Goal: Find specific page/section: Find specific page/section

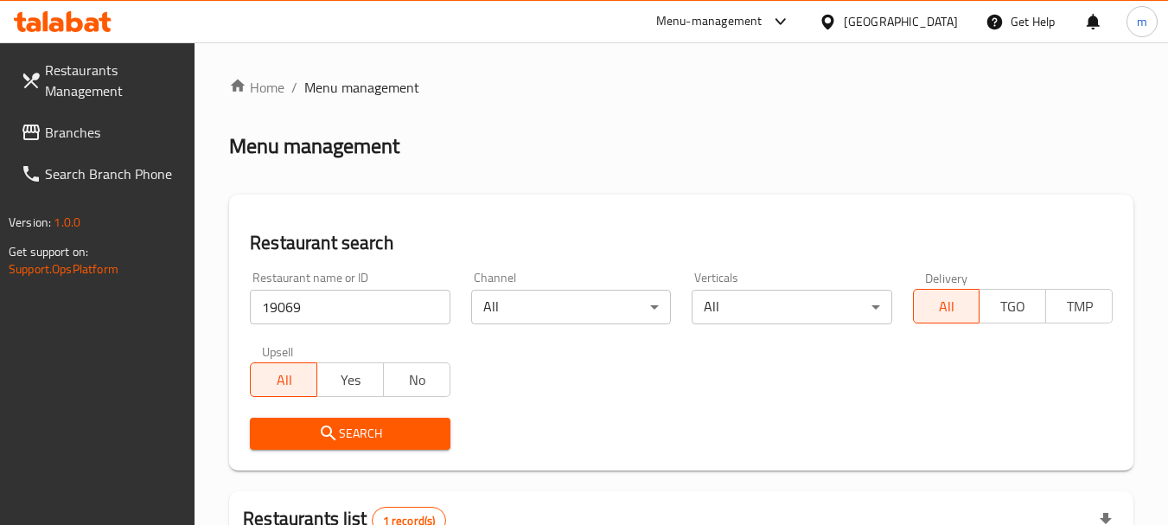
scroll to position [232, 0]
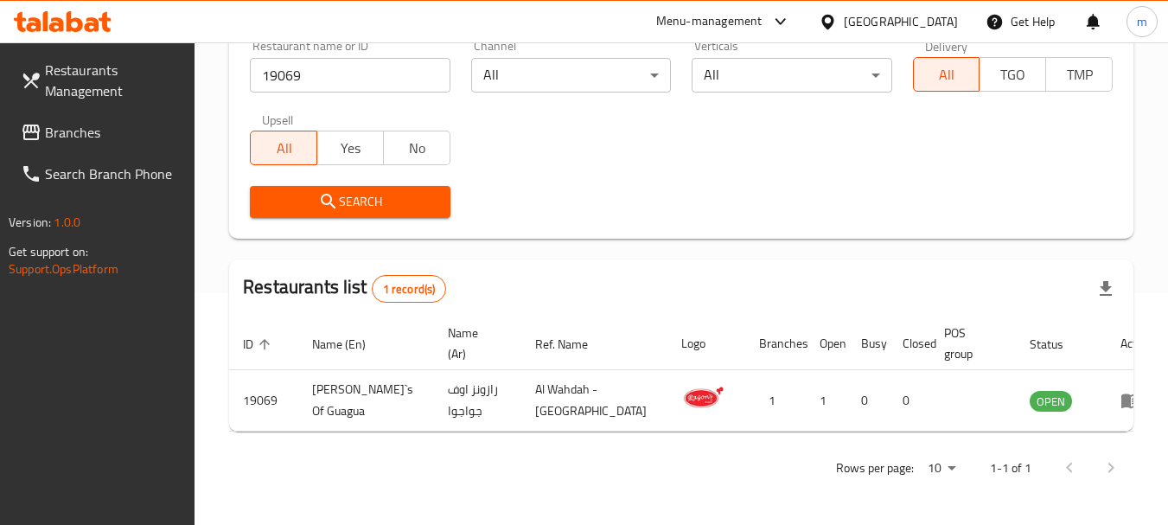
click at [848, 22] on div "[GEOGRAPHIC_DATA]" at bounding box center [901, 21] width 114 height 19
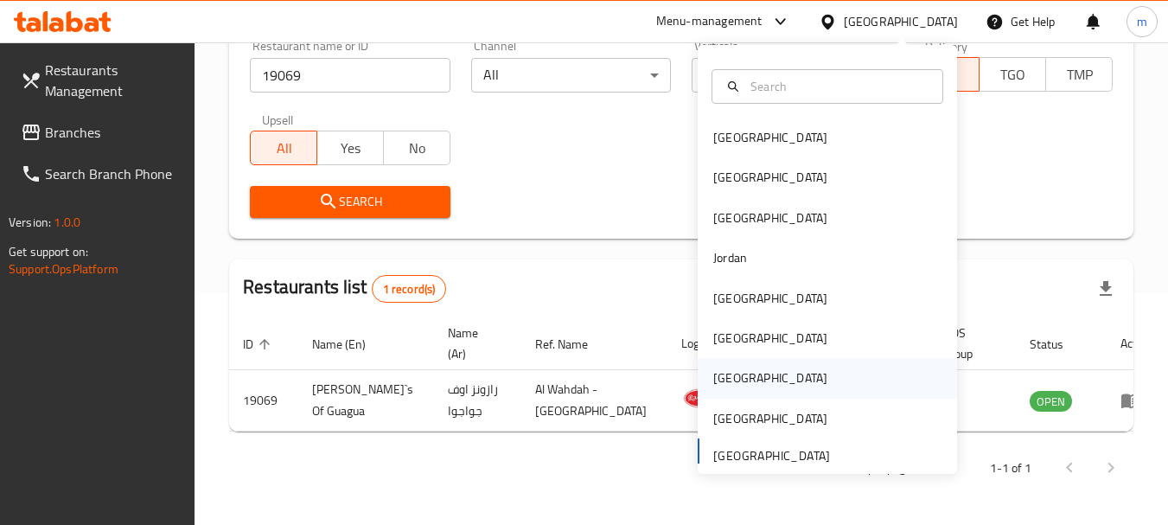
click at [726, 379] on div "[GEOGRAPHIC_DATA]" at bounding box center [770, 377] width 114 height 19
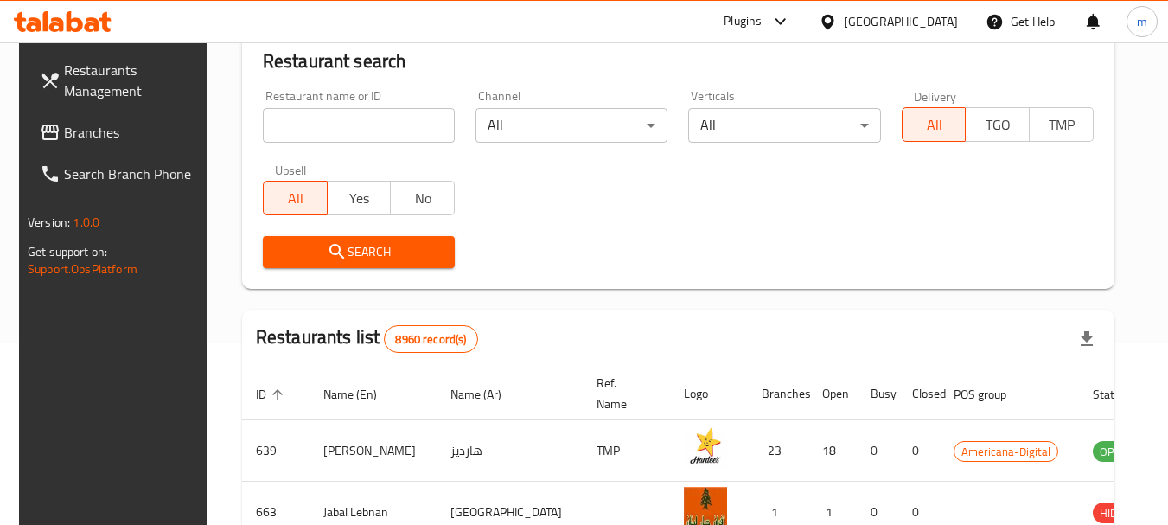
scroll to position [232, 0]
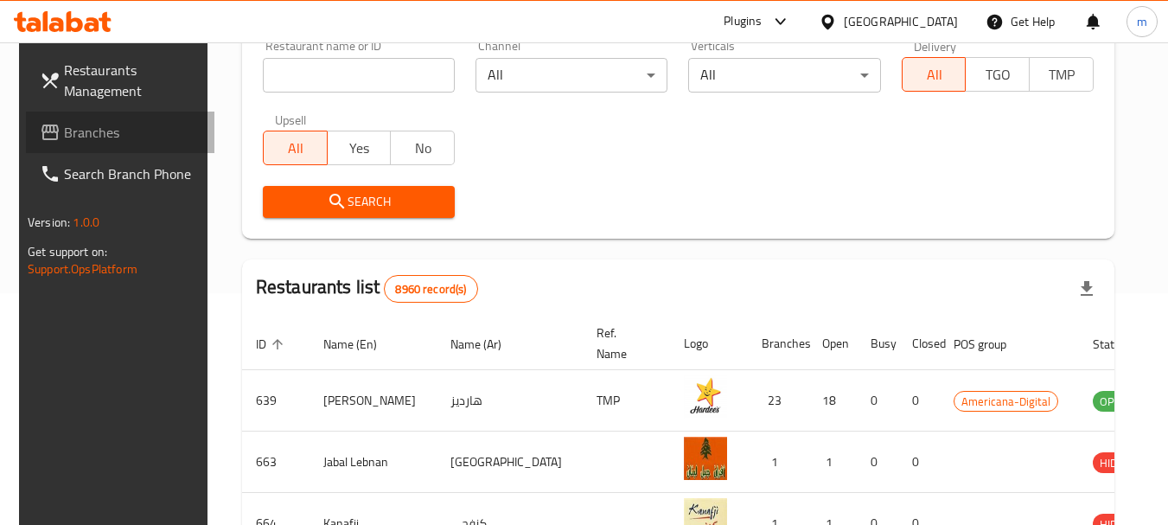
click at [90, 118] on link "Branches" at bounding box center [120, 133] width 189 height 42
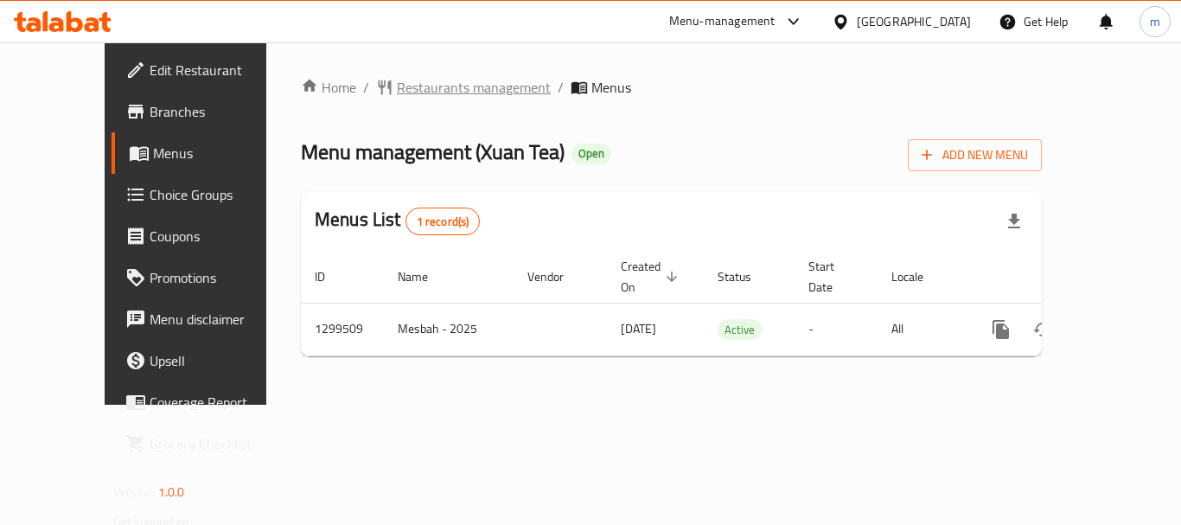
click at [397, 93] on span "Restaurants management" at bounding box center [474, 87] width 154 height 21
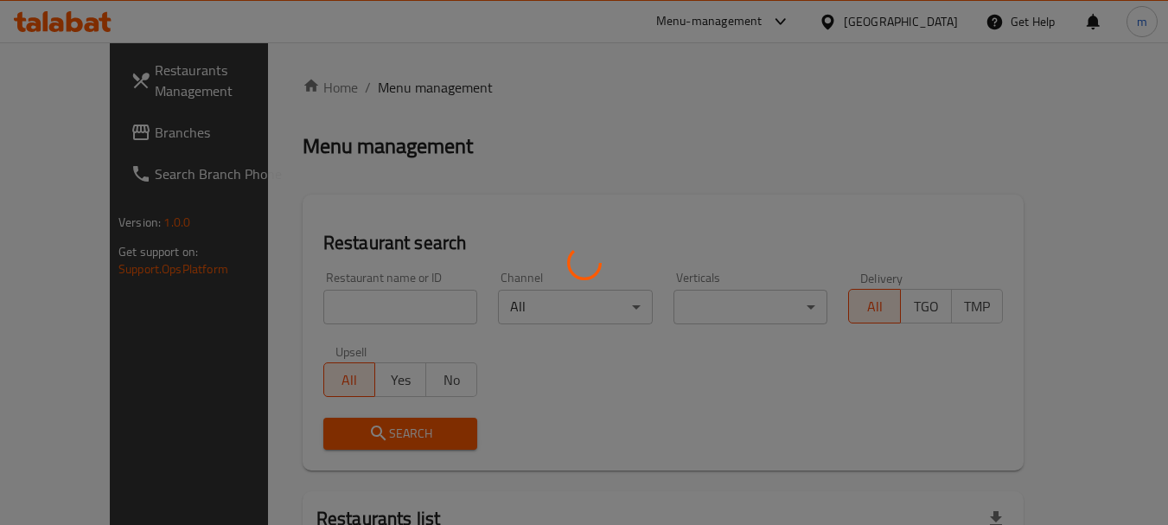
click at [337, 323] on div at bounding box center [584, 262] width 1168 height 525
click at [321, 309] on div at bounding box center [584, 262] width 1168 height 525
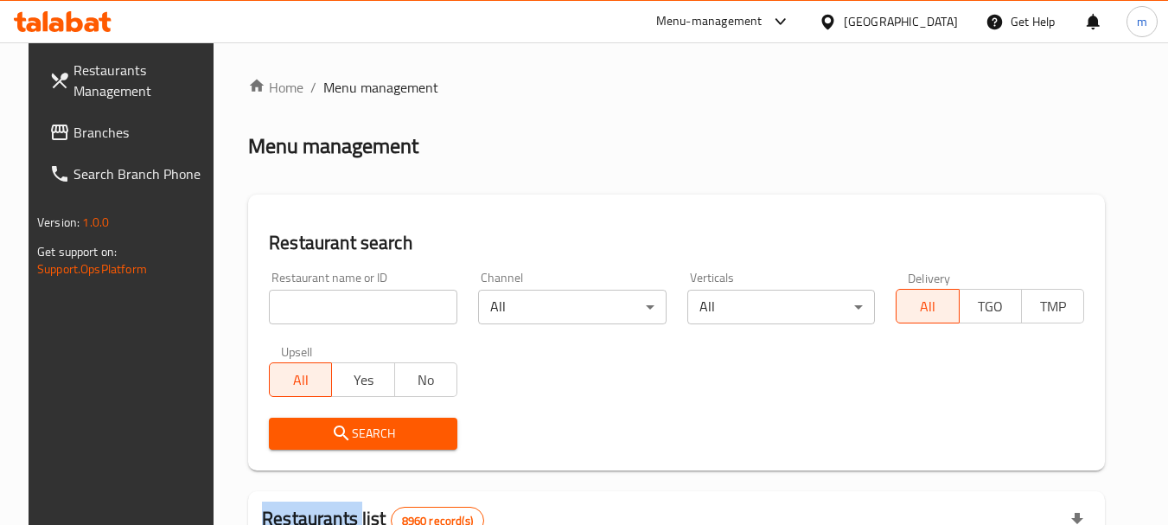
click at [321, 308] on div at bounding box center [584, 262] width 1168 height 525
drag, startPoint x: 322, startPoint y: 306, endPoint x: 356, endPoint y: 291, distance: 37.9
click at [322, 306] on input "search" at bounding box center [363, 307] width 189 height 35
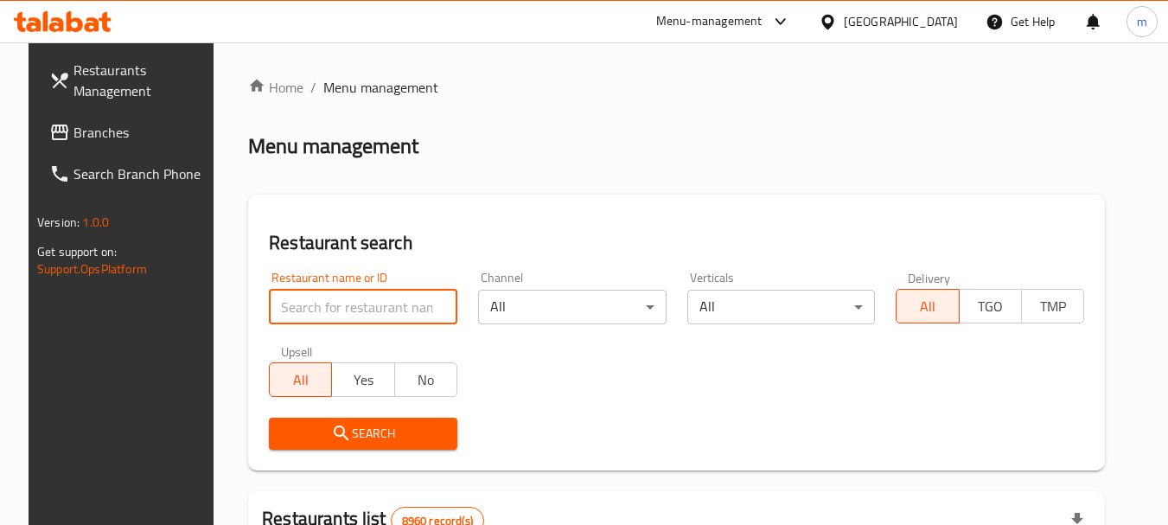
paste input "701389"
type input "701389"
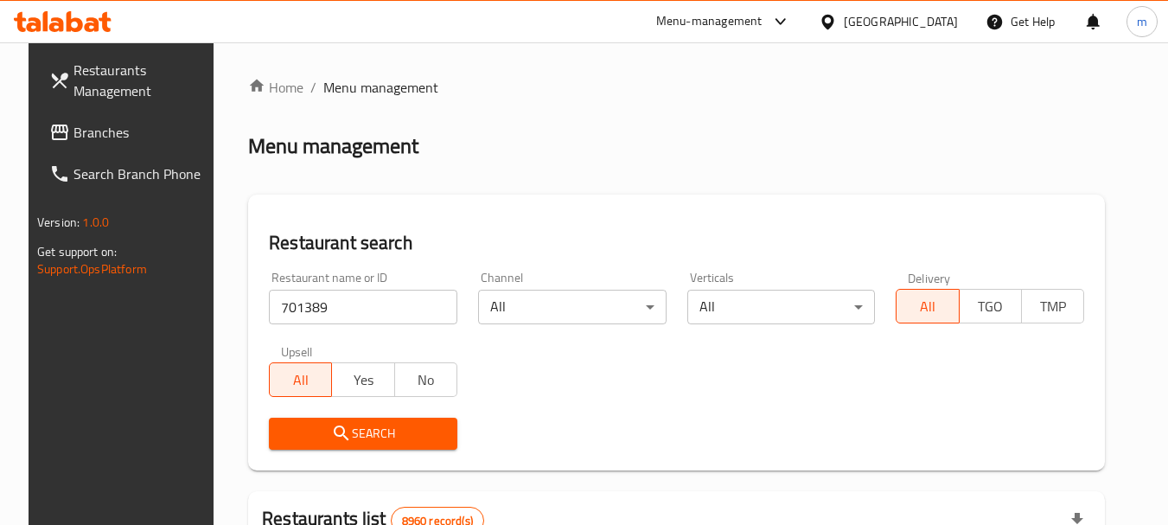
click at [359, 425] on span "Search" at bounding box center [363, 434] width 161 height 22
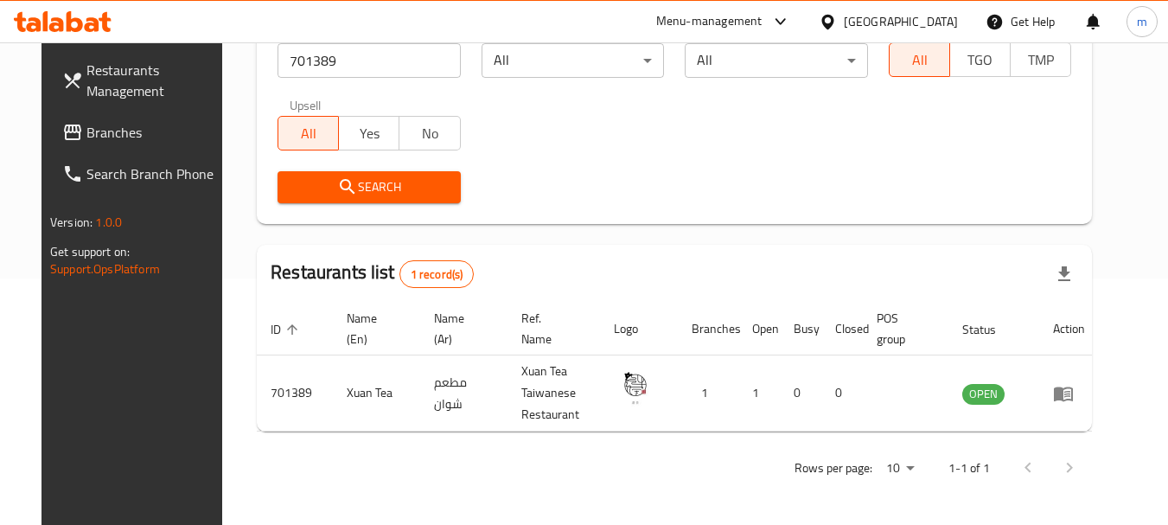
scroll to position [246, 0]
click at [117, 139] on span "Branches" at bounding box center [154, 132] width 137 height 21
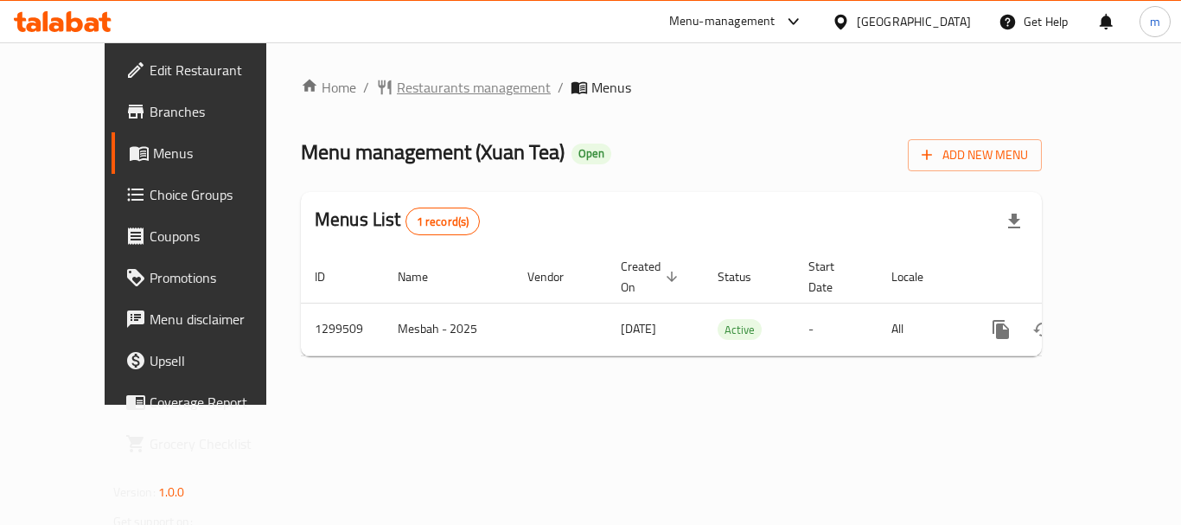
click at [404, 86] on span "Restaurants management" at bounding box center [474, 87] width 154 height 21
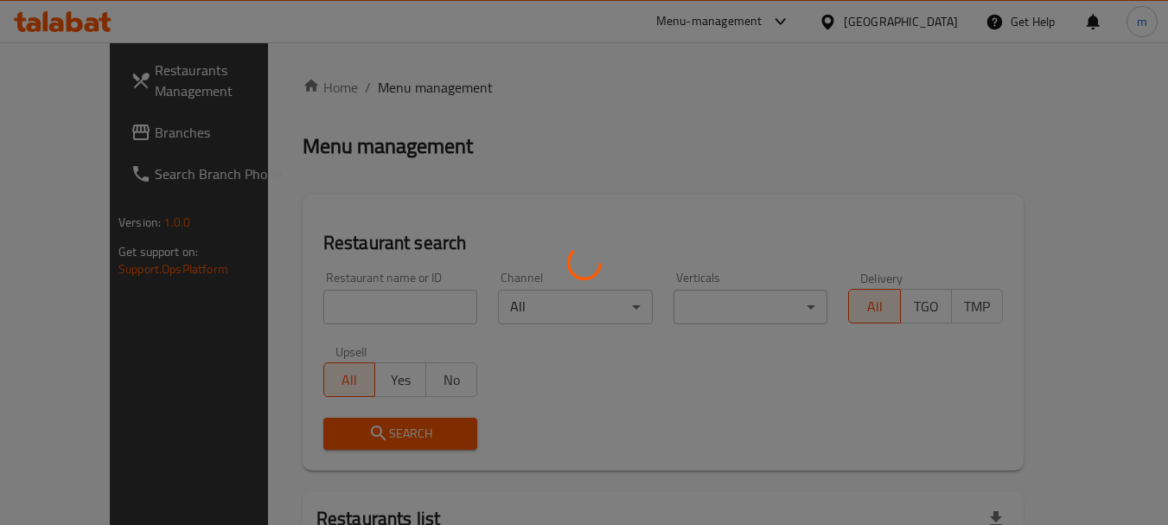
click at [329, 309] on div at bounding box center [584, 262] width 1168 height 525
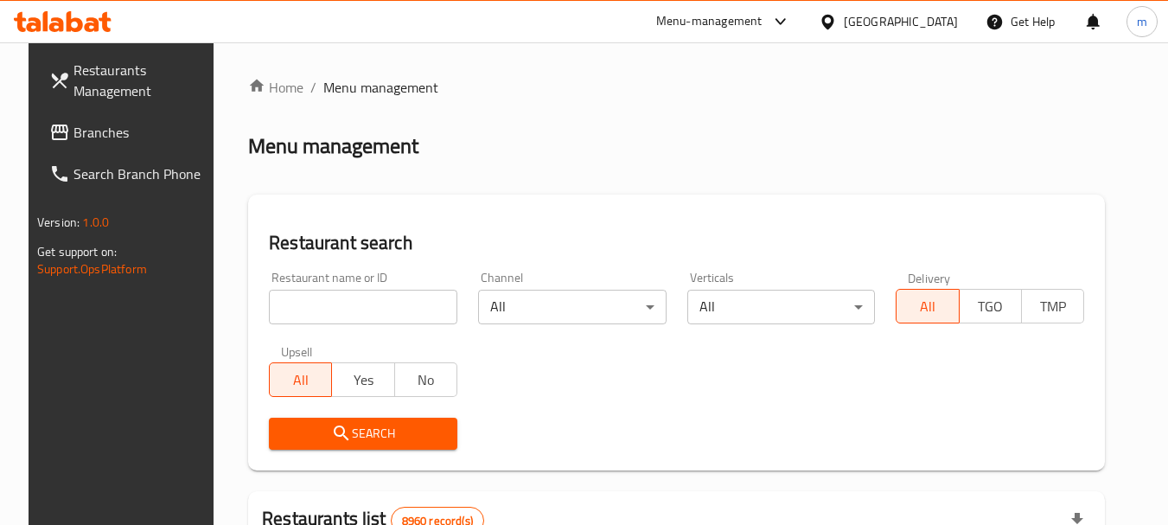
click at [329, 309] on input "search" at bounding box center [363, 307] width 189 height 35
paste input "701389"
type input "701389"
click at [359, 444] on span "Search" at bounding box center [363, 434] width 161 height 22
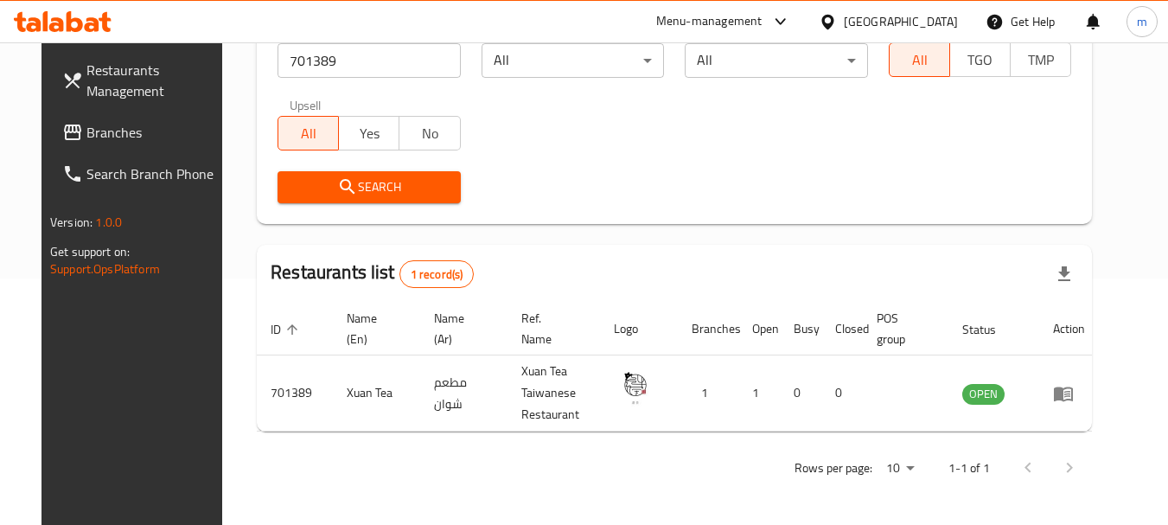
scroll to position [246, 0]
click at [834, 25] on icon at bounding box center [828, 21] width 12 height 15
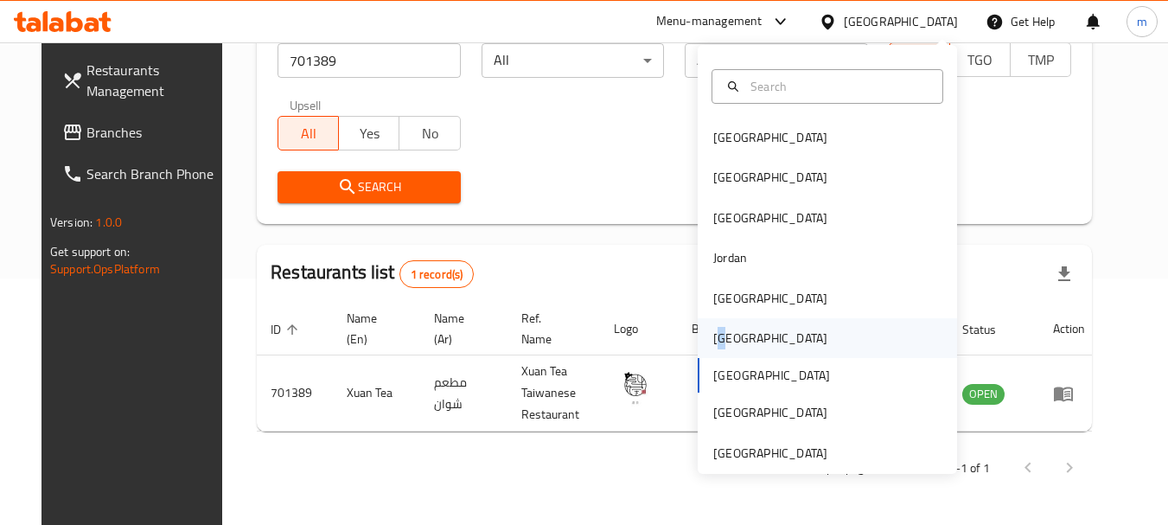
click at [714, 336] on div "[GEOGRAPHIC_DATA]" at bounding box center [770, 338] width 114 height 19
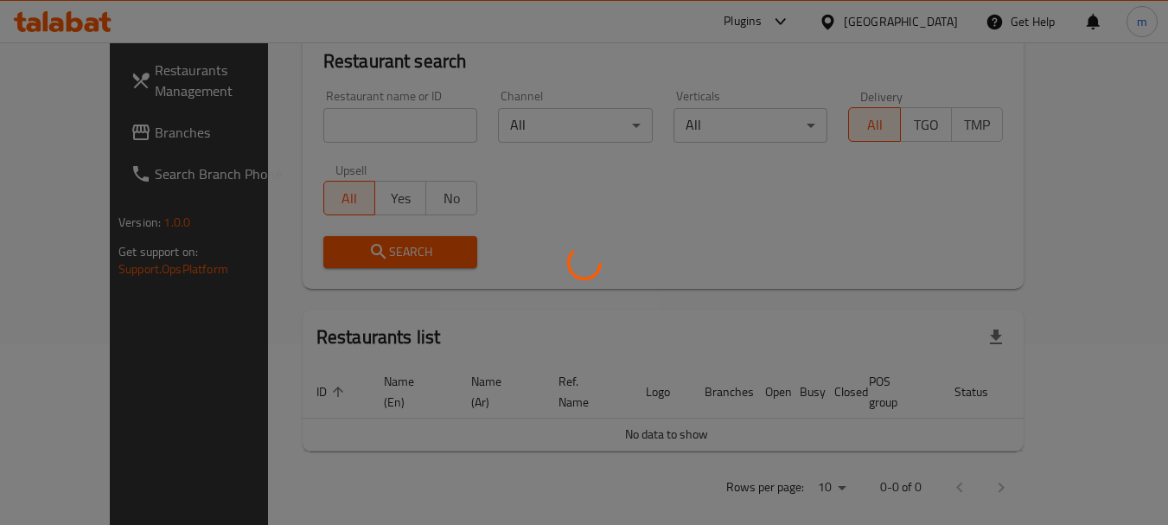
scroll to position [246, 0]
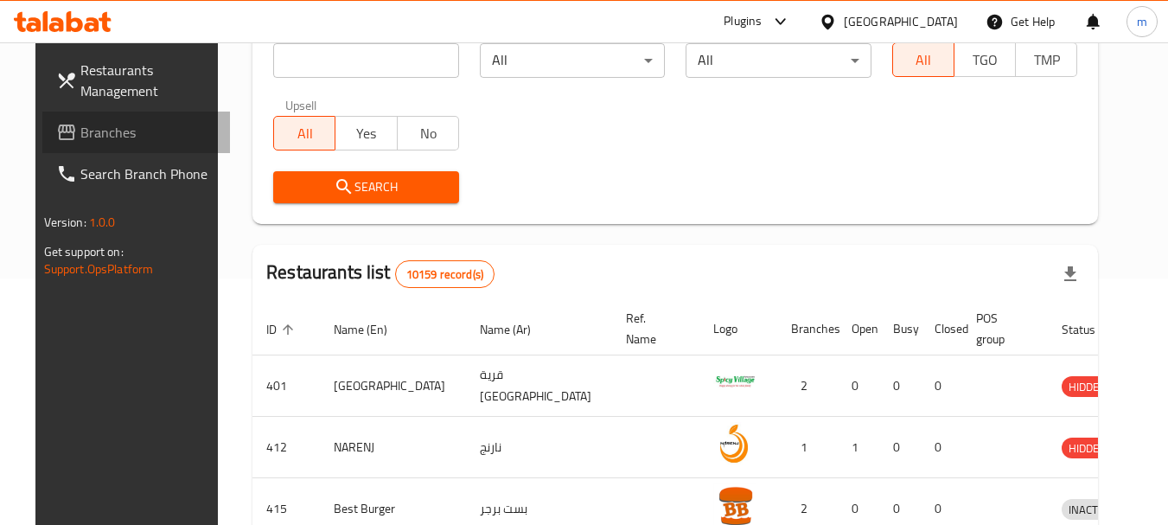
click at [125, 129] on span "Branches" at bounding box center [148, 132] width 137 height 21
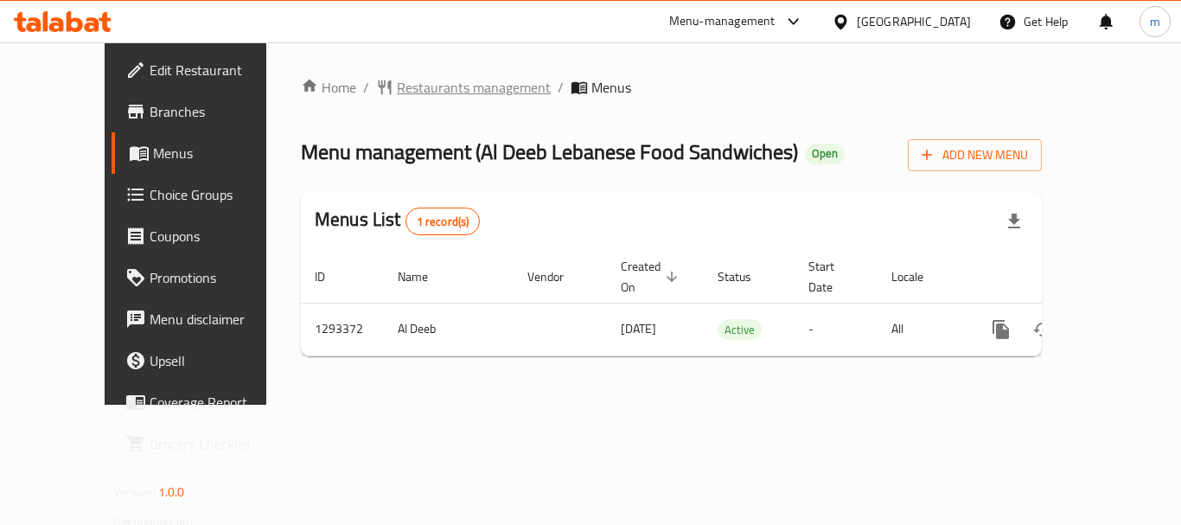
click at [419, 82] on span "Restaurants management" at bounding box center [474, 87] width 154 height 21
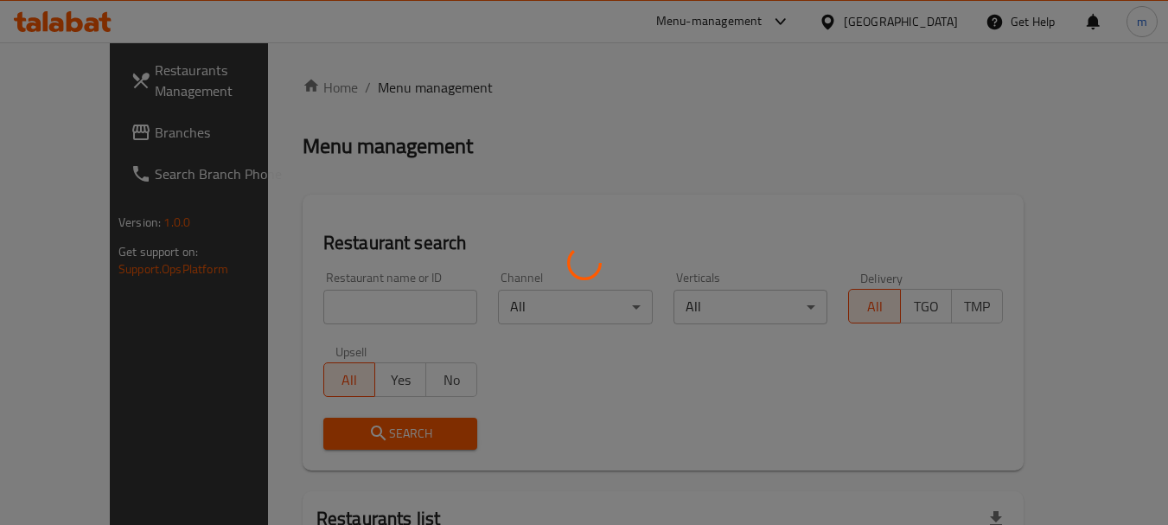
drag, startPoint x: 346, startPoint y: 297, endPoint x: 301, endPoint y: 326, distance: 53.3
click at [342, 301] on div at bounding box center [584, 262] width 1168 height 525
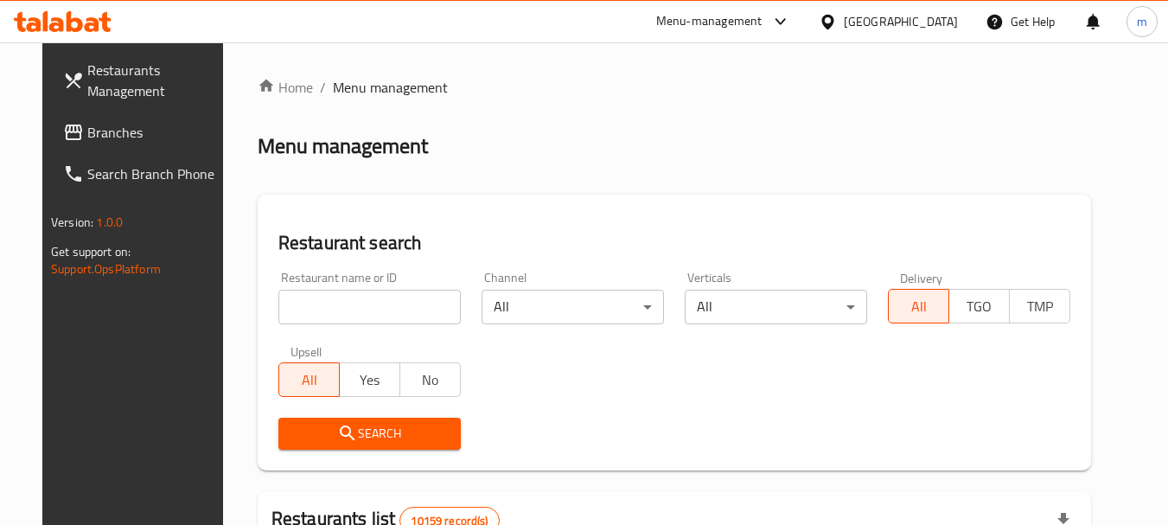
click at [301, 326] on div "Restaurant name or ID Restaurant name or ID" at bounding box center [369, 298] width 203 height 74
click at [304, 310] on input "search" at bounding box center [369, 307] width 182 height 35
paste input "699494"
type input "699494"
click at [316, 428] on span "Search" at bounding box center [369, 434] width 155 height 22
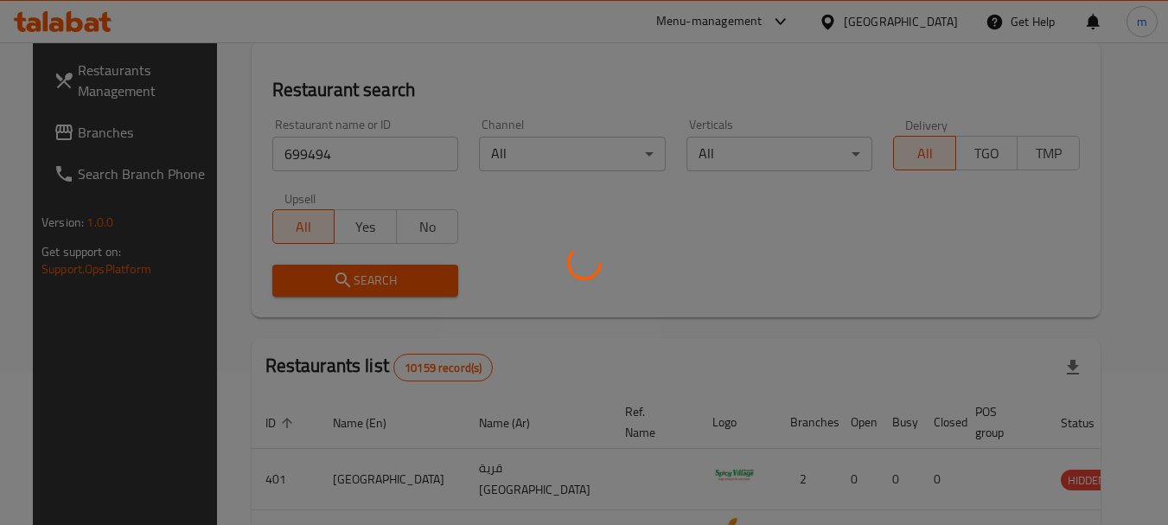
scroll to position [173, 0]
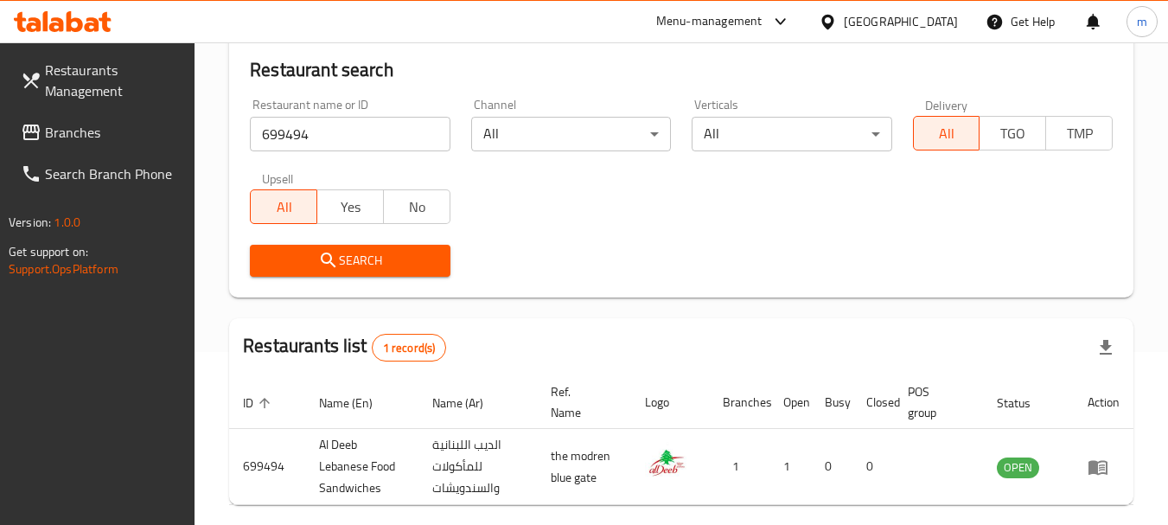
click at [837, 18] on icon at bounding box center [828, 22] width 18 height 18
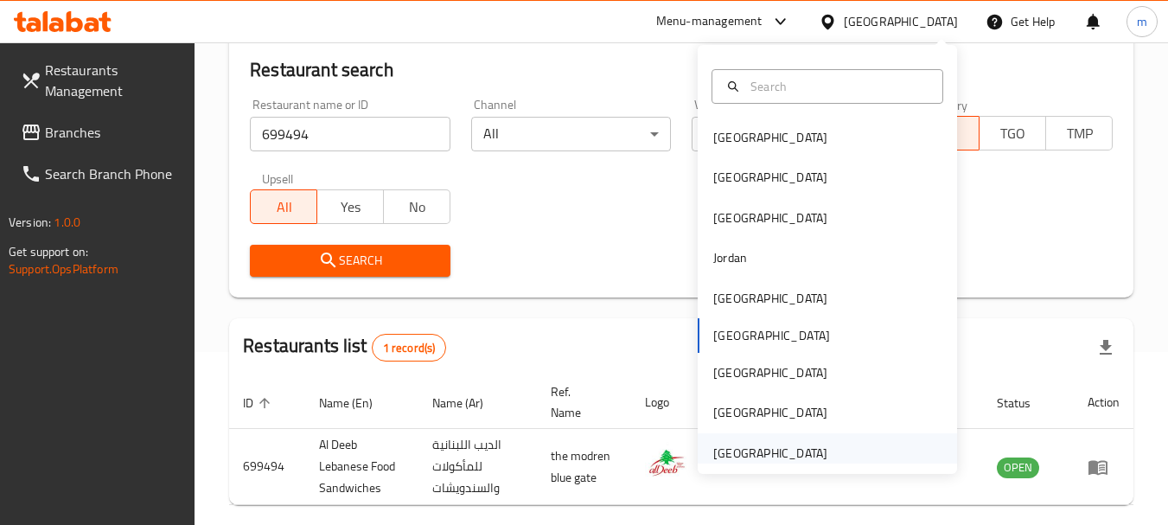
click at [753, 454] on div "[GEOGRAPHIC_DATA]" at bounding box center [770, 453] width 114 height 19
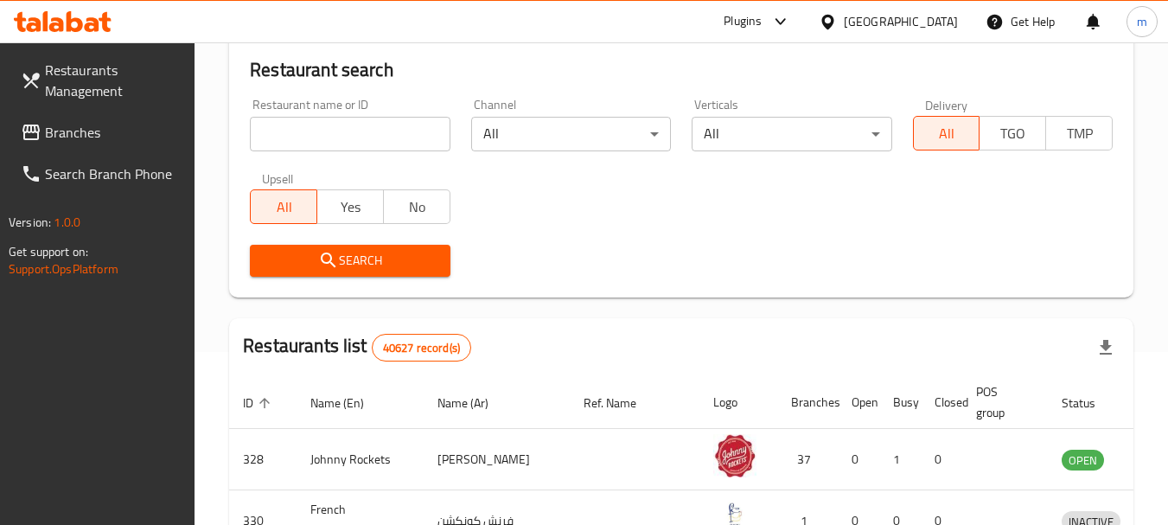
click at [74, 138] on span "Branches" at bounding box center [113, 132] width 137 height 21
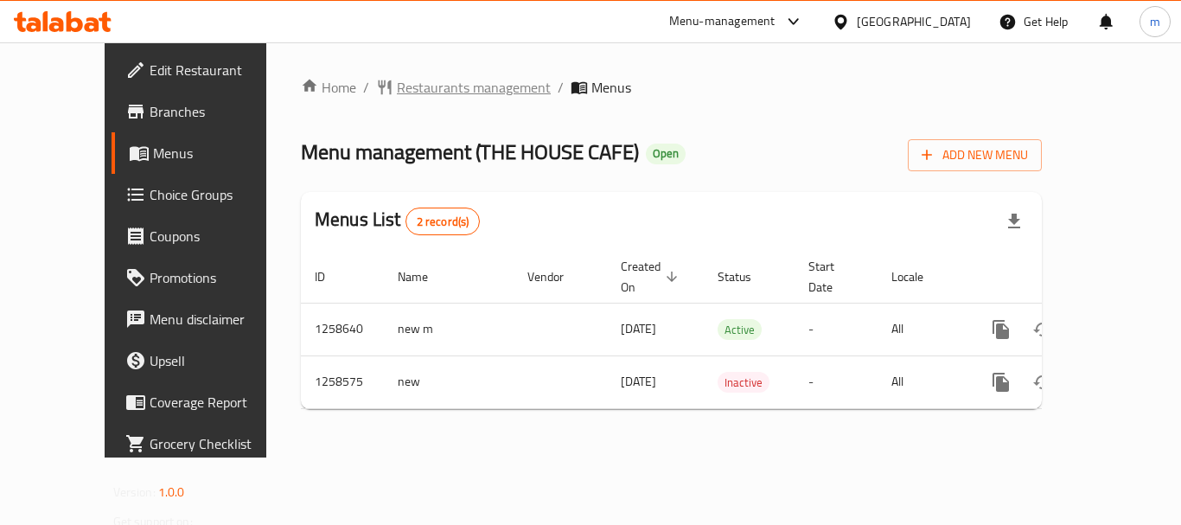
click at [434, 86] on span "Restaurants management" at bounding box center [474, 87] width 154 height 21
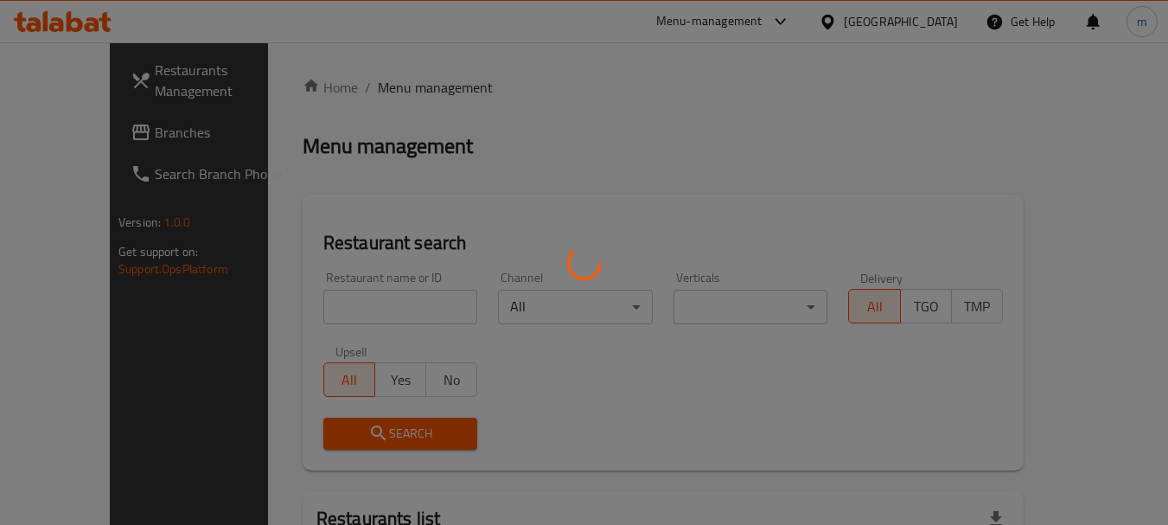
click at [342, 305] on div at bounding box center [584, 262] width 1168 height 525
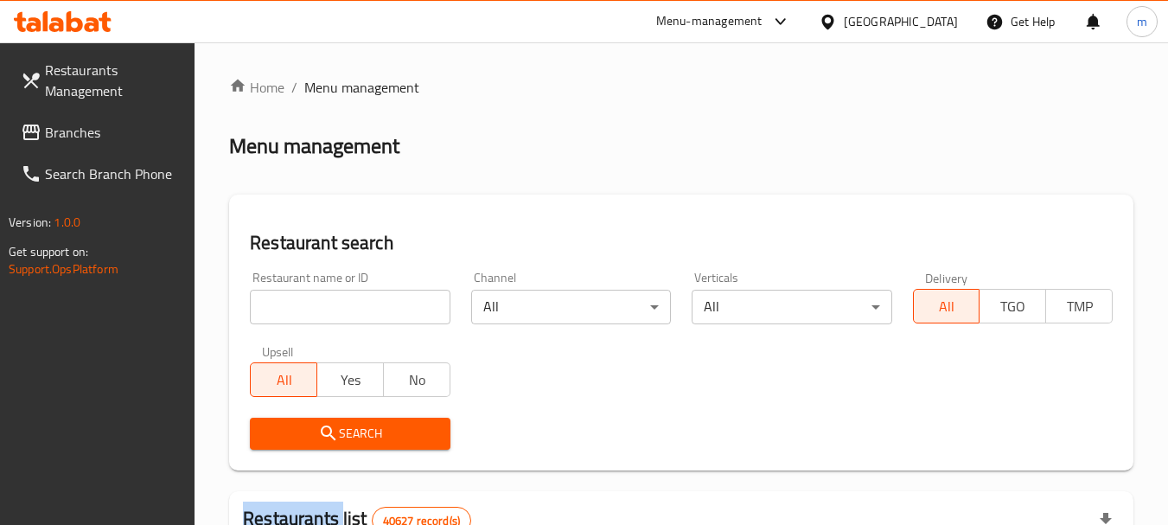
click at [342, 305] on input "search" at bounding box center [350, 307] width 200 height 35
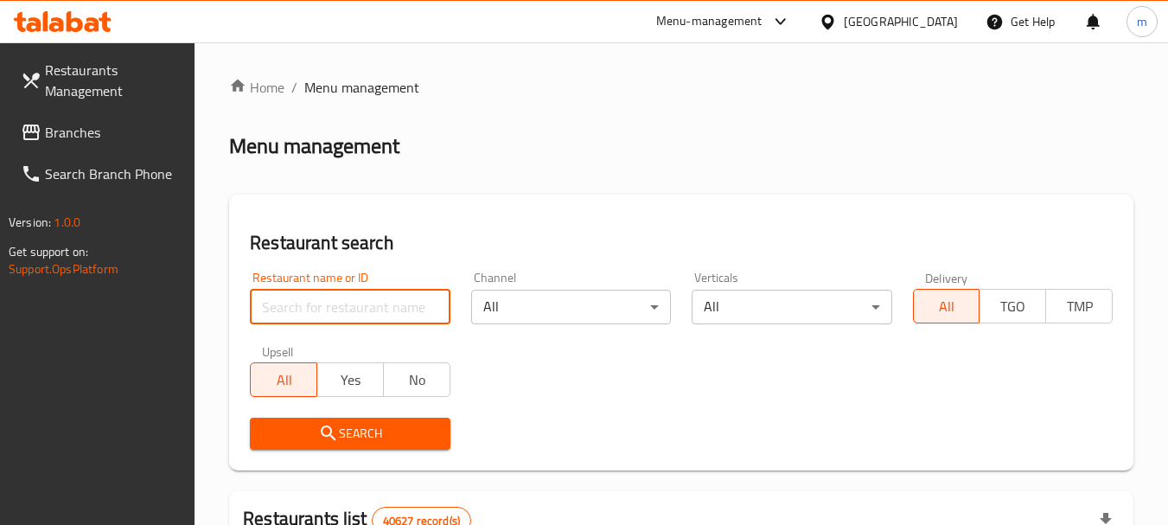
paste input "683893"
type input "683893"
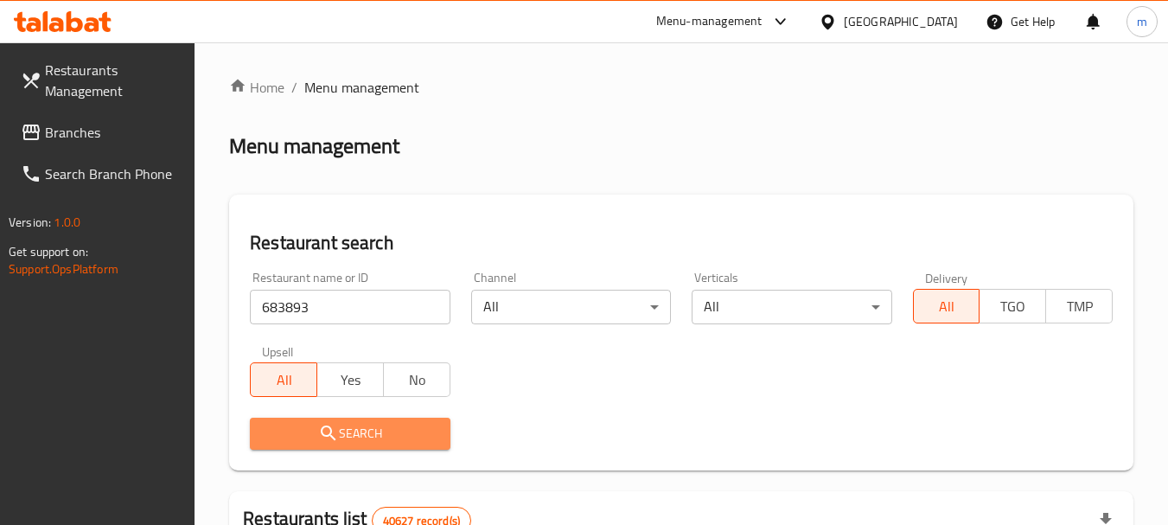
drag, startPoint x: 353, startPoint y: 435, endPoint x: 404, endPoint y: 411, distance: 56.5
click at [354, 434] on span "Search" at bounding box center [350, 434] width 172 height 22
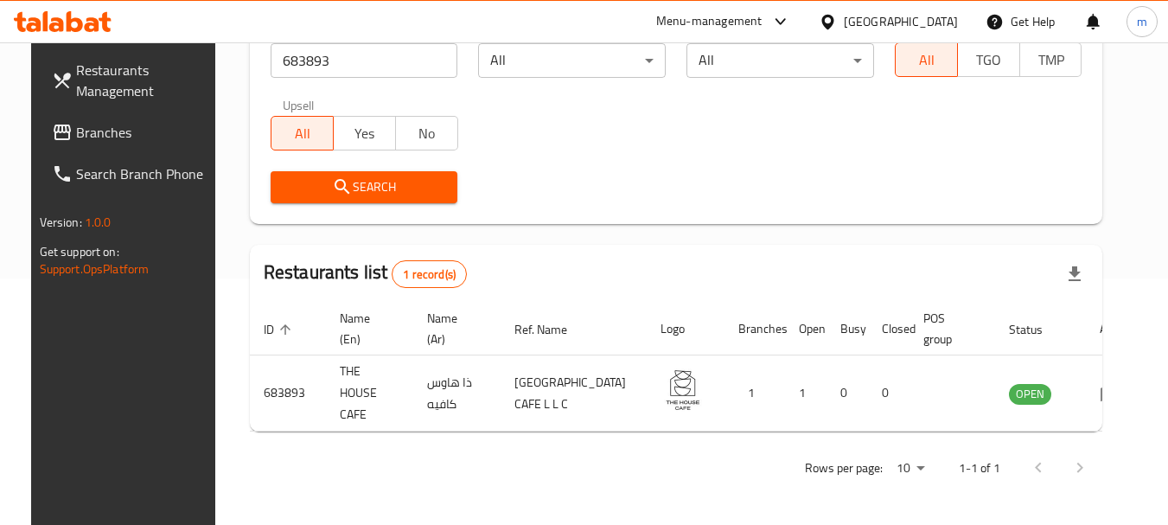
scroll to position [232, 0]
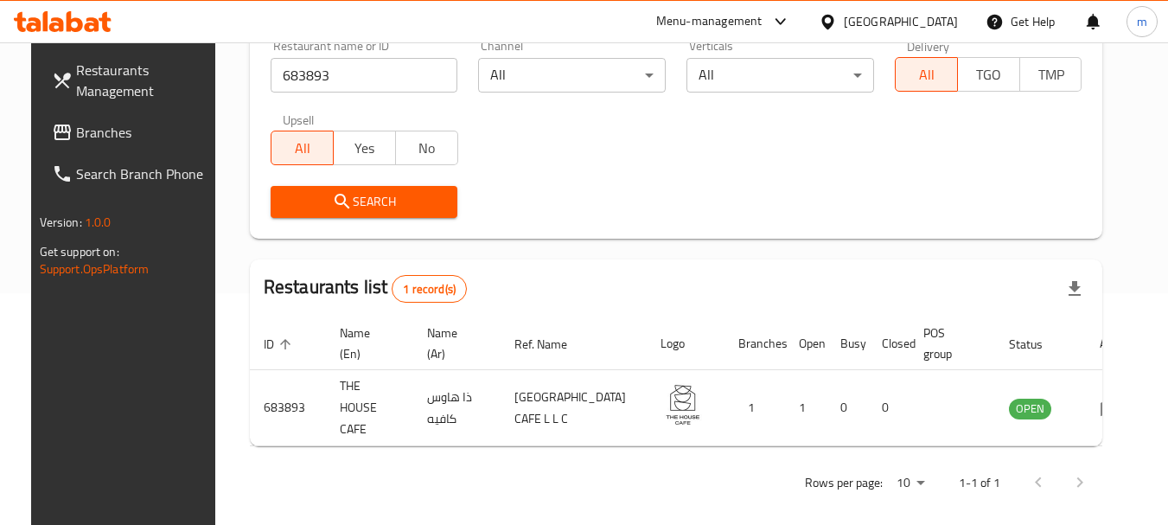
drag, startPoint x: 828, startPoint y: 19, endPoint x: 823, endPoint y: 6, distance: 13.7
click at [828, 19] on icon at bounding box center [828, 22] width 18 height 18
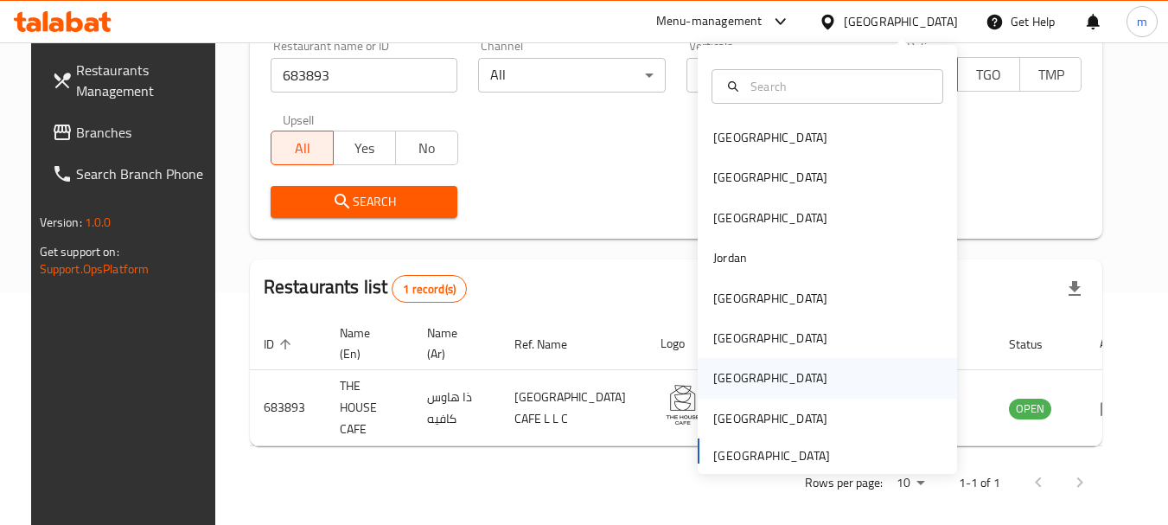
click at [713, 384] on div "[GEOGRAPHIC_DATA]" at bounding box center [770, 377] width 114 height 19
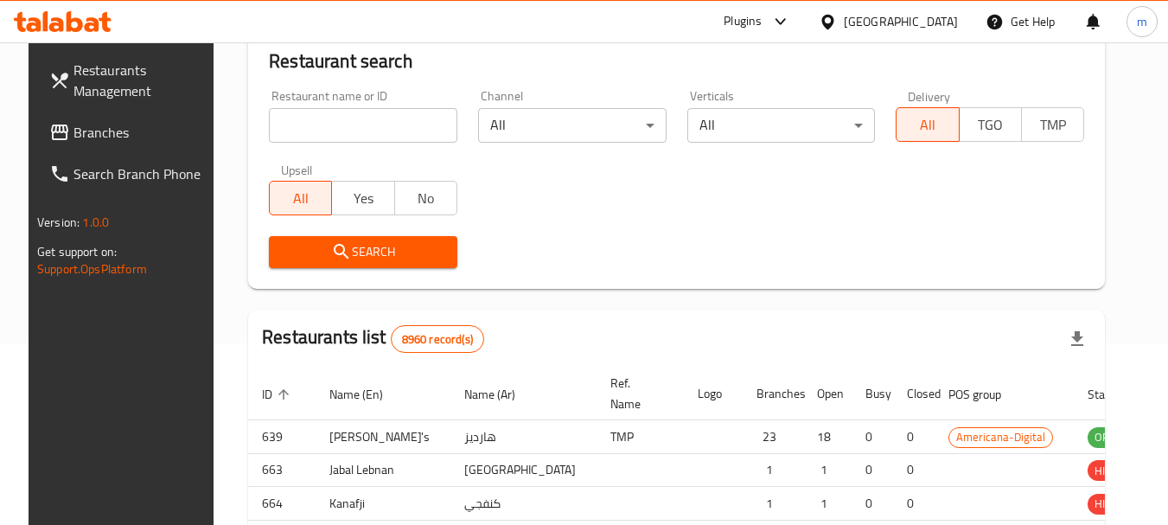
scroll to position [232, 0]
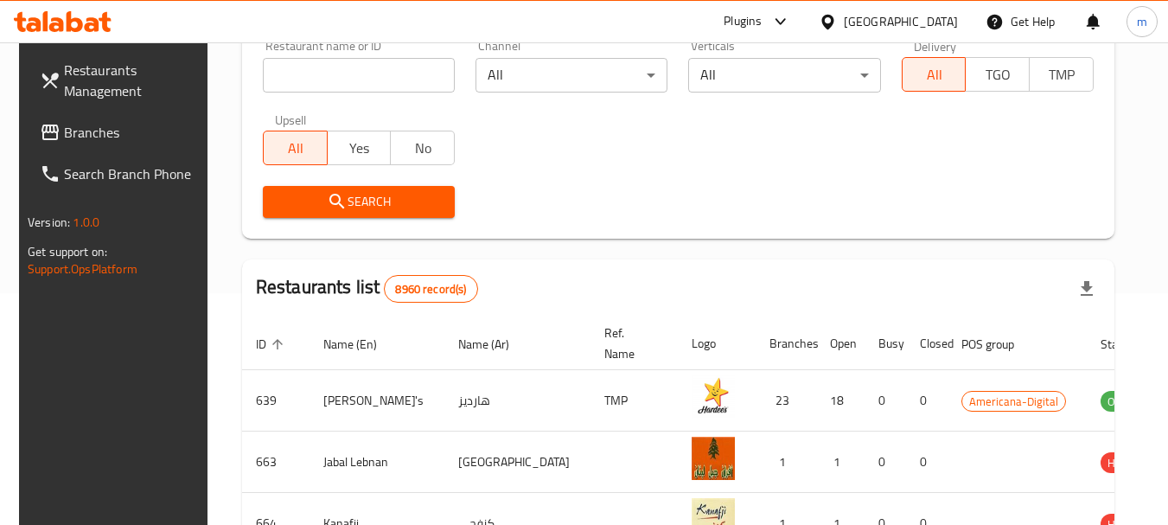
click at [107, 128] on span "Branches" at bounding box center [132, 132] width 137 height 21
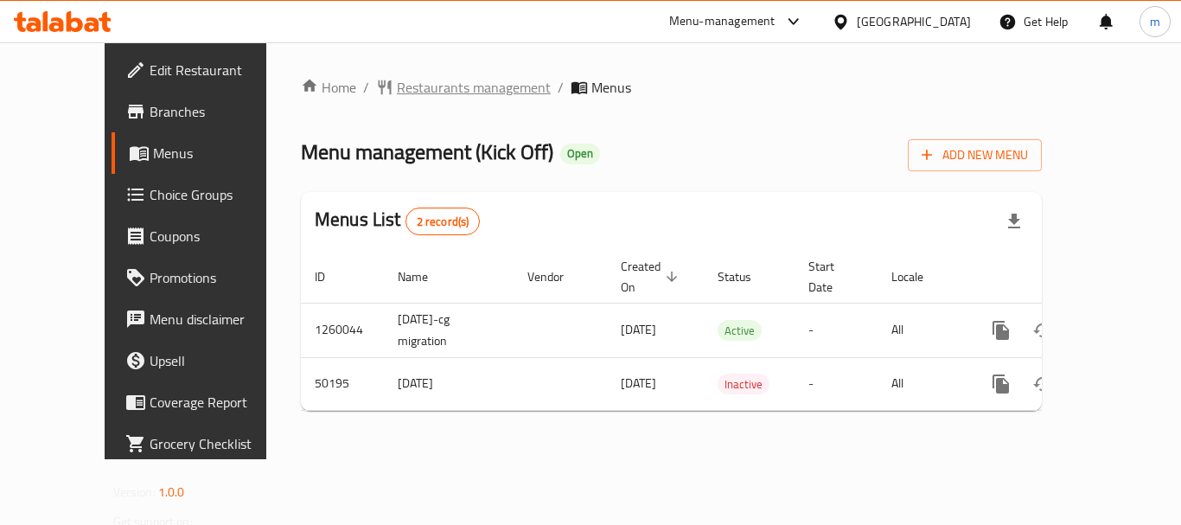
click at [397, 92] on span "Restaurants management" at bounding box center [474, 87] width 154 height 21
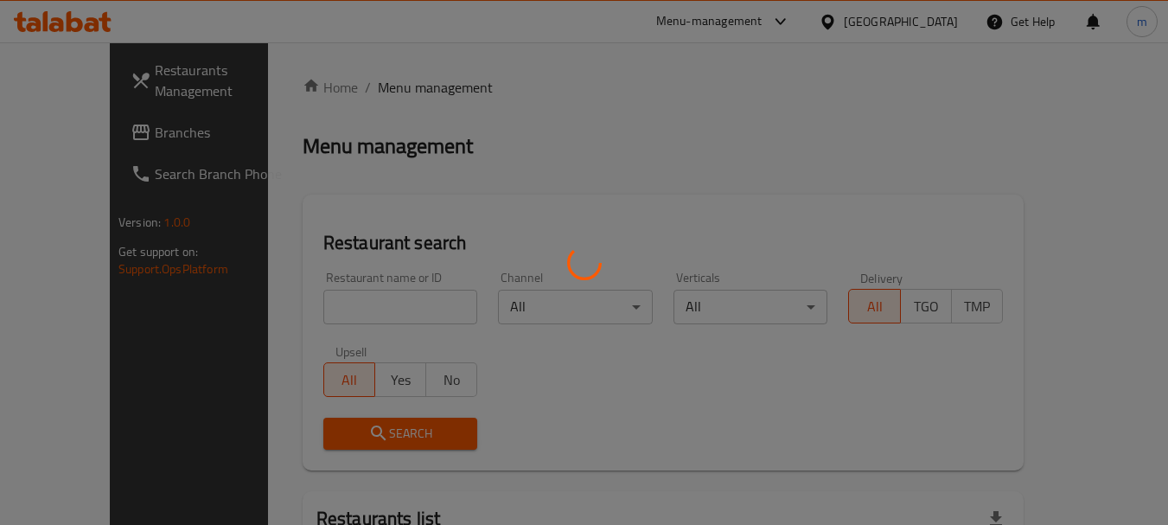
click at [330, 310] on div at bounding box center [584, 262] width 1168 height 525
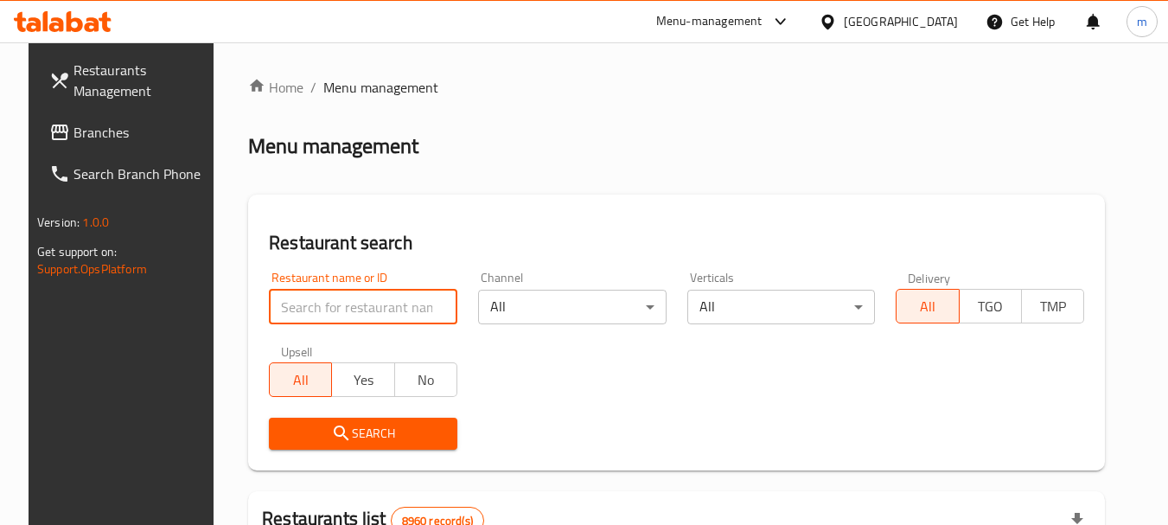
click at [330, 310] on input "search" at bounding box center [363, 307] width 189 height 35
paste input "24963"
type input "24963"
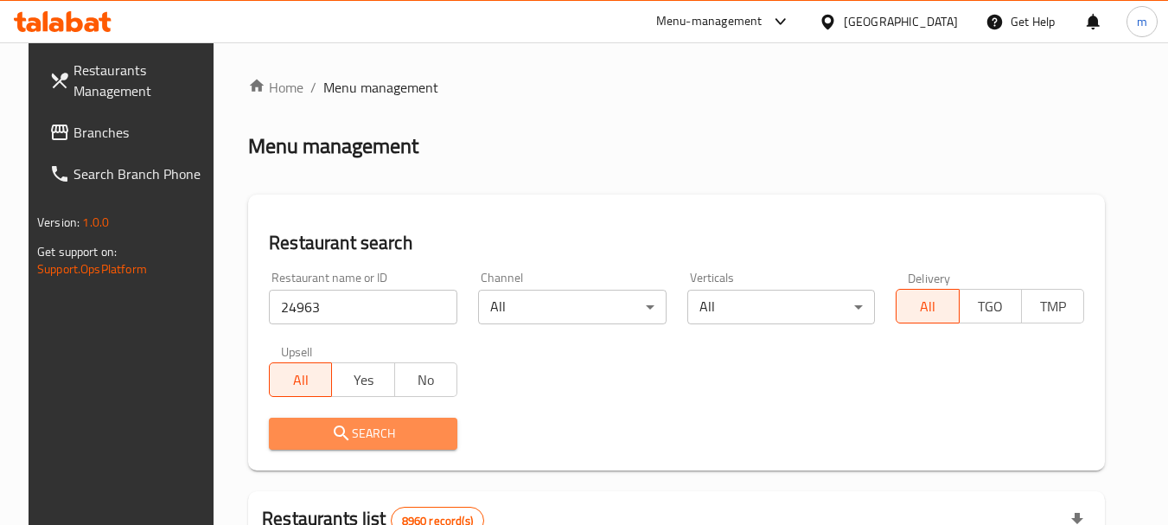
click at [356, 432] on span "Search" at bounding box center [363, 434] width 161 height 22
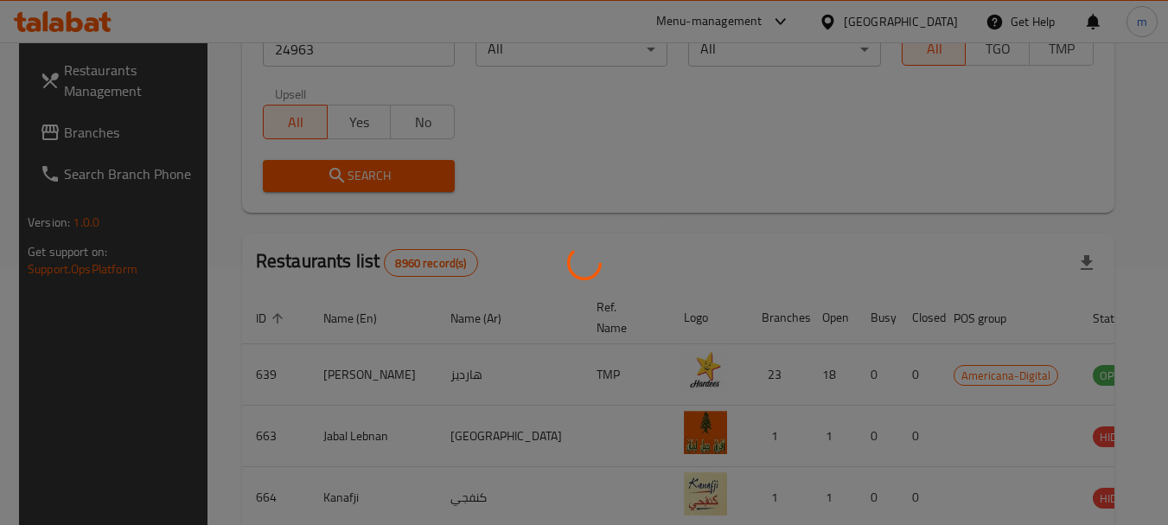
scroll to position [232, 0]
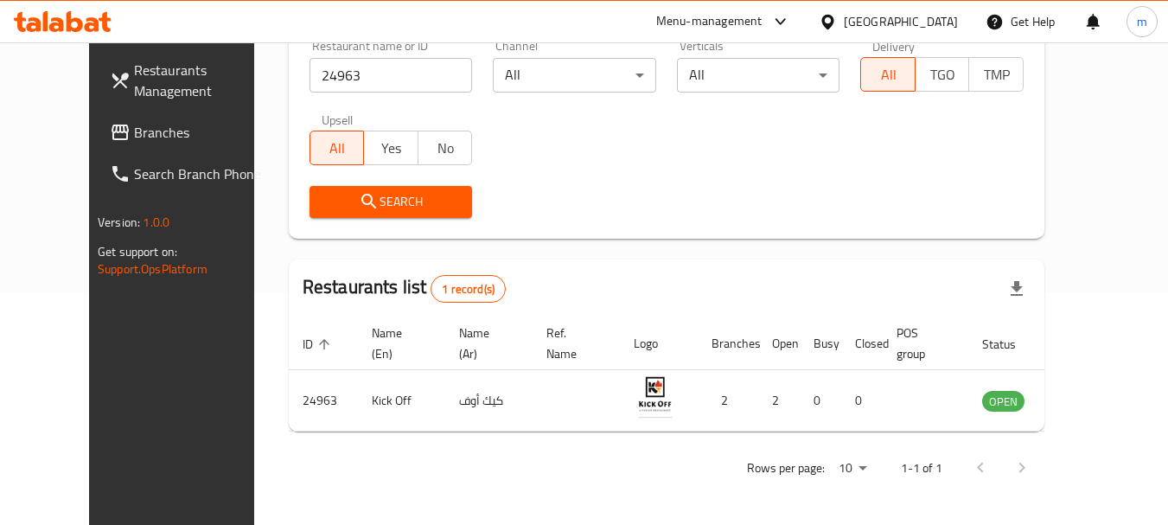
click at [834, 23] on icon at bounding box center [828, 21] width 12 height 15
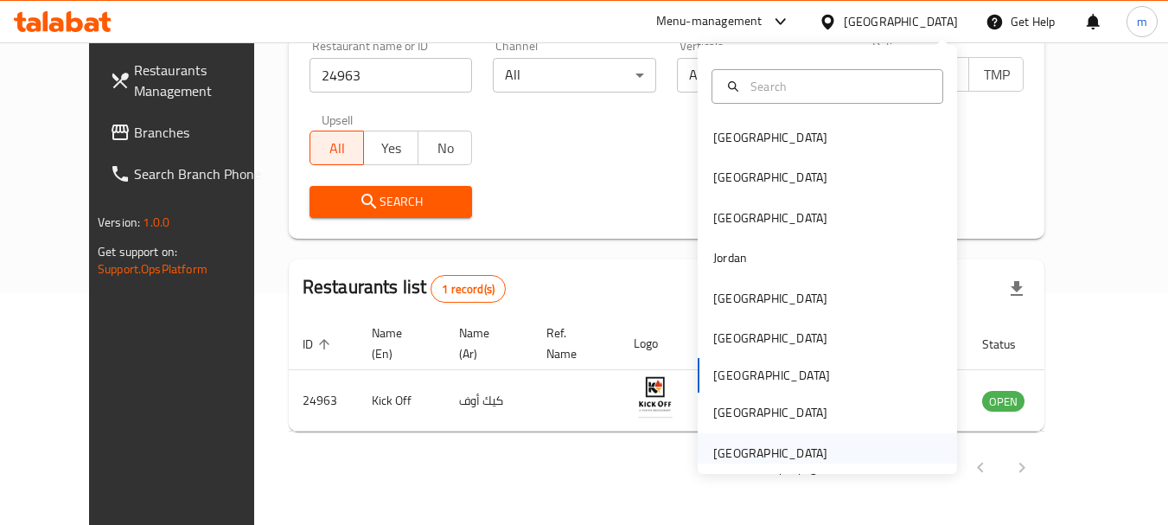
click at [776, 446] on div "[GEOGRAPHIC_DATA]" at bounding box center [770, 453] width 114 height 19
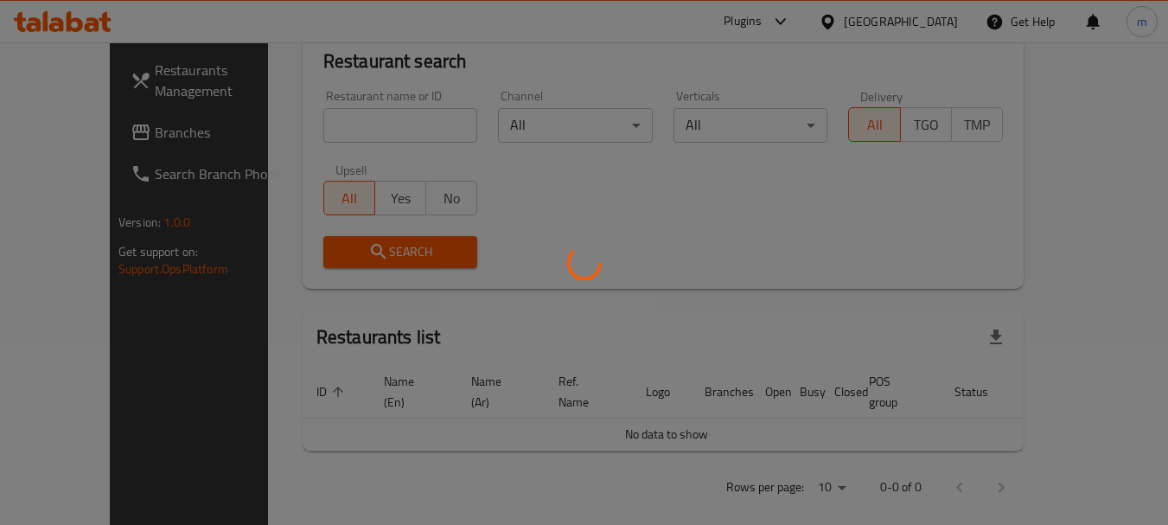
scroll to position [232, 0]
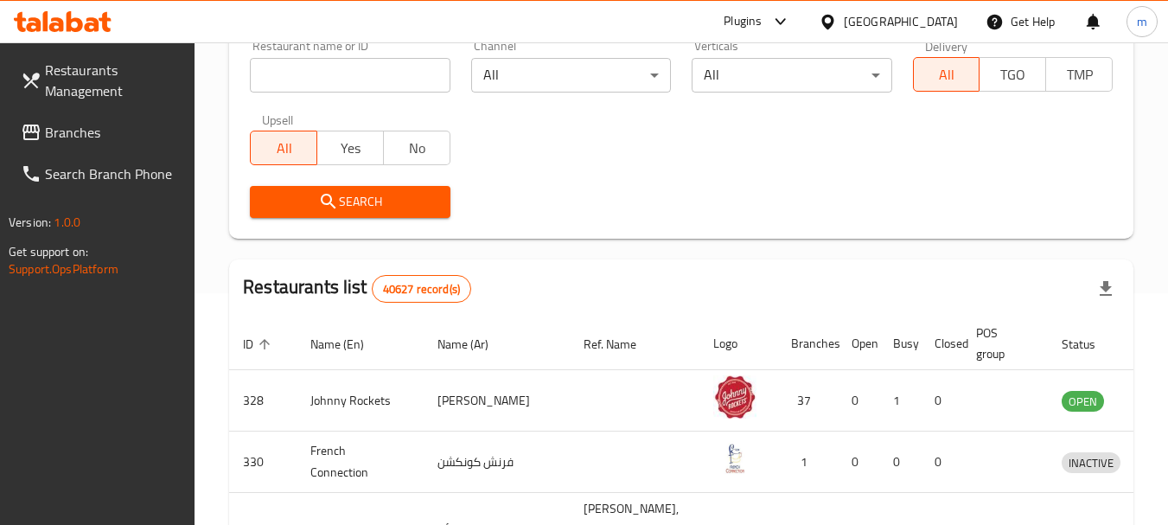
click at [118, 123] on span "Branches" at bounding box center [113, 132] width 137 height 21
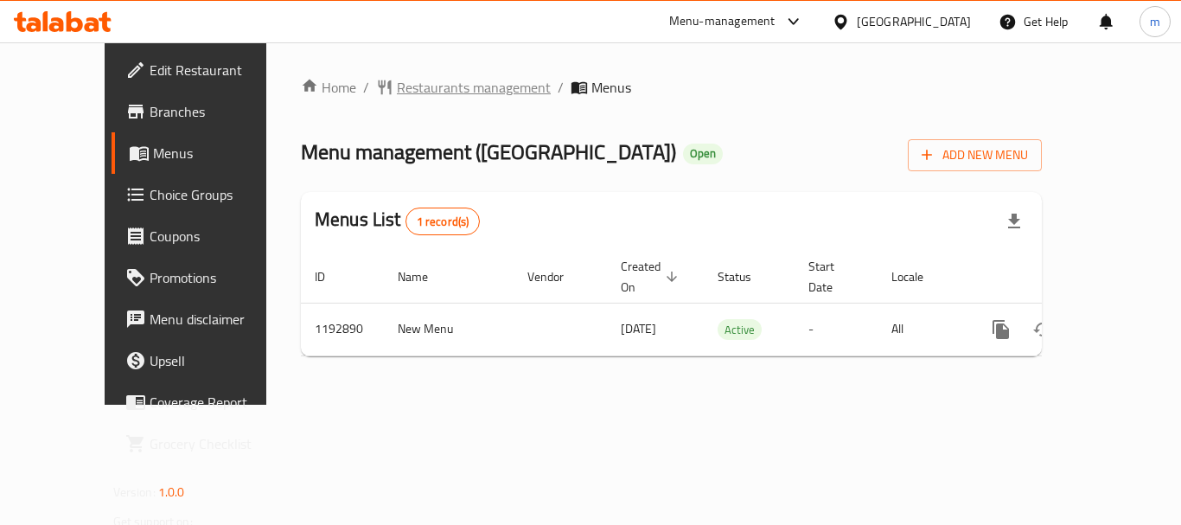
click at [397, 93] on span "Restaurants management" at bounding box center [474, 87] width 154 height 21
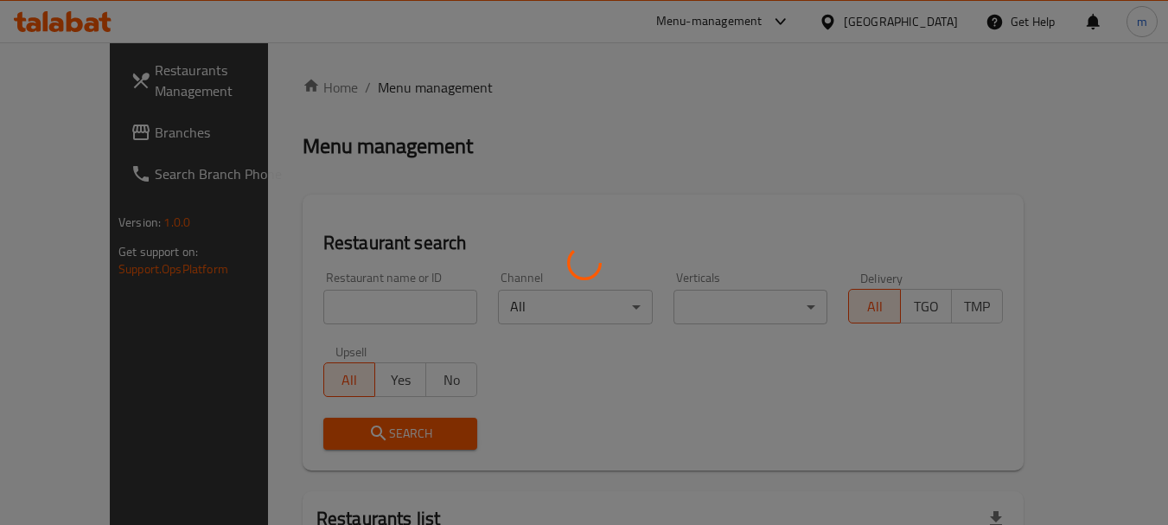
click at [323, 317] on div at bounding box center [584, 262] width 1168 height 525
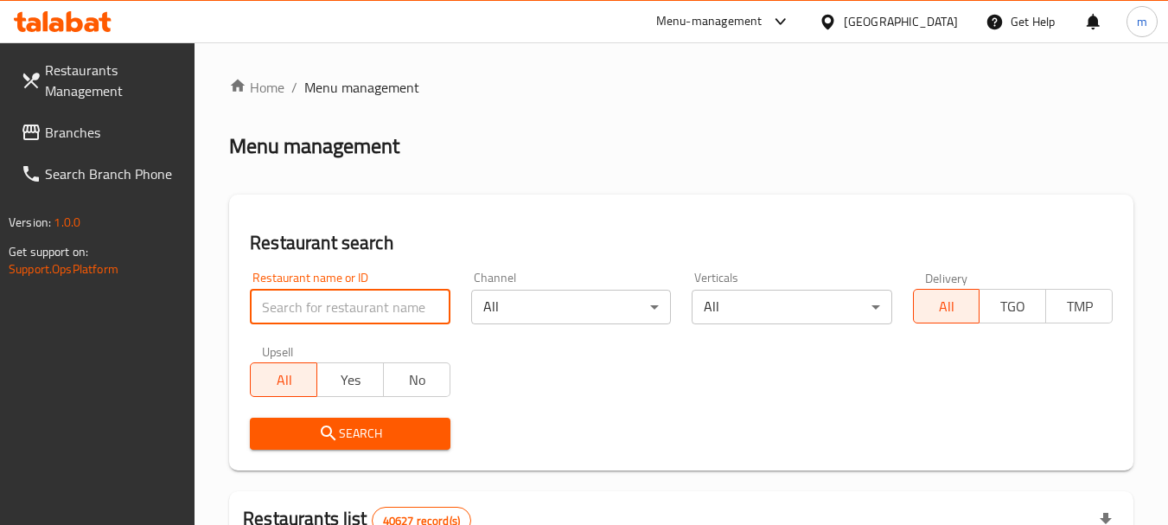
click at [298, 315] on input "search" at bounding box center [350, 307] width 200 height 35
paste input "667593"
type input "667593"
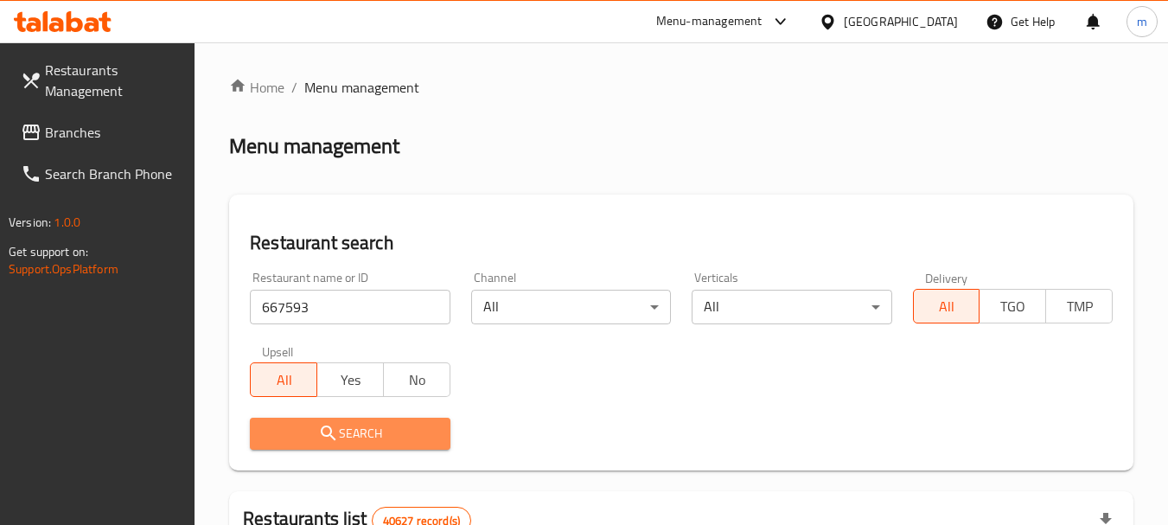
click at [316, 424] on span "Search" at bounding box center [350, 434] width 172 height 22
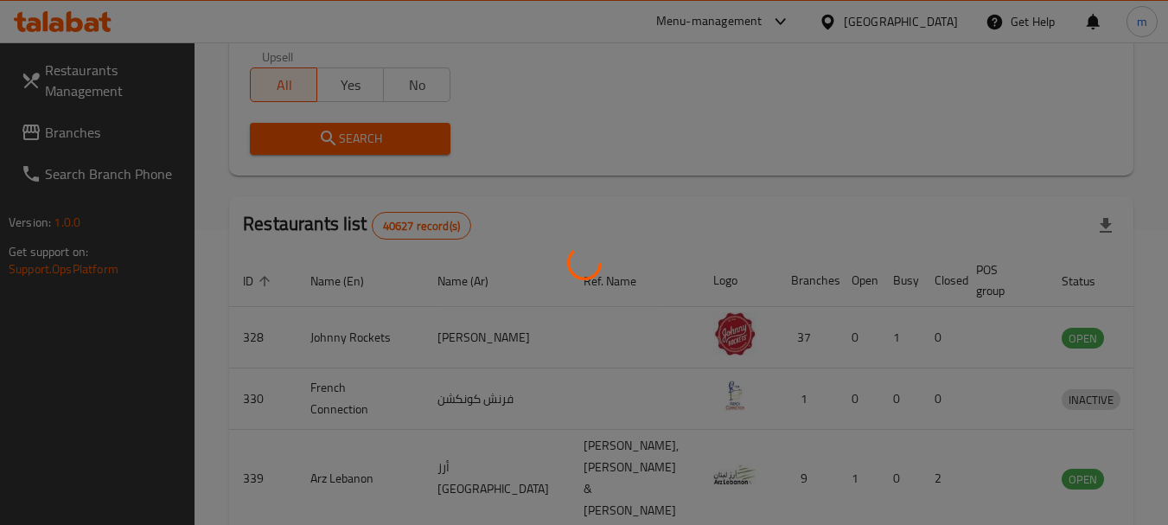
scroll to position [232, 0]
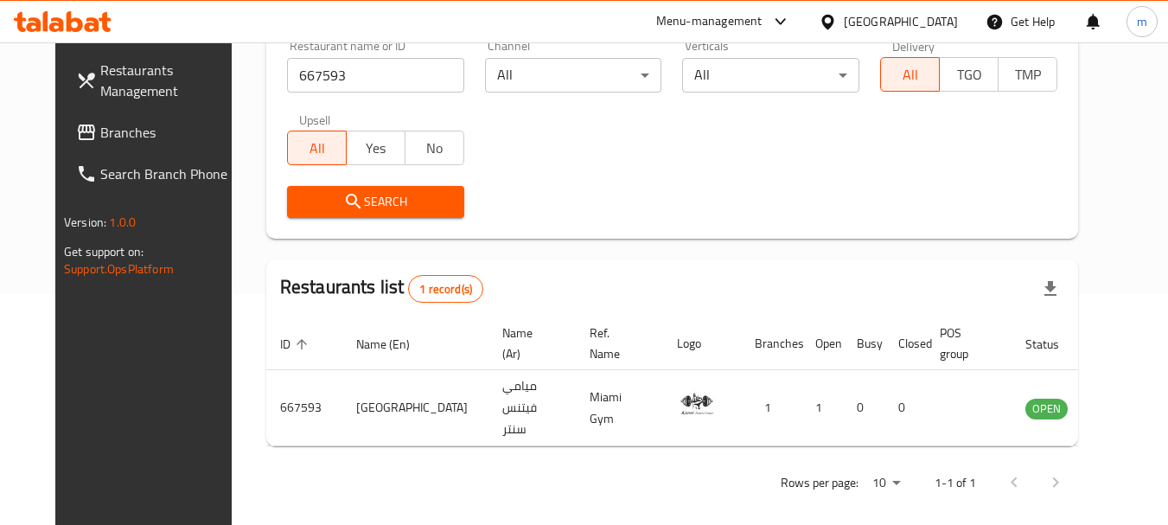
click at [100, 141] on span "Branches" at bounding box center [168, 132] width 137 height 21
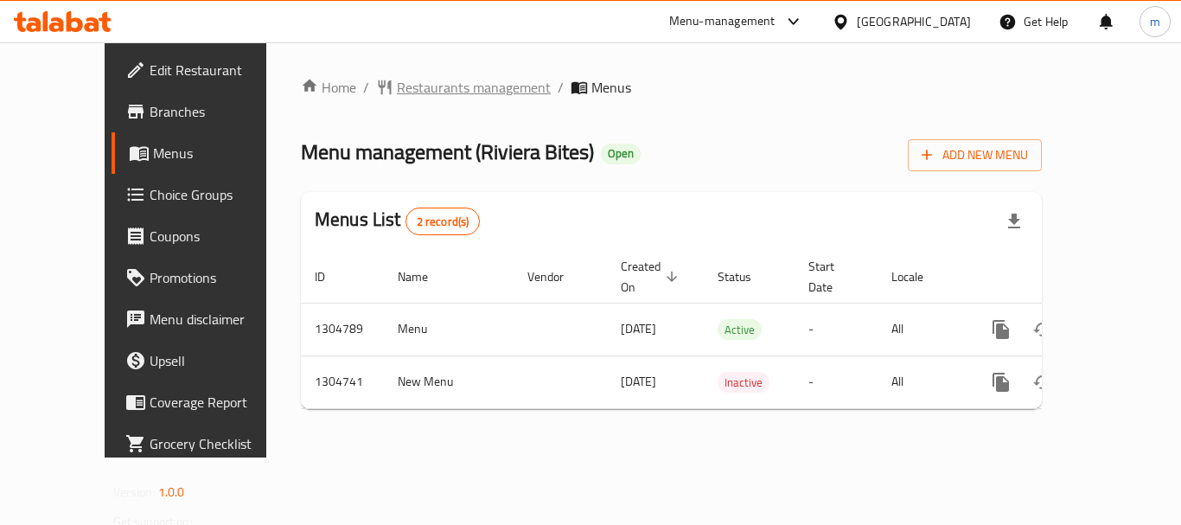
click at [412, 88] on span "Restaurants management" at bounding box center [474, 87] width 154 height 21
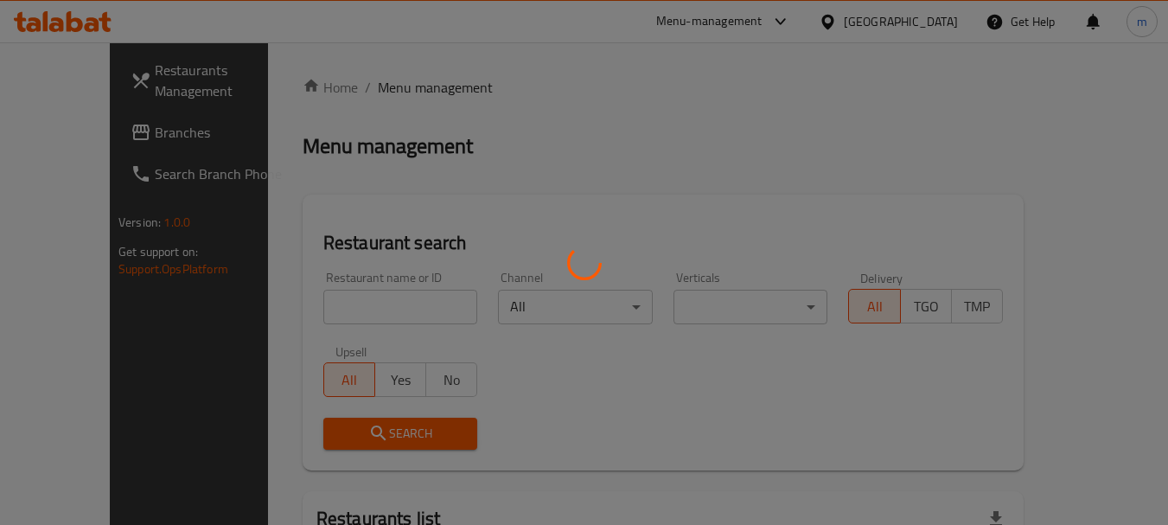
click at [368, 306] on div at bounding box center [584, 262] width 1168 height 525
click at [344, 313] on div at bounding box center [584, 262] width 1168 height 525
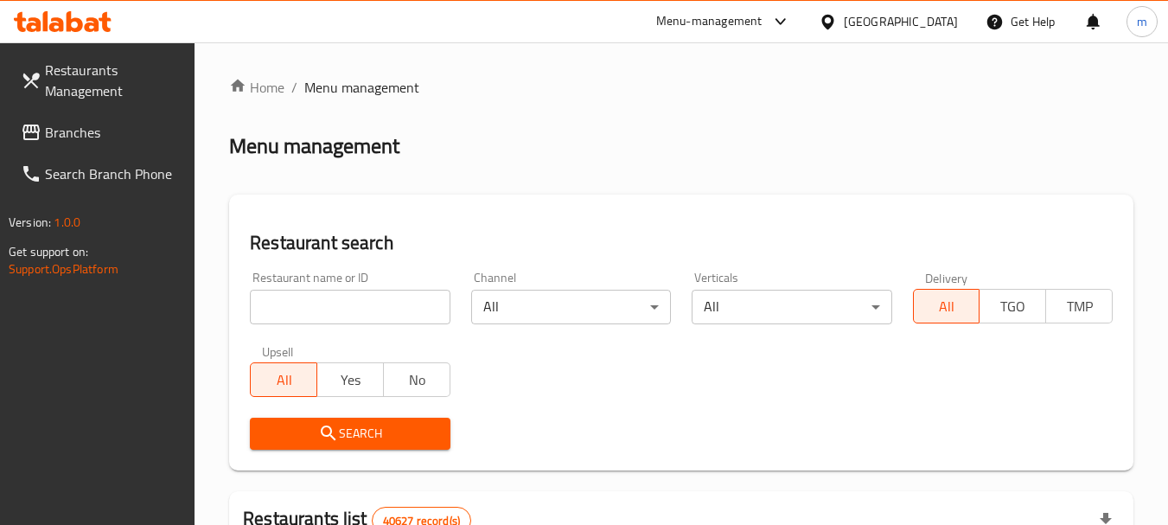
click at [327, 311] on input "search" at bounding box center [350, 307] width 200 height 35
paste input "703322"
type input "703322"
click at [341, 429] on span "Search" at bounding box center [350, 434] width 172 height 22
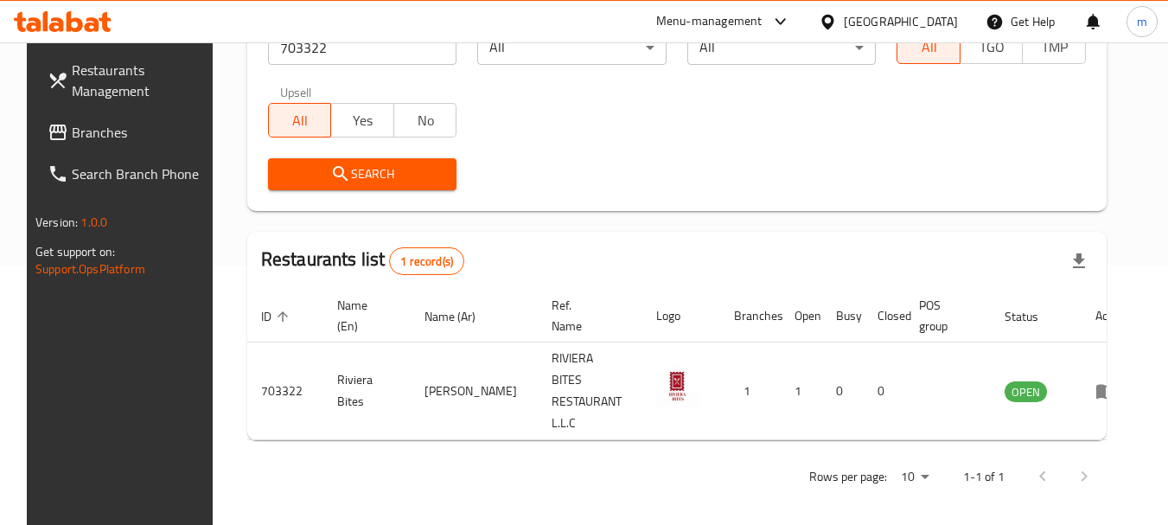
scroll to position [232, 0]
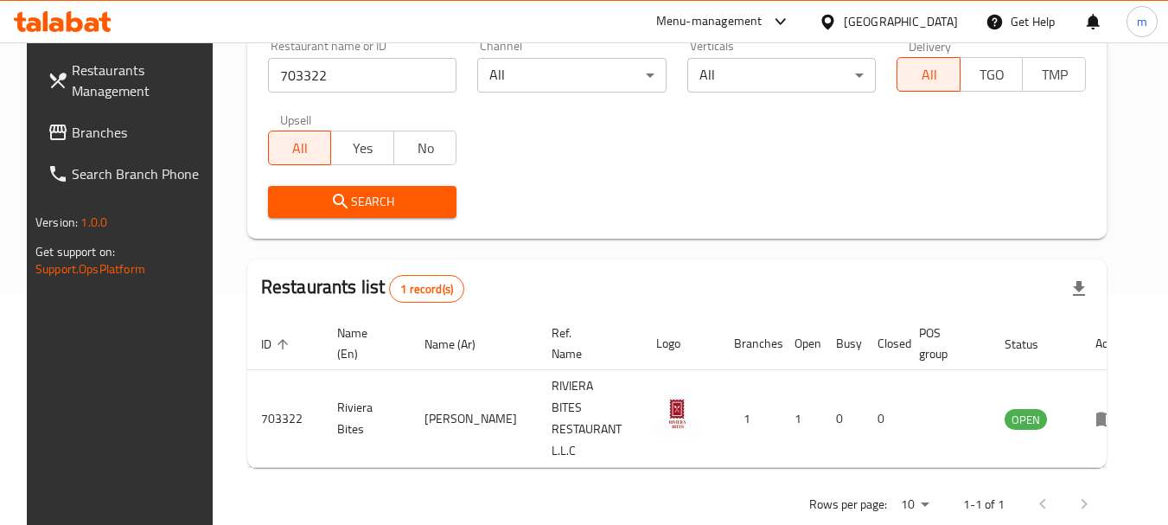
click at [91, 124] on span "Branches" at bounding box center [140, 132] width 137 height 21
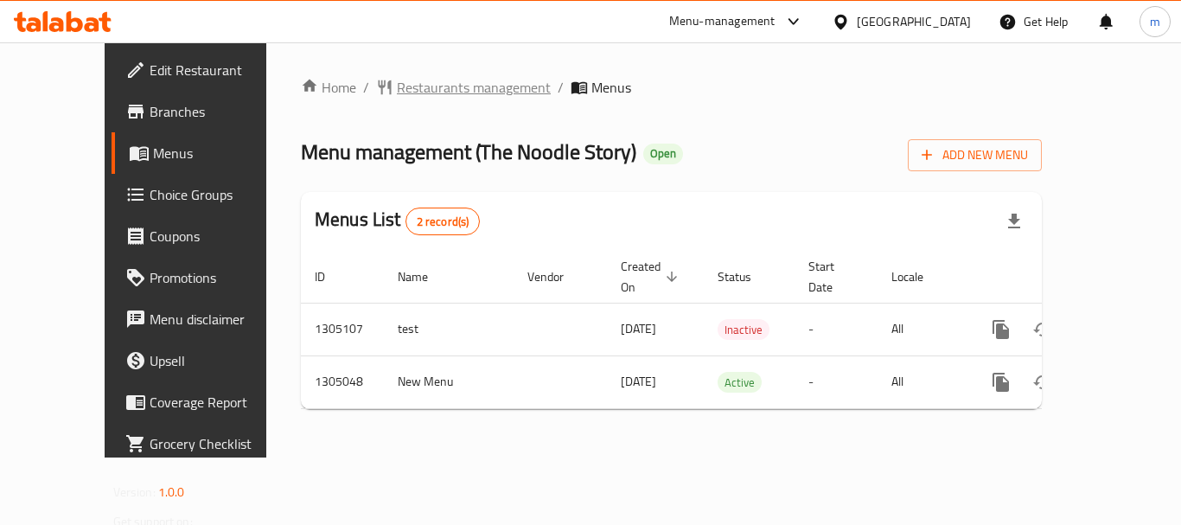
click at [397, 91] on span "Restaurants management" at bounding box center [474, 87] width 154 height 21
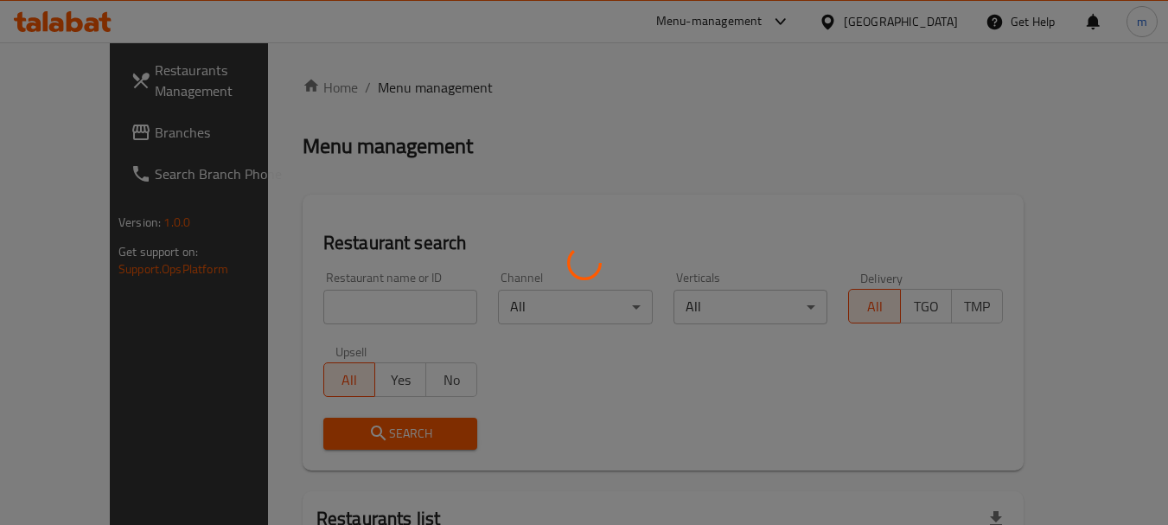
click at [347, 312] on div at bounding box center [584, 262] width 1168 height 525
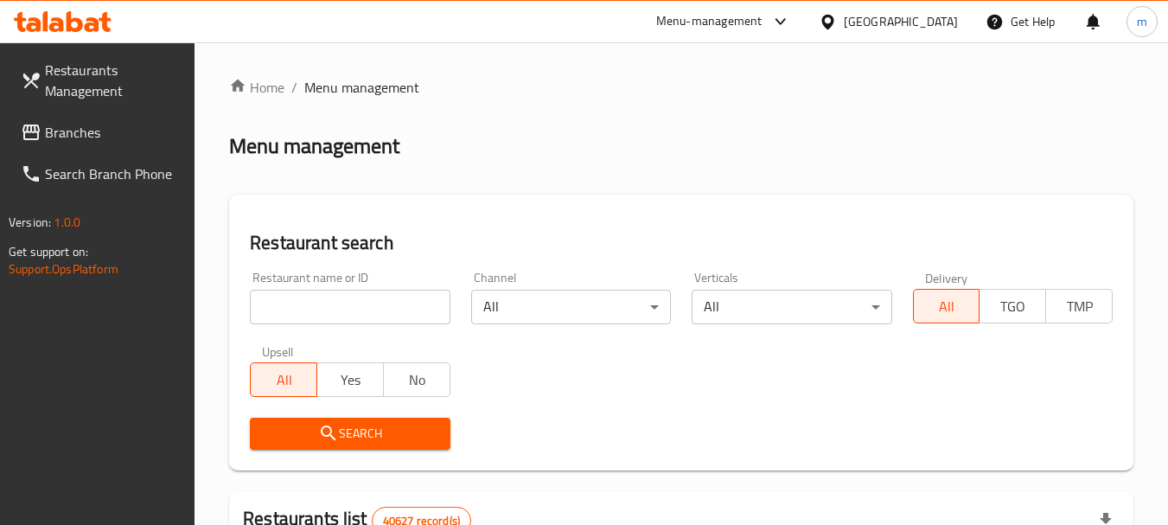
click at [345, 301] on input "search" at bounding box center [350, 307] width 200 height 35
paste input "703529"
type input "703529"
click at [360, 436] on span "Search" at bounding box center [350, 434] width 172 height 22
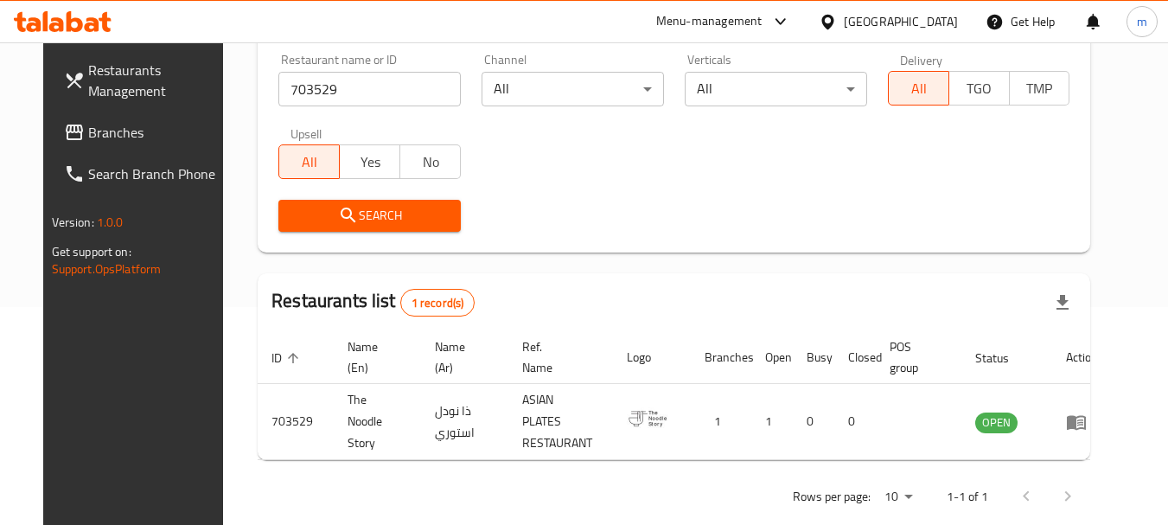
scroll to position [232, 0]
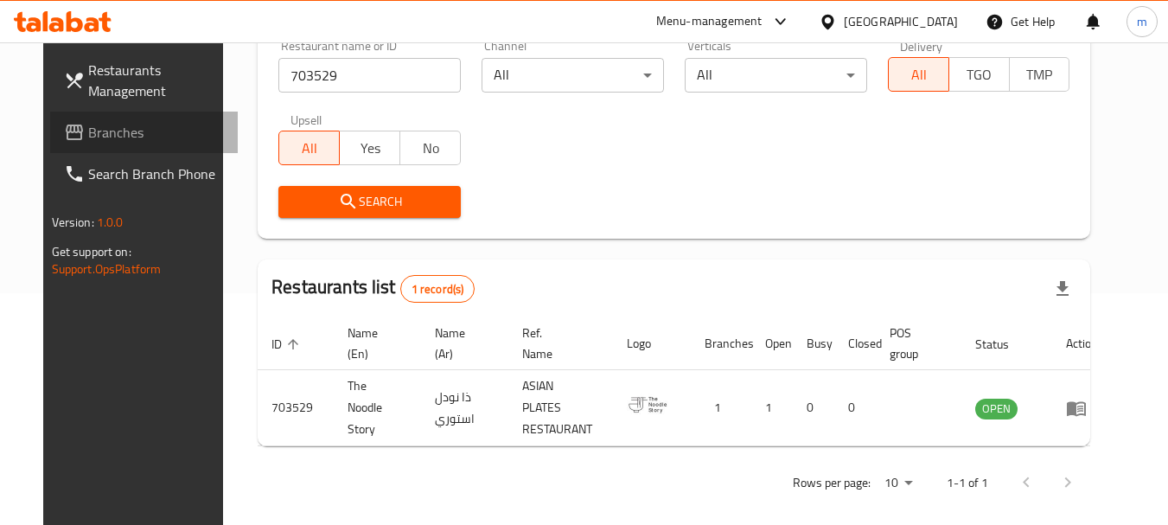
click at [88, 128] on span "Branches" at bounding box center [156, 132] width 137 height 21
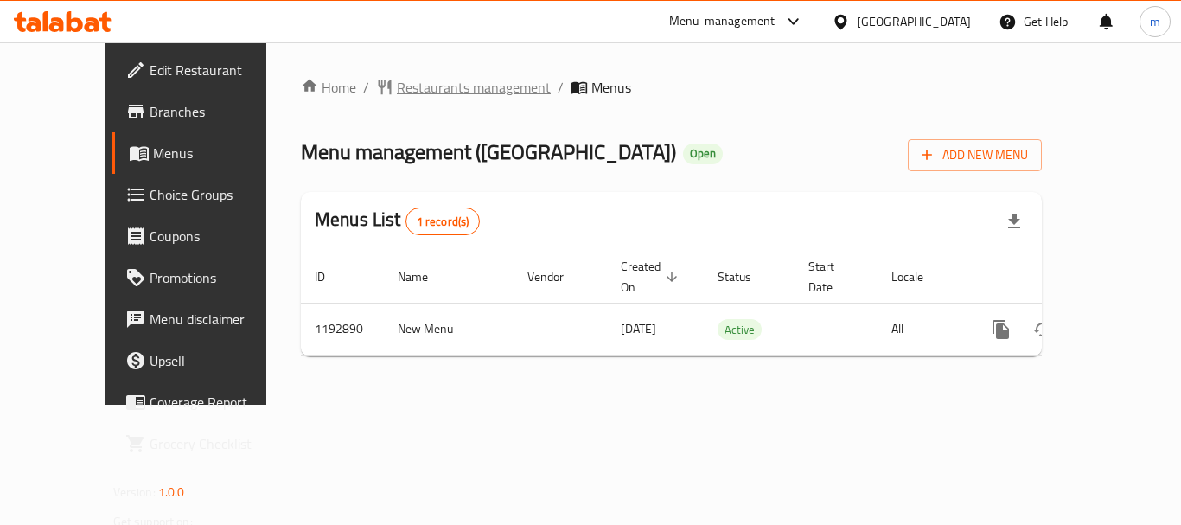
click at [397, 89] on span "Restaurants management" at bounding box center [474, 87] width 154 height 21
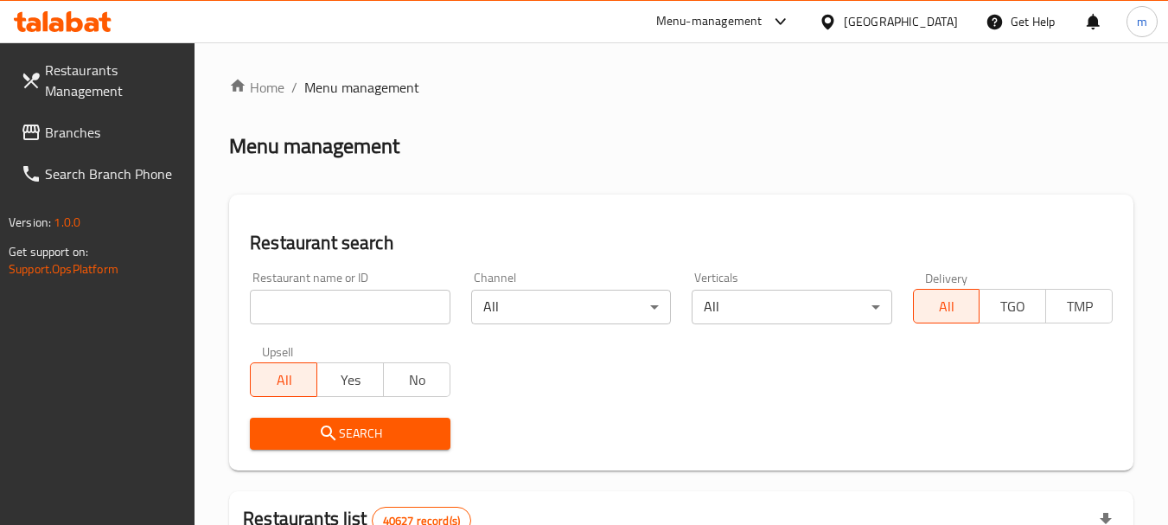
click at [355, 309] on input "search" at bounding box center [350, 307] width 200 height 35
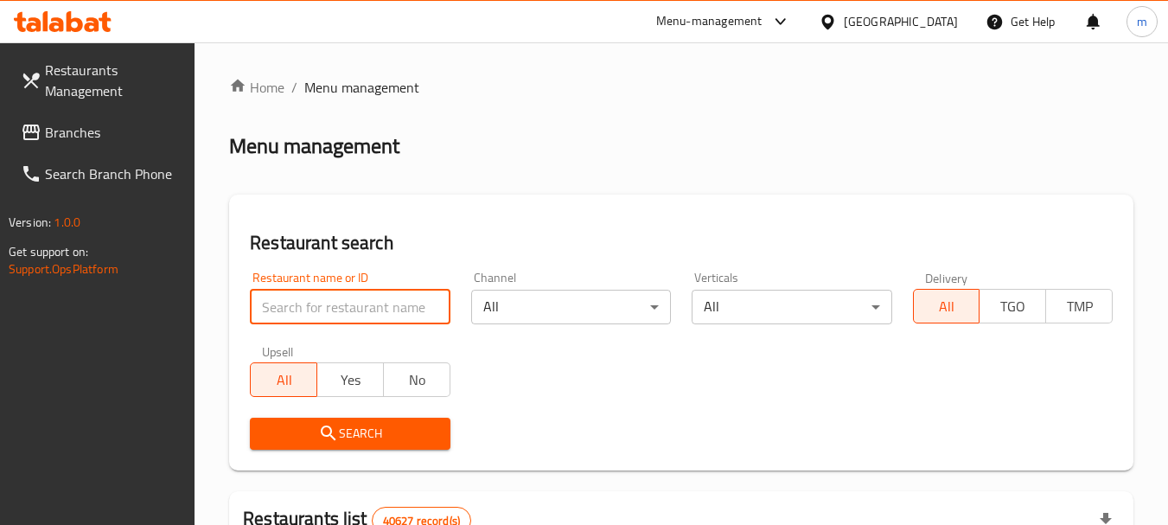
paste input "667593"
type input "667593"
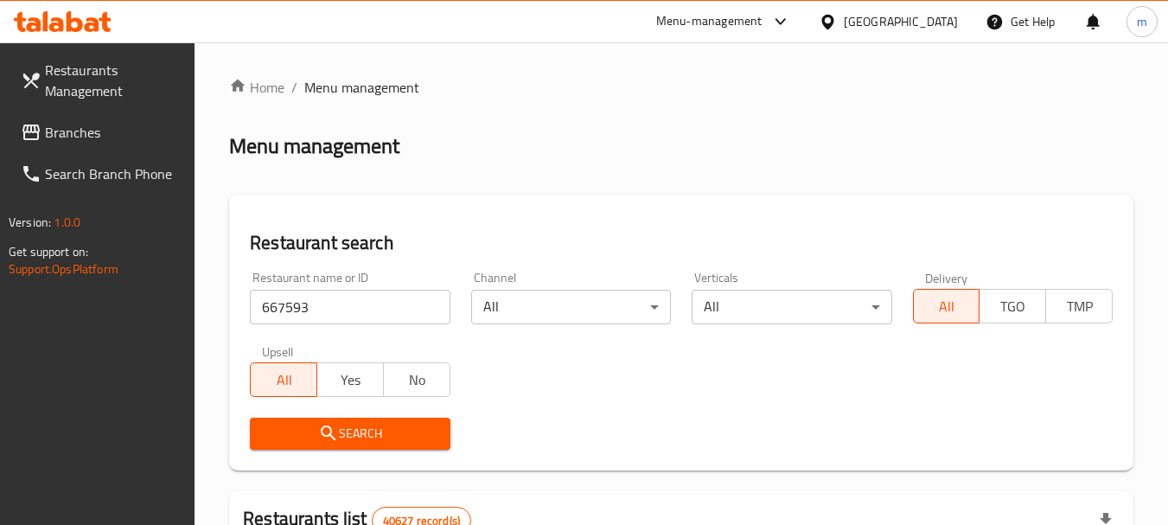
drag, startPoint x: 327, startPoint y: 439, endPoint x: 355, endPoint y: 424, distance: 32.5
click at [329, 439] on icon "submit" at bounding box center [328, 433] width 21 height 21
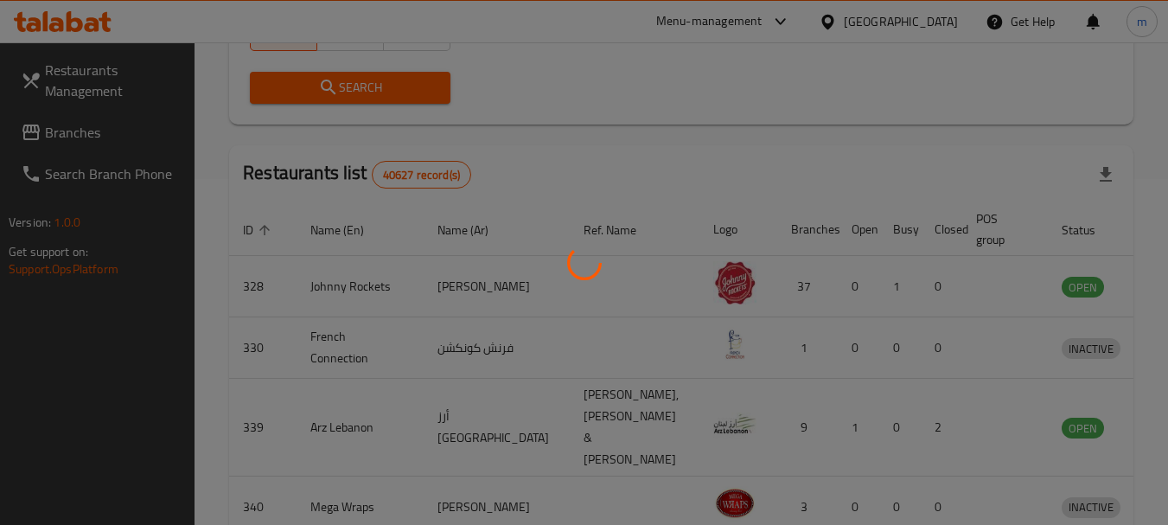
scroll to position [232, 0]
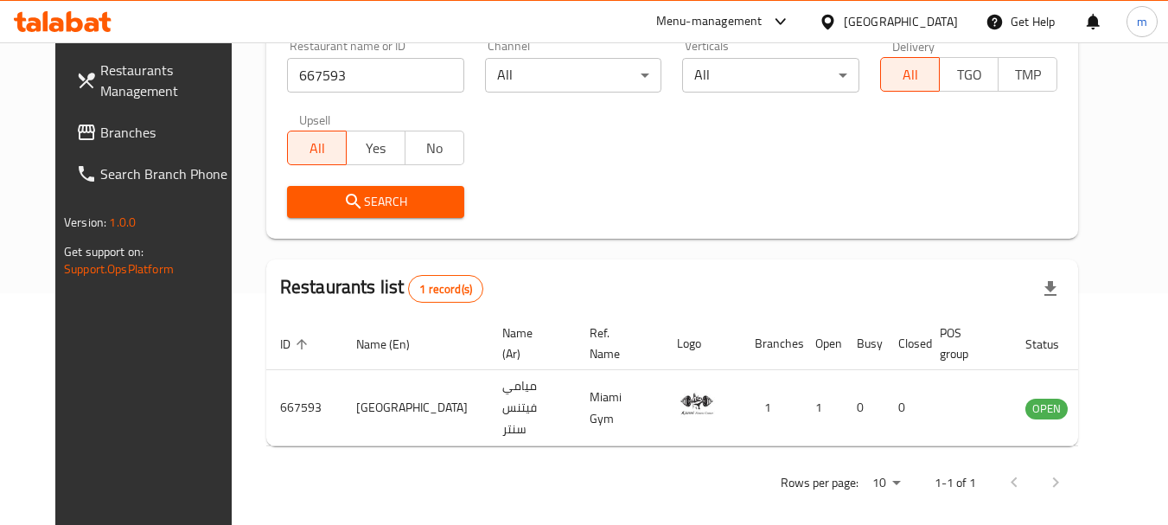
click at [828, 15] on icon at bounding box center [828, 21] width 12 height 15
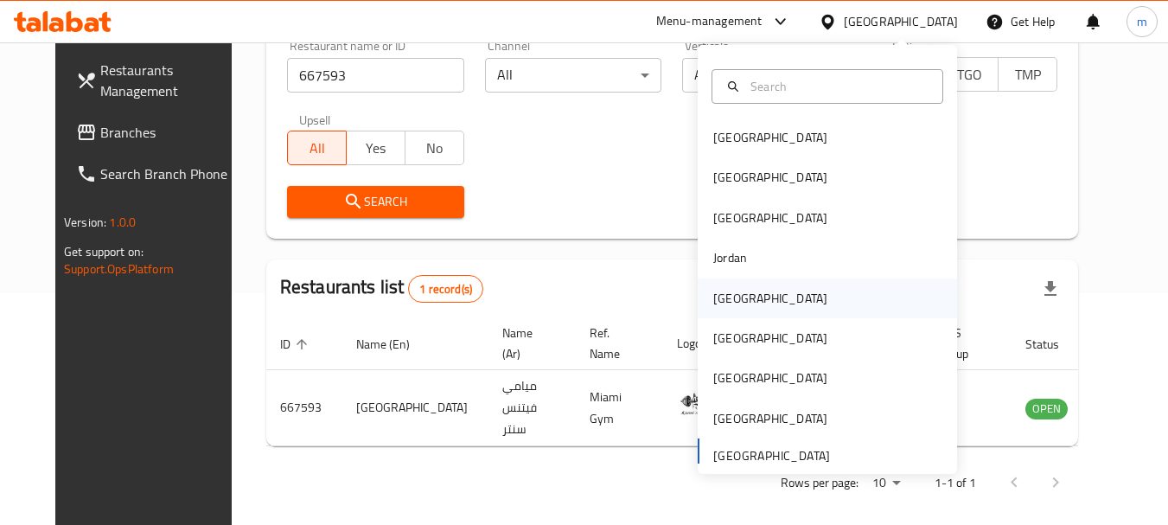
click at [720, 296] on div "[GEOGRAPHIC_DATA]" at bounding box center [770, 298] width 114 height 19
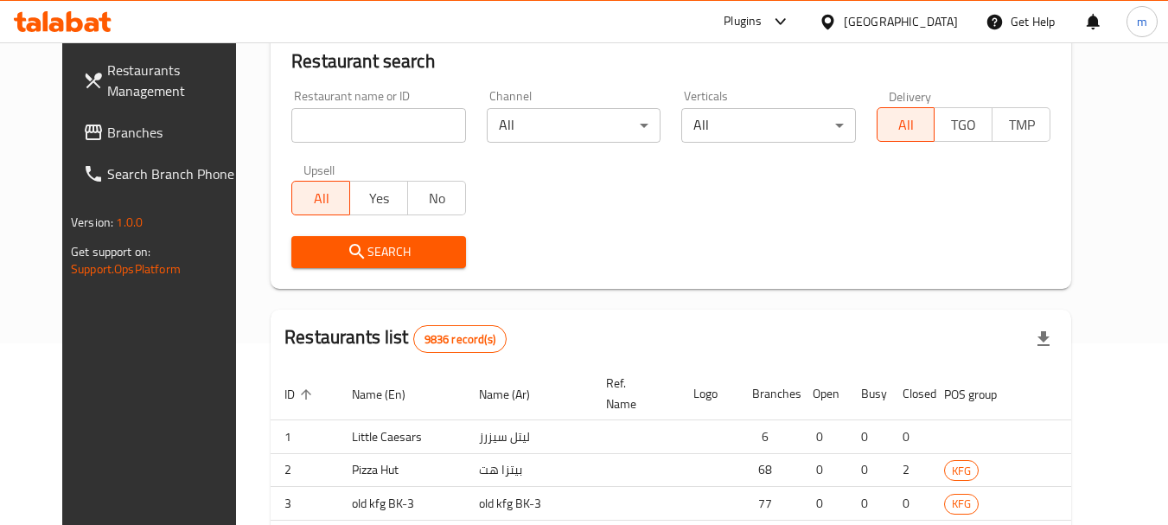
scroll to position [232, 0]
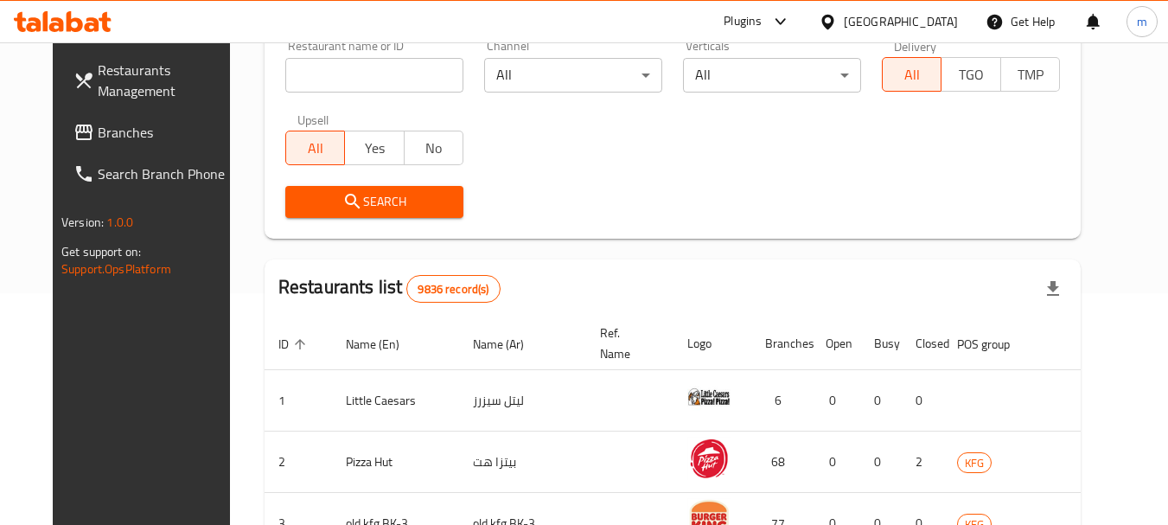
click at [74, 131] on icon at bounding box center [84, 132] width 21 height 21
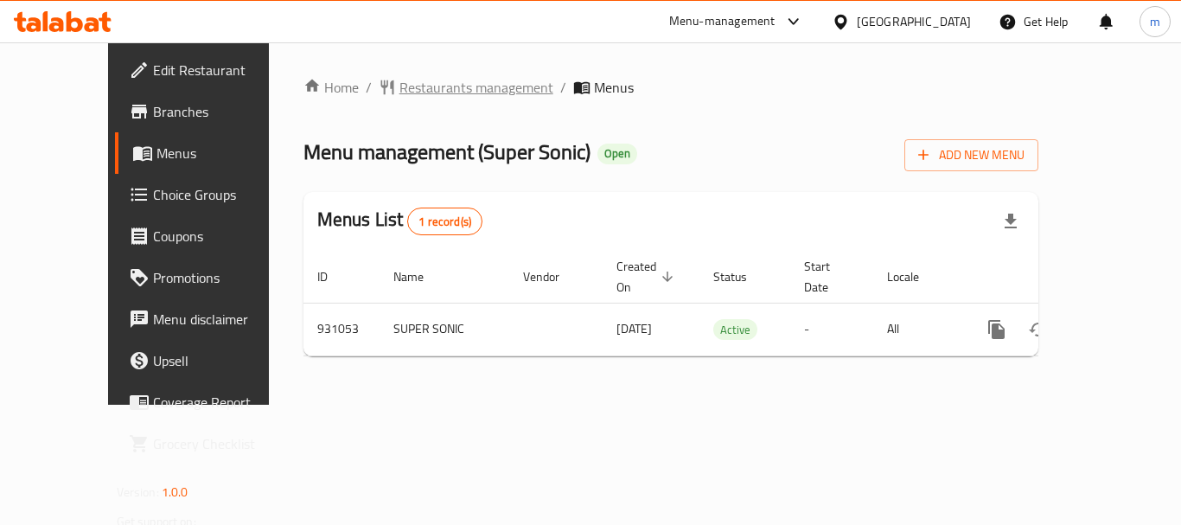
click at [400, 85] on span "Restaurants management" at bounding box center [477, 87] width 154 height 21
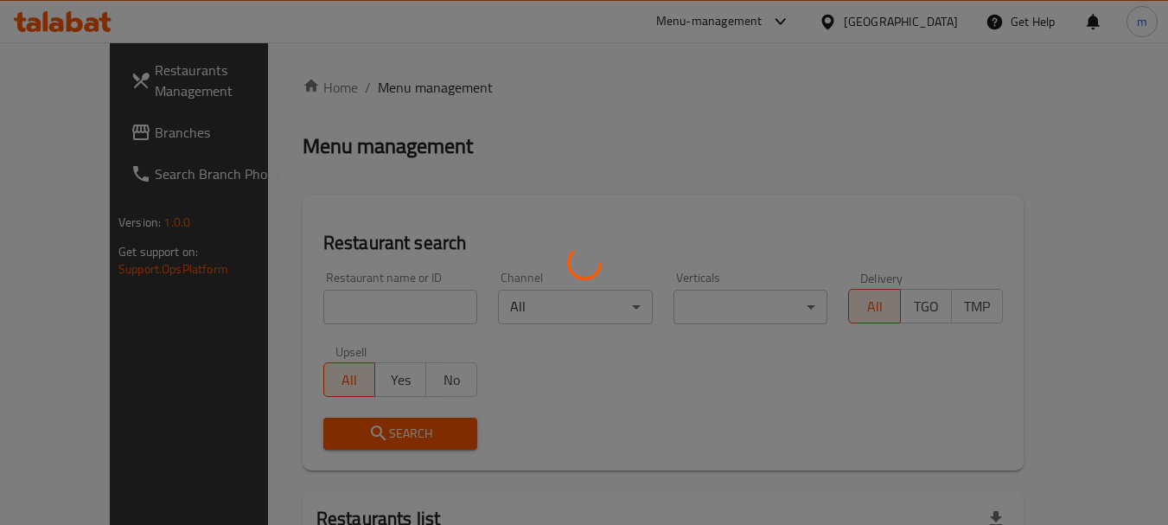
click at [326, 306] on div at bounding box center [584, 262] width 1168 height 525
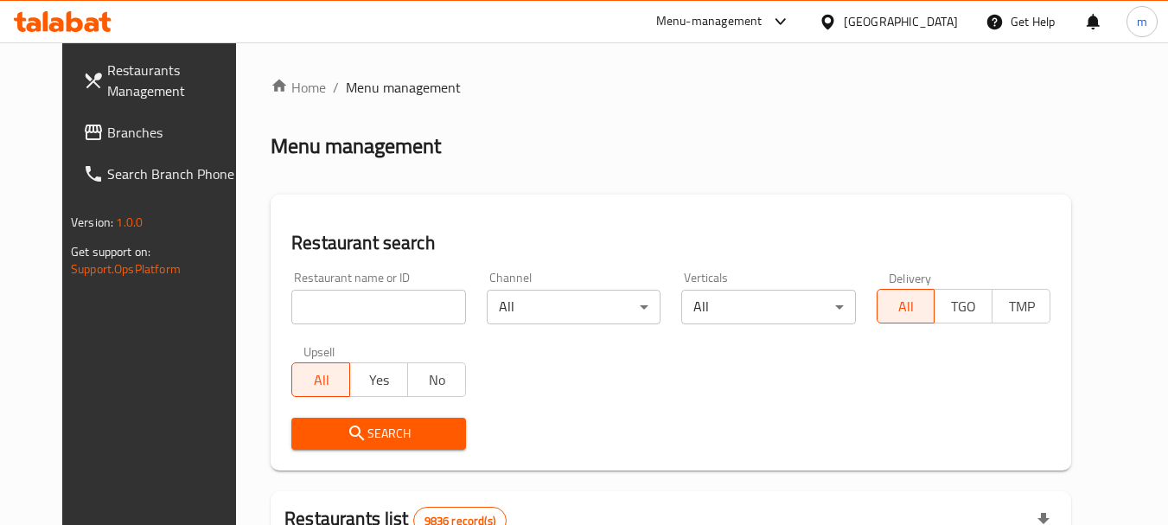
click at [315, 308] on div "Home / Menu management Menu management Restaurant search Restaurant name or ID …" at bounding box center [671, 535] width 801 height 917
click at [315, 308] on input "search" at bounding box center [378, 307] width 174 height 35
paste input "658879"
type input "658879"
click at [305, 423] on span "Search" at bounding box center [378, 434] width 146 height 22
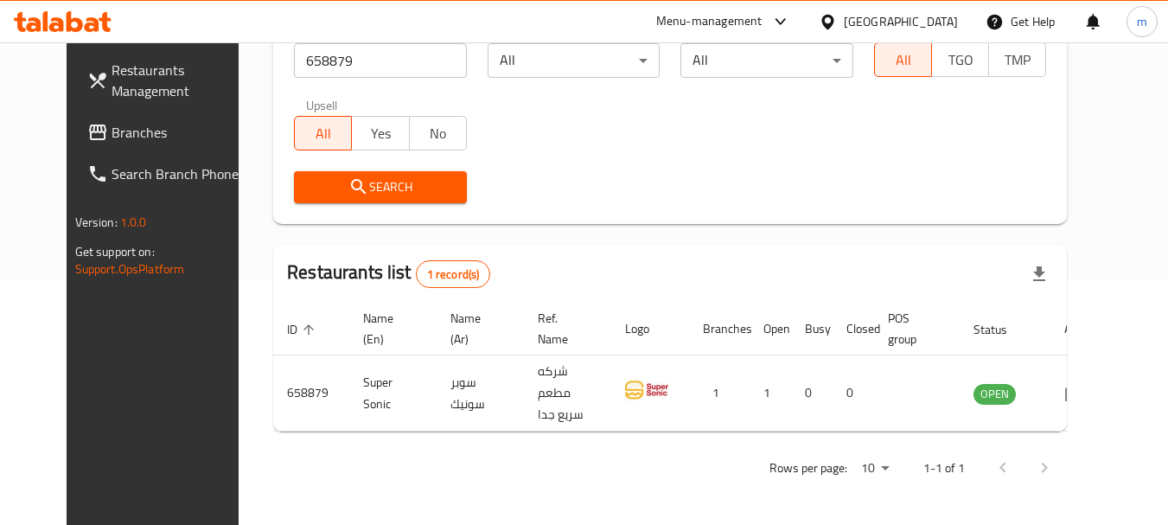
scroll to position [232, 0]
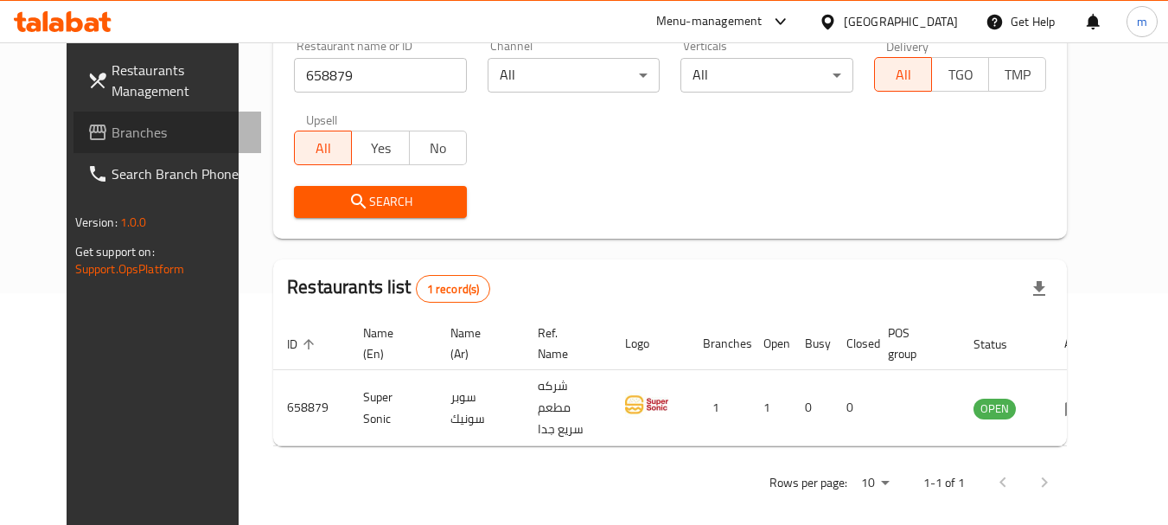
click at [113, 133] on span "Branches" at bounding box center [180, 132] width 137 height 21
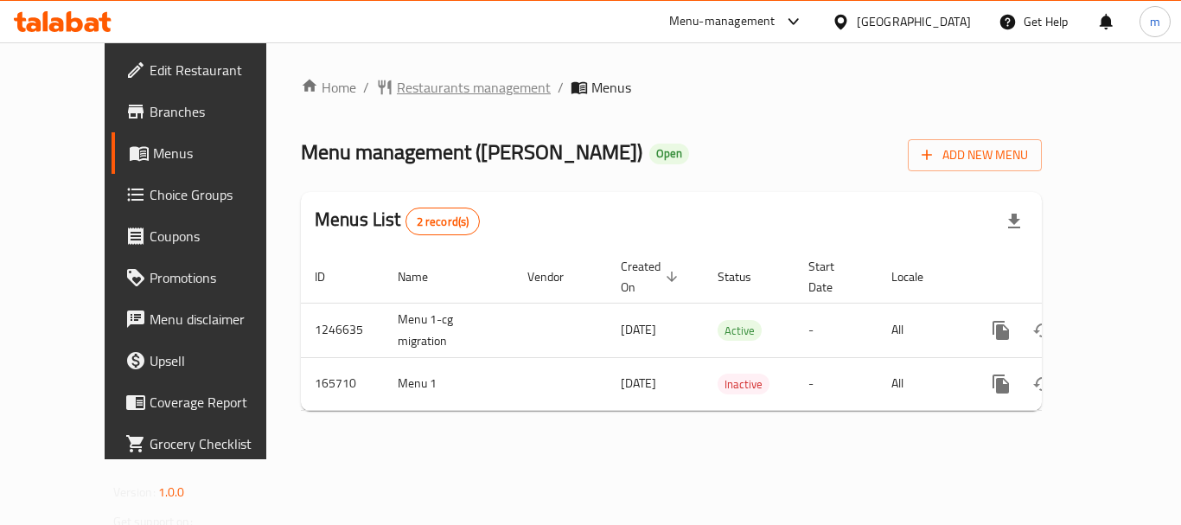
click at [397, 97] on span "Restaurants management" at bounding box center [474, 87] width 154 height 21
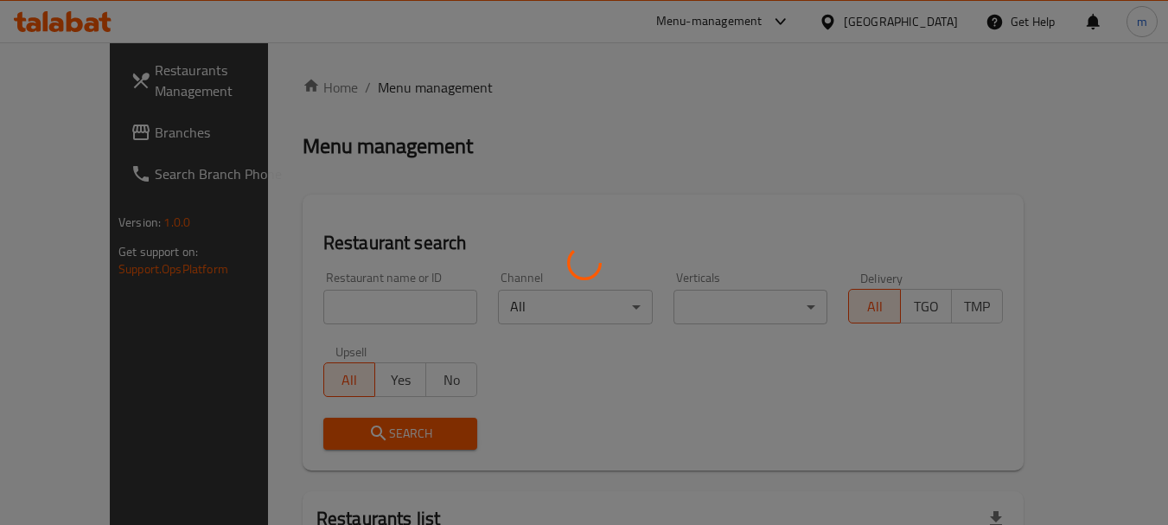
click at [329, 312] on div at bounding box center [584, 262] width 1168 height 525
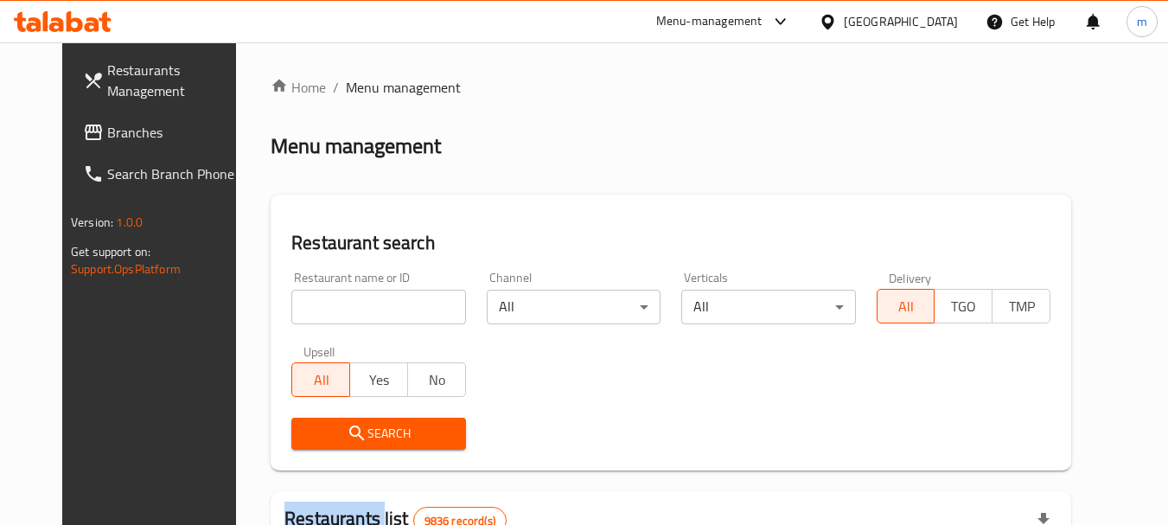
click at [329, 312] on div "Home / Menu management Menu management Restaurant search Restaurant name or ID …" at bounding box center [671, 535] width 801 height 917
click at [330, 313] on input "search" at bounding box center [378, 307] width 174 height 35
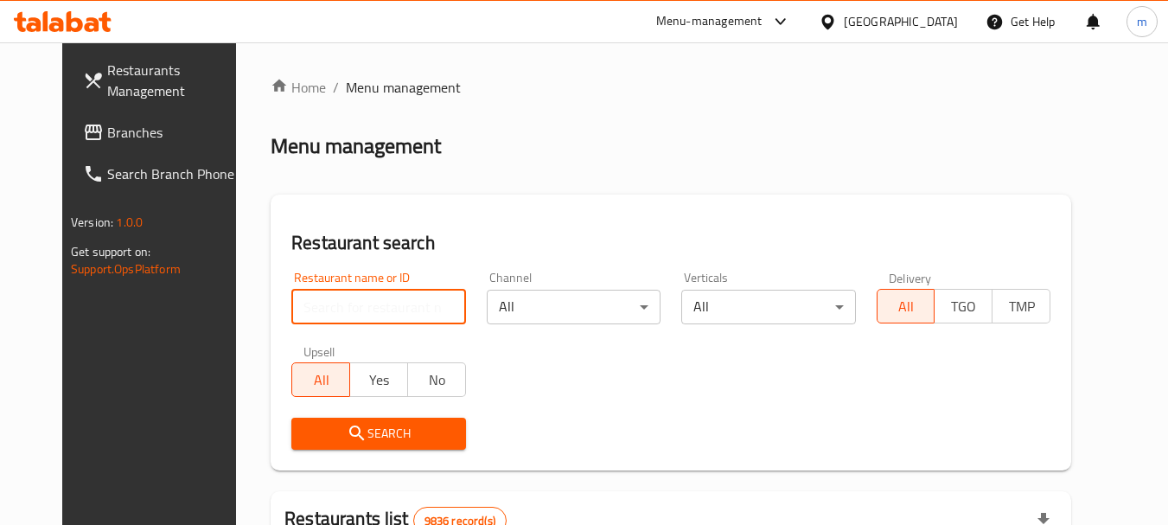
paste input "616181"
type input "616181"
click at [347, 434] on icon "submit" at bounding box center [357, 433] width 21 height 21
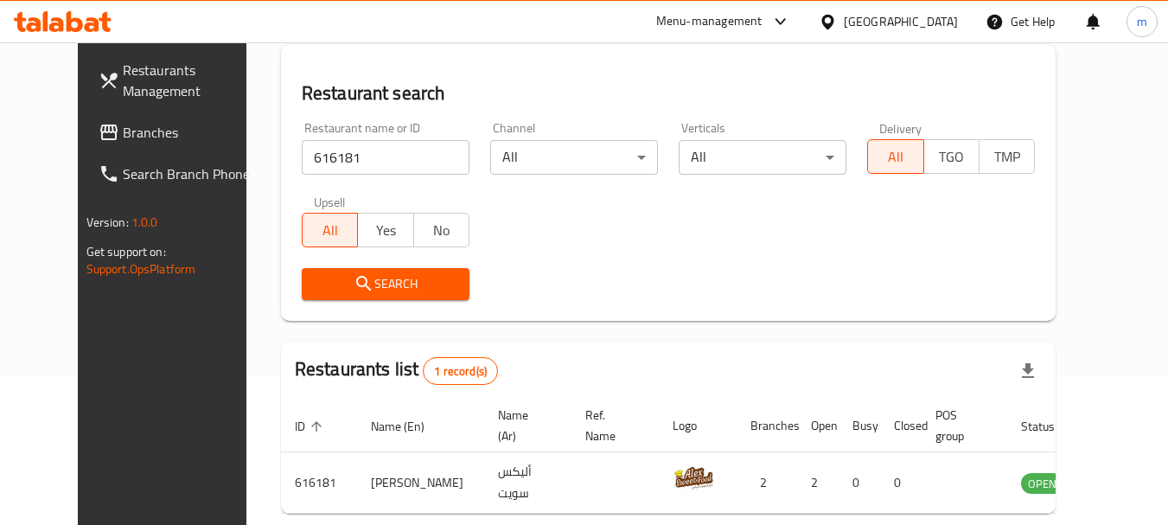
scroll to position [232, 0]
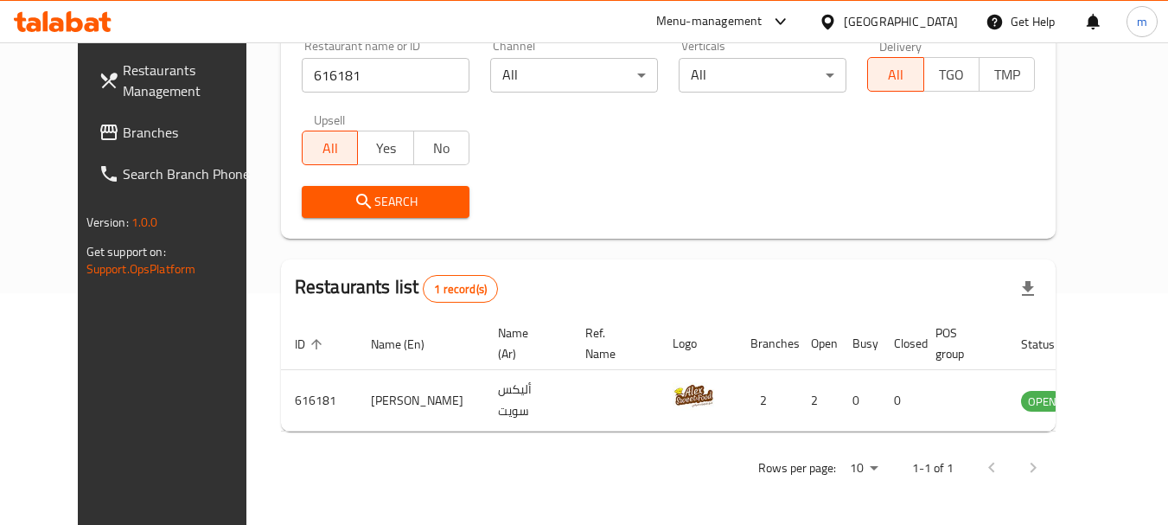
drag, startPoint x: 907, startPoint y: 22, endPoint x: 908, endPoint y: 44, distance: 21.6
click at [837, 22] on icon at bounding box center [828, 22] width 18 height 18
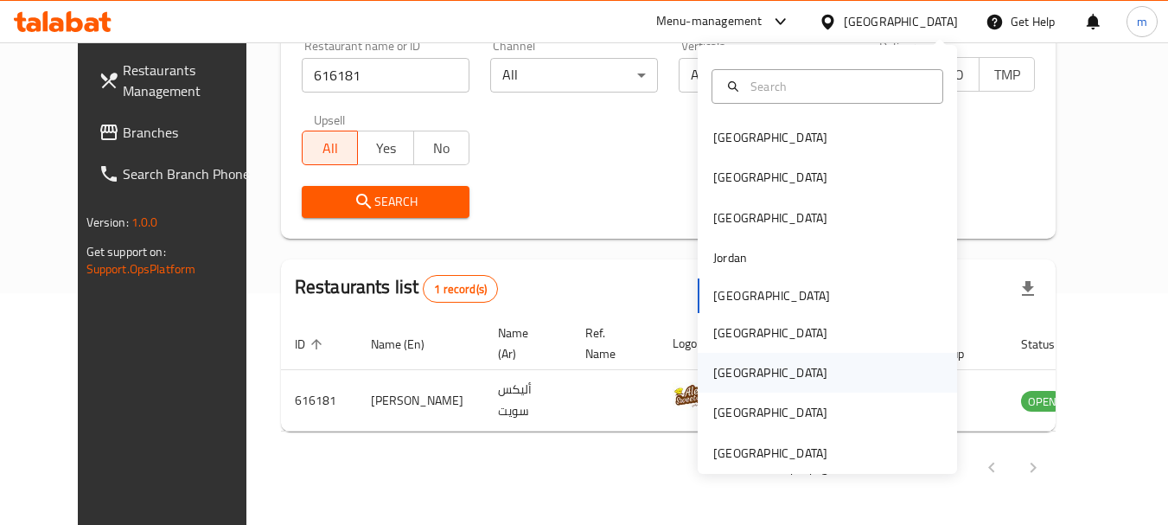
click at [721, 380] on div "Qatar" at bounding box center [770, 372] width 114 height 19
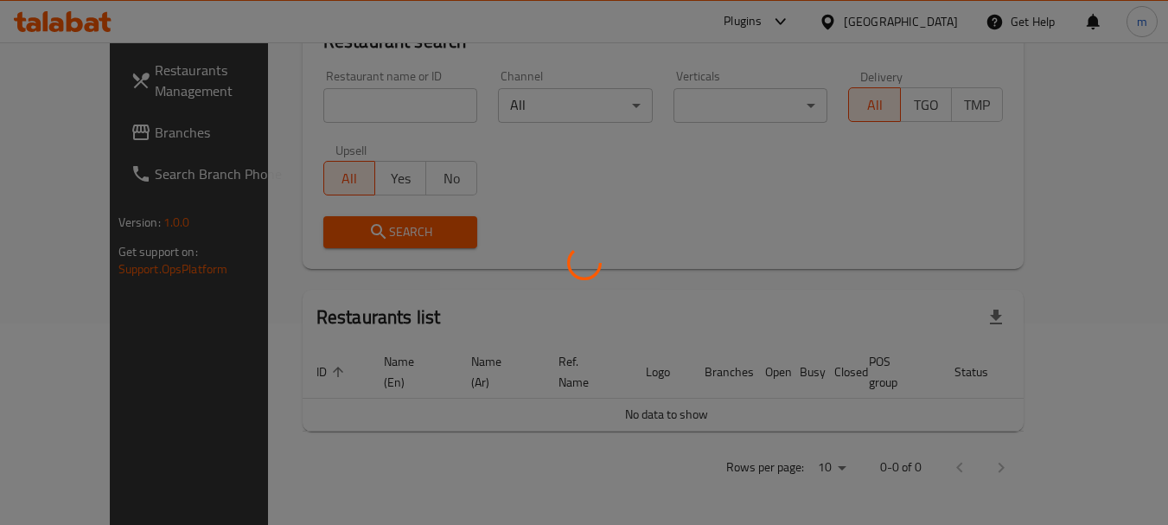
scroll to position [182, 0]
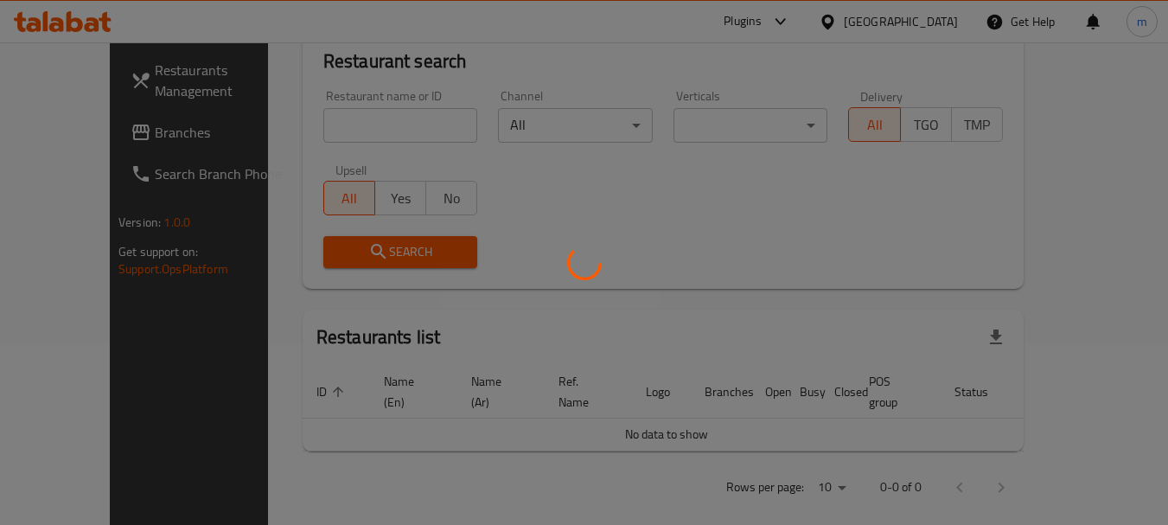
click at [116, 133] on div at bounding box center [584, 262] width 1168 height 525
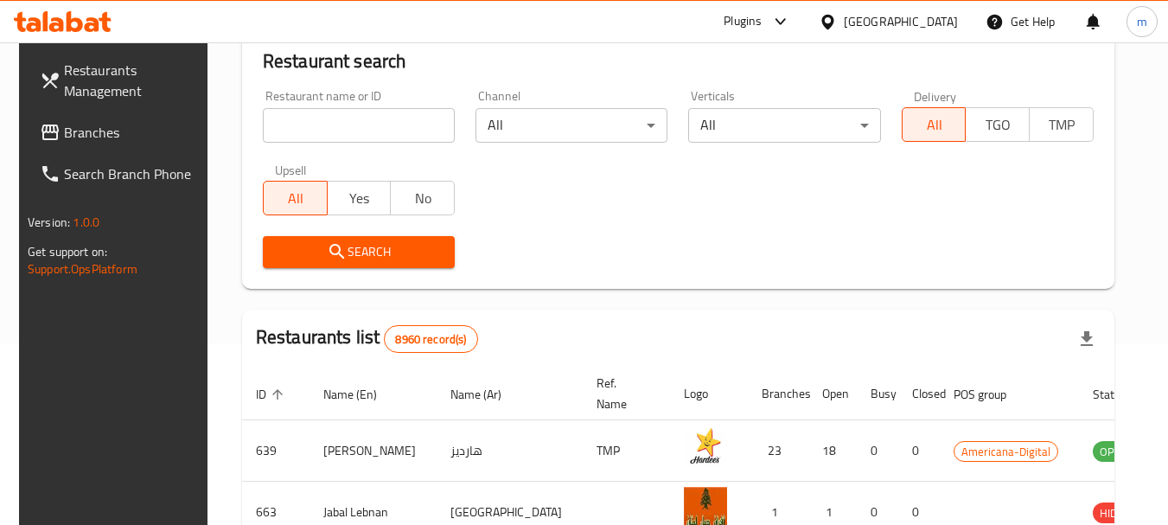
scroll to position [232, 0]
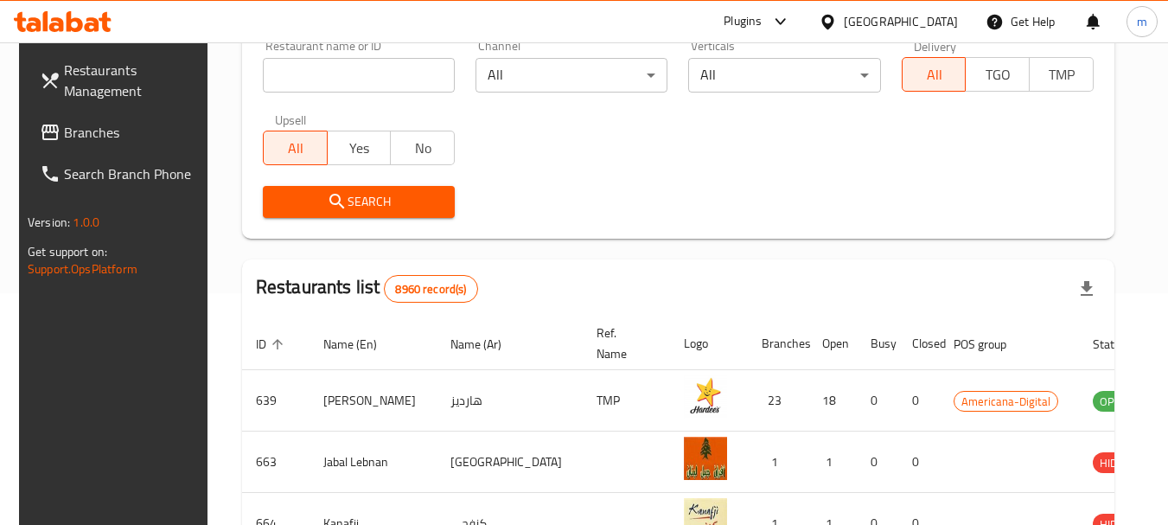
click at [72, 128] on div at bounding box center [584, 262] width 1168 height 525
click at [73, 130] on span "Branches" at bounding box center [132, 132] width 137 height 21
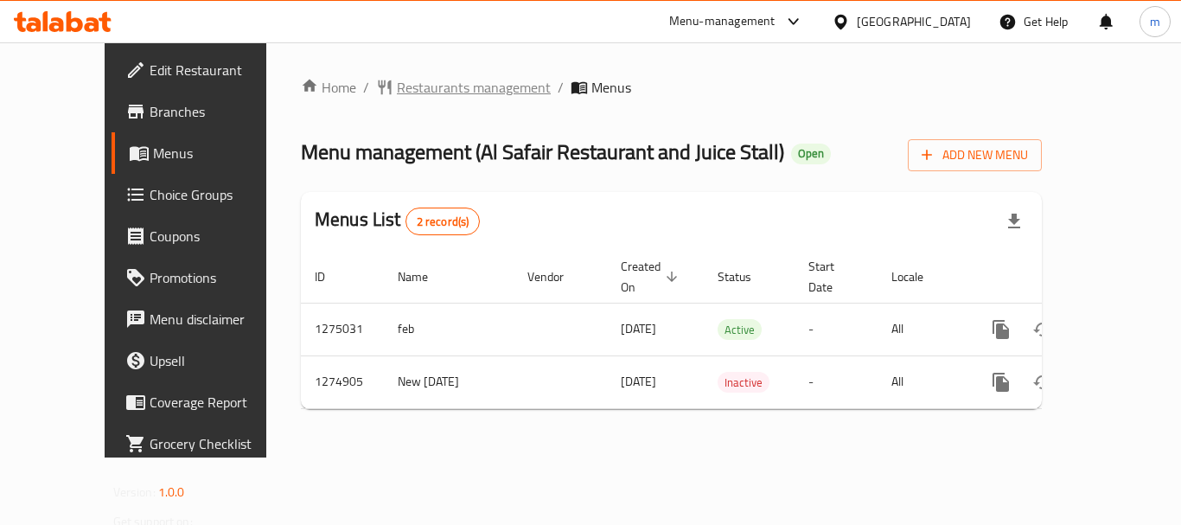
click at [425, 97] on span "Restaurants management" at bounding box center [474, 87] width 154 height 21
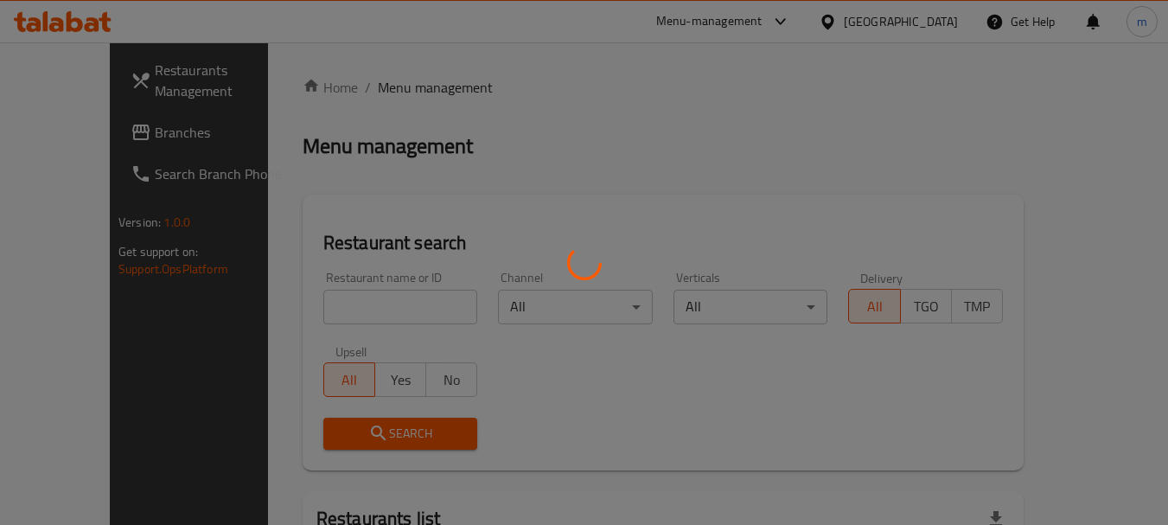
click at [343, 310] on div at bounding box center [584, 262] width 1168 height 525
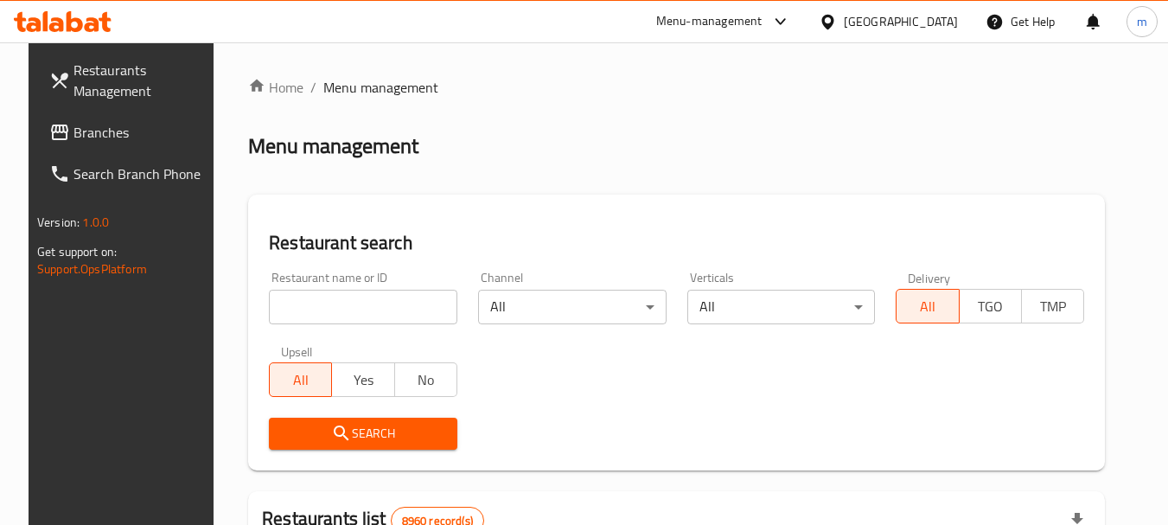
click at [291, 305] on div at bounding box center [584, 262] width 1168 height 525
drag, startPoint x: 291, startPoint y: 305, endPoint x: 281, endPoint y: 285, distance: 22.4
click at [291, 305] on input "search" at bounding box center [363, 307] width 189 height 35
paste input "691405"
type input "691405"
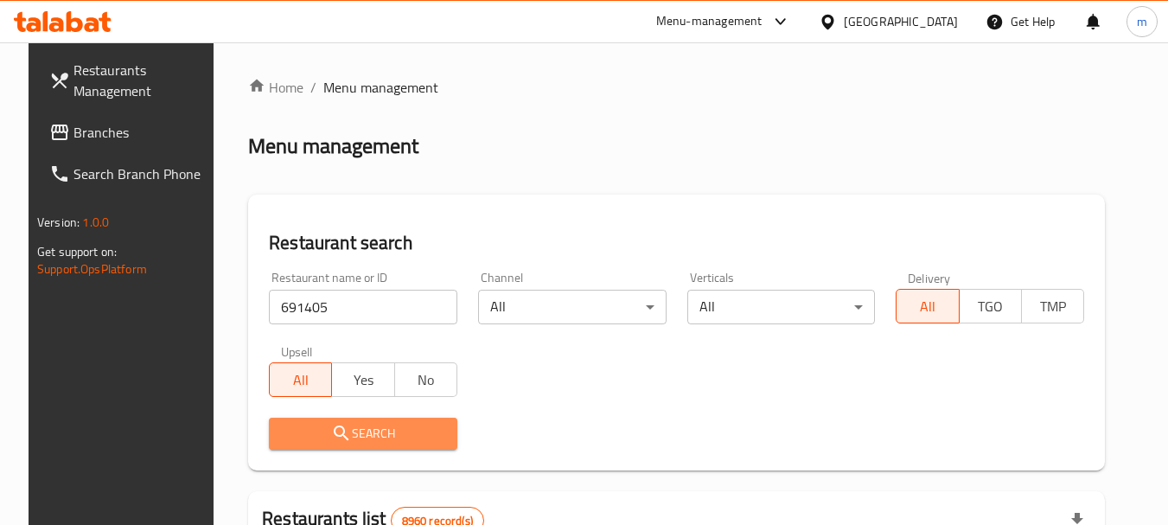
click at [339, 433] on span "Search" at bounding box center [363, 434] width 161 height 22
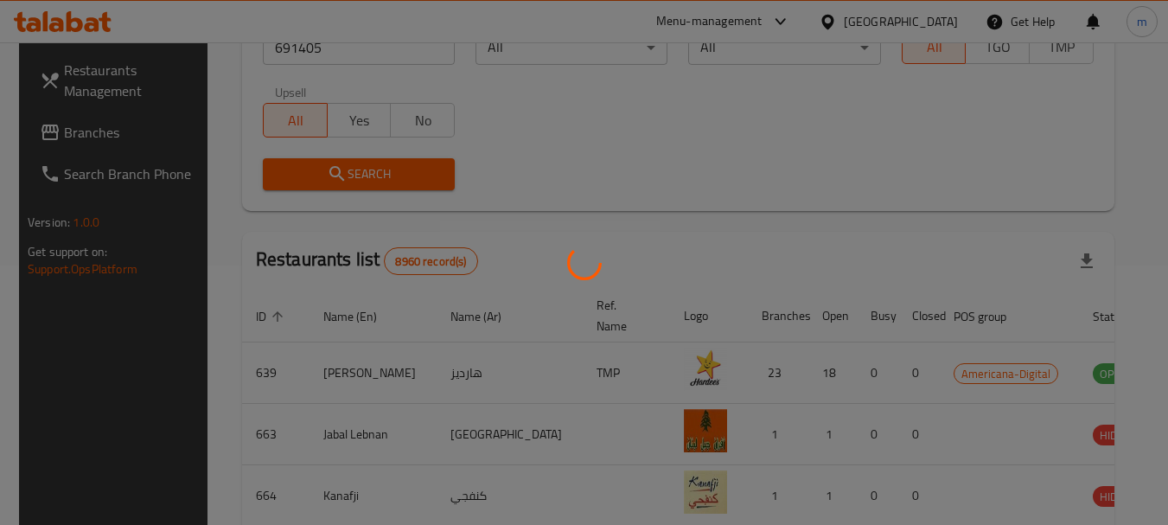
scroll to position [246, 0]
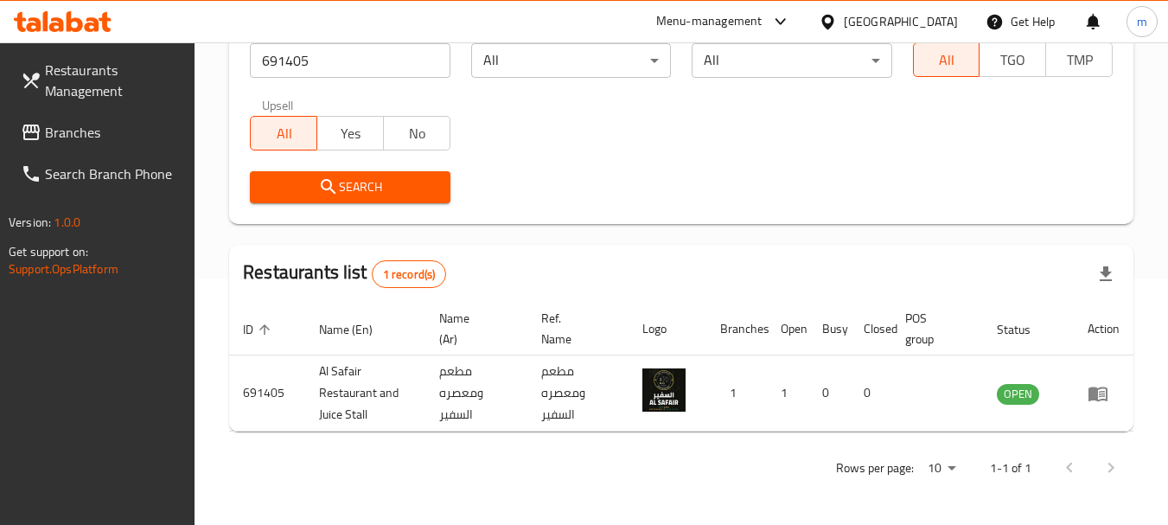
click at [837, 17] on icon at bounding box center [828, 22] width 18 height 18
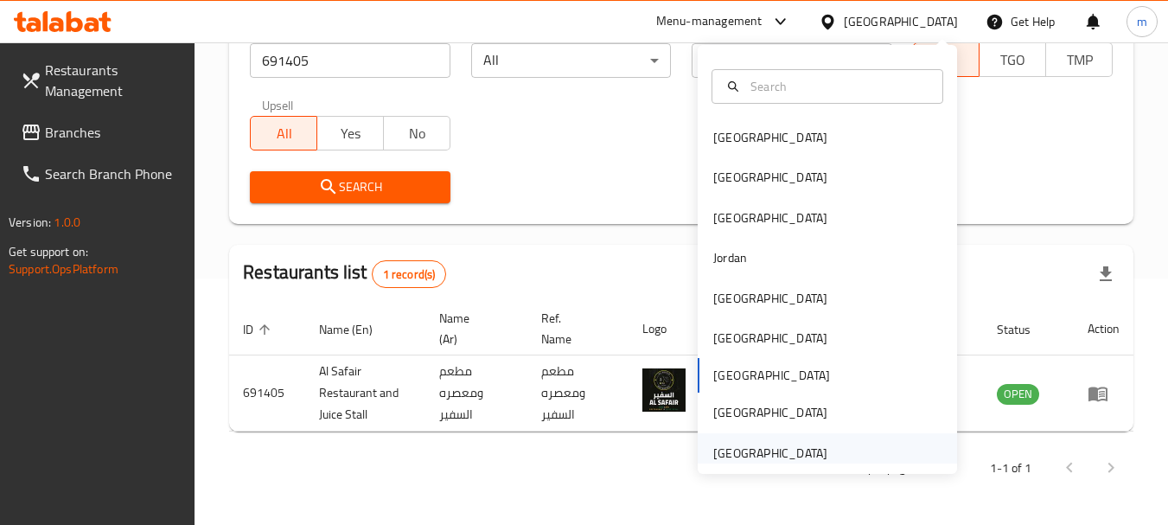
click at [732, 458] on div "[GEOGRAPHIC_DATA]" at bounding box center [770, 453] width 114 height 19
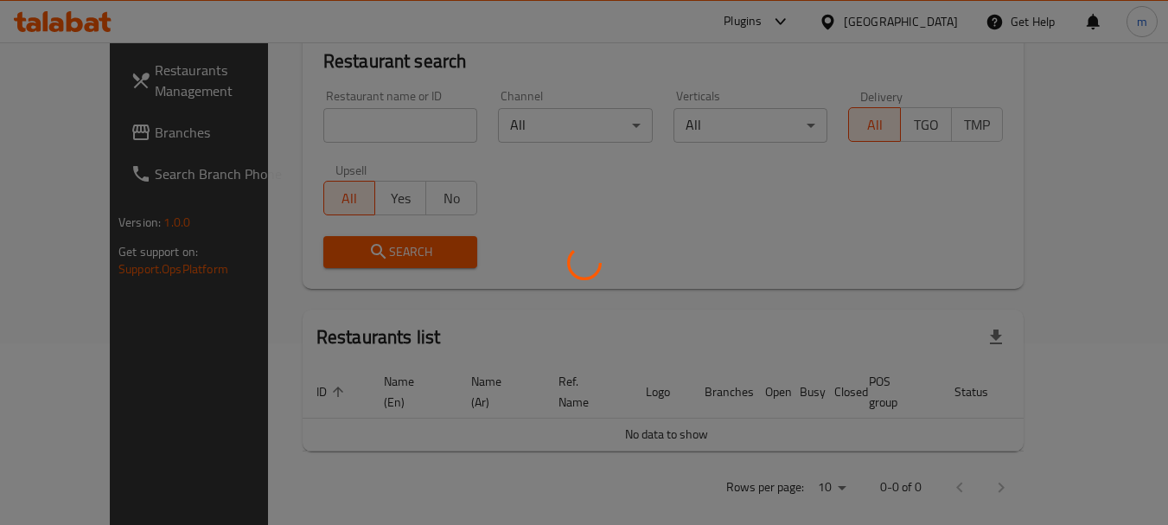
scroll to position [246, 0]
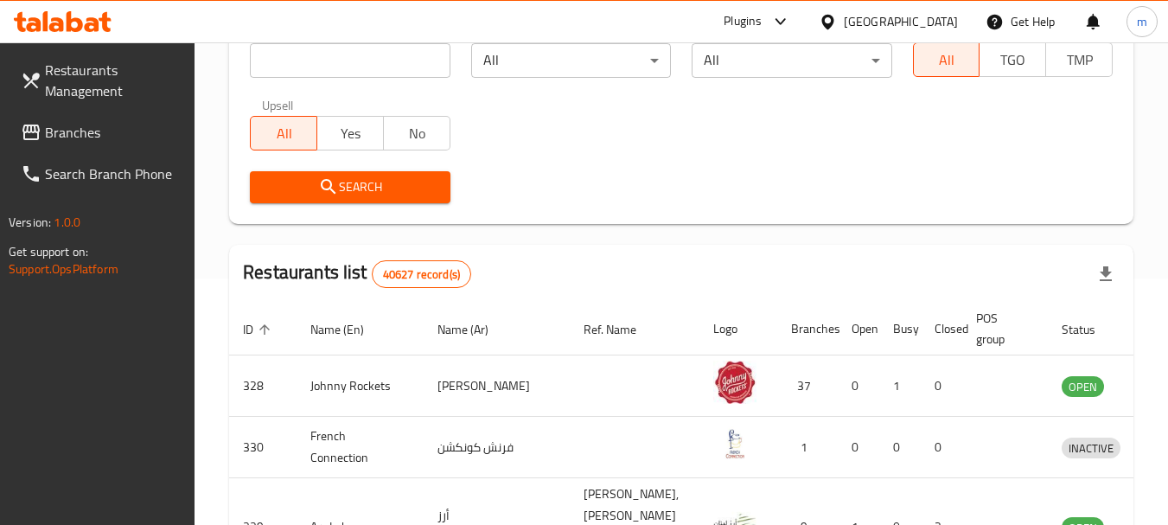
click at [112, 135] on span "Branches" at bounding box center [113, 132] width 137 height 21
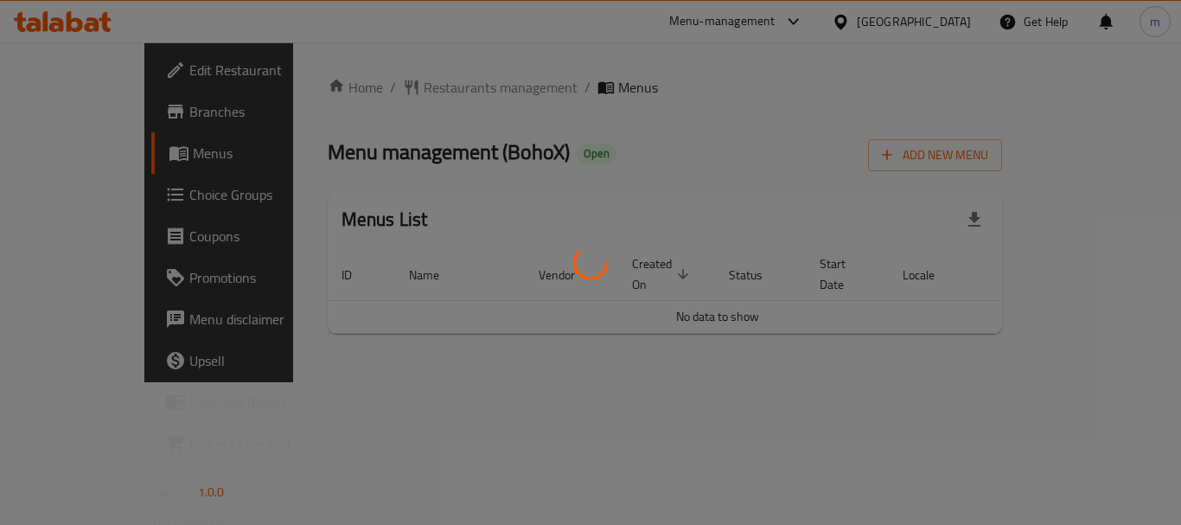
click at [398, 86] on div at bounding box center [590, 262] width 1181 height 525
click at [391, 86] on div at bounding box center [590, 262] width 1181 height 525
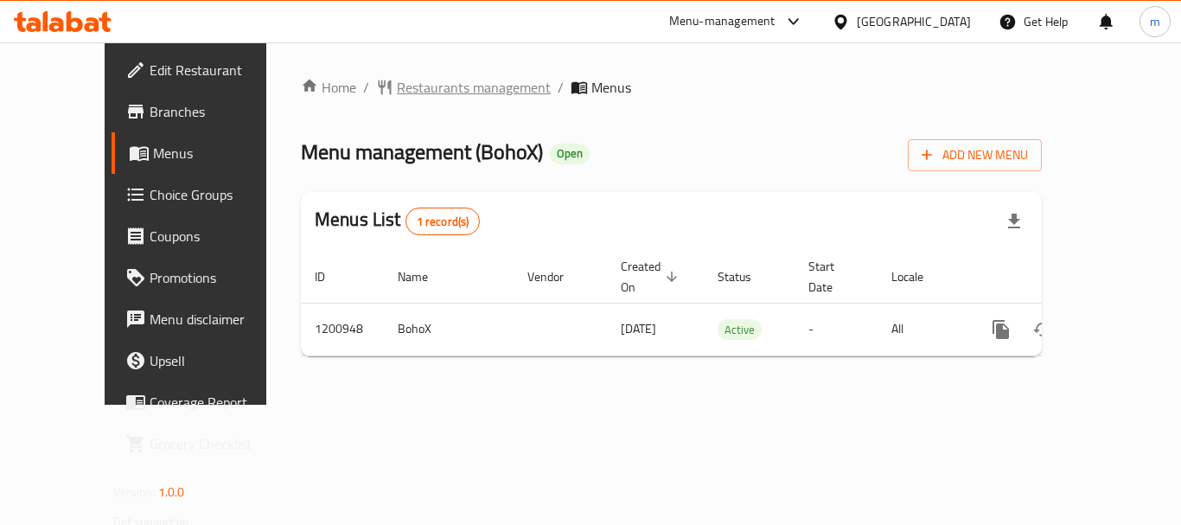
click at [397, 86] on span "Restaurants management" at bounding box center [474, 87] width 154 height 21
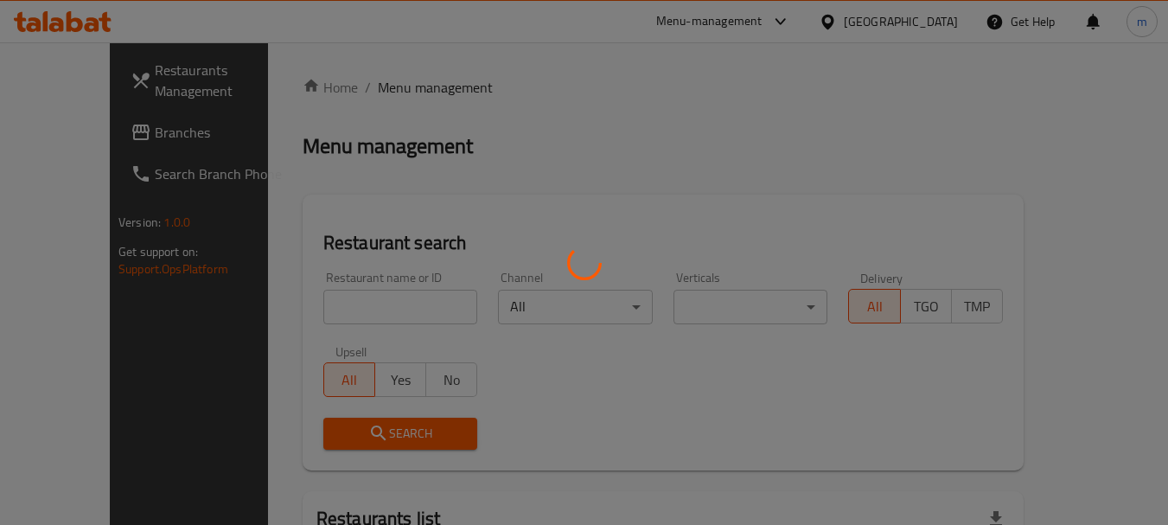
click at [336, 301] on div at bounding box center [584, 262] width 1168 height 525
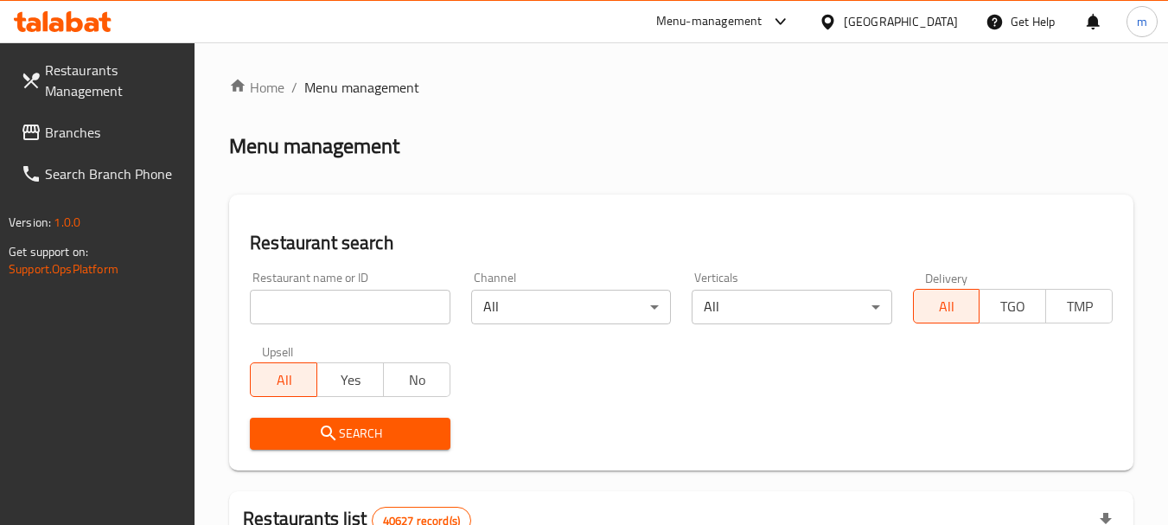
click at [317, 307] on div at bounding box center [584, 262] width 1168 height 525
click at [317, 307] on input "search" at bounding box center [350, 307] width 200 height 35
paste input "668764"
type input "668764"
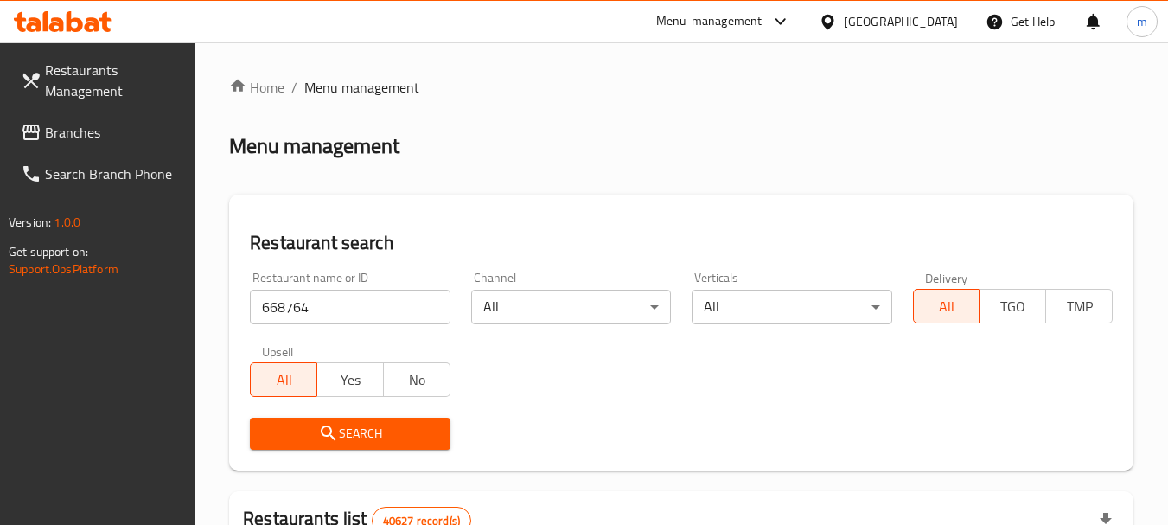
click at [322, 437] on icon "submit" at bounding box center [328, 433] width 21 height 21
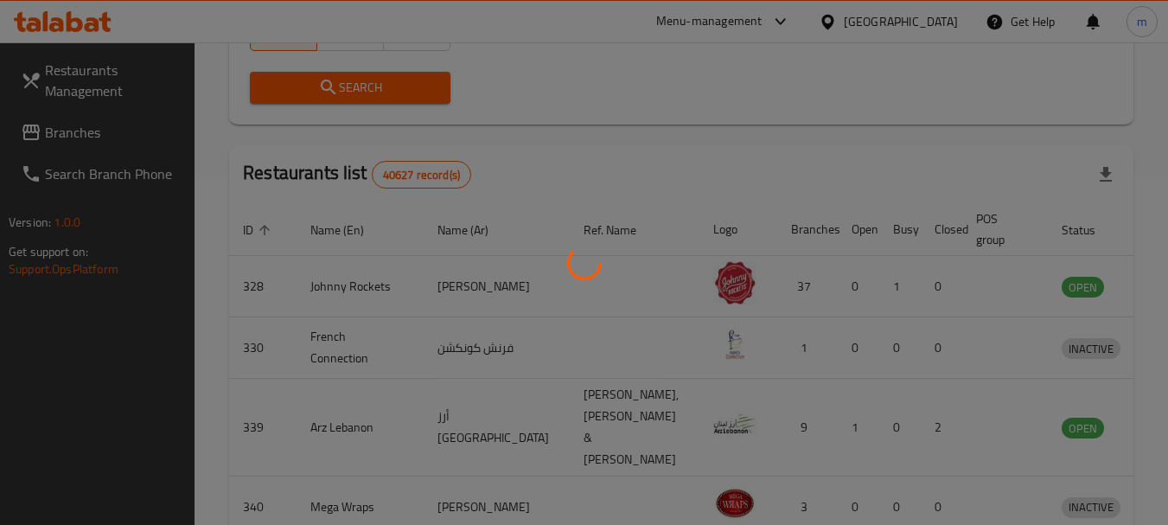
scroll to position [246, 0]
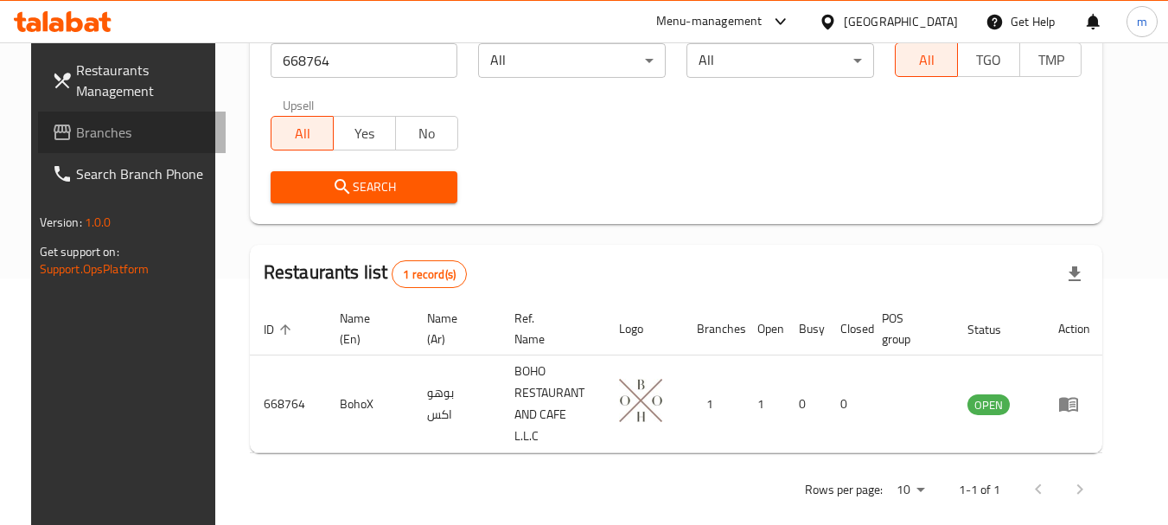
click at [76, 124] on span "Branches" at bounding box center [144, 132] width 137 height 21
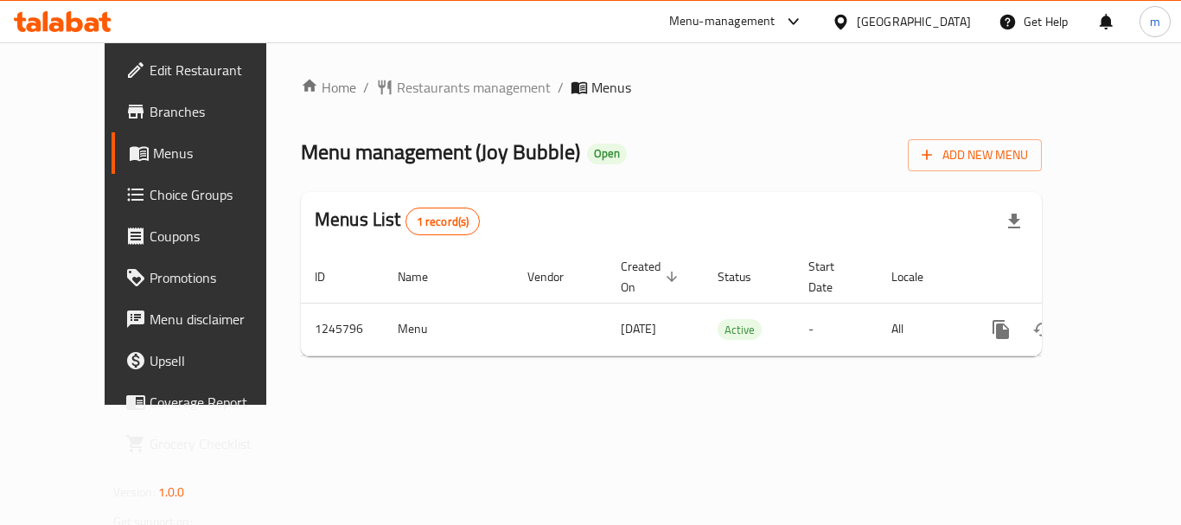
click at [386, 87] on div at bounding box center [590, 262] width 1181 height 525
click at [397, 87] on span "Restaurants management" at bounding box center [474, 87] width 154 height 21
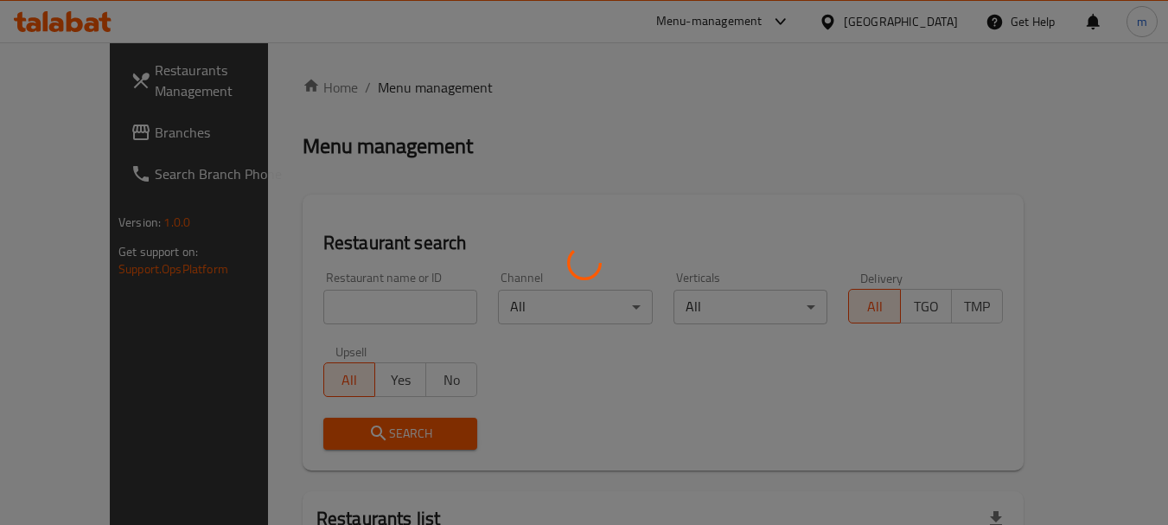
click at [329, 311] on div at bounding box center [584, 262] width 1168 height 525
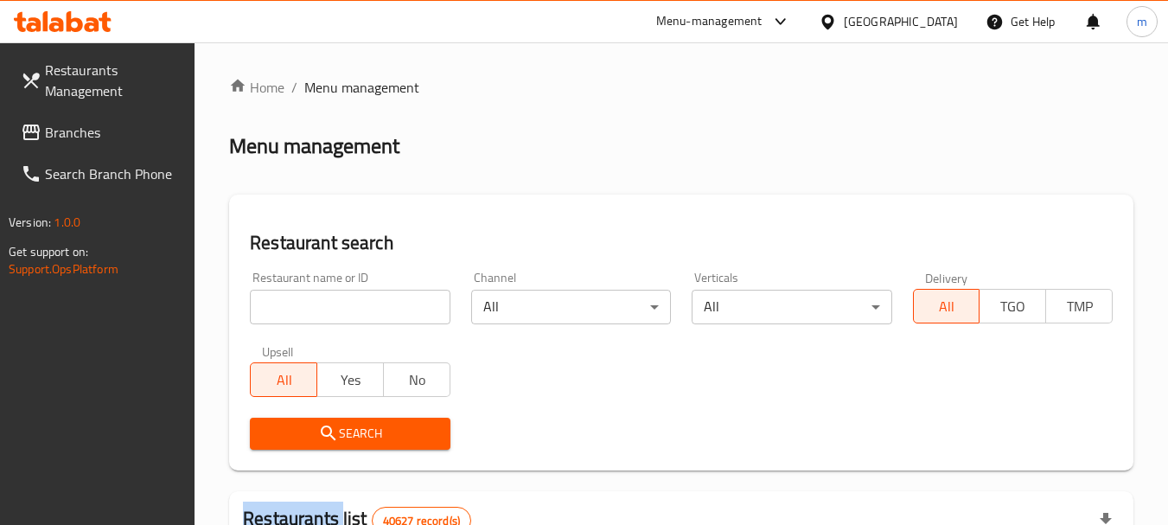
click at [329, 311] on input "search" at bounding box center [350, 307] width 200 height 35
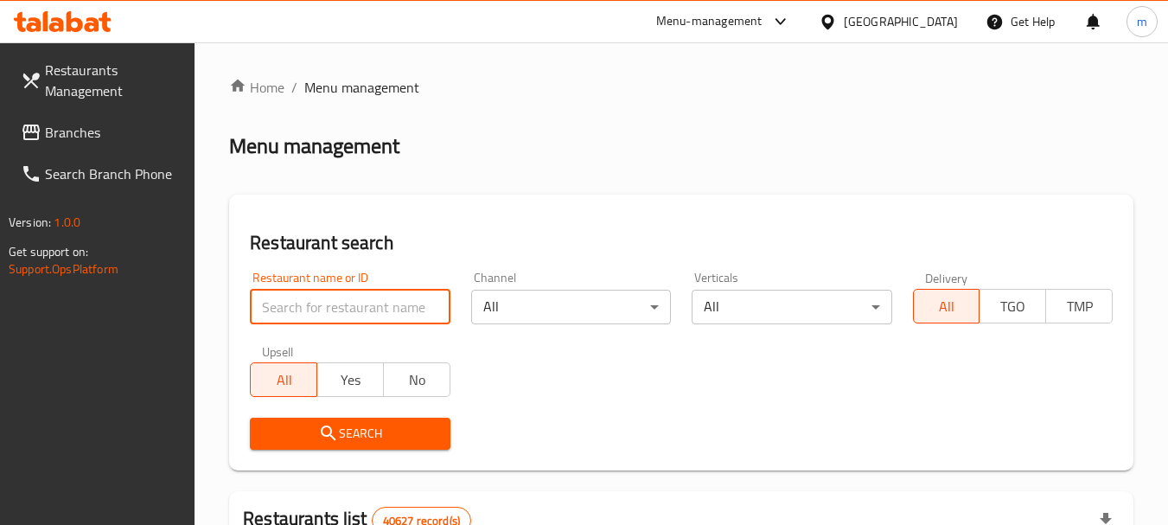
paste input "682773"
type input "682773"
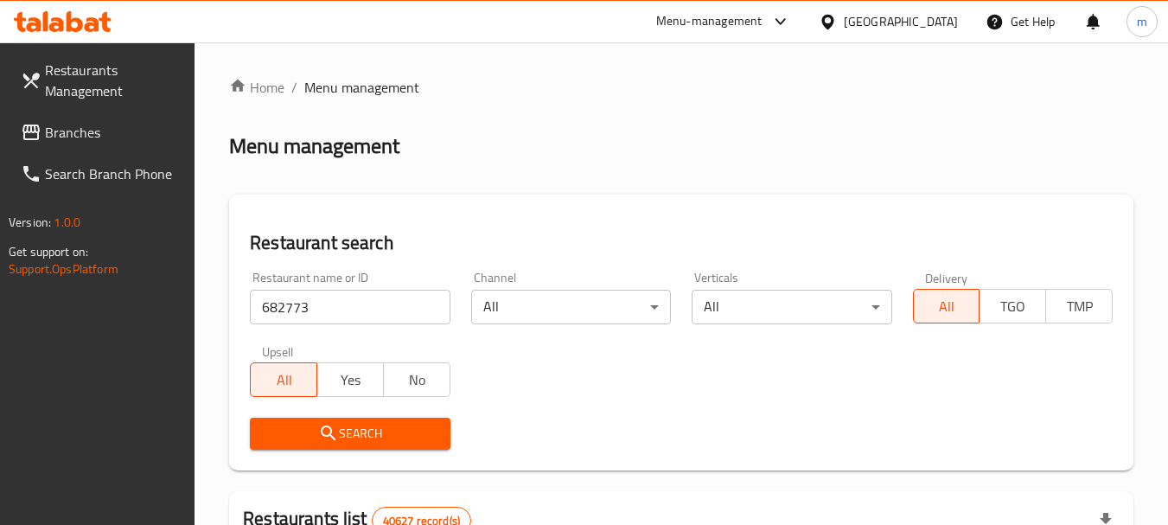
drag, startPoint x: 338, startPoint y: 422, endPoint x: 726, endPoint y: 323, distance: 399.8
click at [340, 423] on span "Search" at bounding box center [350, 434] width 172 height 22
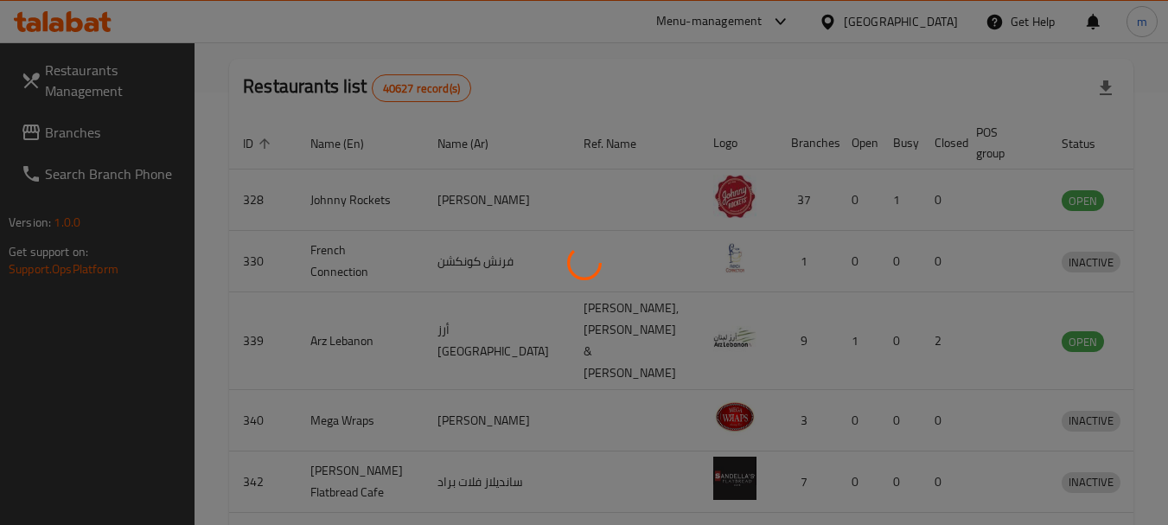
scroll to position [232, 0]
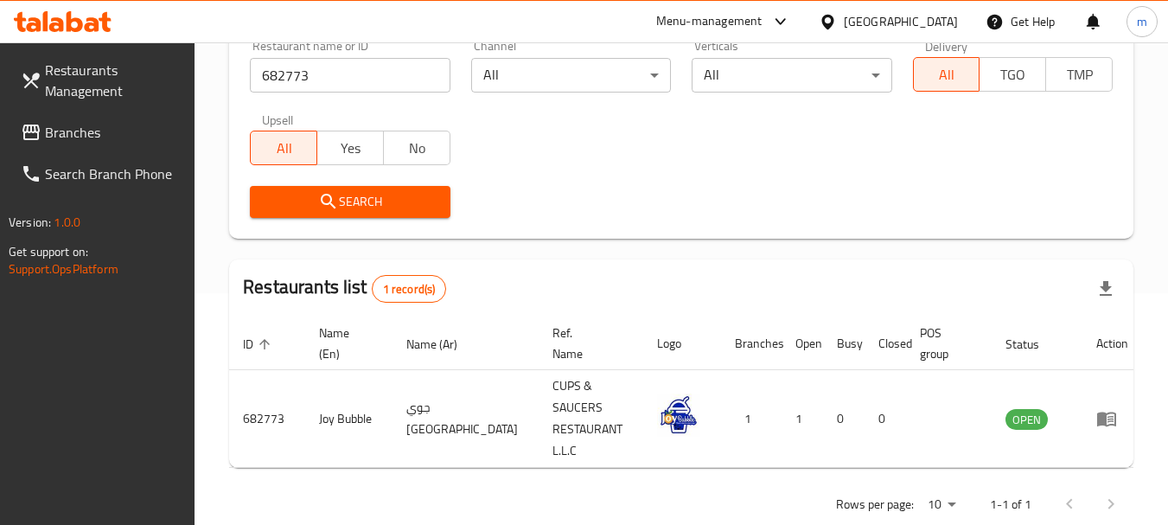
drag, startPoint x: 91, startPoint y: 128, endPoint x: 100, endPoint y: 125, distance: 10.1
click at [91, 128] on span "Branches" at bounding box center [113, 132] width 137 height 21
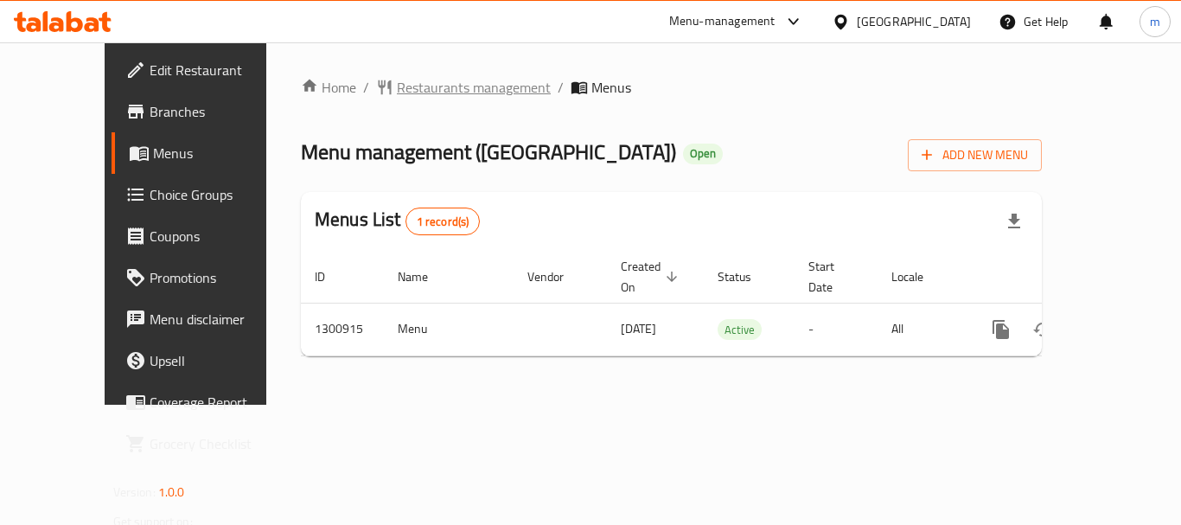
click at [439, 89] on span "Restaurants management" at bounding box center [474, 87] width 154 height 21
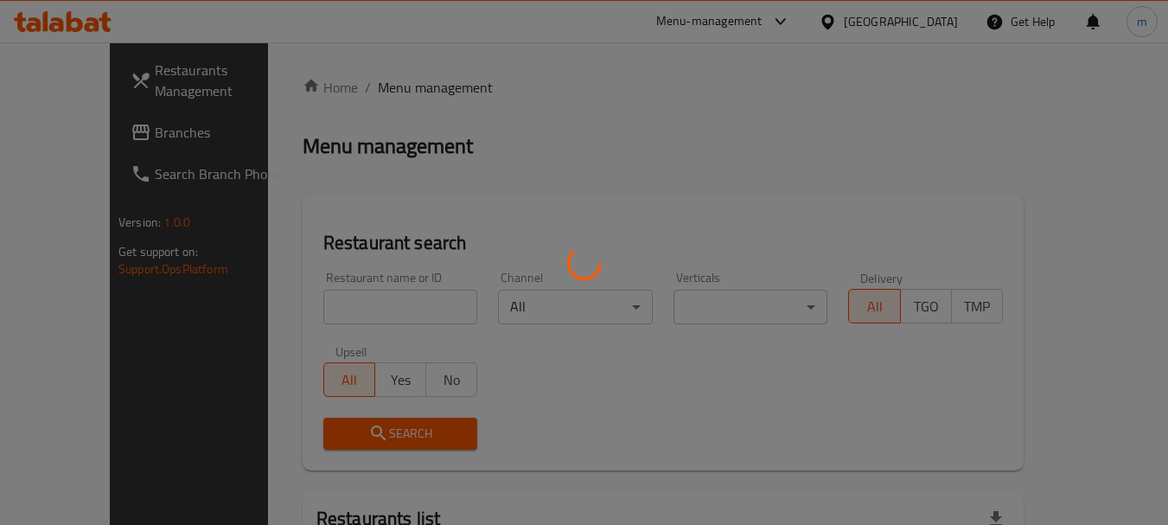
click at [340, 309] on div at bounding box center [584, 262] width 1168 height 525
drag, startPoint x: 336, startPoint y: 309, endPoint x: 326, endPoint y: 308, distance: 10.4
click at [333, 309] on div at bounding box center [584, 262] width 1168 height 525
click at [317, 308] on div at bounding box center [584, 262] width 1168 height 525
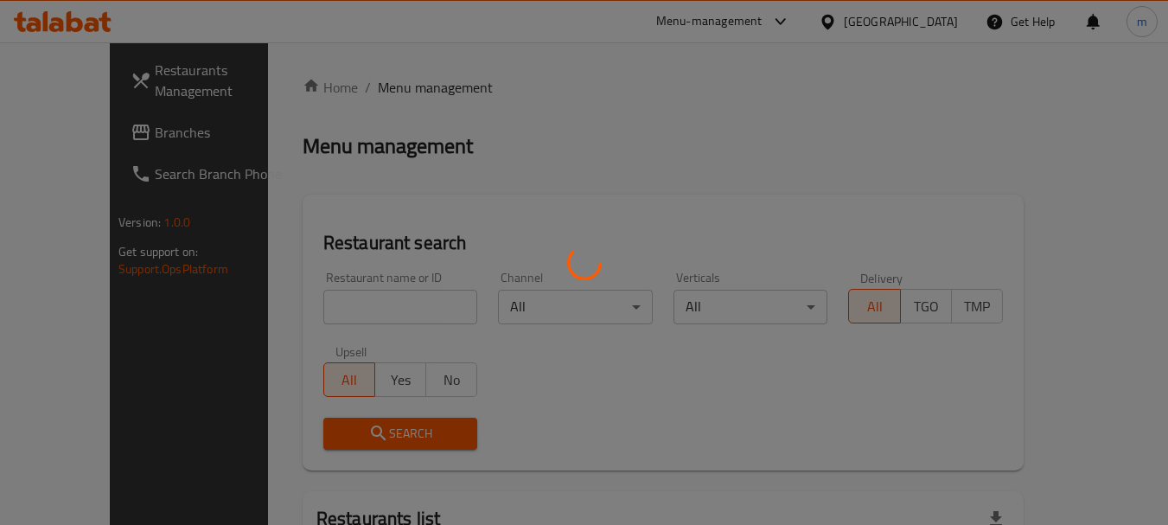
click at [304, 308] on div at bounding box center [584, 262] width 1168 height 525
click at [290, 304] on div at bounding box center [584, 262] width 1168 height 525
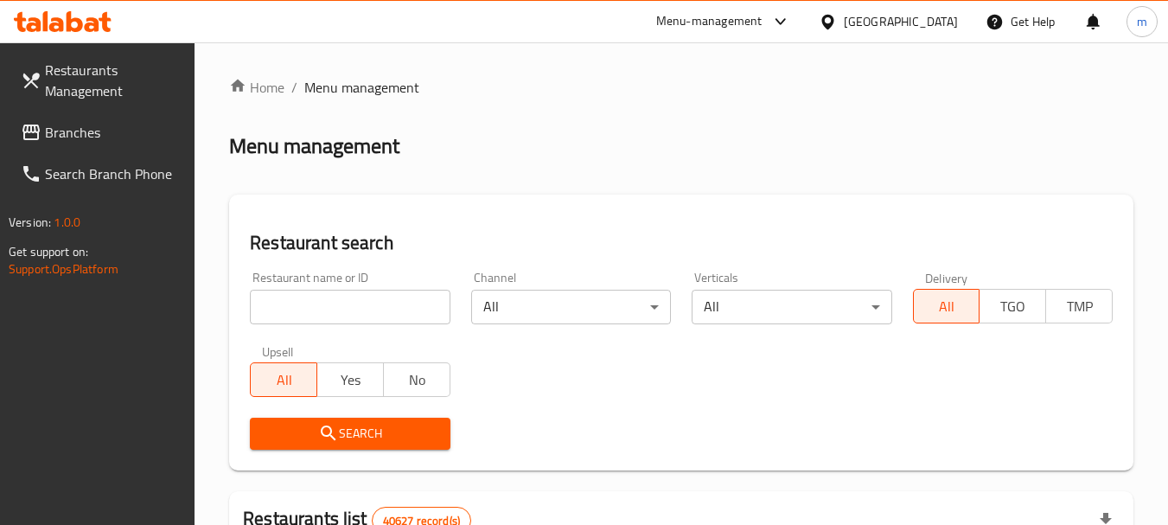
click at [300, 311] on input "search" at bounding box center [350, 307] width 200 height 35
paste input "701868"
type input "701868"
drag, startPoint x: 333, startPoint y: 438, endPoint x: 459, endPoint y: 406, distance: 130.3
click at [333, 438] on icon "submit" at bounding box center [328, 432] width 15 height 15
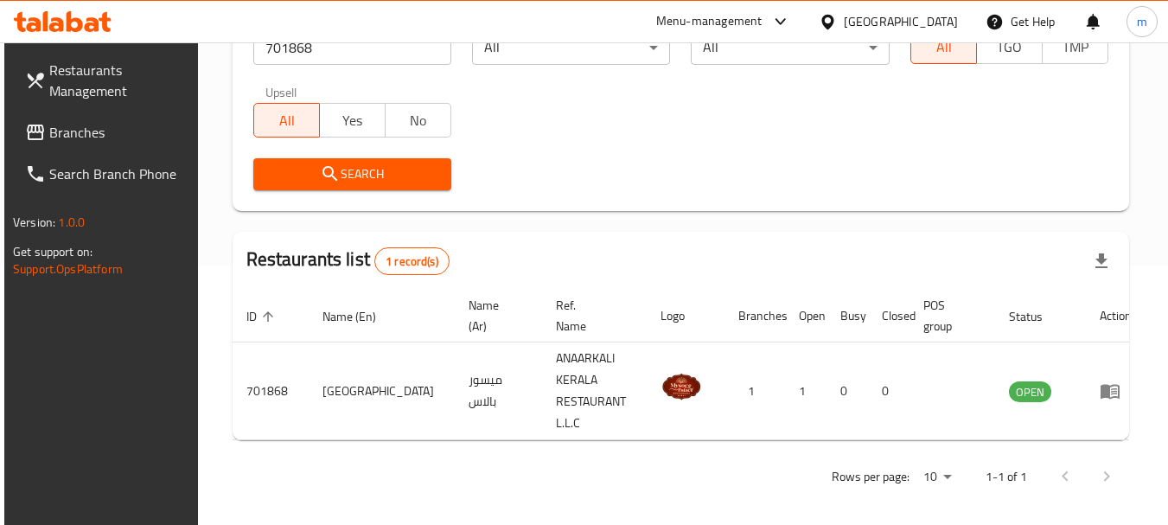
scroll to position [246, 0]
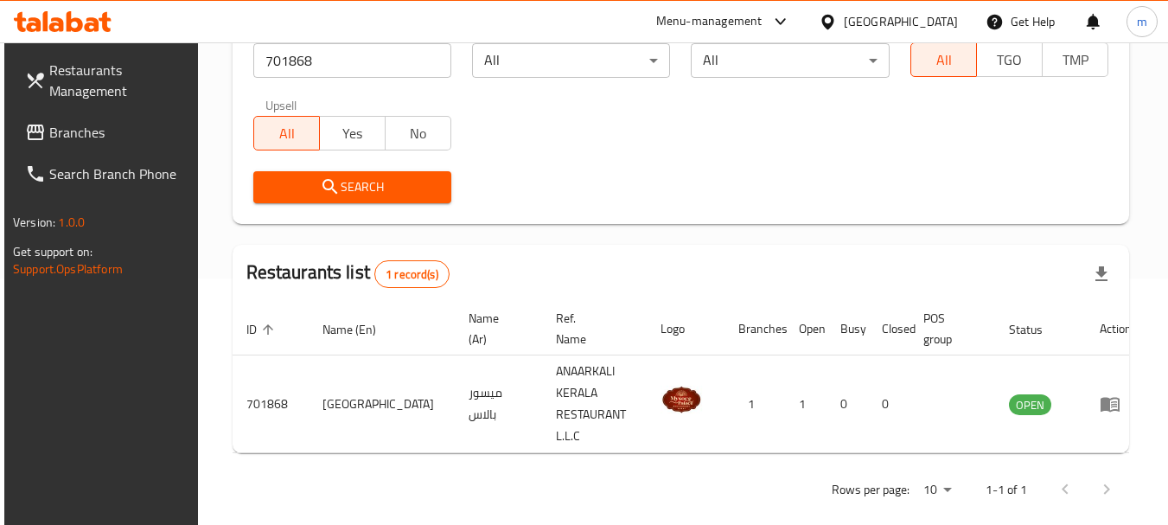
click at [832, 17] on icon at bounding box center [828, 22] width 18 height 18
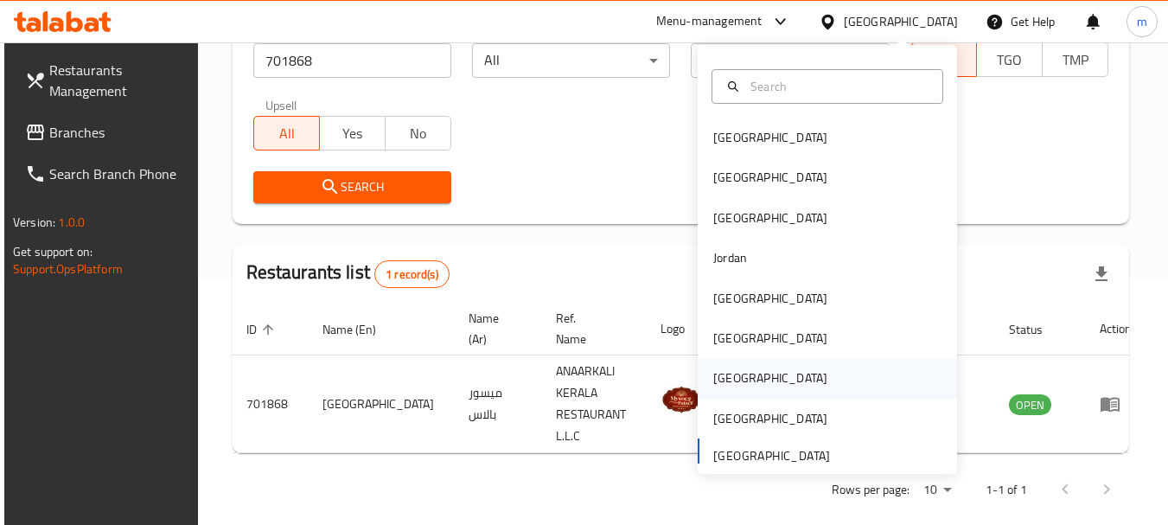
click at [718, 380] on div "[GEOGRAPHIC_DATA]" at bounding box center [770, 377] width 114 height 19
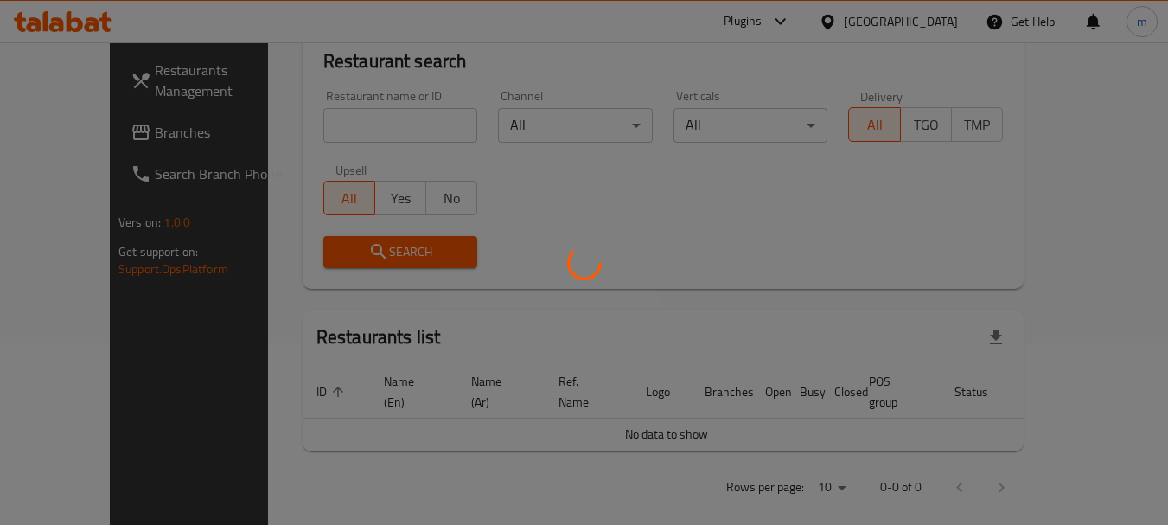
scroll to position [246, 0]
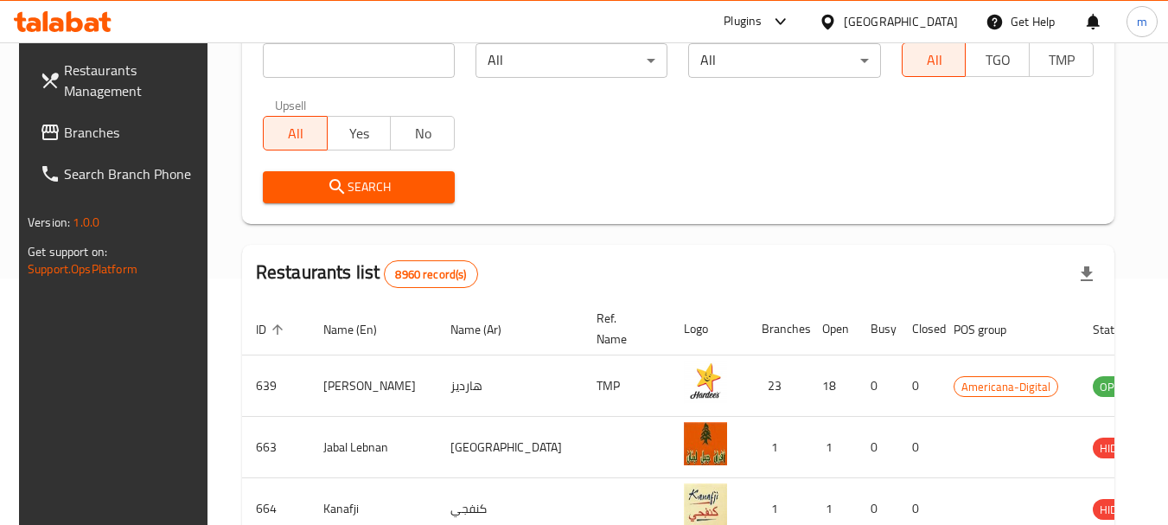
click at [40, 130] on icon at bounding box center [50, 132] width 21 height 21
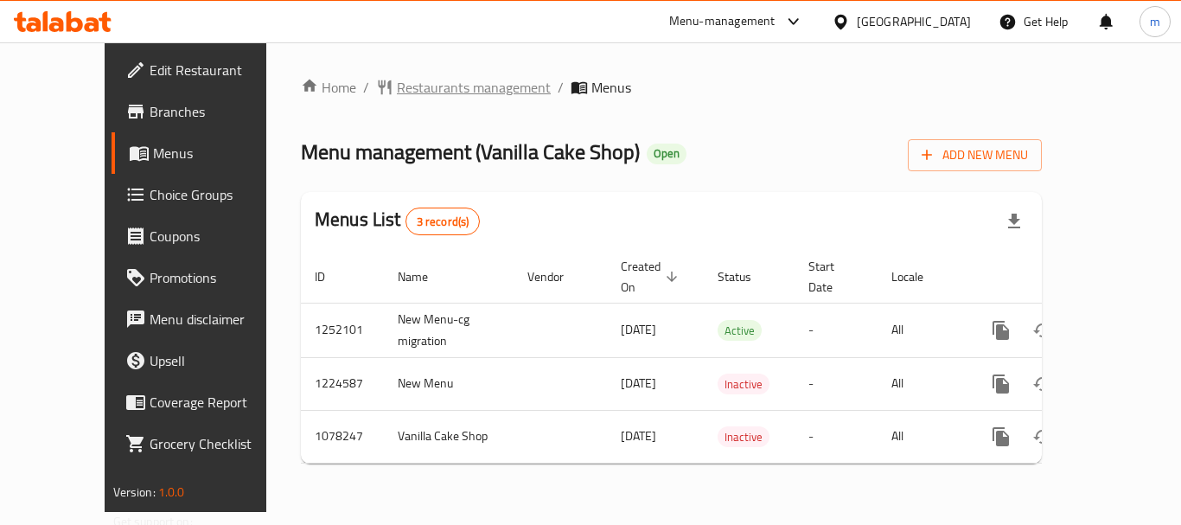
click at [397, 93] on span "Restaurants management" at bounding box center [474, 87] width 154 height 21
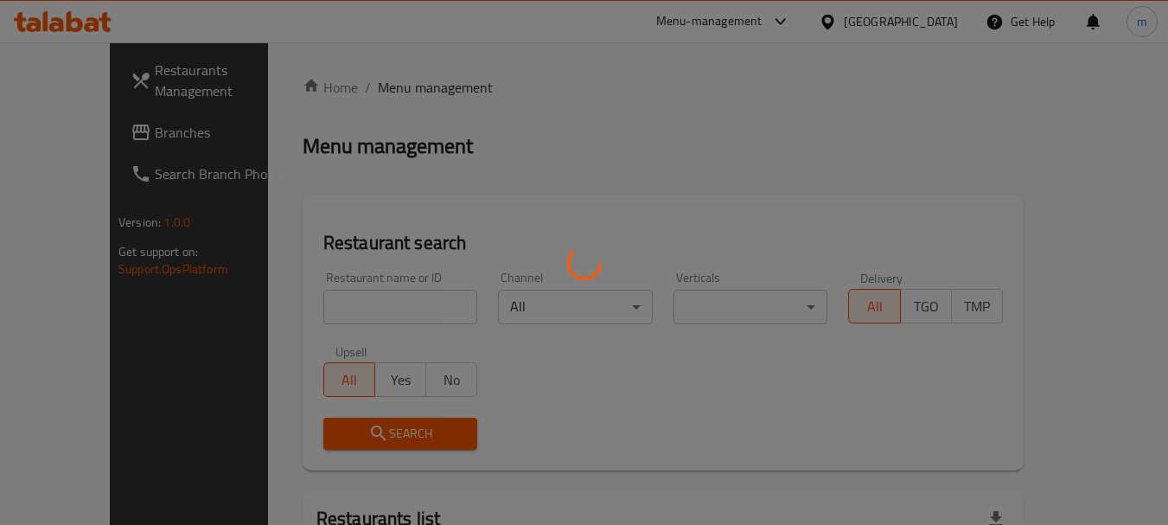
click at [324, 306] on div at bounding box center [584, 262] width 1168 height 525
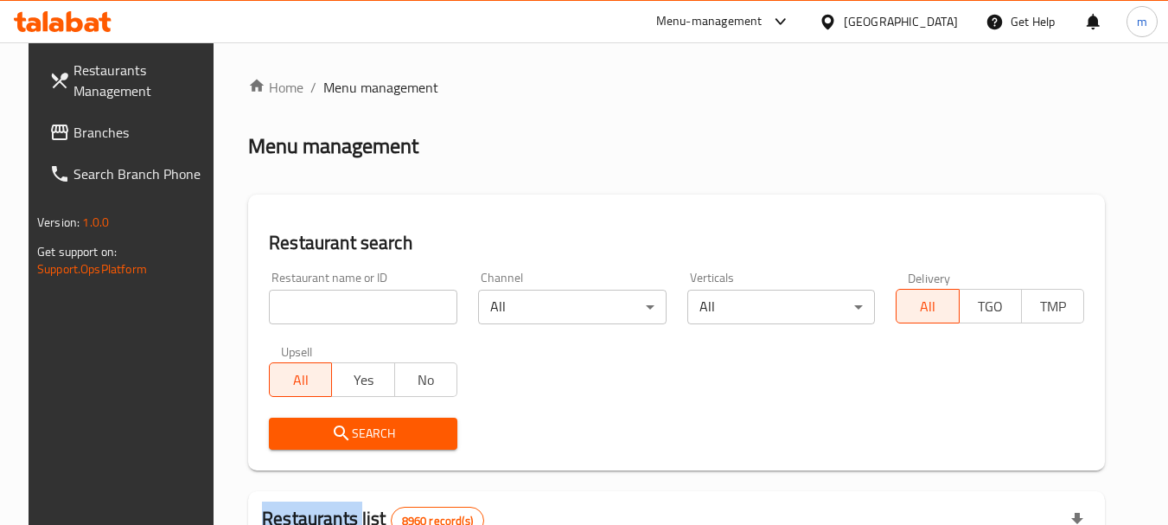
click at [323, 304] on div at bounding box center [584, 262] width 1168 height 525
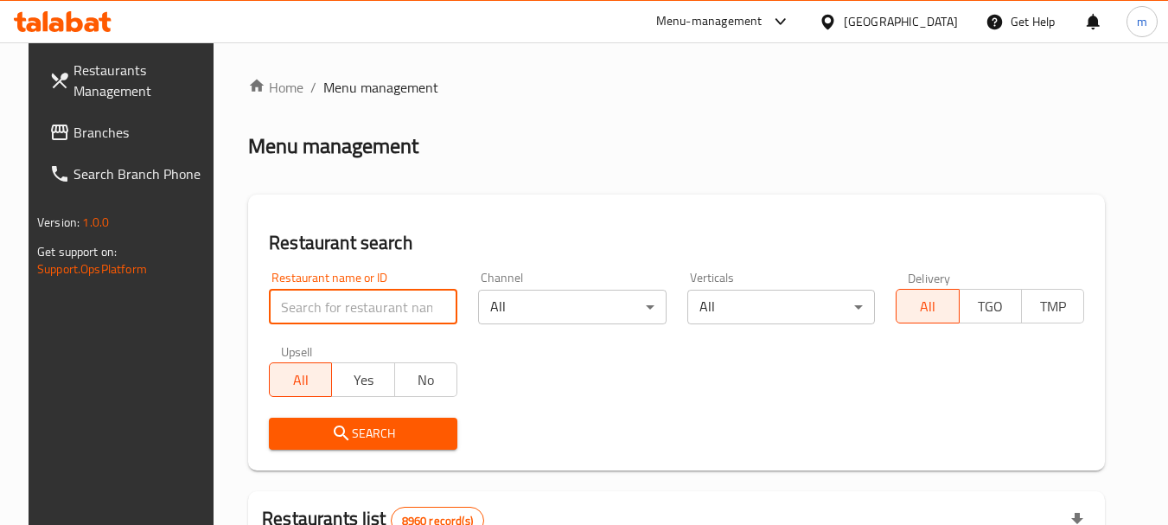
click at [323, 304] on input "search" at bounding box center [363, 307] width 189 height 35
paste input "664041"
type input "664041"
drag, startPoint x: 374, startPoint y: 438, endPoint x: 386, endPoint y: 434, distance: 12.6
click at [376, 441] on span "Search" at bounding box center [363, 434] width 161 height 22
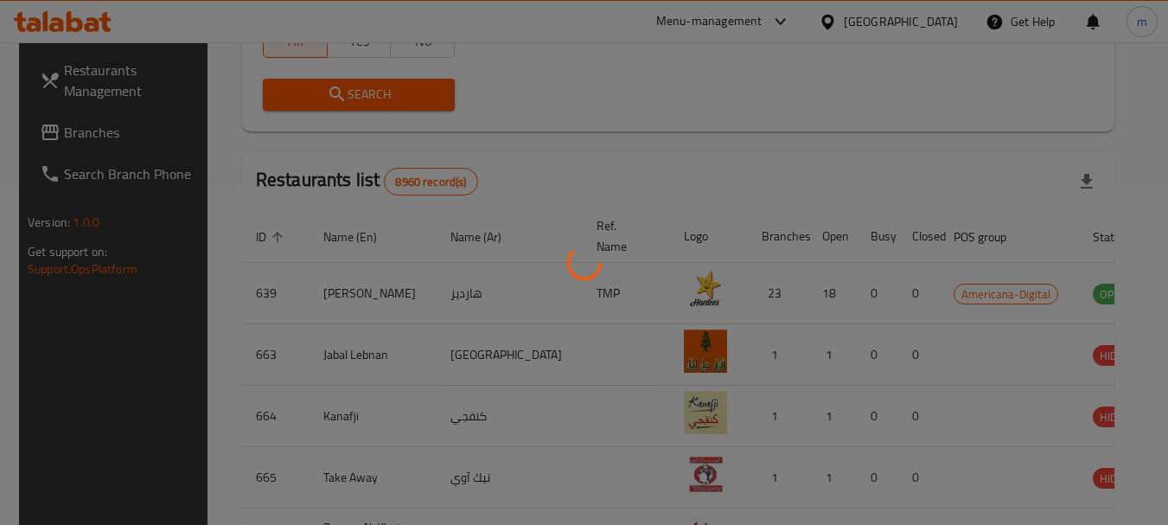
scroll to position [232, 0]
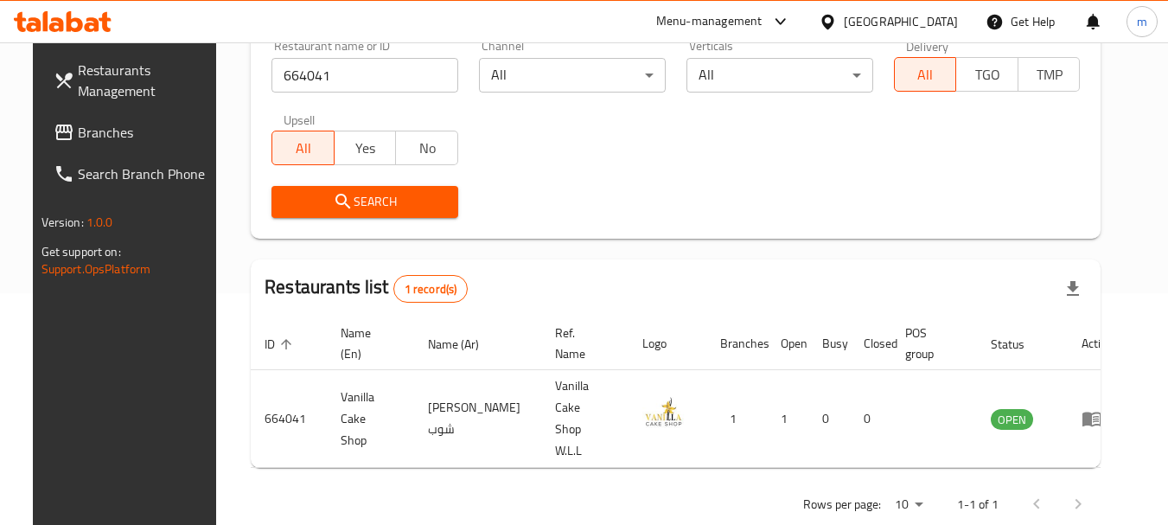
click at [834, 16] on icon at bounding box center [828, 21] width 12 height 15
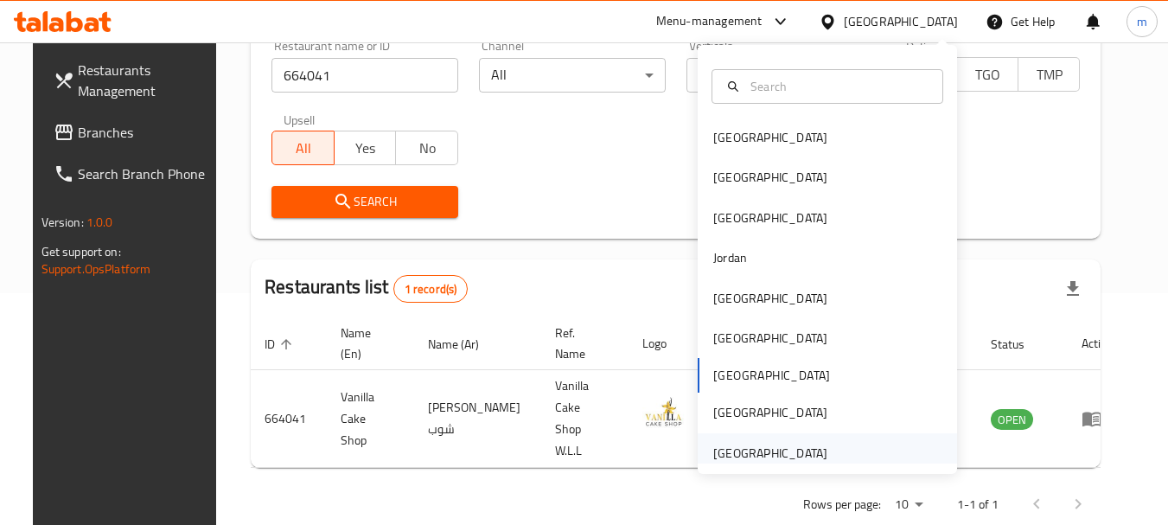
click at [746, 457] on div "[GEOGRAPHIC_DATA]" at bounding box center [770, 453] width 114 height 19
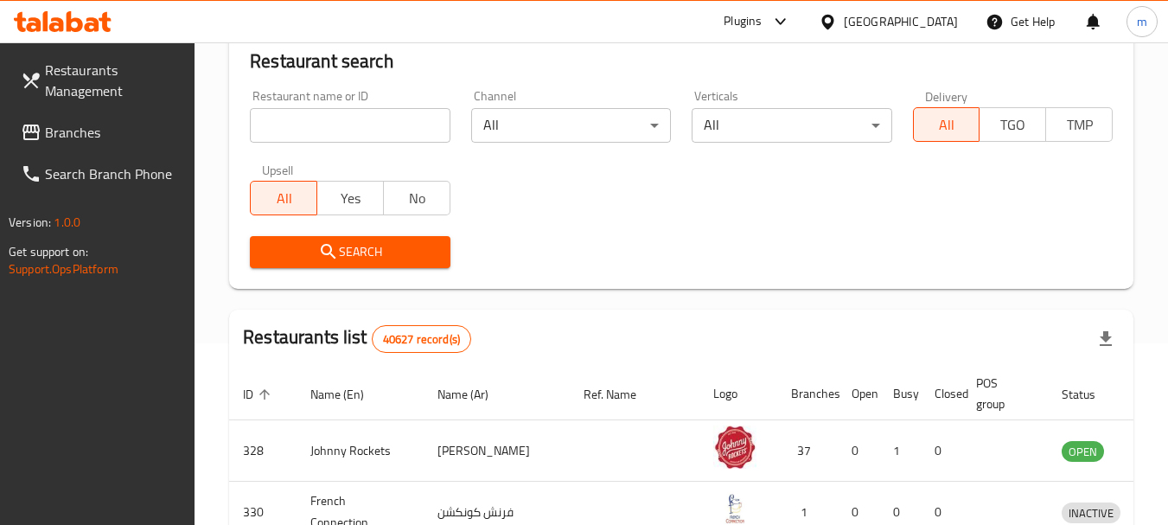
scroll to position [232, 0]
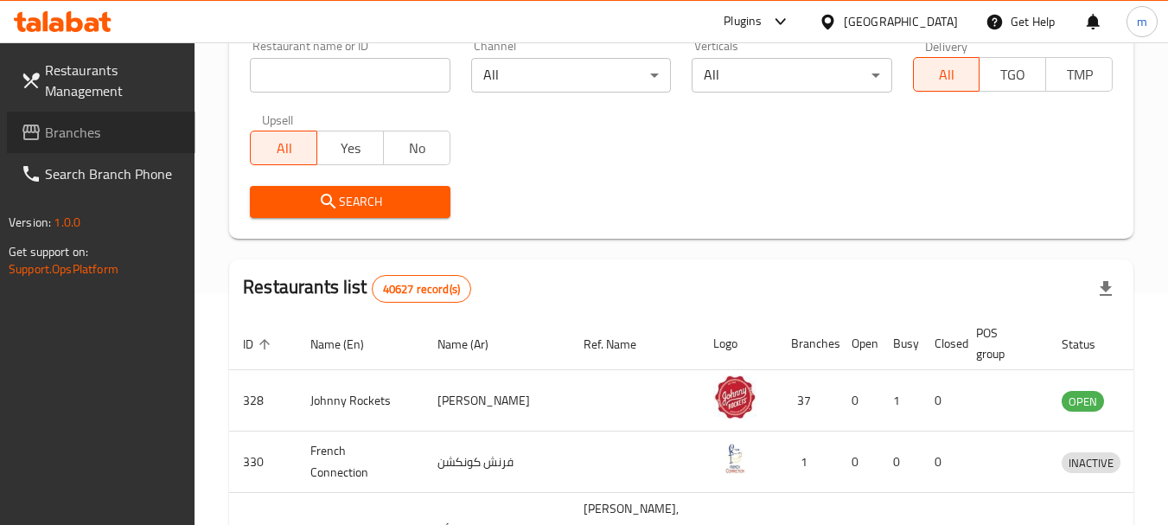
click at [81, 126] on span "Branches" at bounding box center [113, 132] width 137 height 21
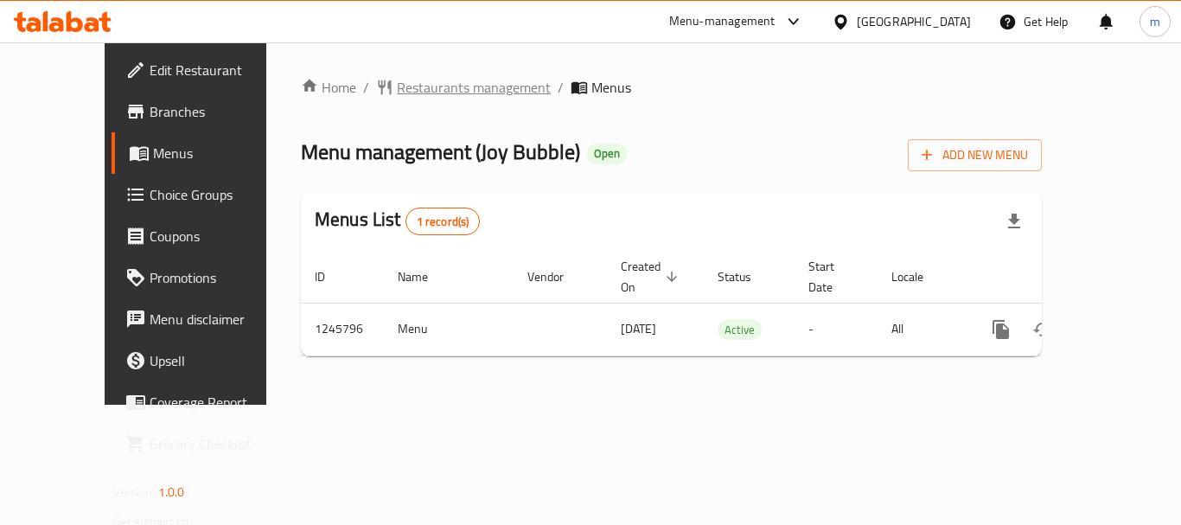
click at [397, 84] on span "Restaurants management" at bounding box center [474, 87] width 154 height 21
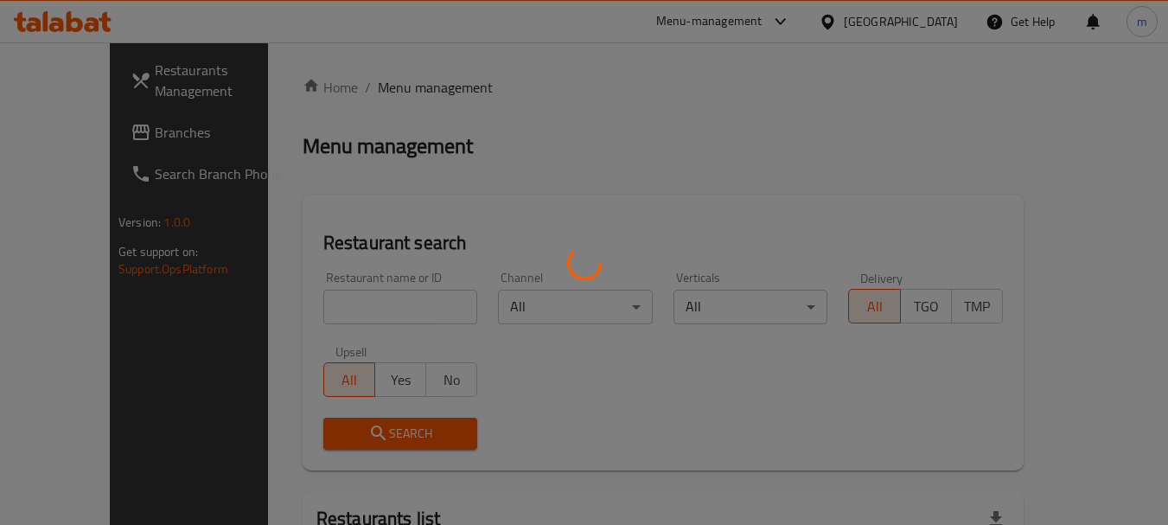
click at [311, 303] on div at bounding box center [584, 262] width 1168 height 525
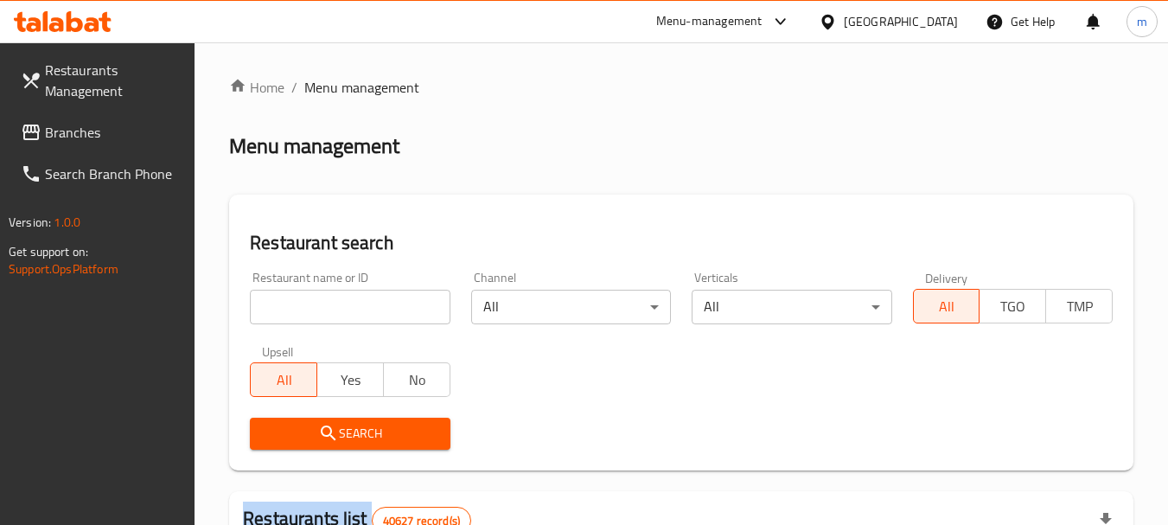
click at [311, 303] on input "search" at bounding box center [350, 307] width 200 height 35
paste input "682773"
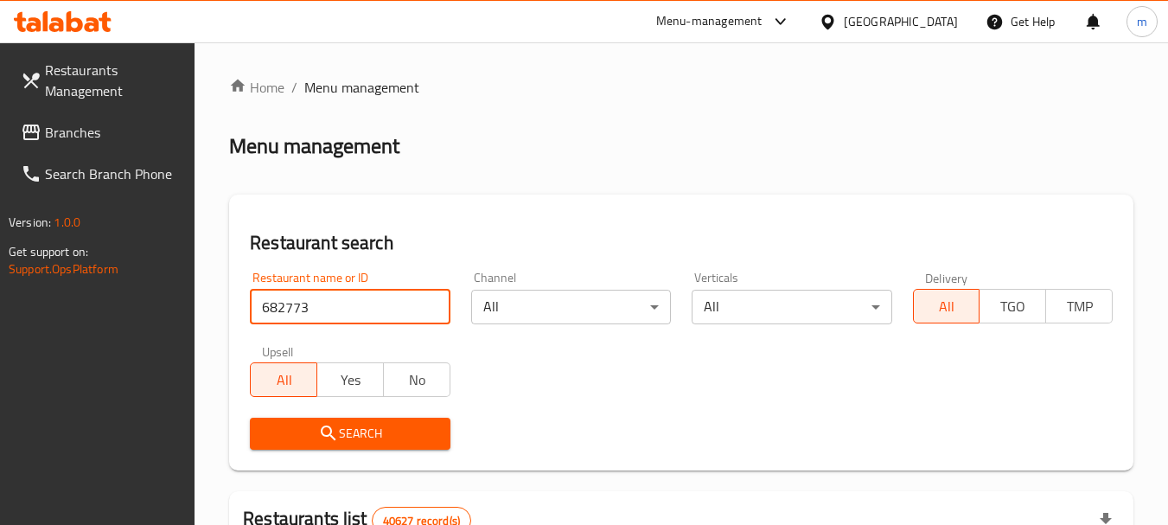
type input "682773"
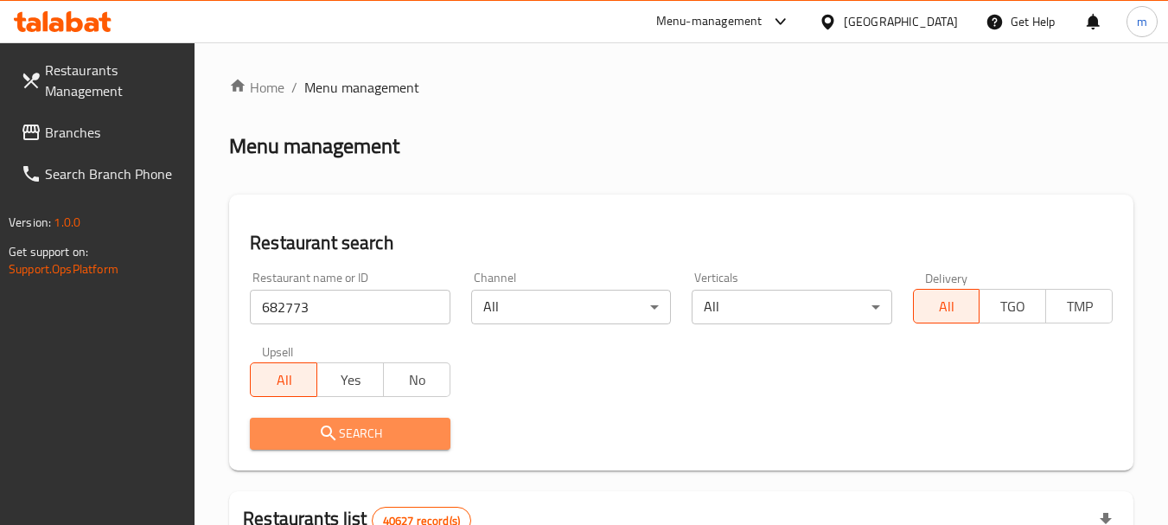
click at [346, 445] on button "Search" at bounding box center [350, 434] width 200 height 32
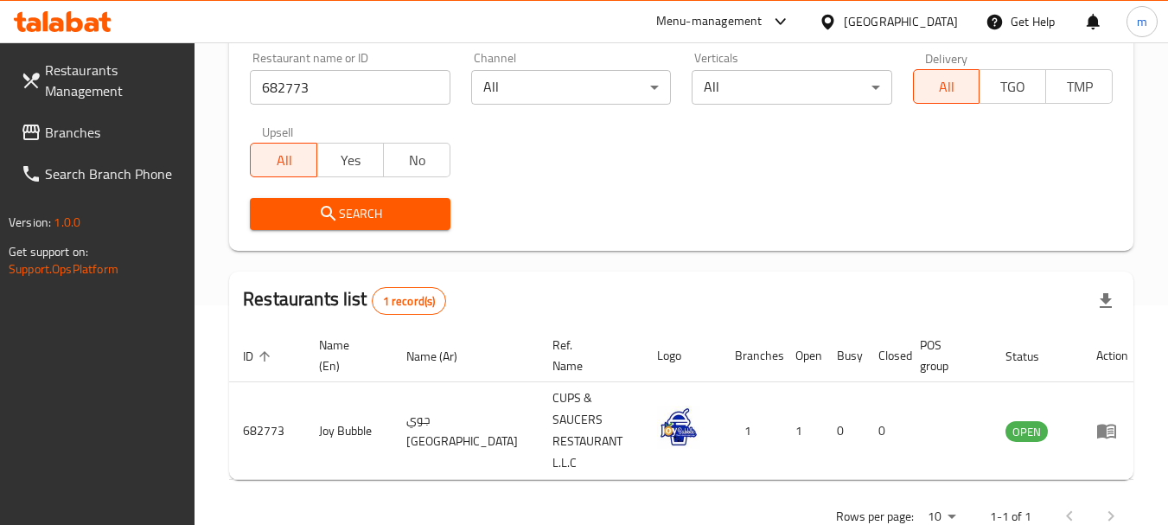
scroll to position [232, 0]
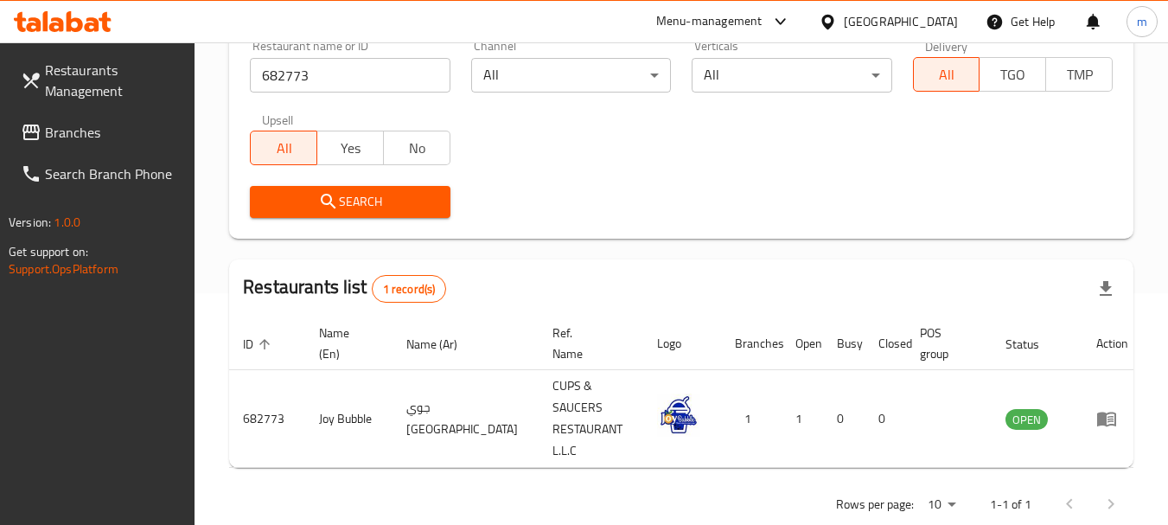
click at [101, 125] on span "Branches" at bounding box center [113, 132] width 137 height 21
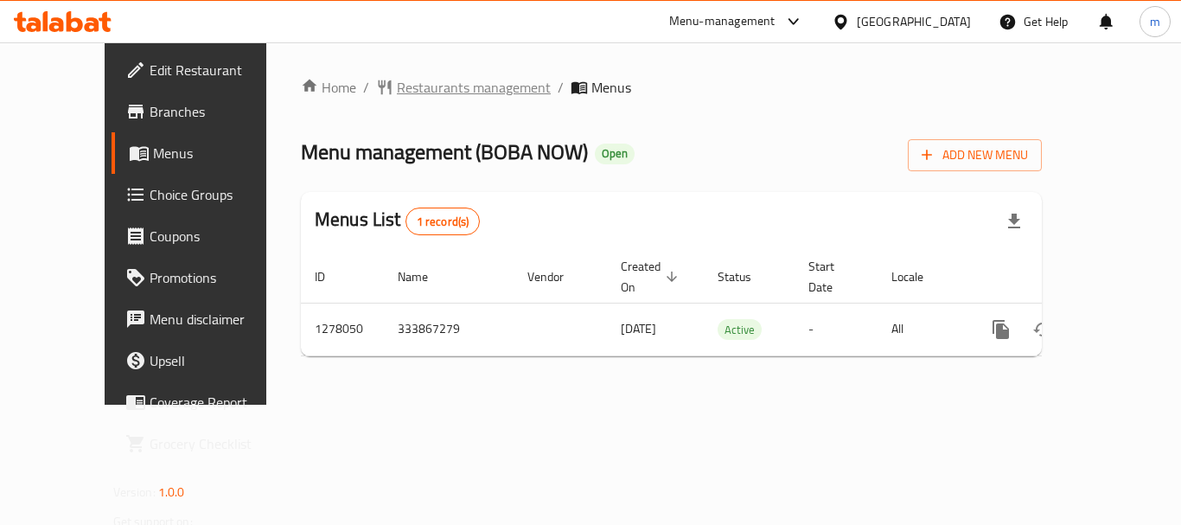
click at [397, 86] on span "Restaurants management" at bounding box center [474, 87] width 154 height 21
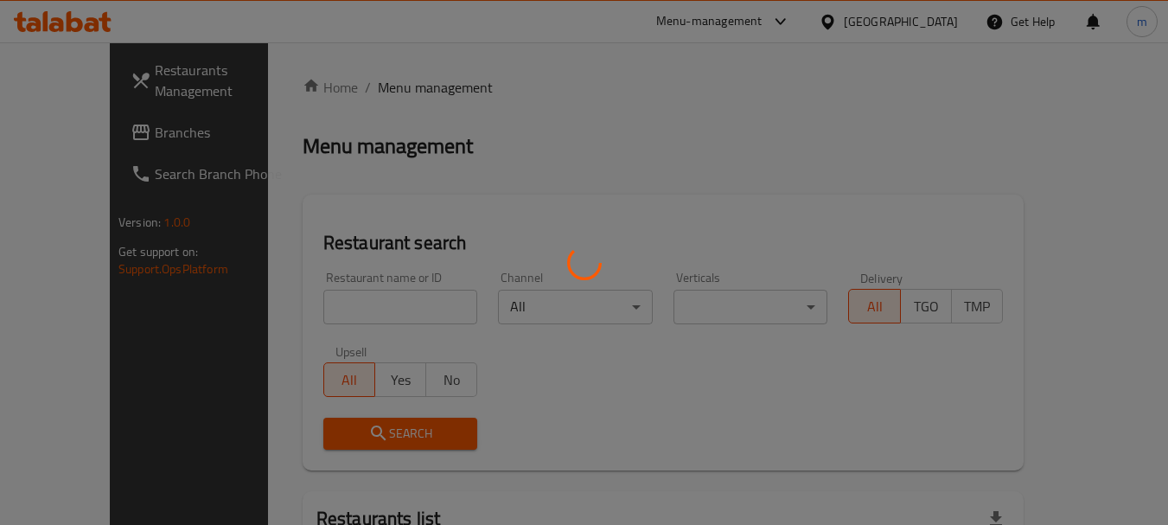
click at [344, 306] on div at bounding box center [584, 262] width 1168 height 525
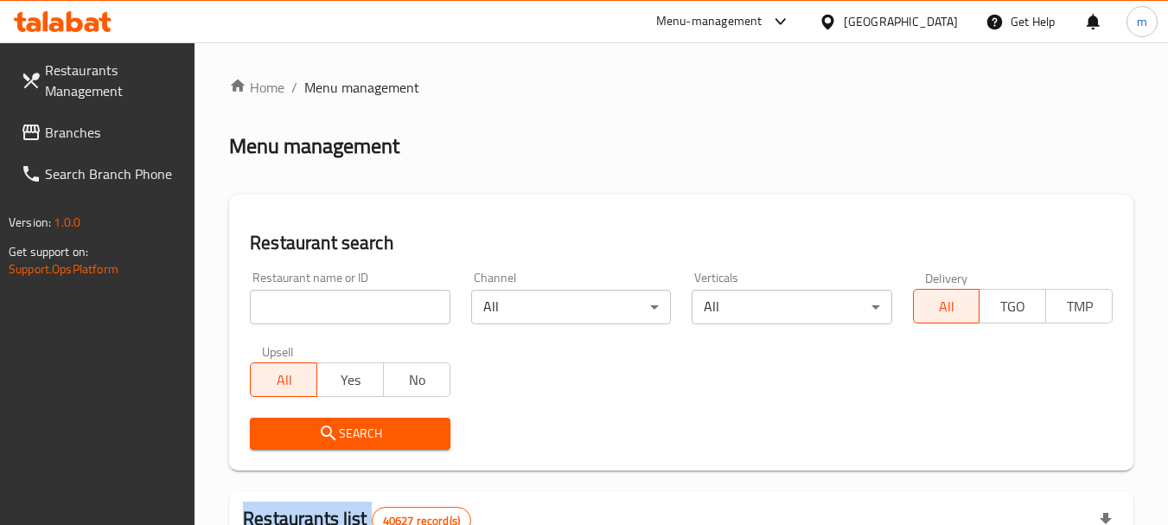
drag, startPoint x: 344, startPoint y: 306, endPoint x: 354, endPoint y: 304, distance: 9.7
click at [344, 306] on input "search" at bounding box center [350, 307] width 200 height 35
paste input "692796"
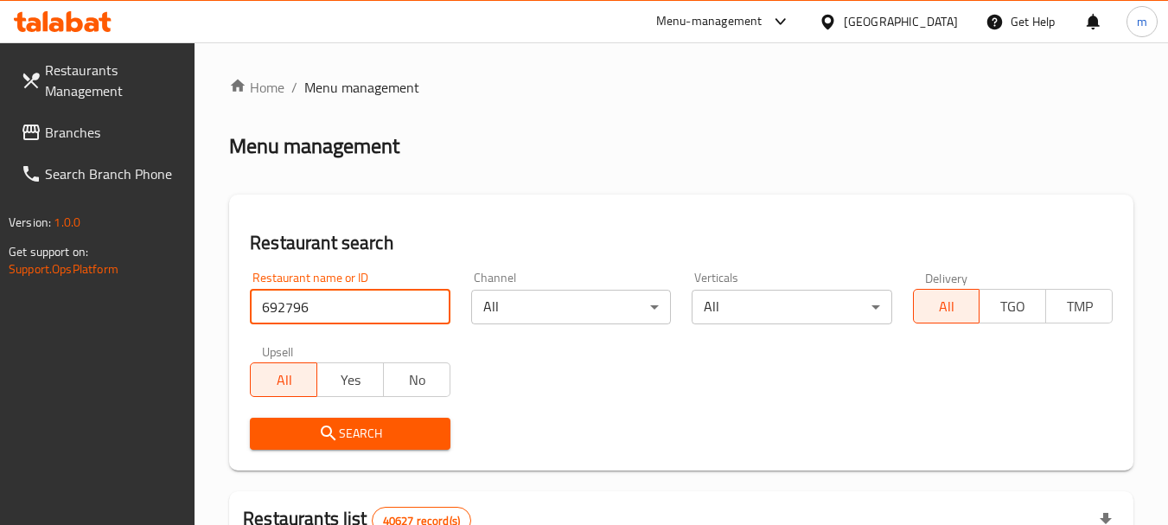
type input "692796"
click at [333, 426] on icon "submit" at bounding box center [328, 433] width 21 height 21
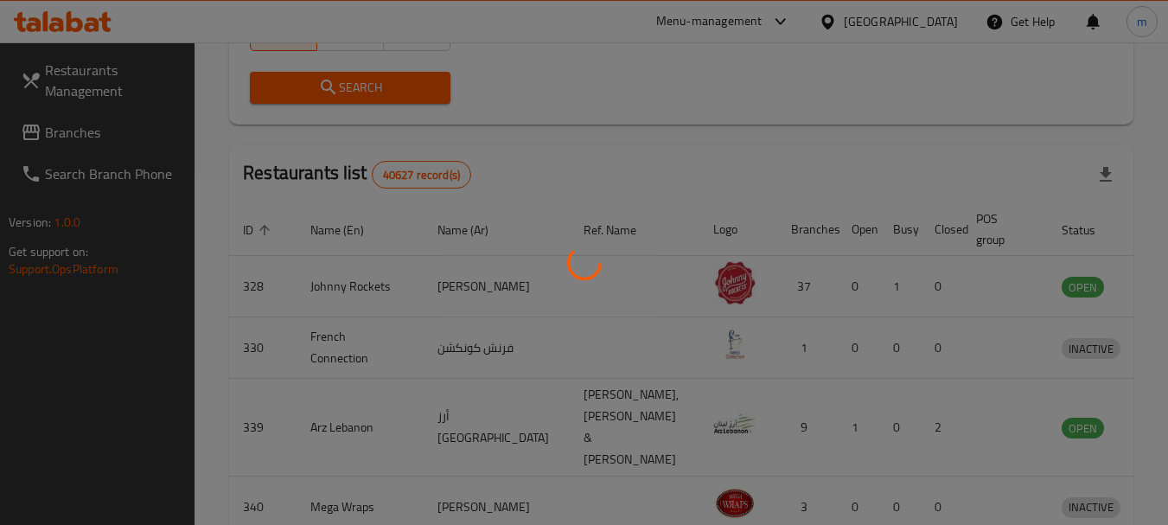
scroll to position [232, 0]
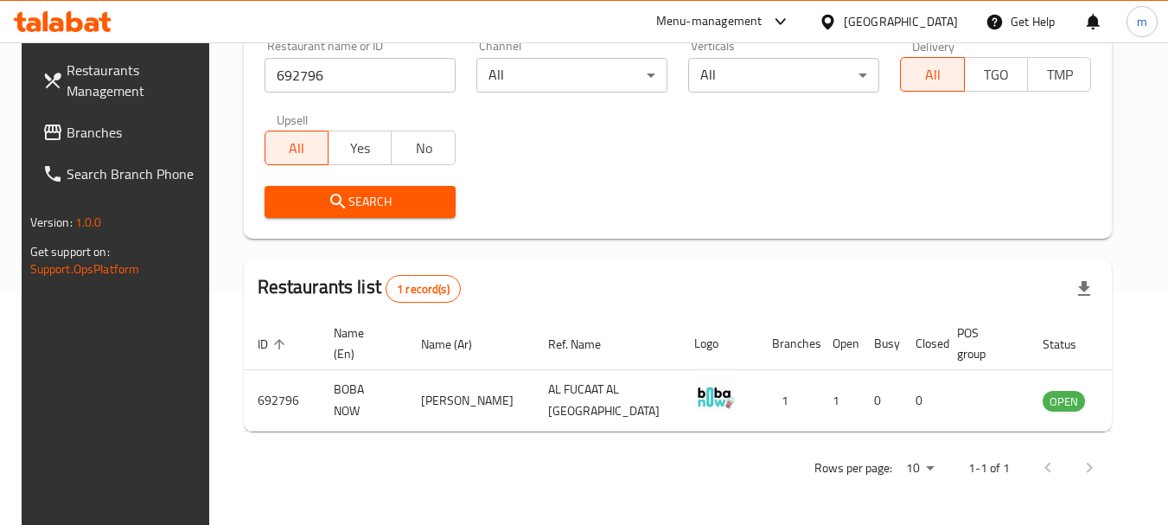
click at [829, 14] on icon at bounding box center [828, 22] width 18 height 18
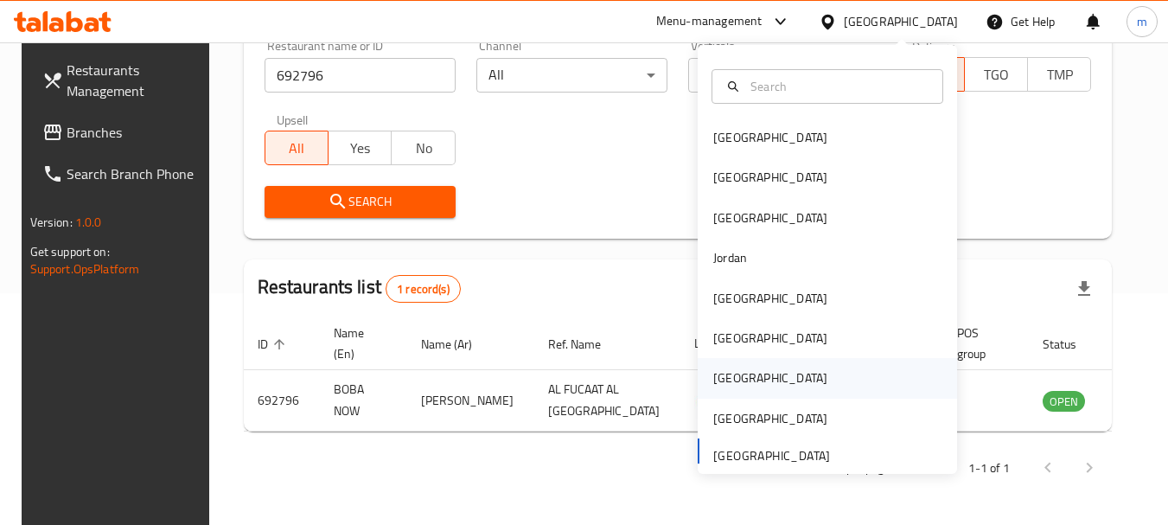
click at [723, 378] on div "[GEOGRAPHIC_DATA]" at bounding box center [770, 377] width 114 height 19
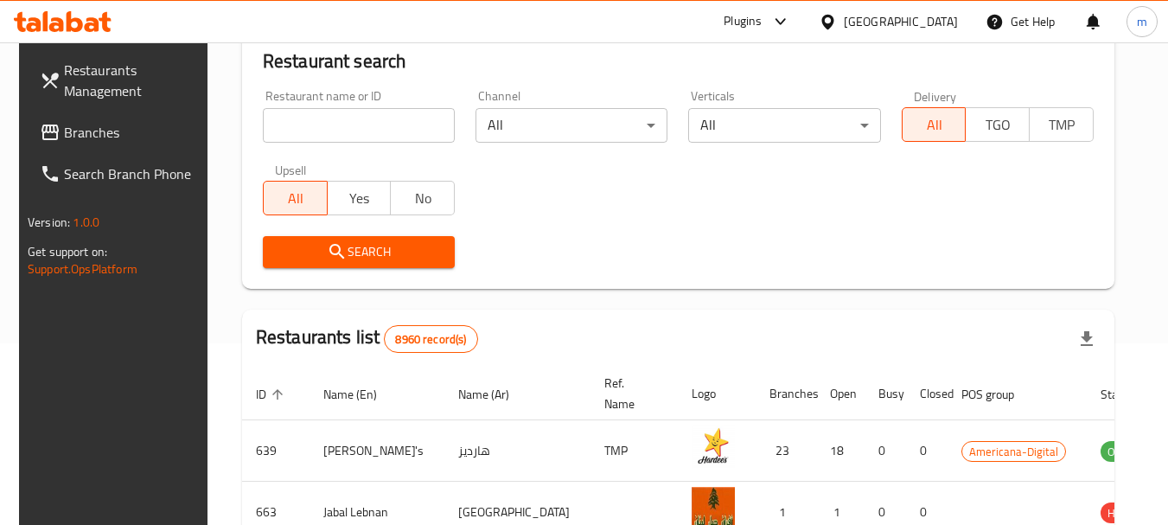
scroll to position [232, 0]
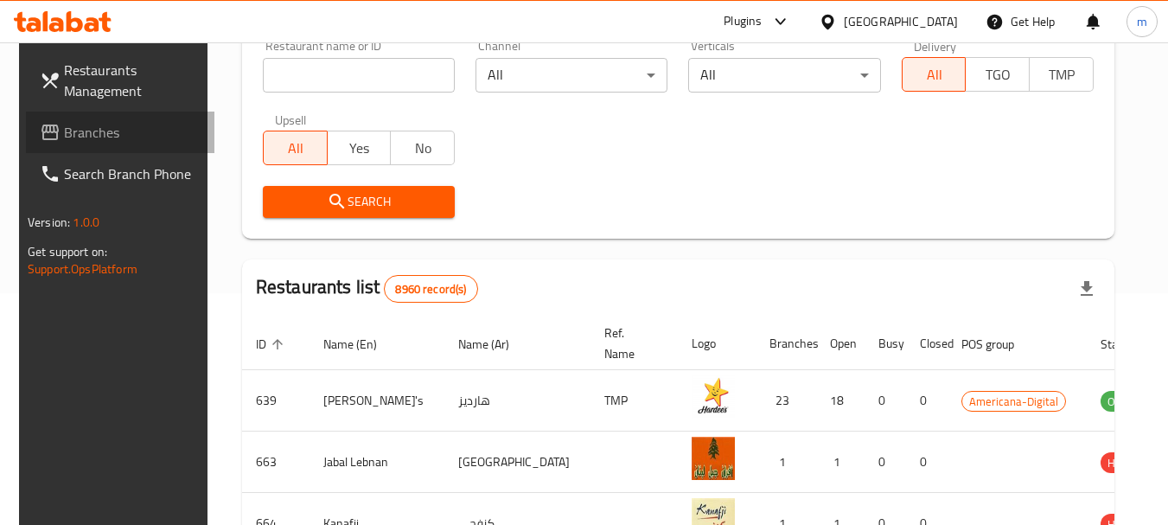
click at [117, 131] on span "Branches" at bounding box center [132, 132] width 137 height 21
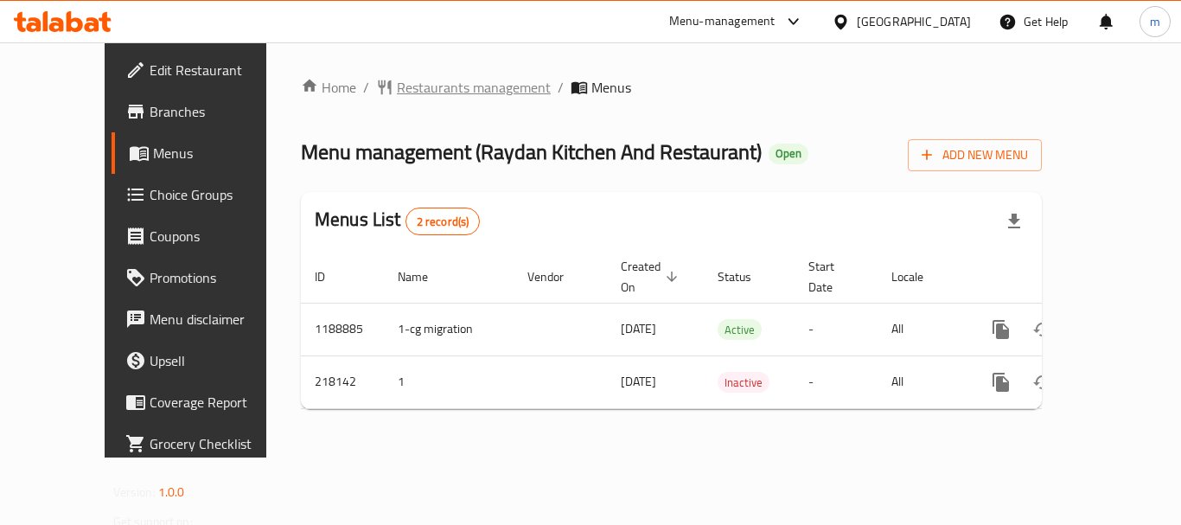
click at [404, 89] on span "Restaurants management" at bounding box center [474, 87] width 154 height 21
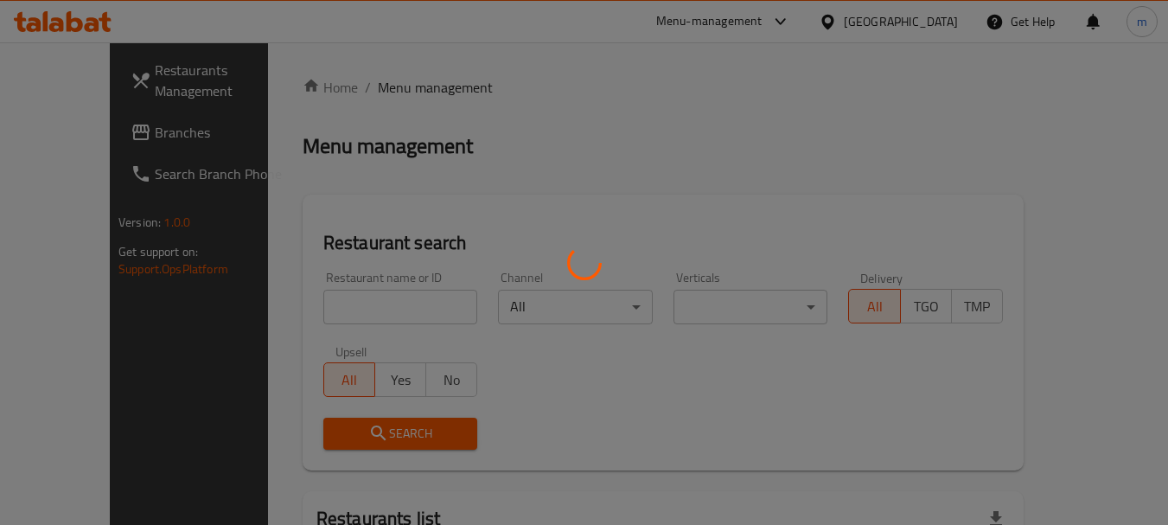
click at [325, 306] on div at bounding box center [584, 262] width 1168 height 525
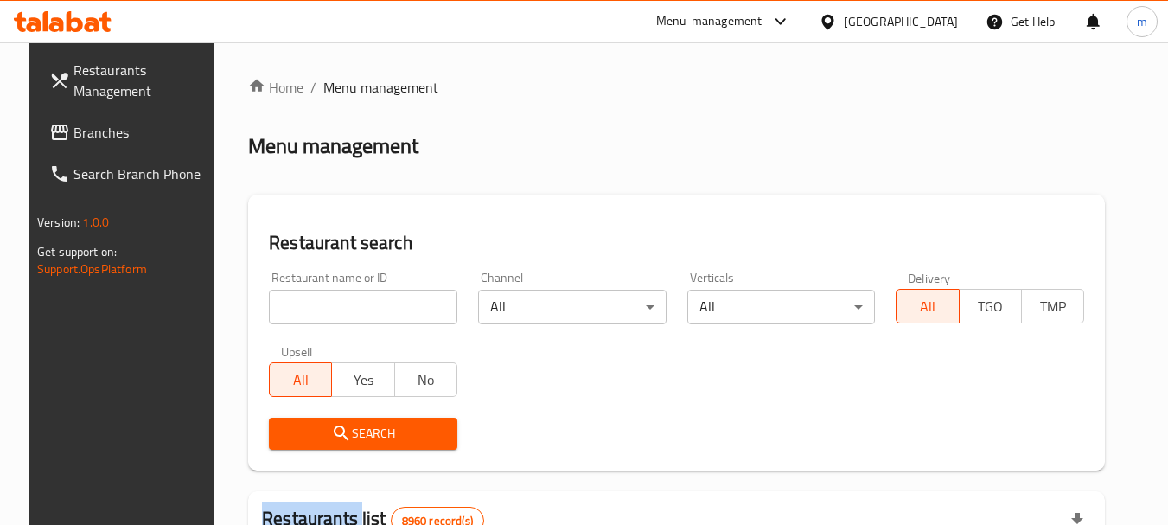
click at [324, 304] on input "search" at bounding box center [363, 307] width 189 height 35
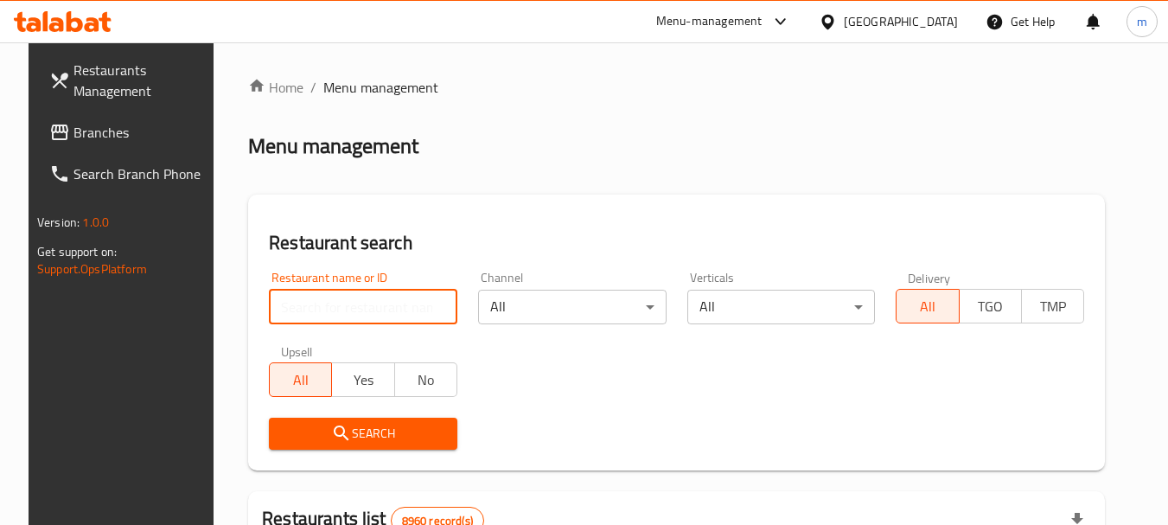
paste input "624934"
type input "624934"
click at [334, 435] on icon "submit" at bounding box center [341, 432] width 15 height 15
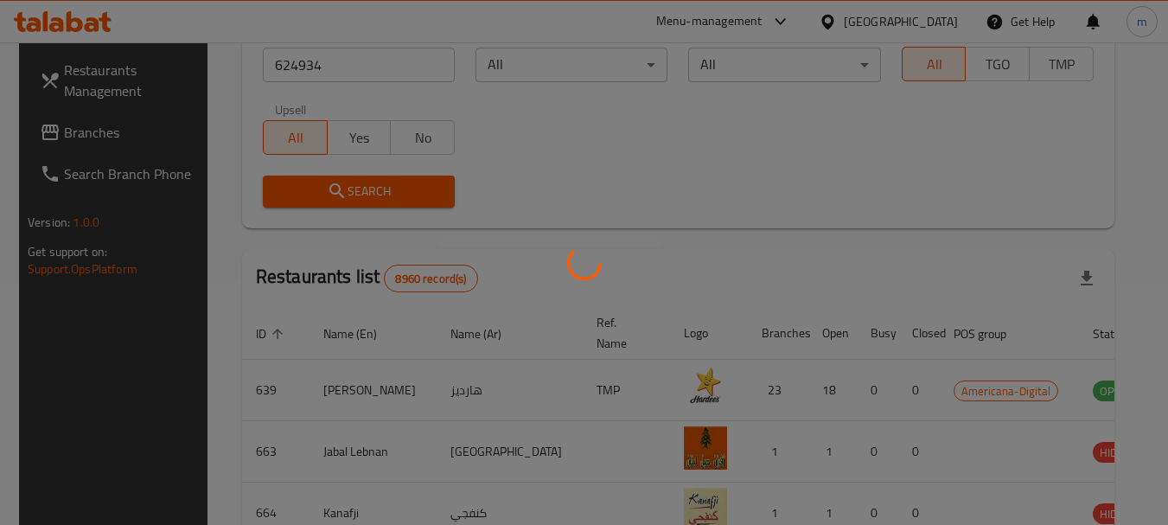
scroll to position [232, 0]
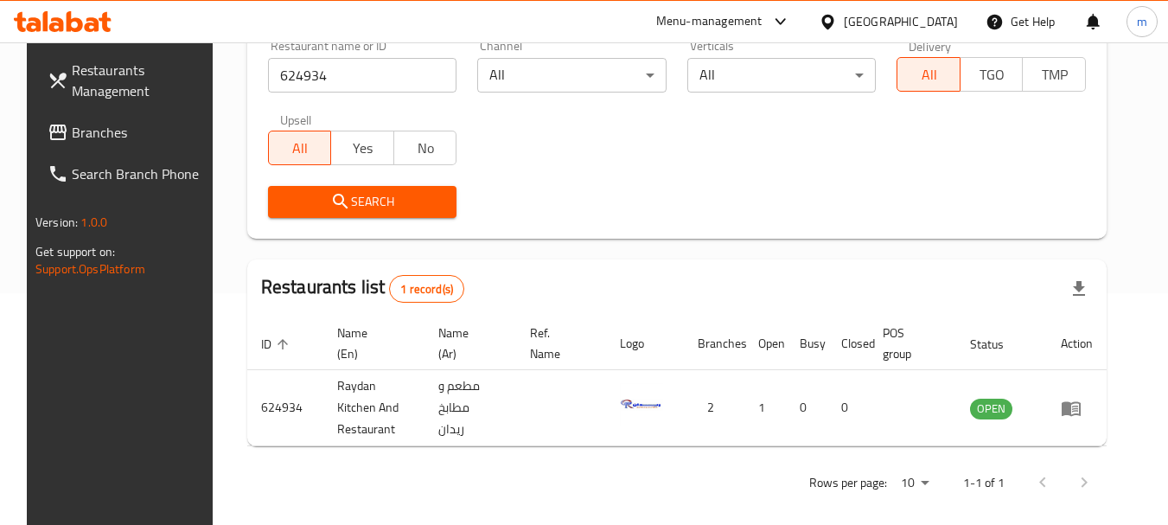
click at [837, 18] on icon at bounding box center [828, 22] width 18 height 18
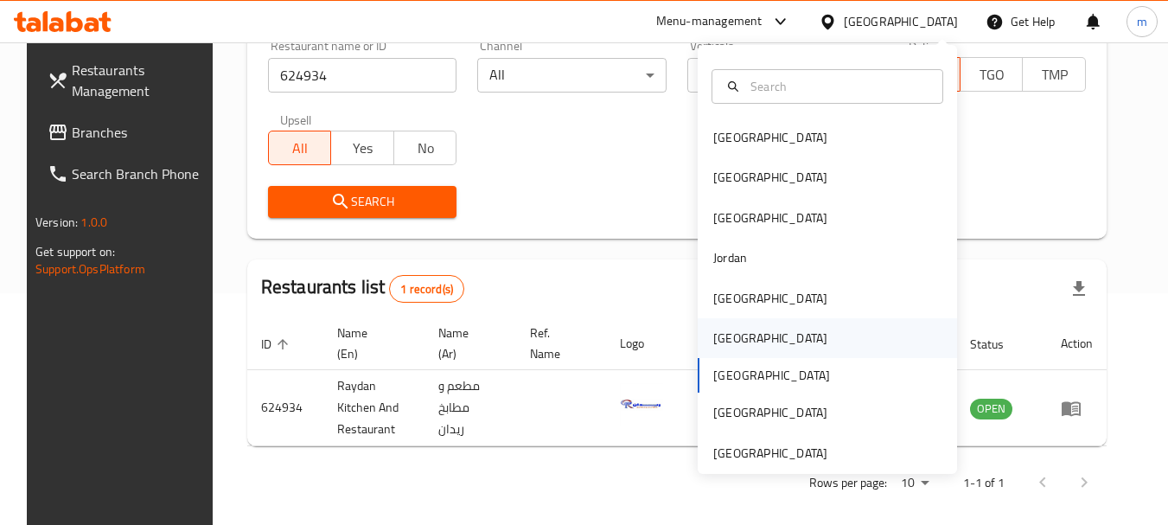
click at [713, 330] on div "[GEOGRAPHIC_DATA]" at bounding box center [770, 338] width 114 height 19
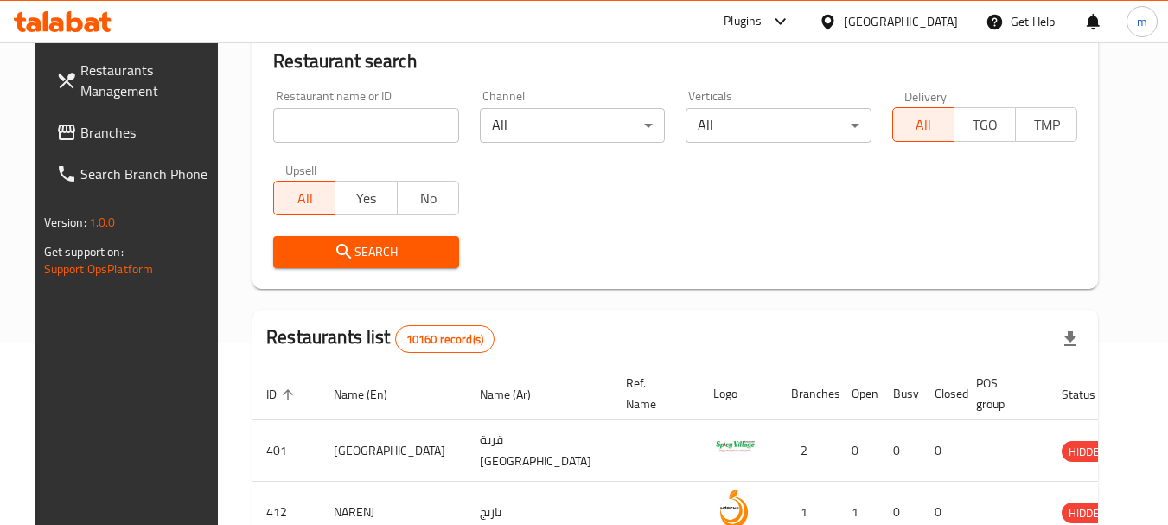
scroll to position [232, 0]
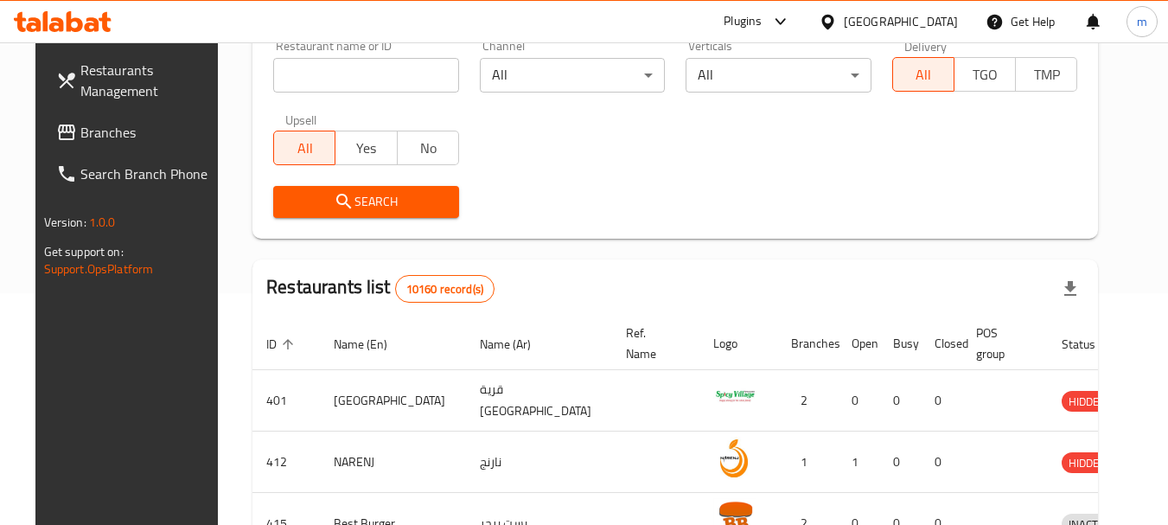
click at [98, 125] on span "Branches" at bounding box center [148, 132] width 137 height 21
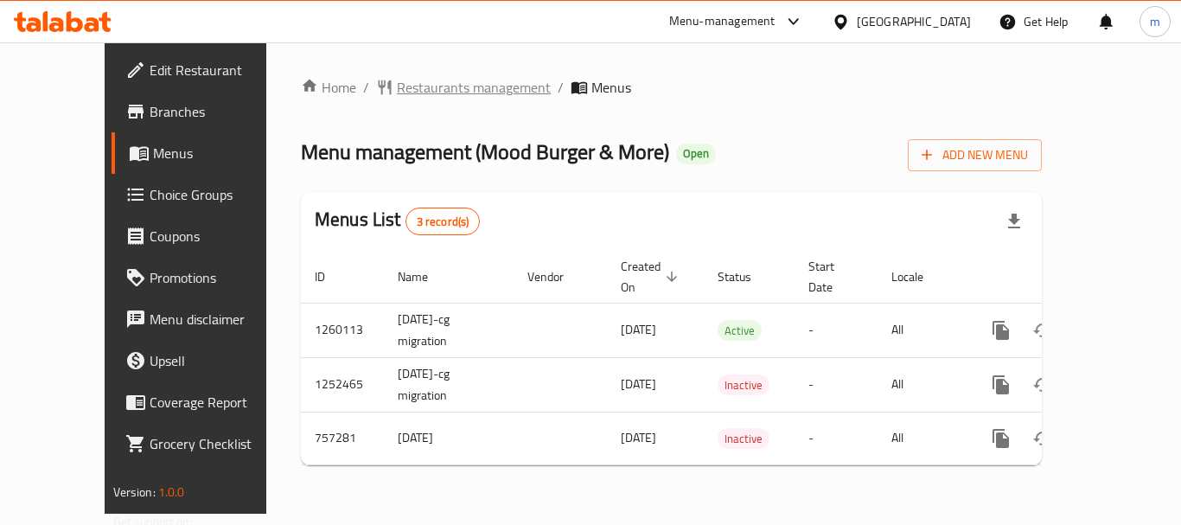
click at [410, 85] on span "Restaurants management" at bounding box center [474, 87] width 154 height 21
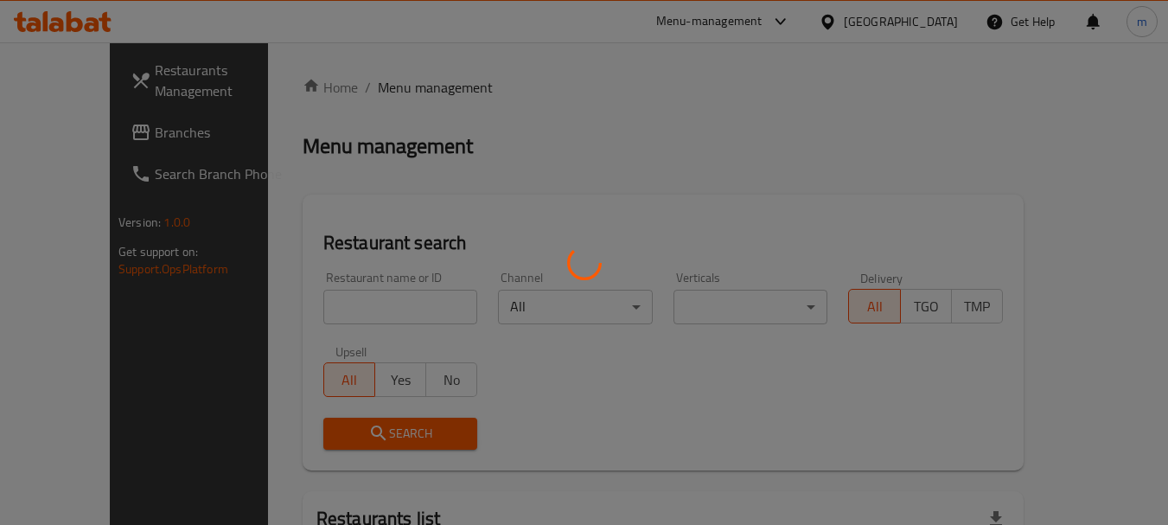
click at [355, 308] on div at bounding box center [584, 262] width 1168 height 525
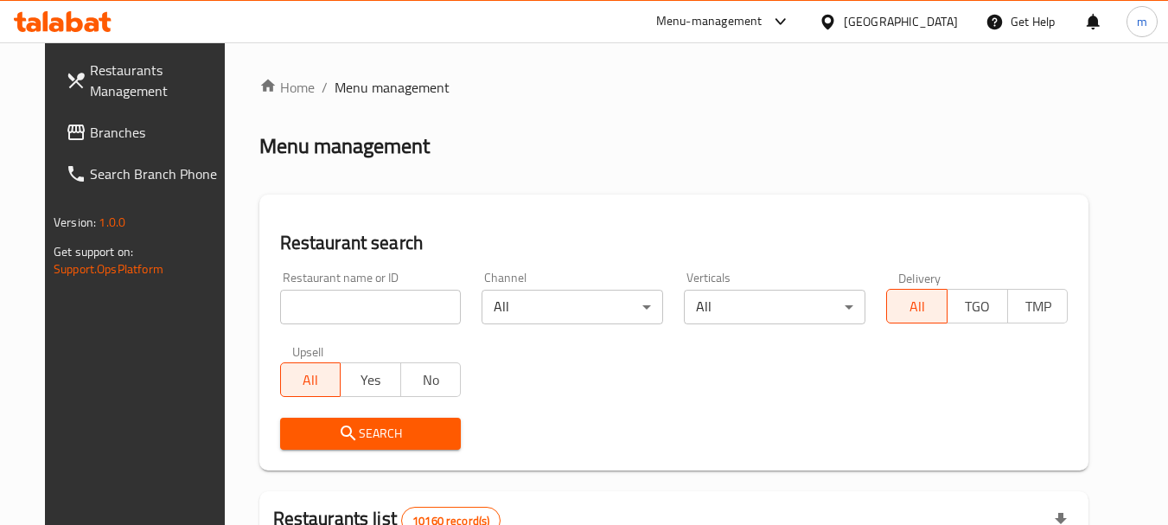
click at [355, 308] on input "search" at bounding box center [371, 307] width 182 height 35
paste input "649870"
type input "649870"
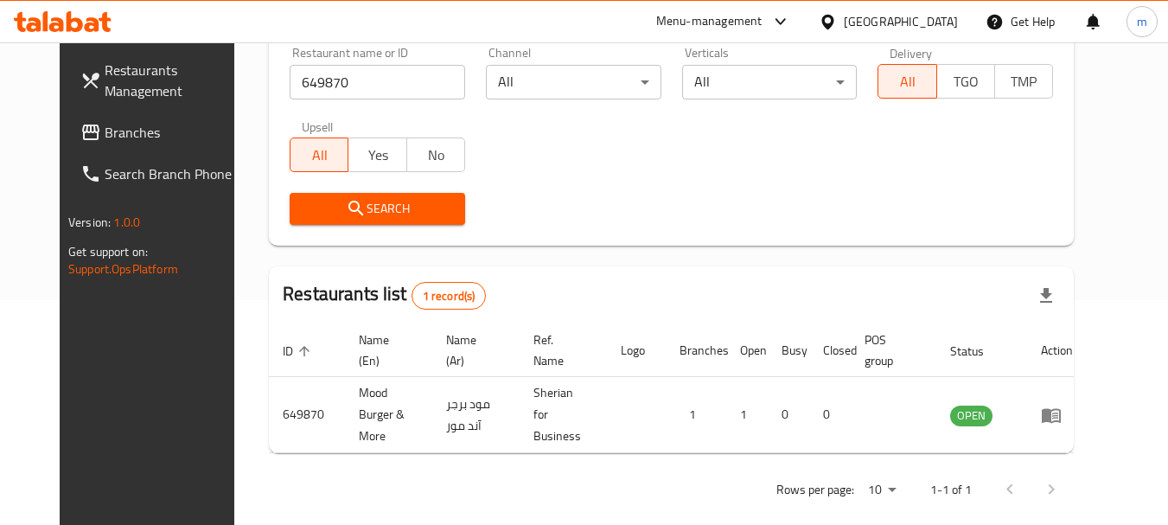
scroll to position [232, 0]
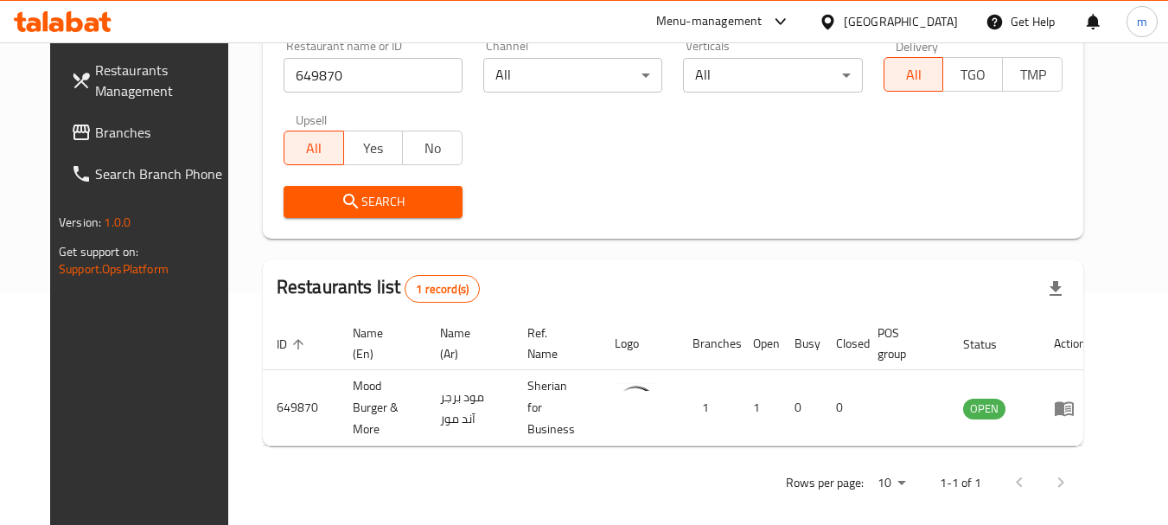
drag, startPoint x: 906, startPoint y: 26, endPoint x: 892, endPoint y: 13, distance: 19.0
click at [837, 26] on icon at bounding box center [828, 22] width 18 height 18
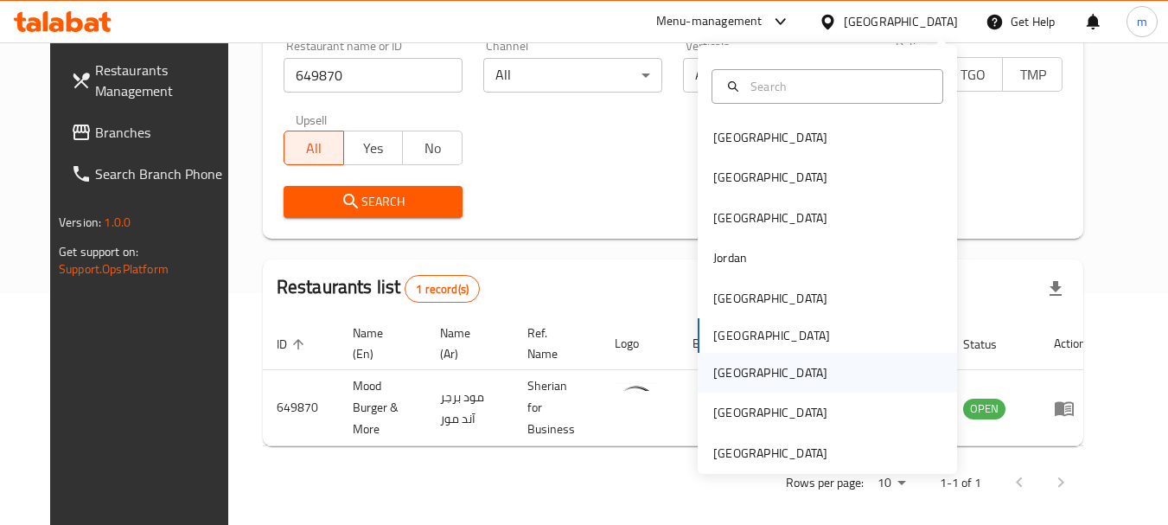
click at [737, 372] on div "[GEOGRAPHIC_DATA]" at bounding box center [771, 373] width 142 height 40
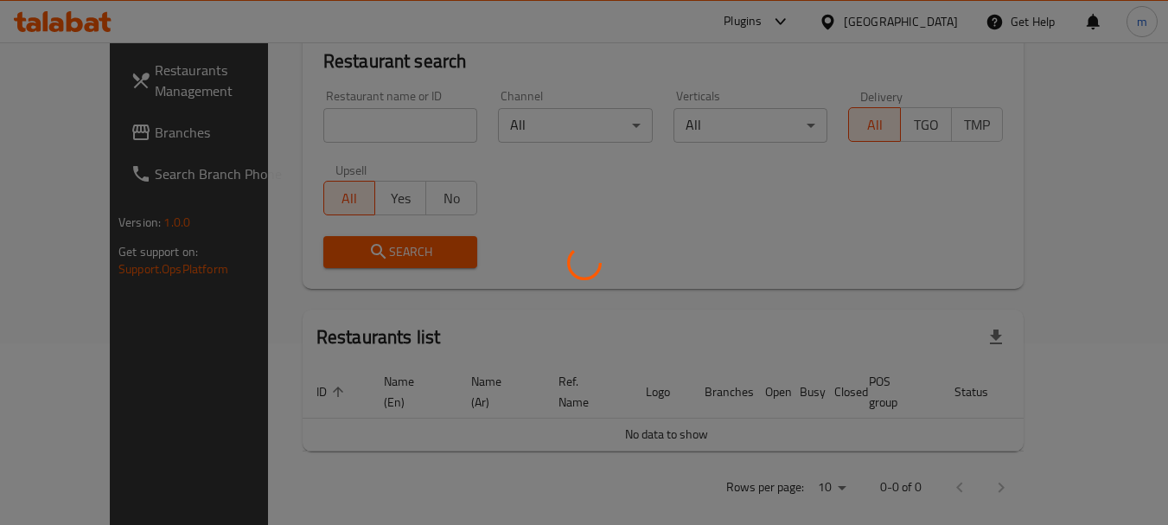
scroll to position [232, 0]
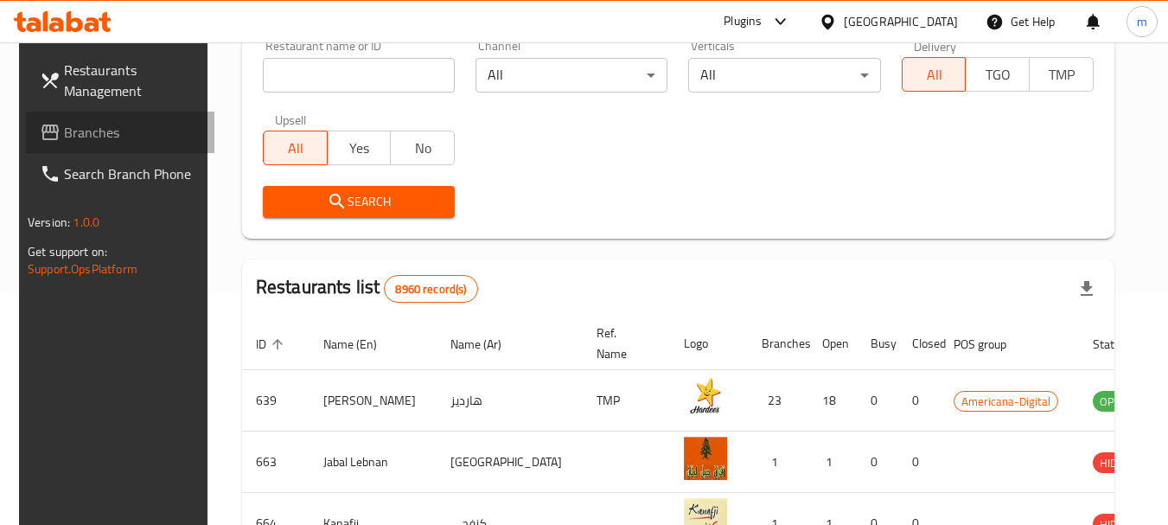
click at [85, 135] on span "Branches" at bounding box center [132, 132] width 137 height 21
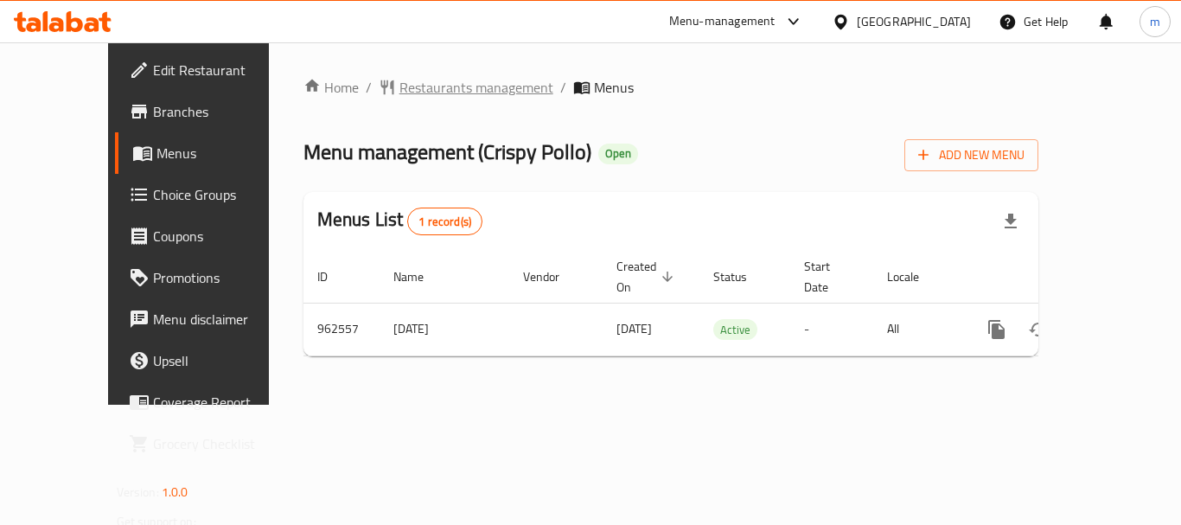
click at [400, 88] on span "Restaurants management" at bounding box center [477, 87] width 154 height 21
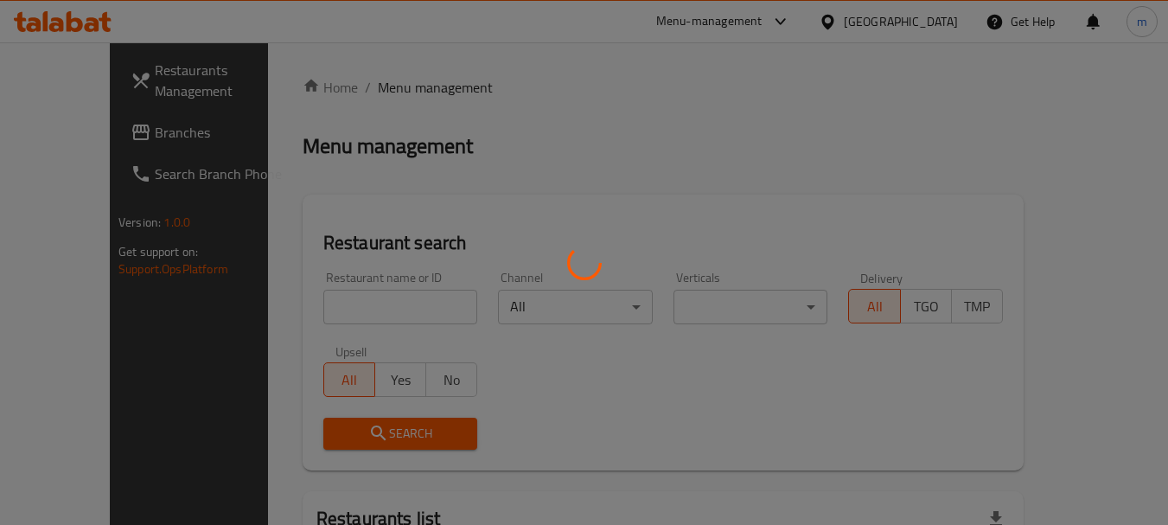
click at [321, 299] on div at bounding box center [584, 262] width 1168 height 525
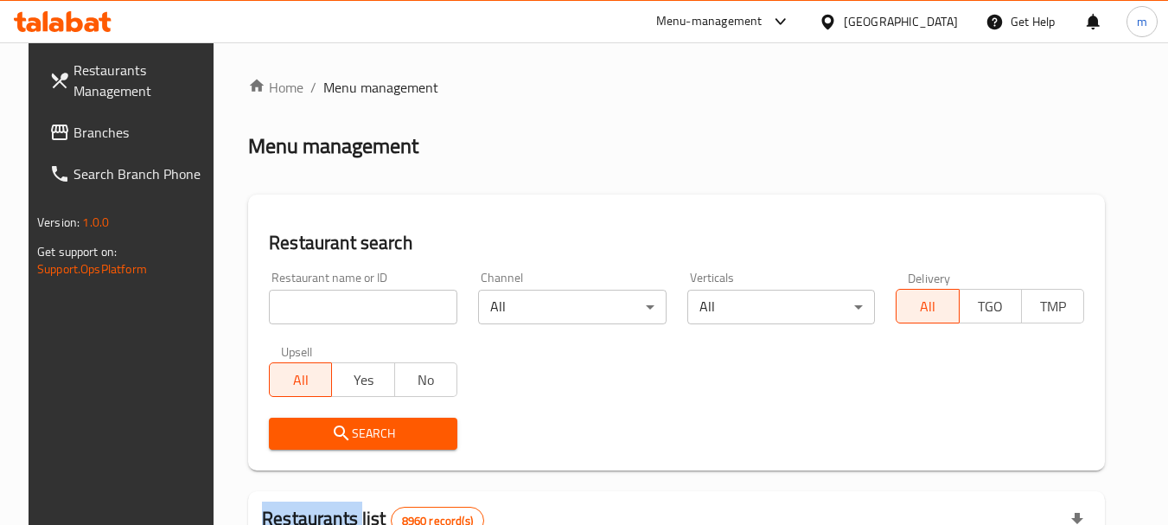
click at [321, 299] on div at bounding box center [584, 262] width 1168 height 525
click at [316, 304] on input "search" at bounding box center [363, 307] width 189 height 35
paste input "659715"
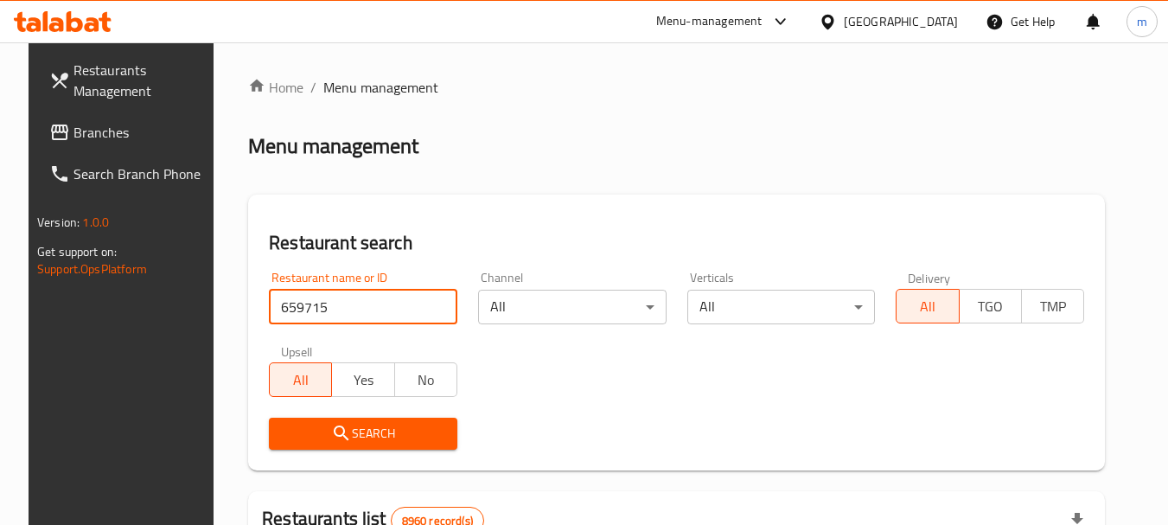
type input "659715"
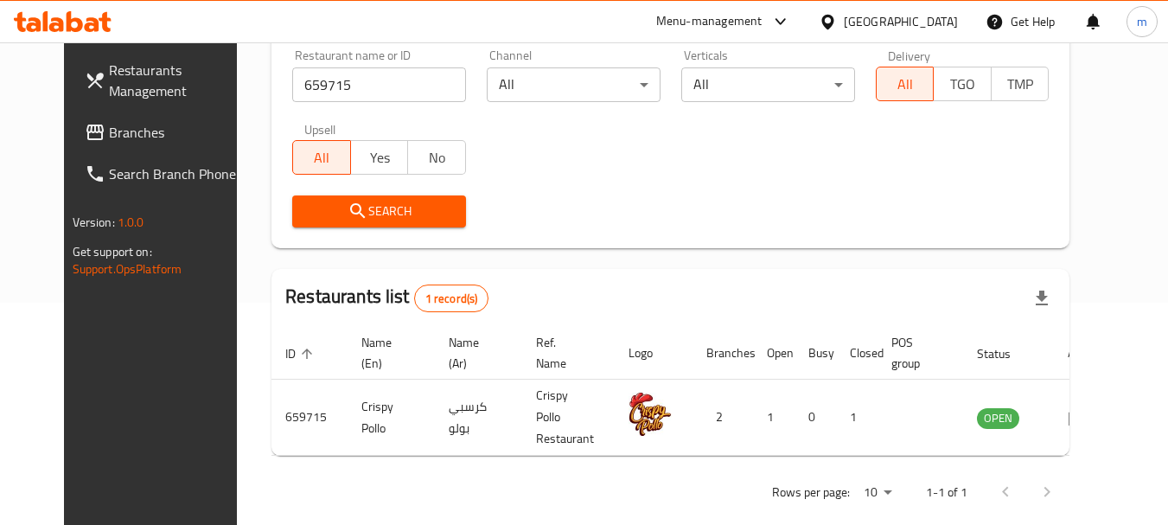
scroll to position [232, 0]
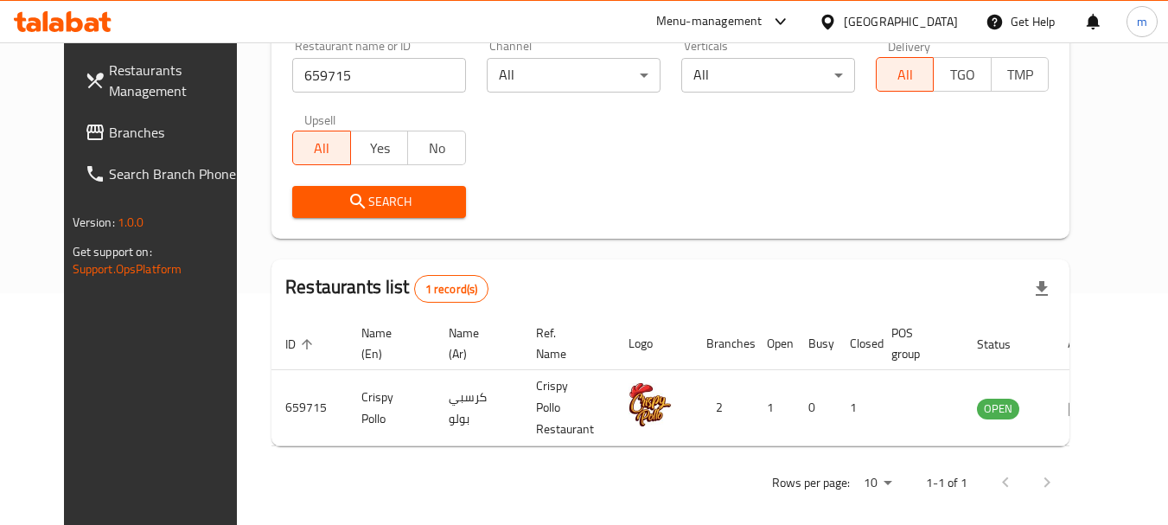
click at [834, 22] on icon at bounding box center [828, 21] width 12 height 15
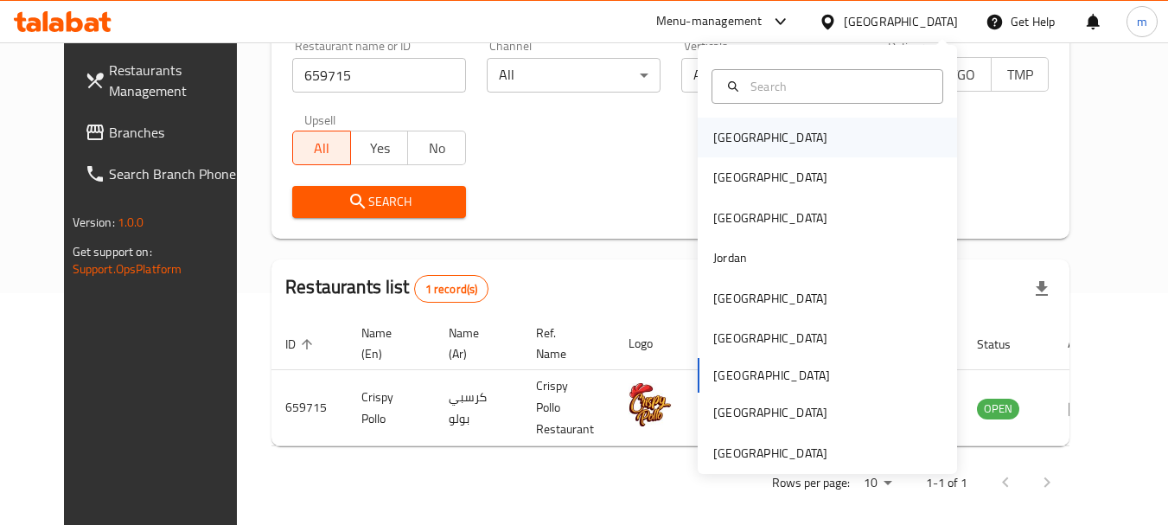
click at [726, 132] on div "[GEOGRAPHIC_DATA]" at bounding box center [770, 137] width 114 height 19
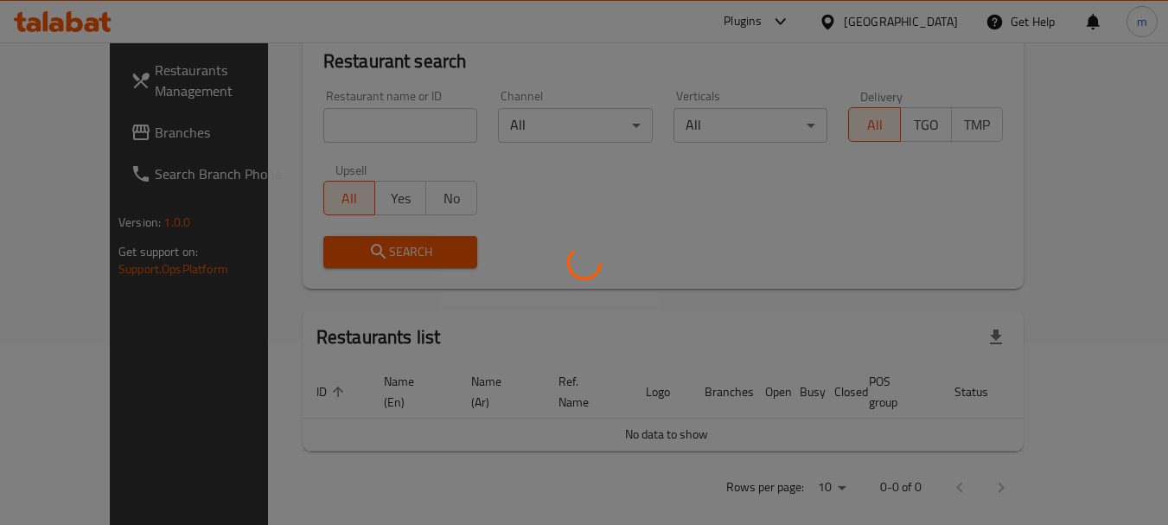
scroll to position [232, 0]
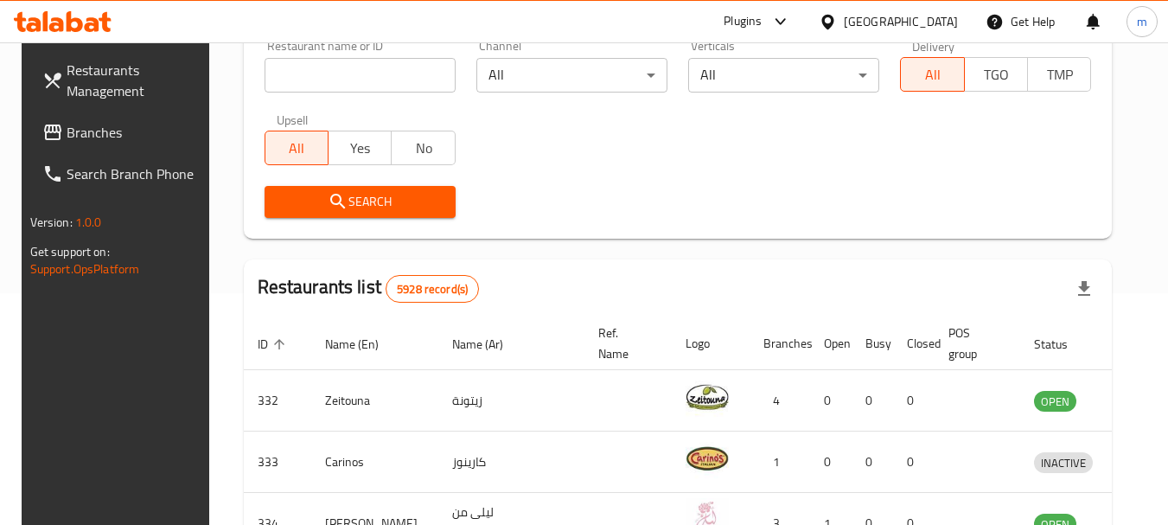
click at [113, 126] on span "Branches" at bounding box center [135, 132] width 137 height 21
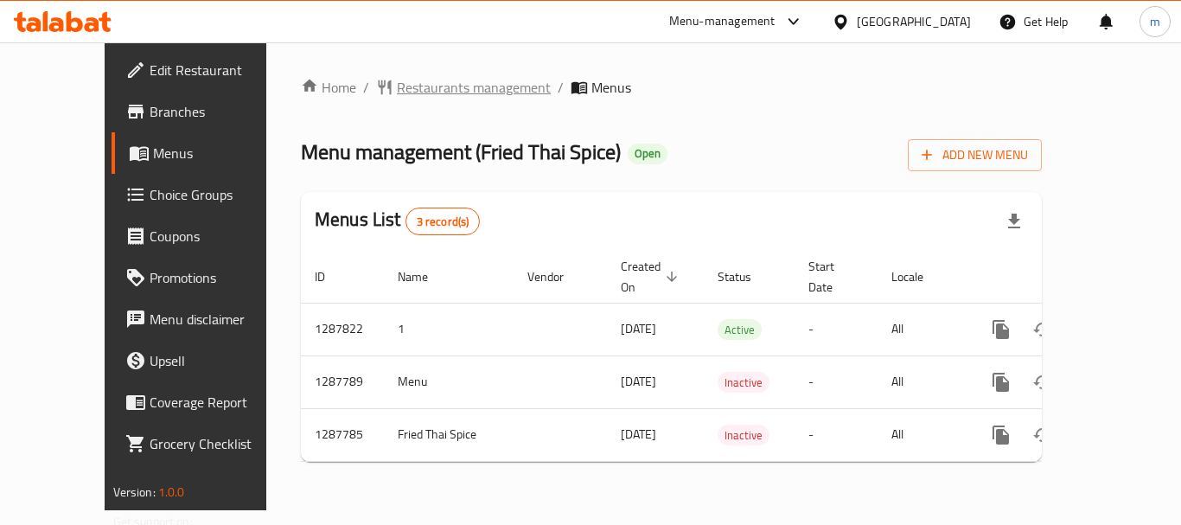
click at [404, 82] on span "Restaurants management" at bounding box center [474, 87] width 154 height 21
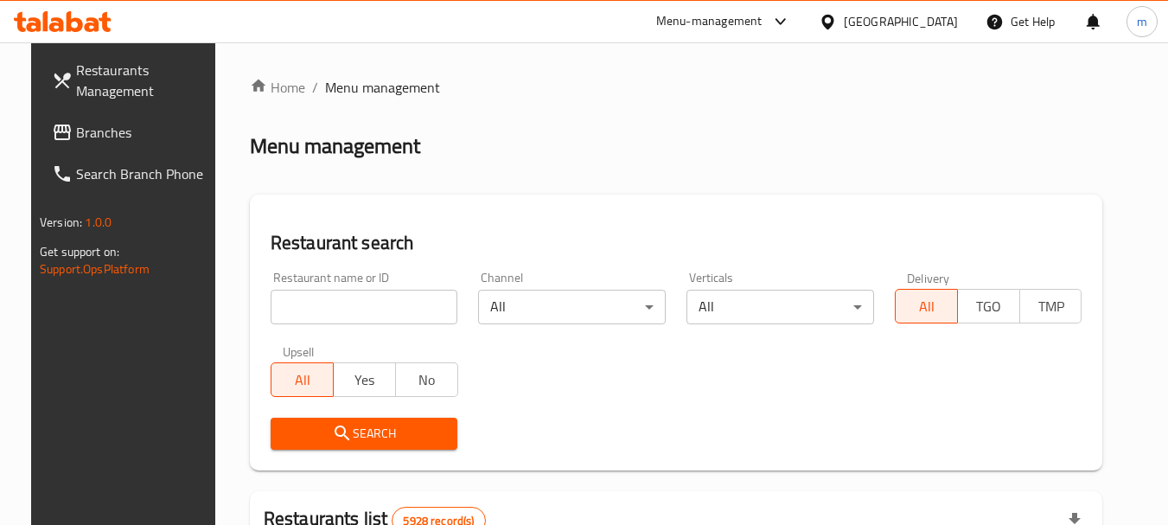
click at [373, 320] on div at bounding box center [584, 262] width 1168 height 525
click at [336, 304] on input "search" at bounding box center [365, 307] width 188 height 35
paste input "696849"
type input "696849"
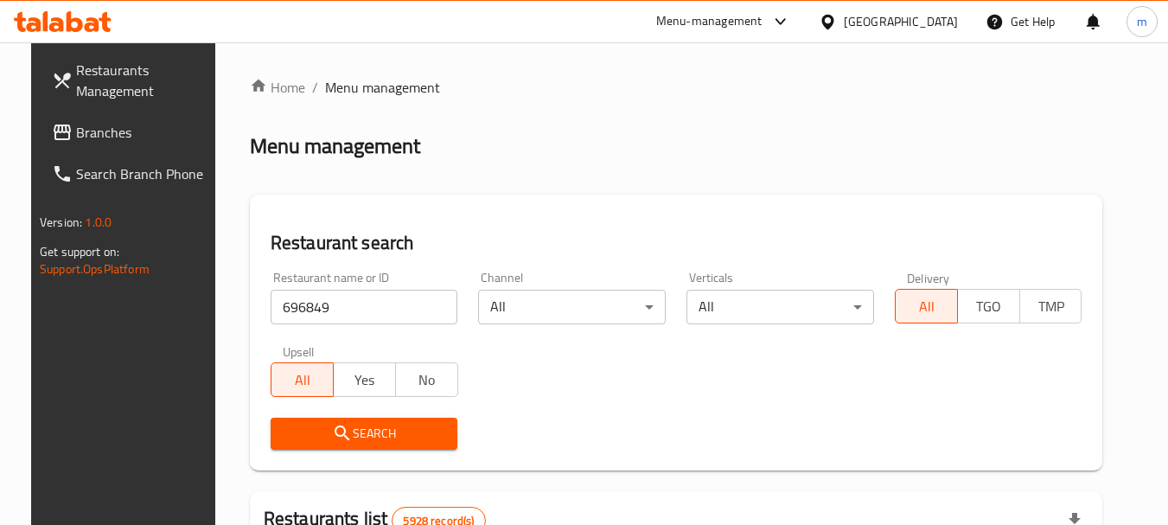
click at [361, 443] on span "Search" at bounding box center [365, 434] width 160 height 22
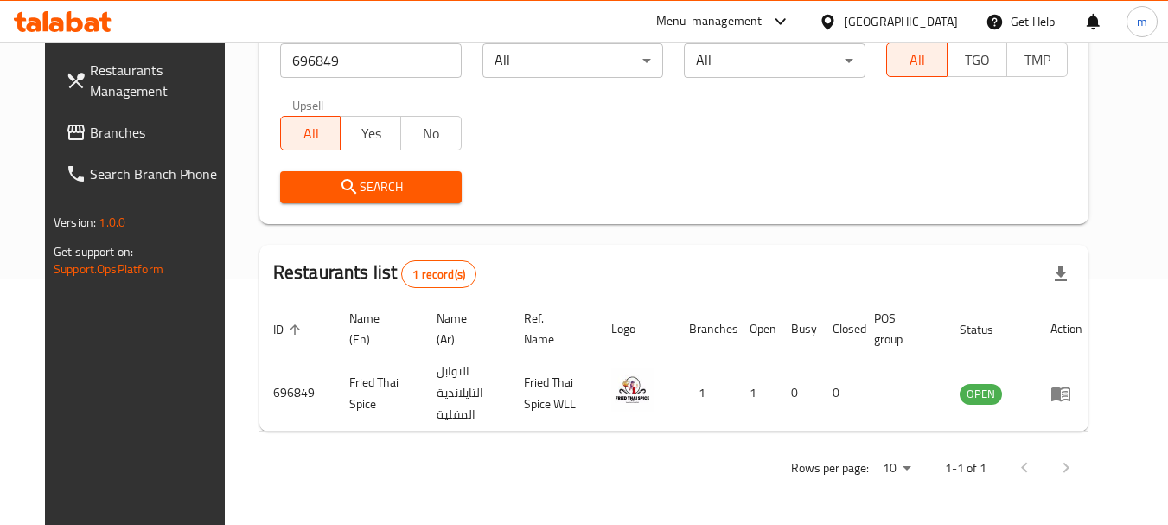
scroll to position [246, 0]
click at [837, 20] on icon at bounding box center [828, 22] width 18 height 18
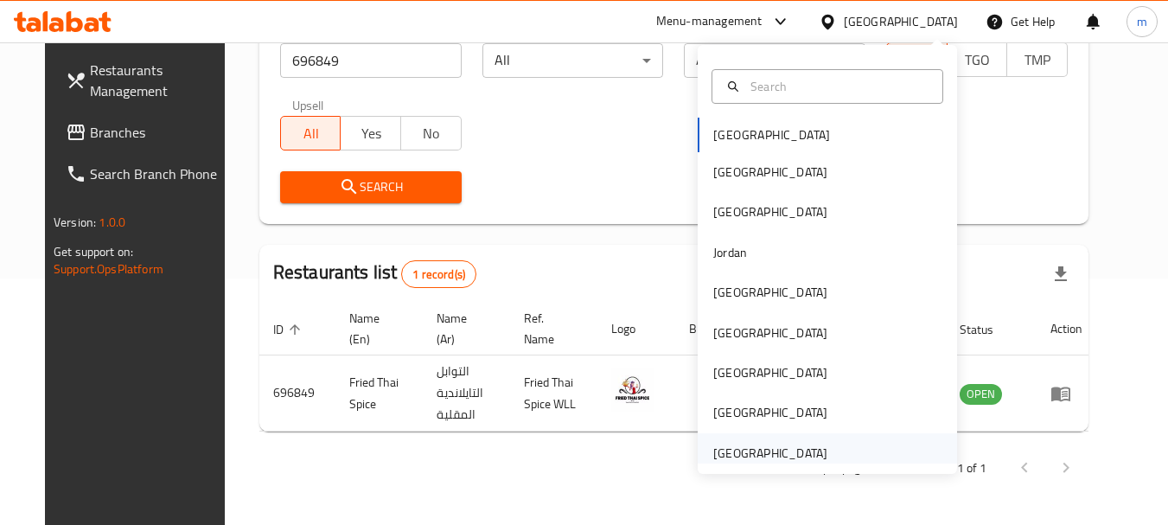
click at [757, 455] on div "[GEOGRAPHIC_DATA]" at bounding box center [770, 453] width 114 height 19
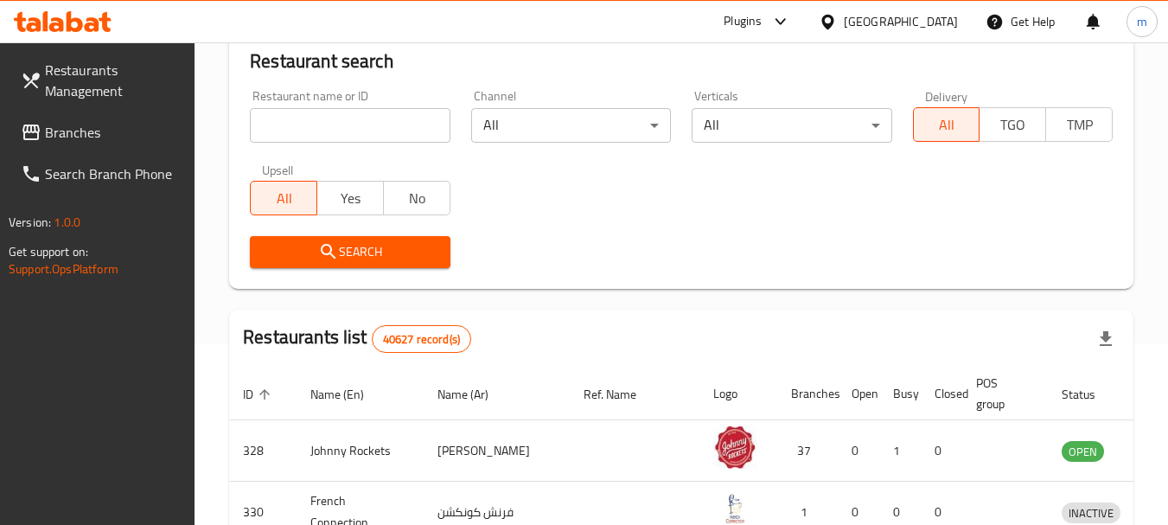
scroll to position [246, 0]
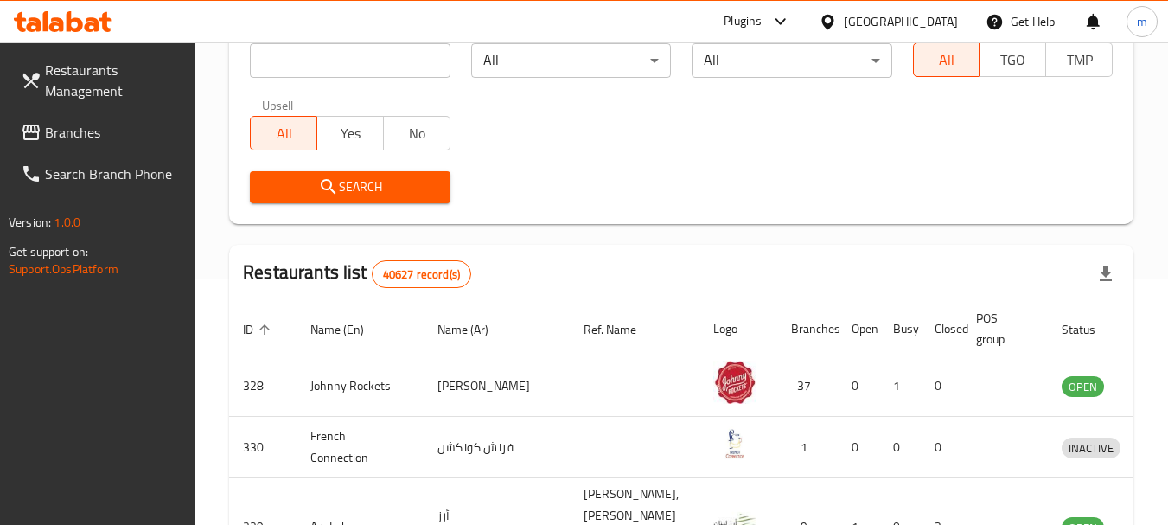
click at [118, 141] on span "Branches" at bounding box center [113, 132] width 137 height 21
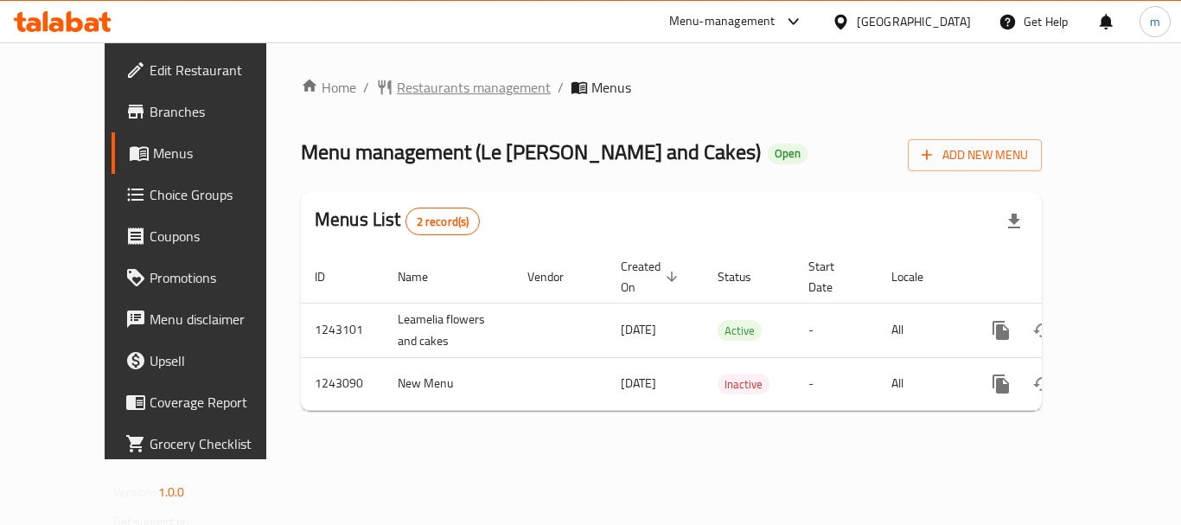
click at [399, 91] on span "Restaurants management" at bounding box center [474, 87] width 154 height 21
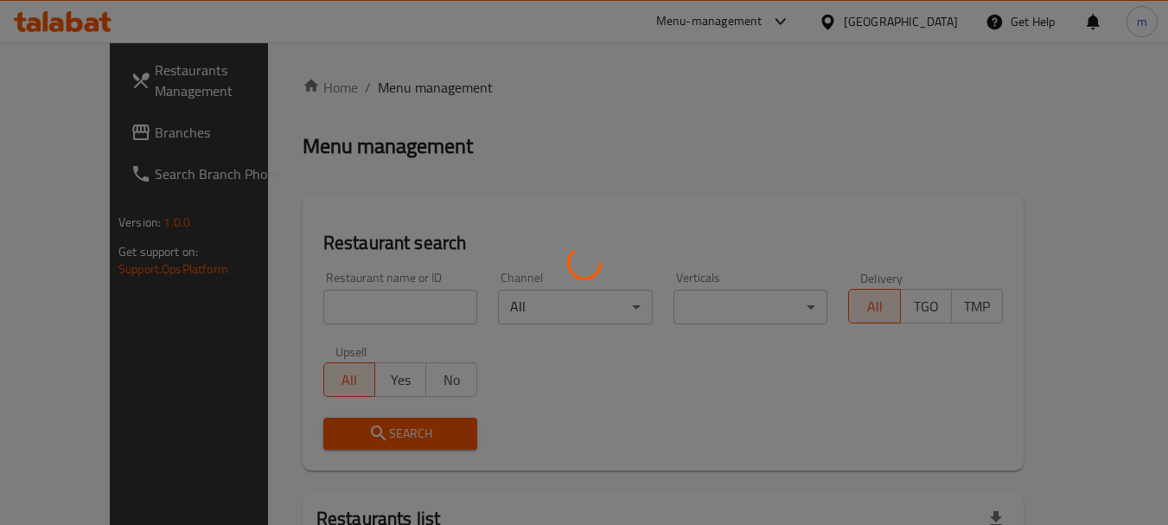
click at [348, 319] on div at bounding box center [584, 262] width 1168 height 525
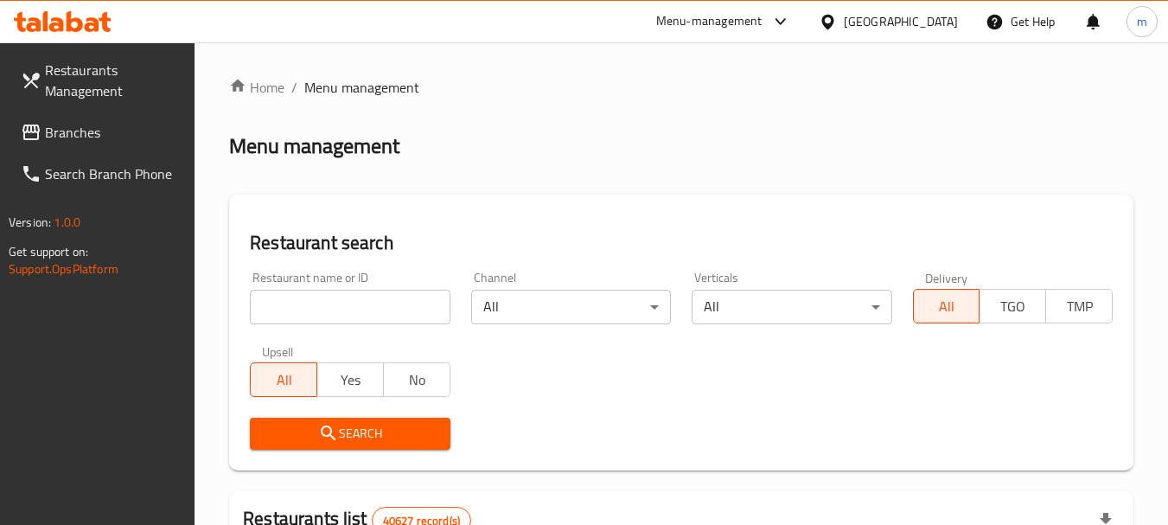
click at [325, 308] on input "search" at bounding box center [350, 307] width 200 height 35
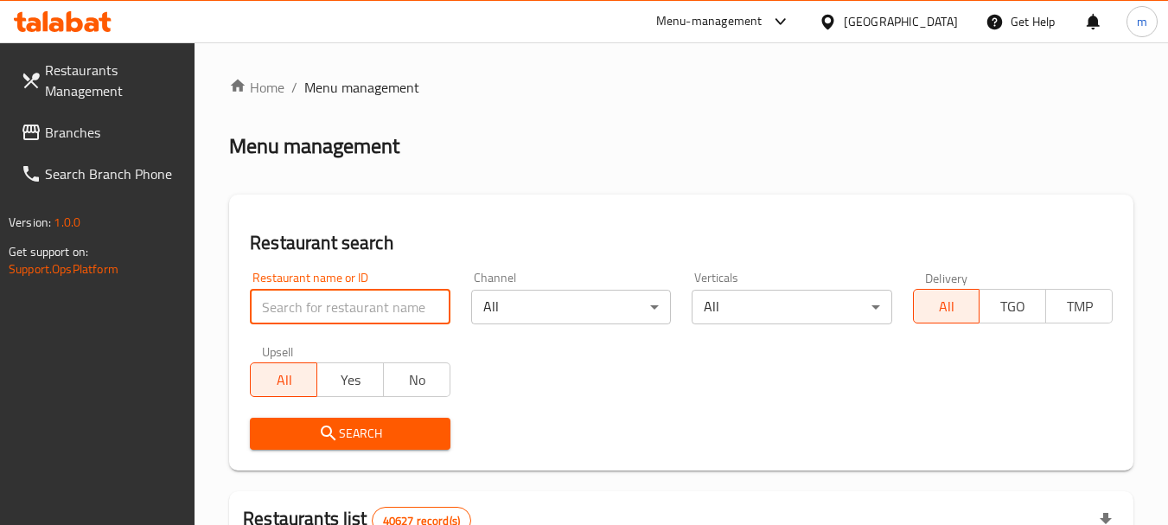
paste input "681457"
type input "681457"
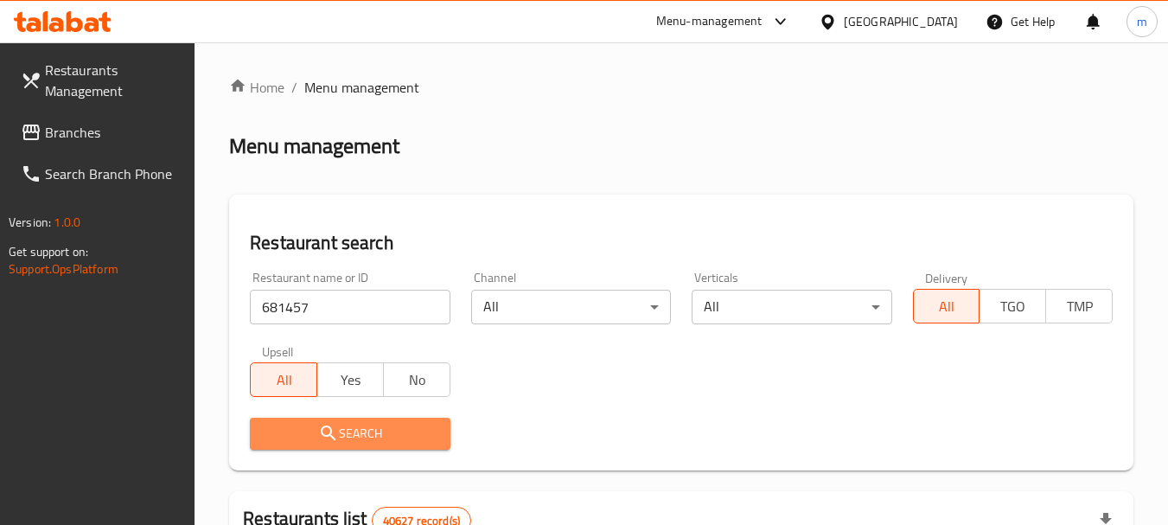
click at [344, 428] on span "Search" at bounding box center [350, 434] width 172 height 22
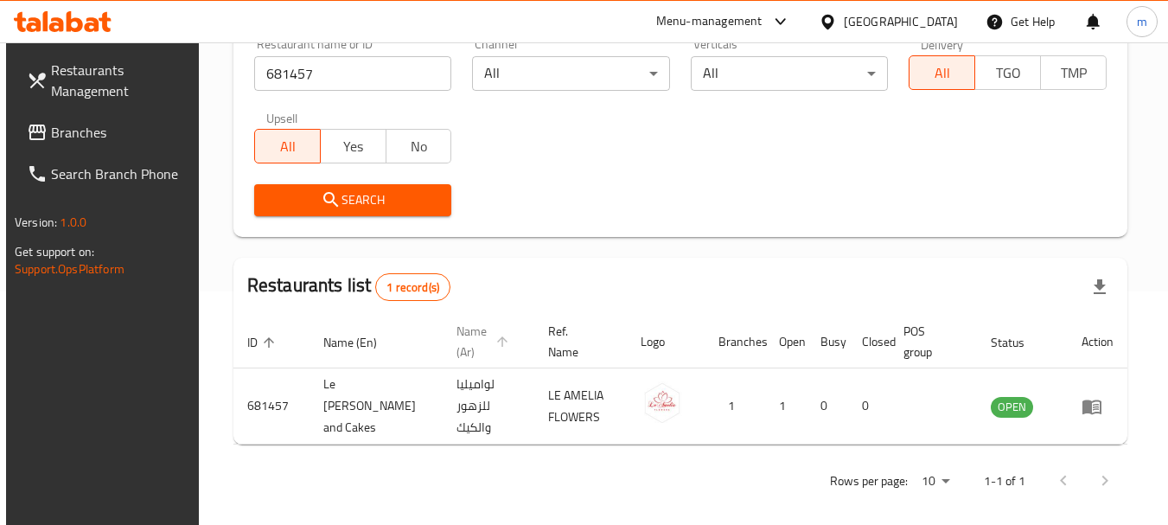
scroll to position [246, 0]
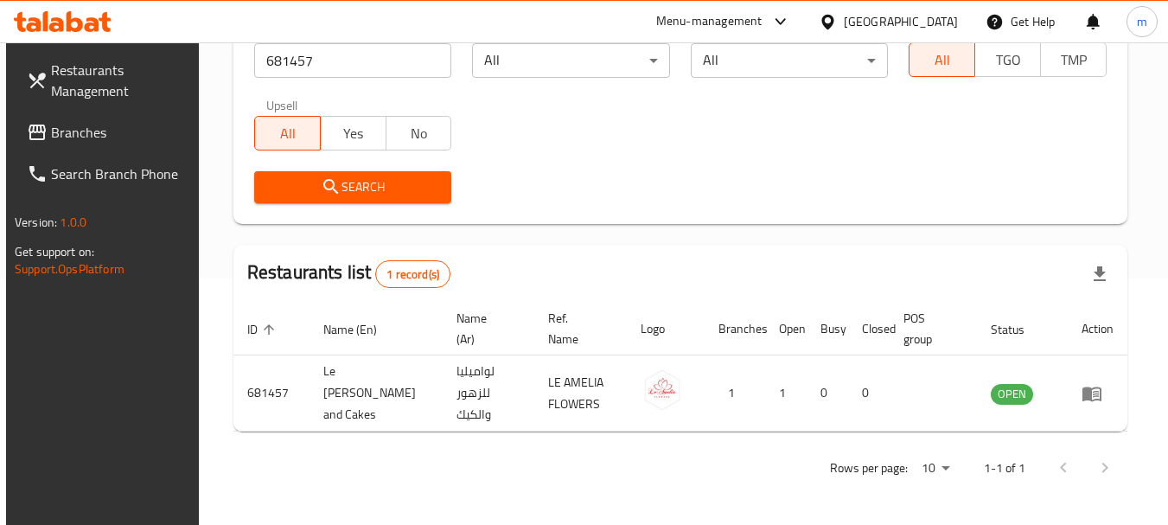
click at [36, 130] on icon at bounding box center [37, 132] width 21 height 21
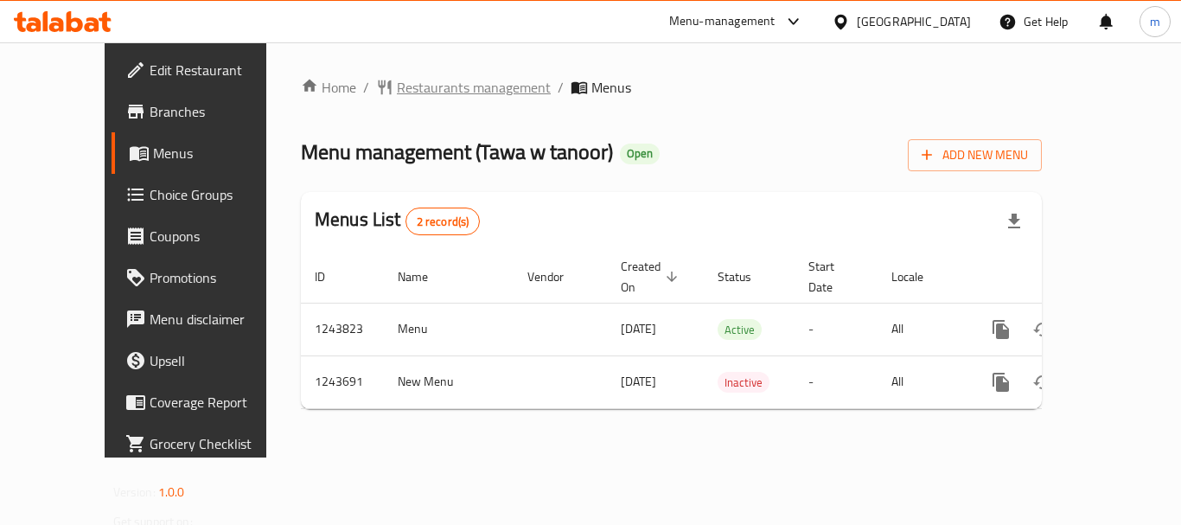
click at [406, 97] on span "Restaurants management" at bounding box center [474, 87] width 154 height 21
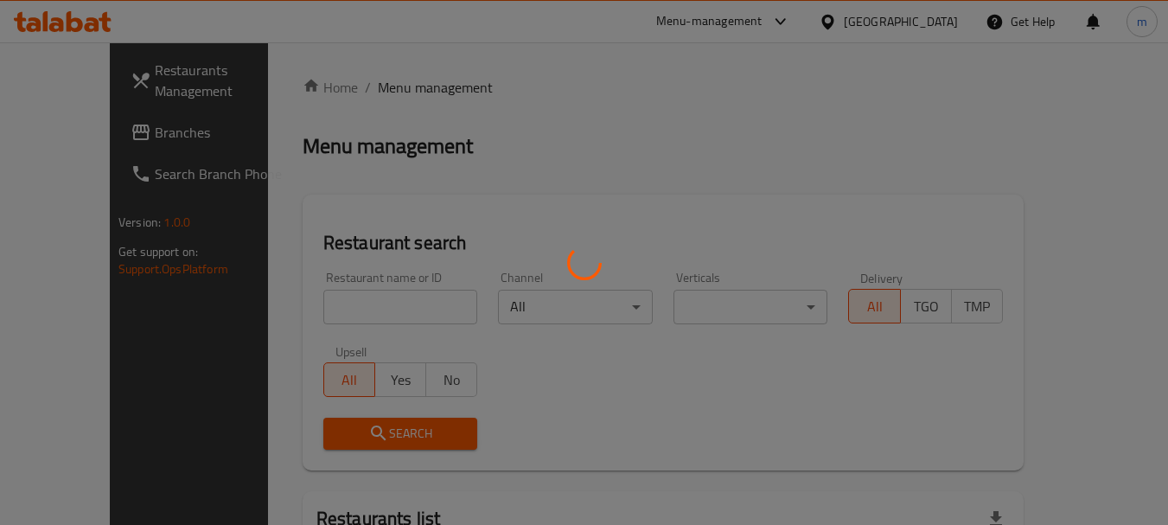
click at [324, 312] on div at bounding box center [584, 262] width 1168 height 525
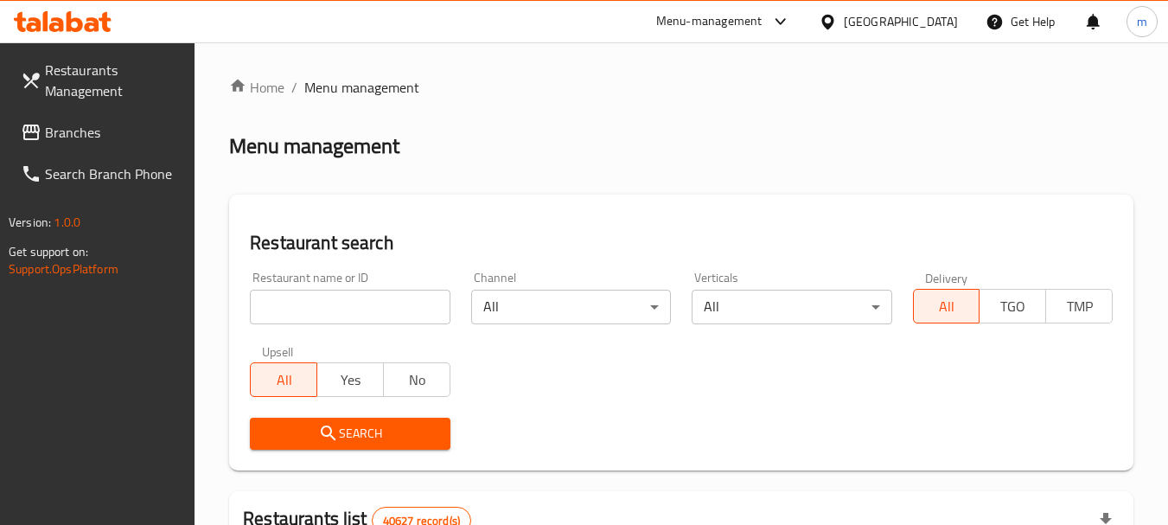
click at [324, 312] on div at bounding box center [584, 262] width 1168 height 525
click at [324, 312] on input "search" at bounding box center [350, 307] width 200 height 35
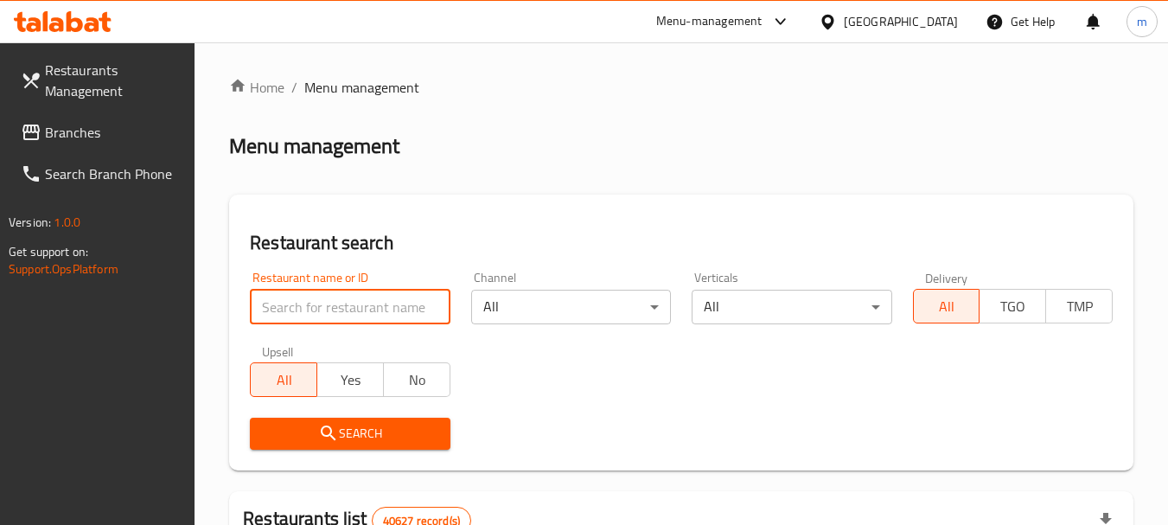
paste input "681711"
type input "681711"
click at [328, 425] on icon "submit" at bounding box center [328, 433] width 21 height 21
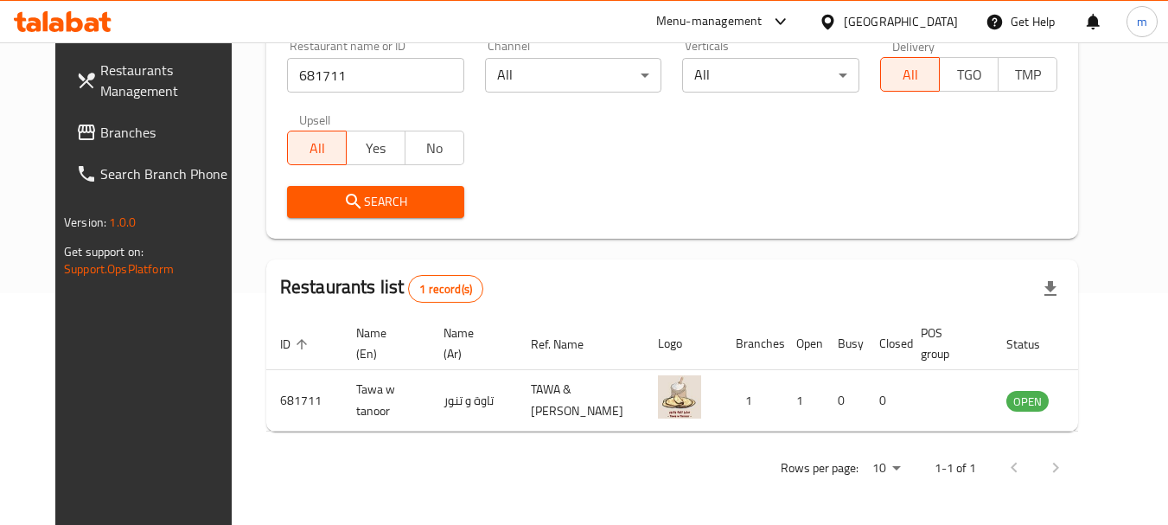
scroll to position [232, 0]
click at [86, 372] on div "Restaurants Management Branches Search Branch Phone Version: 1.0.0 Get support …" at bounding box center [152, 304] width 195 height 525
click at [112, 137] on span "Branches" at bounding box center [168, 132] width 137 height 21
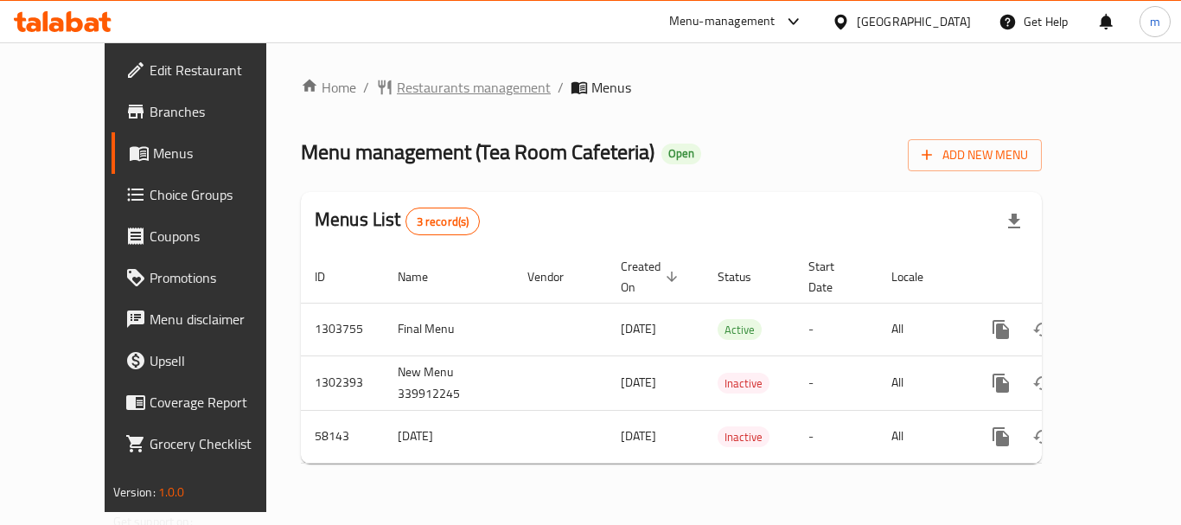
click at [397, 91] on span "Restaurants management" at bounding box center [474, 87] width 154 height 21
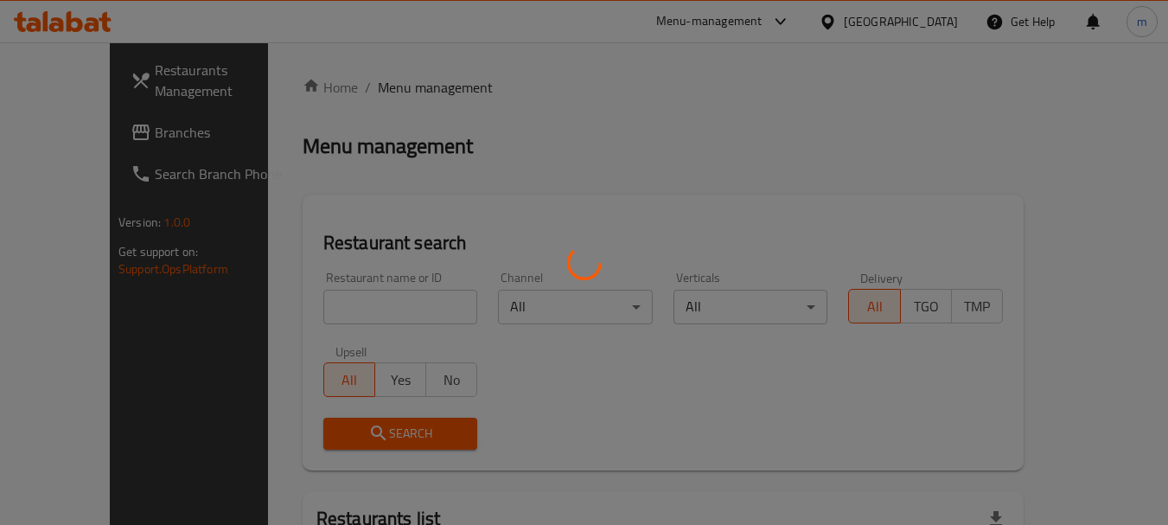
click at [316, 315] on div at bounding box center [584, 262] width 1168 height 525
click at [316, 314] on div at bounding box center [584, 262] width 1168 height 525
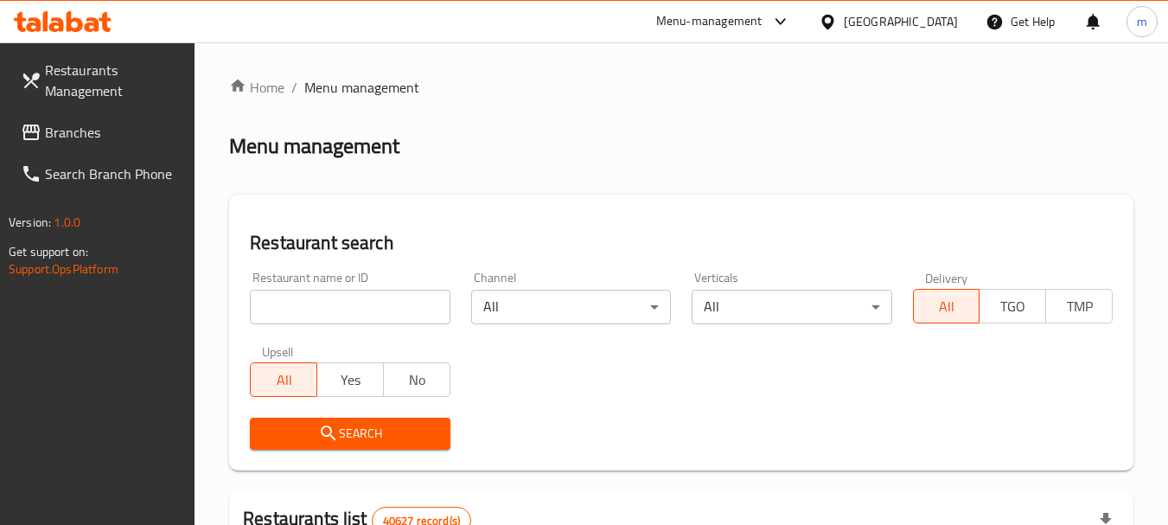
click at [316, 314] on input "search" at bounding box center [350, 307] width 200 height 35
paste input "28404"
type input "28404"
click at [349, 444] on span "Search" at bounding box center [350, 434] width 172 height 22
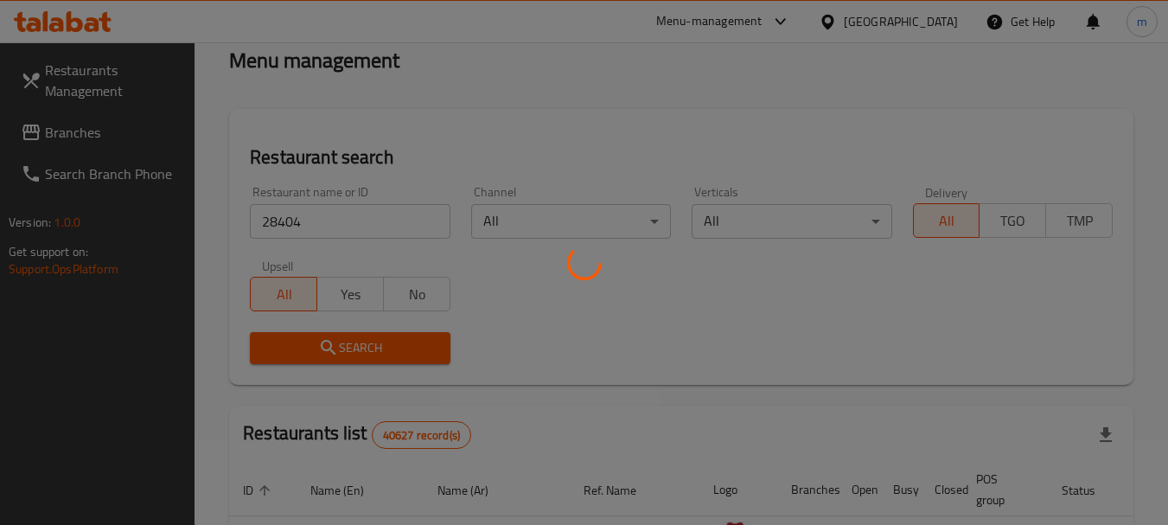
scroll to position [173, 0]
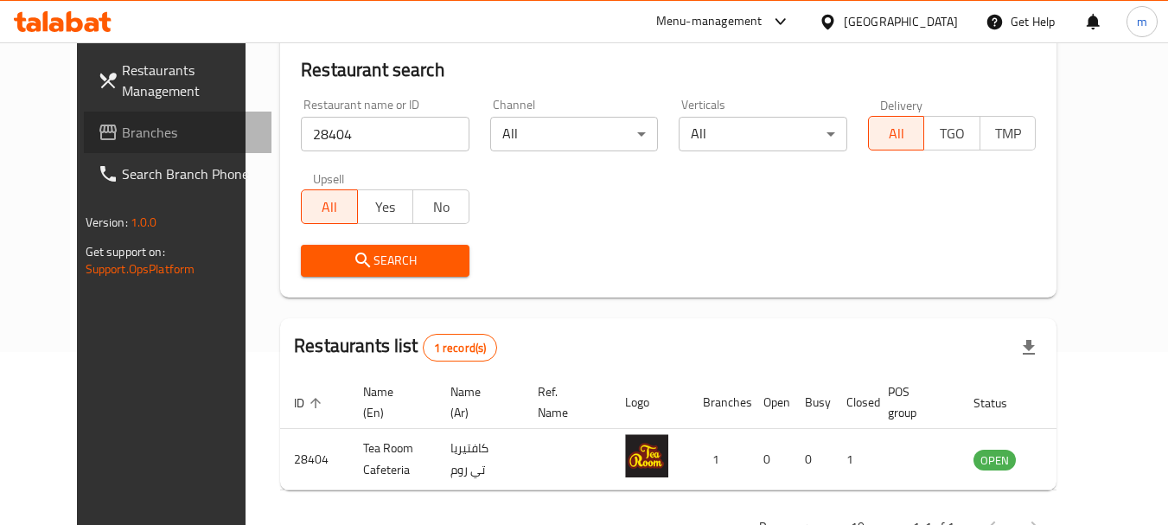
click at [122, 138] on span "Branches" at bounding box center [190, 132] width 137 height 21
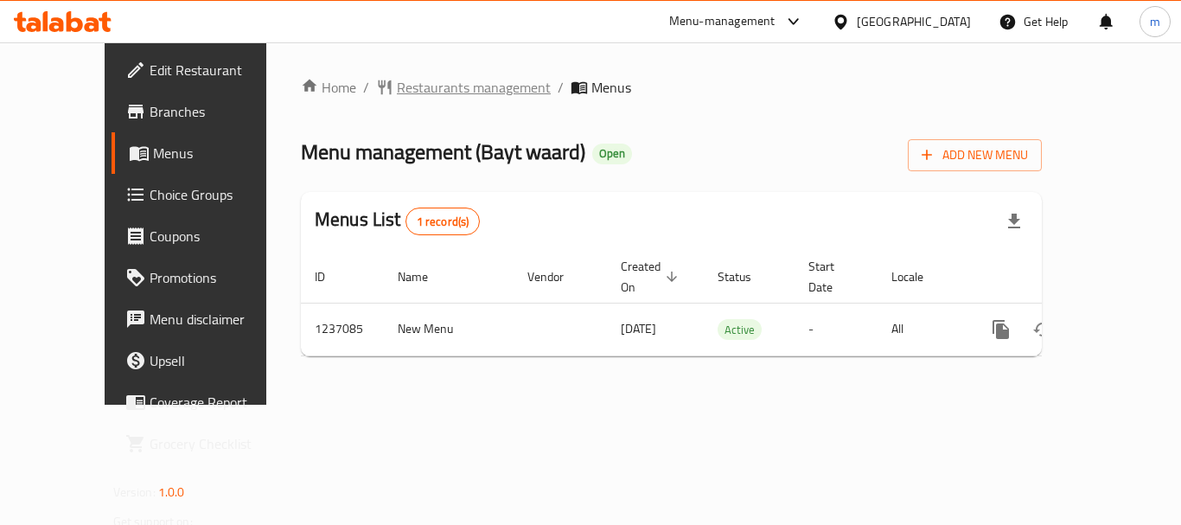
click at [397, 88] on span "Restaurants management" at bounding box center [474, 87] width 154 height 21
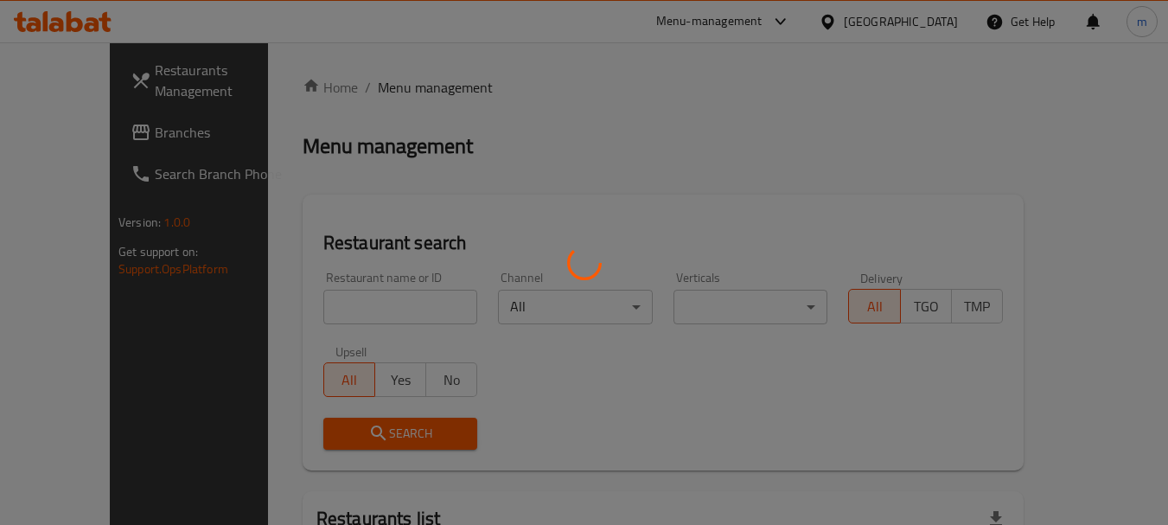
click at [345, 308] on div at bounding box center [584, 262] width 1168 height 525
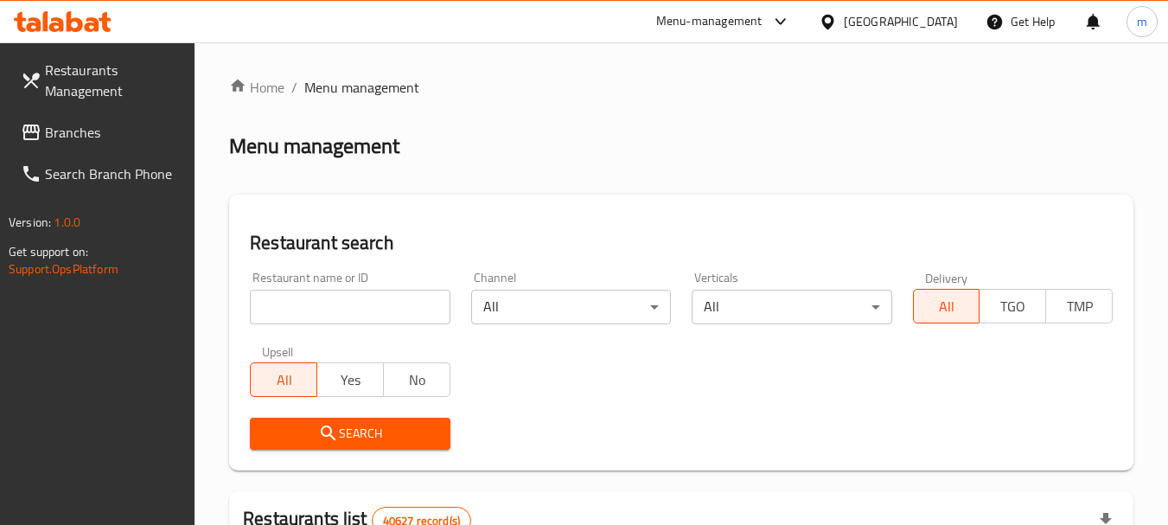
click at [283, 308] on input "search" at bounding box center [350, 307] width 200 height 35
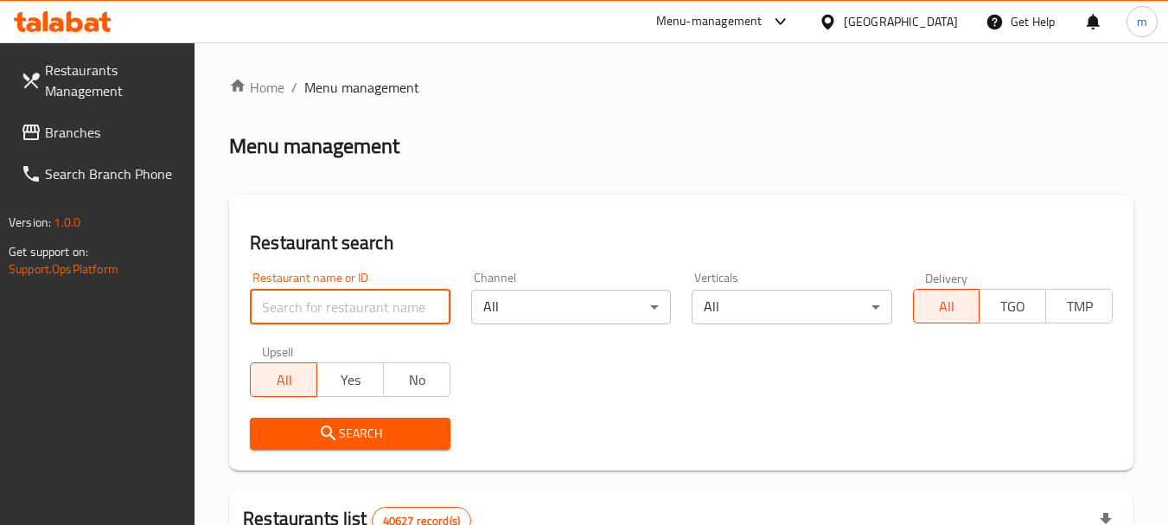
paste input "679244"
type input "679244"
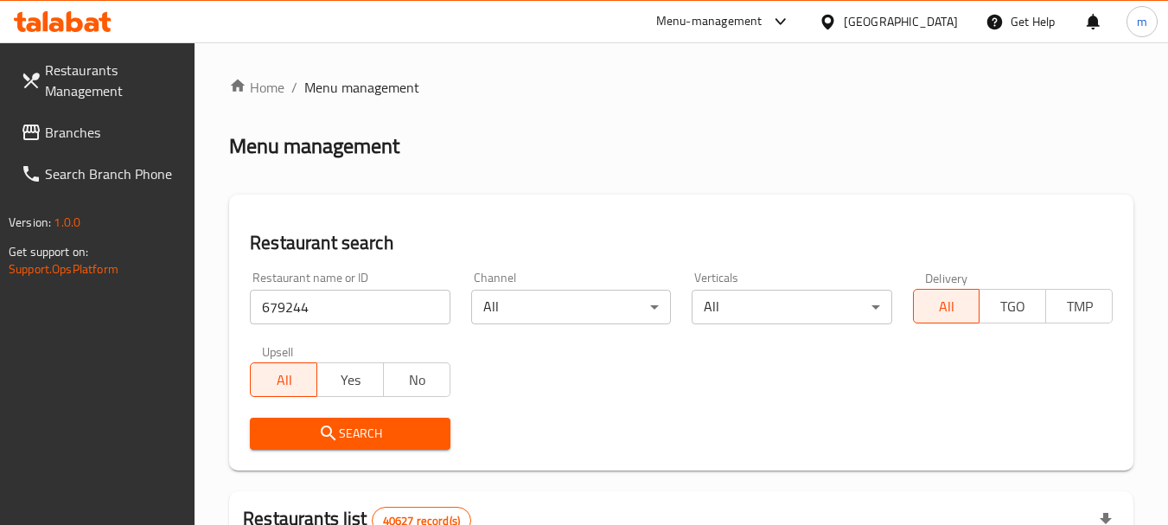
click at [336, 427] on icon "submit" at bounding box center [328, 433] width 21 height 21
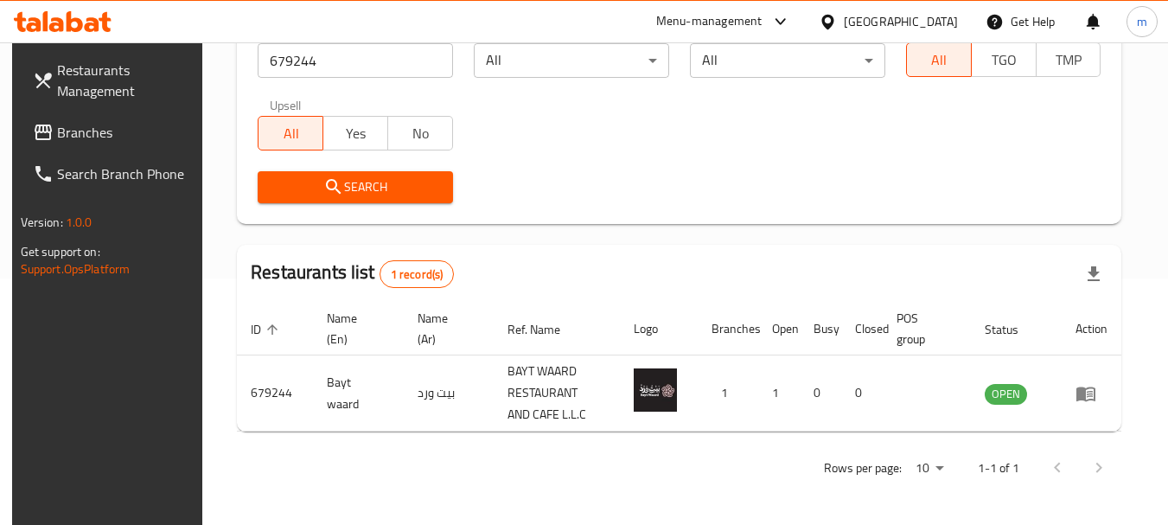
scroll to position [246, 0]
click at [116, 359] on div "Restaurants Management Branches Search Branch Phone Version: 1.0.0 Get support …" at bounding box center [109, 304] width 195 height 525
click at [114, 435] on div "Restaurants Management Branches Search Branch Phone Version: 1.0.0 Get support …" at bounding box center [109, 304] width 195 height 525
click at [227, 452] on div "Home / Menu management Menu management Restaurant search Restaurant name or ID …" at bounding box center [679, 160] width 954 height 729
click at [828, 19] on icon at bounding box center [828, 22] width 18 height 18
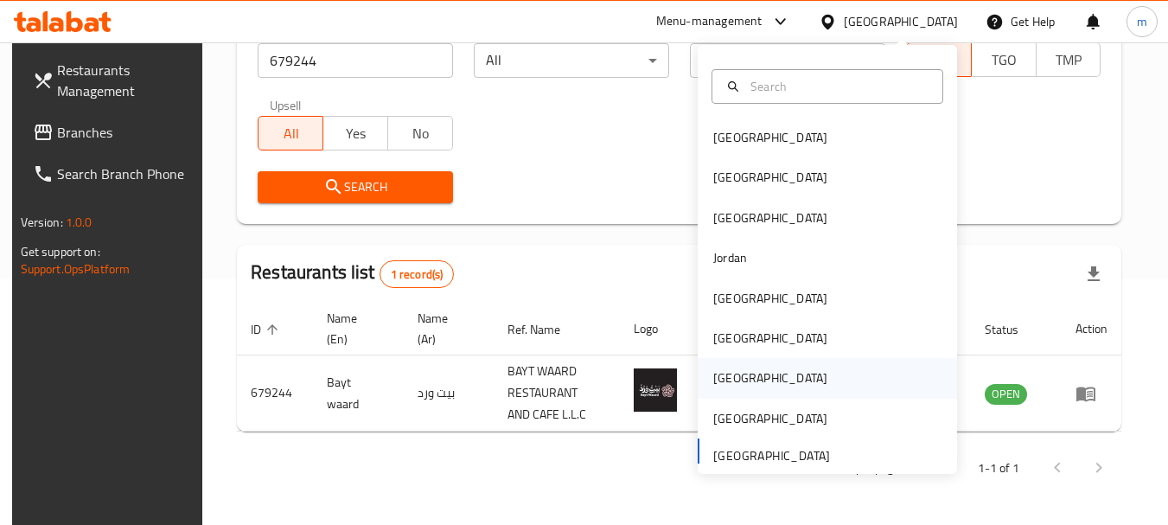
click at [726, 382] on div "[GEOGRAPHIC_DATA]" at bounding box center [770, 377] width 114 height 19
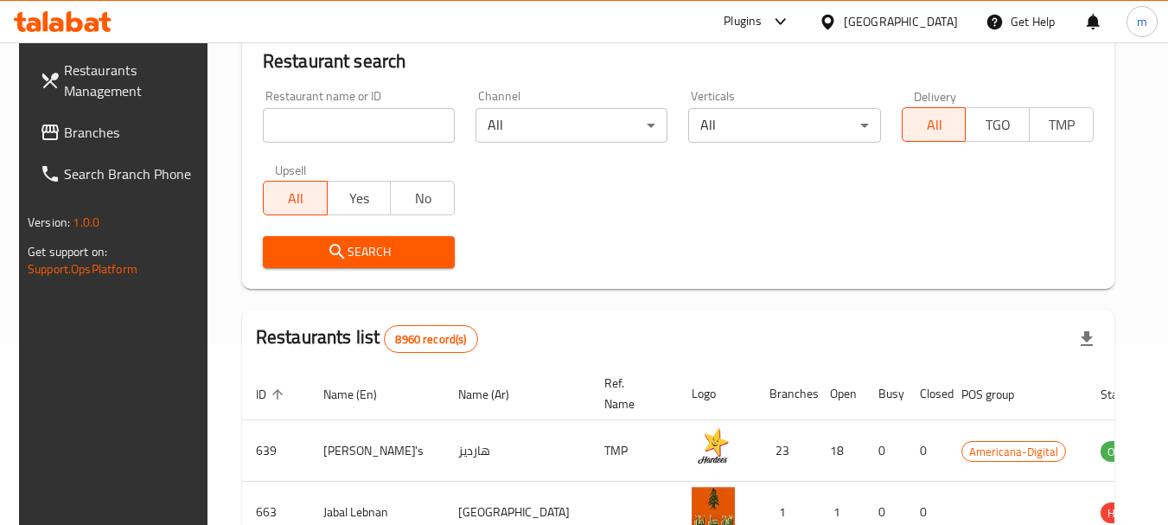
scroll to position [246, 0]
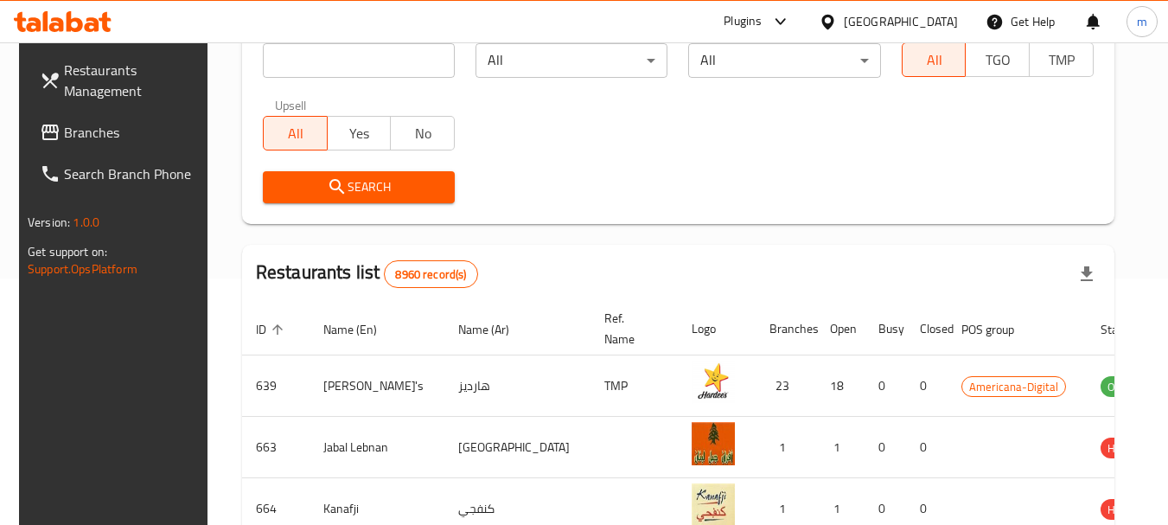
click at [834, 22] on icon at bounding box center [828, 21] width 12 height 15
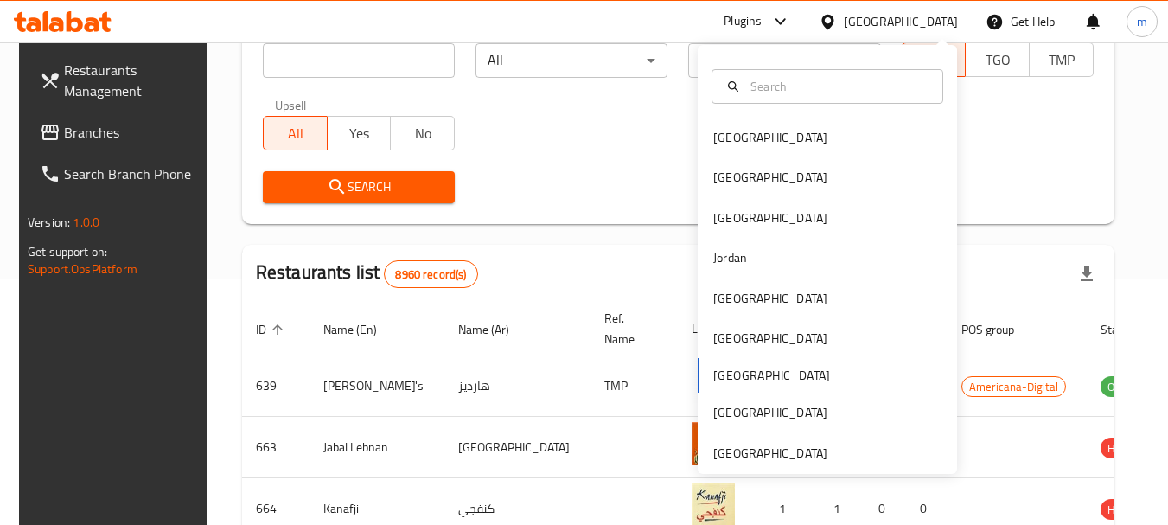
click at [929, 26] on div "[GEOGRAPHIC_DATA]" at bounding box center [901, 21] width 114 height 19
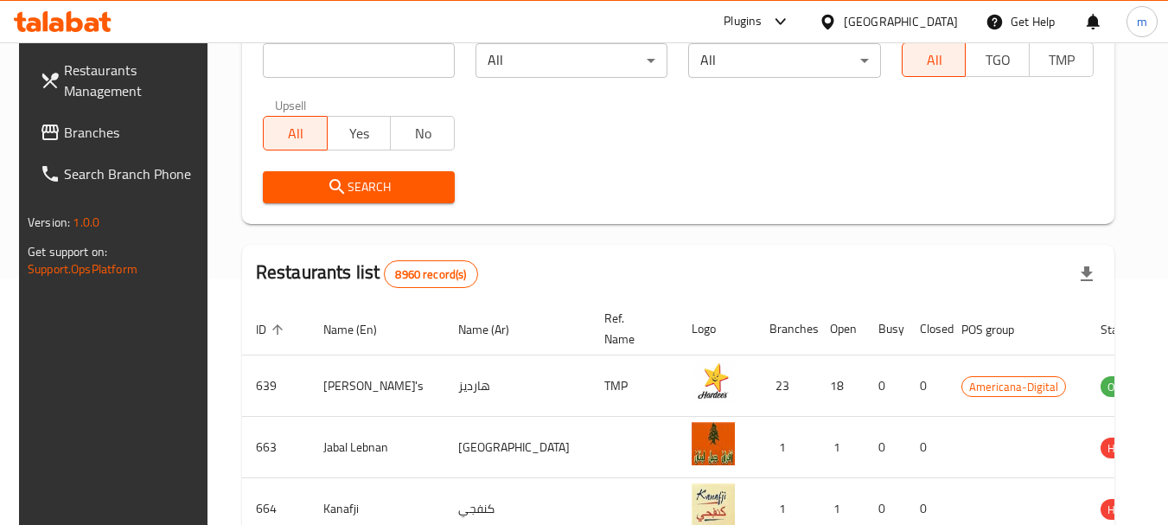
click at [834, 24] on icon at bounding box center [828, 21] width 12 height 15
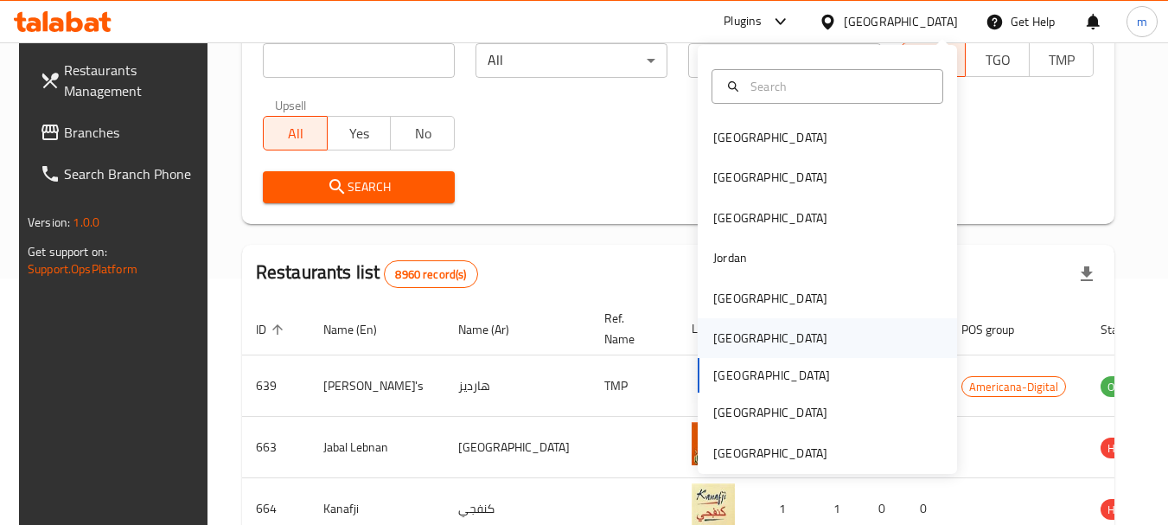
click at [732, 339] on div "Oman" at bounding box center [771, 338] width 142 height 40
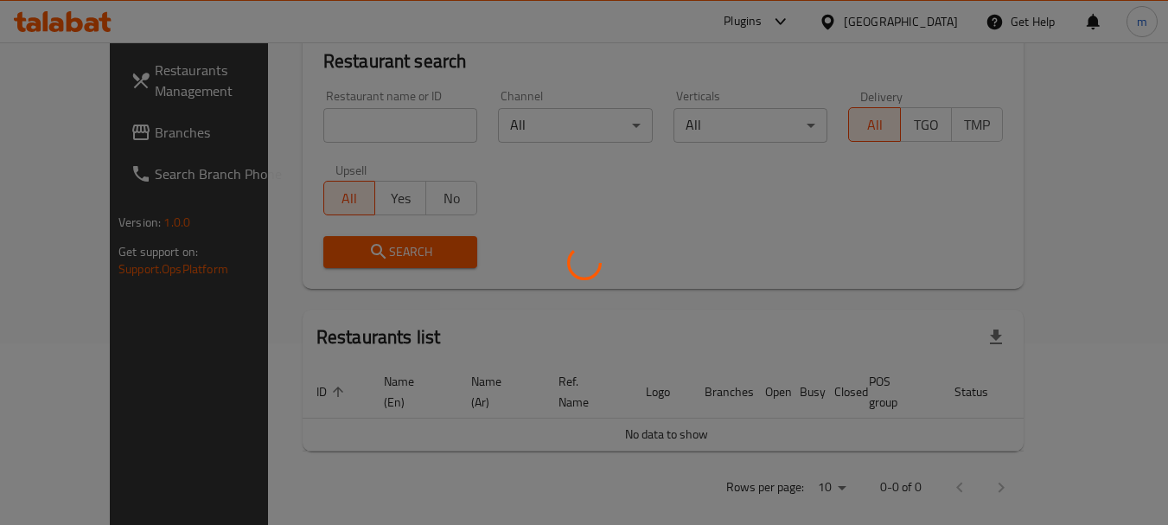
scroll to position [246, 0]
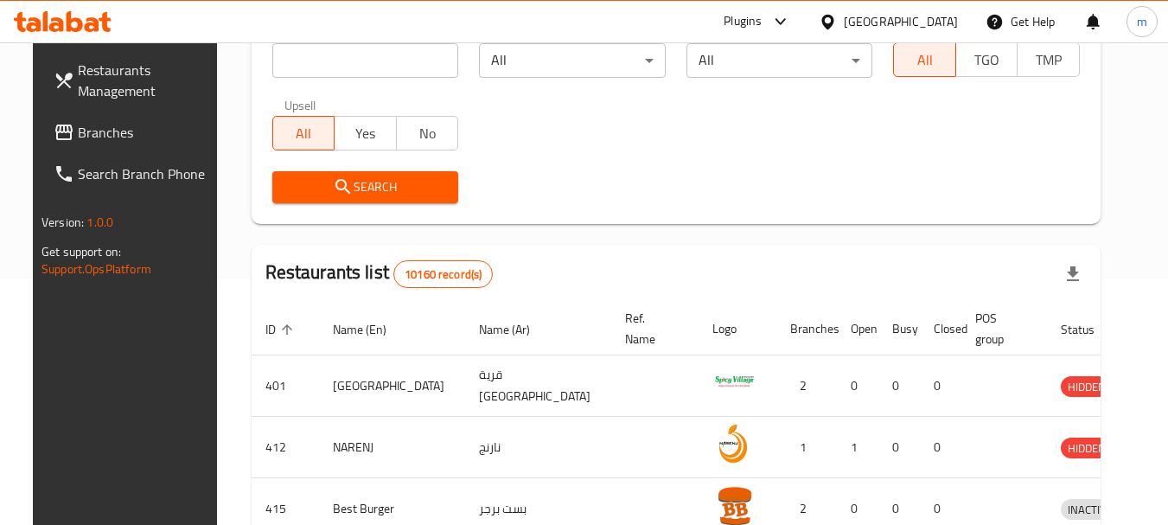
drag, startPoint x: 912, startPoint y: 22, endPoint x: 921, endPoint y: 16, distance: 10.6
click at [837, 22] on icon at bounding box center [828, 22] width 18 height 18
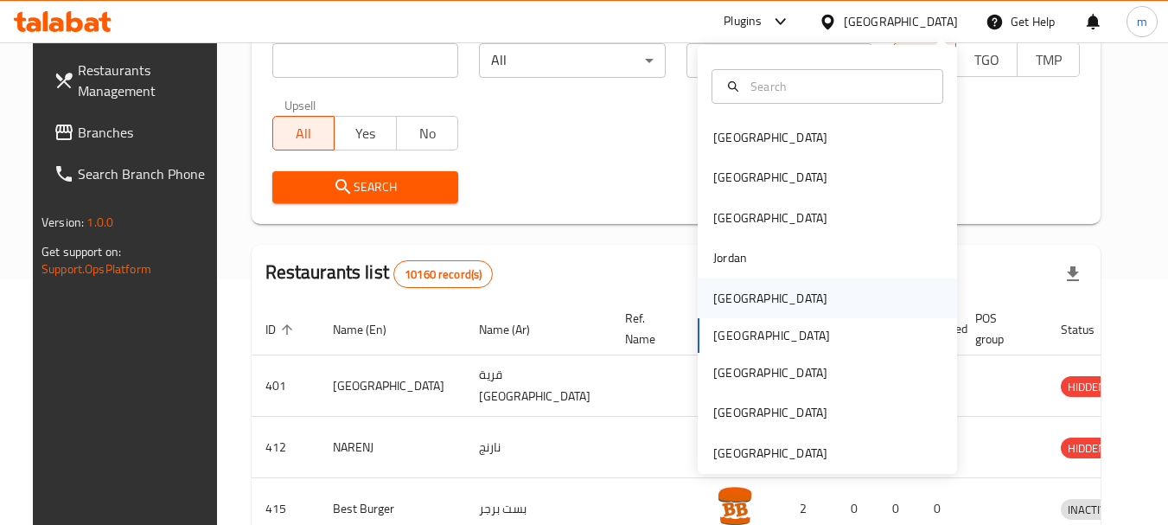
click at [729, 297] on div "Kuwait" at bounding box center [770, 298] width 114 height 19
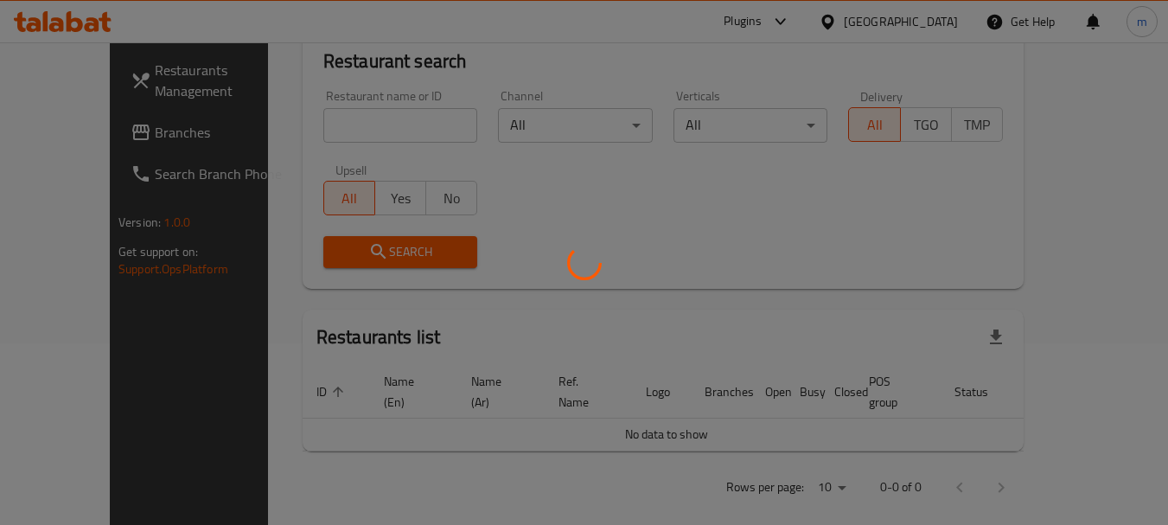
scroll to position [246, 0]
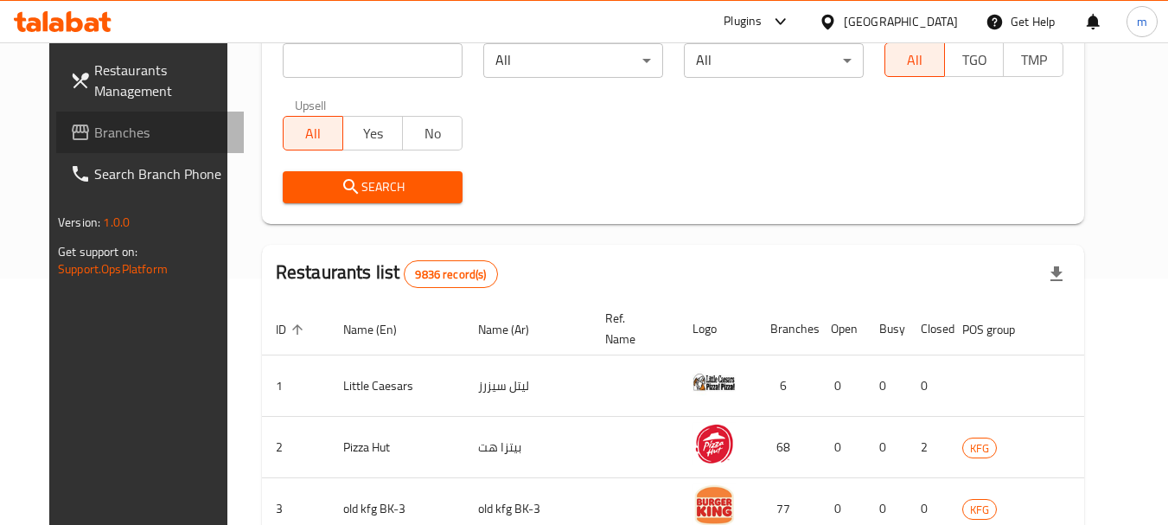
click at [94, 143] on span "Branches" at bounding box center [162, 132] width 137 height 21
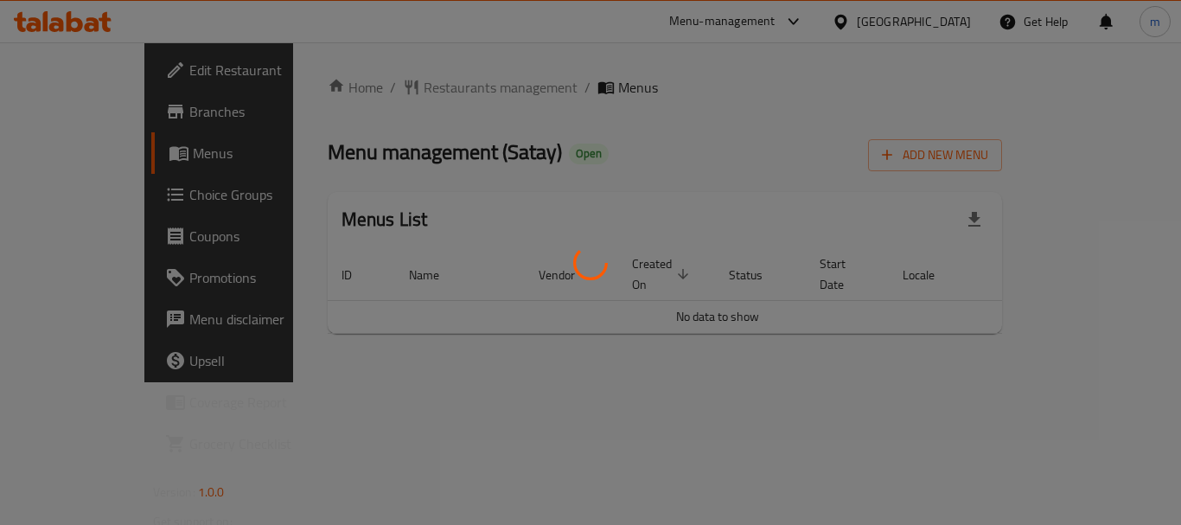
click at [396, 82] on div at bounding box center [590, 262] width 1181 height 525
click at [395, 86] on div at bounding box center [590, 262] width 1181 height 525
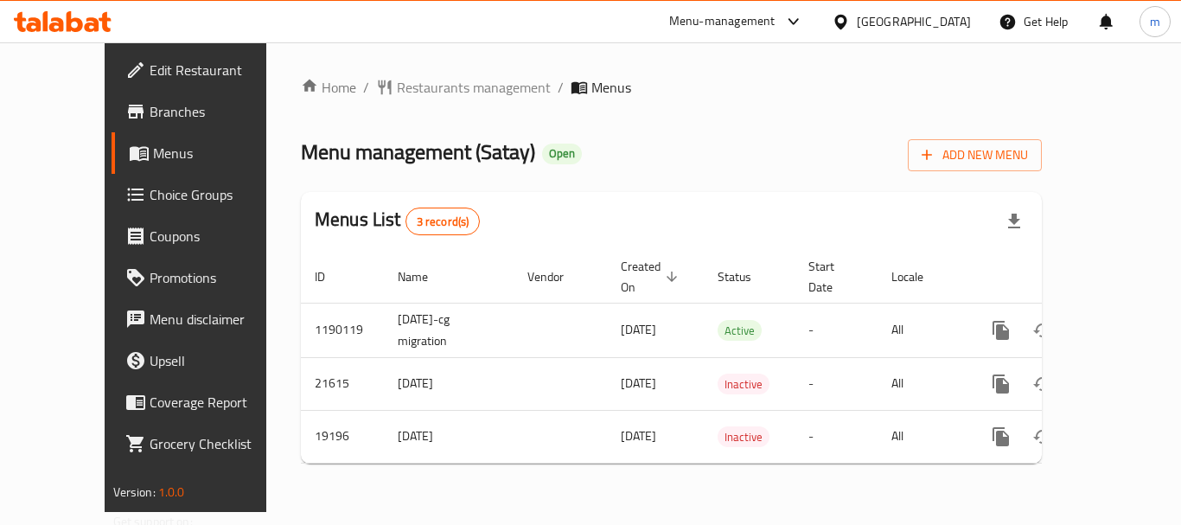
click at [397, 88] on span "Restaurants management" at bounding box center [474, 87] width 154 height 21
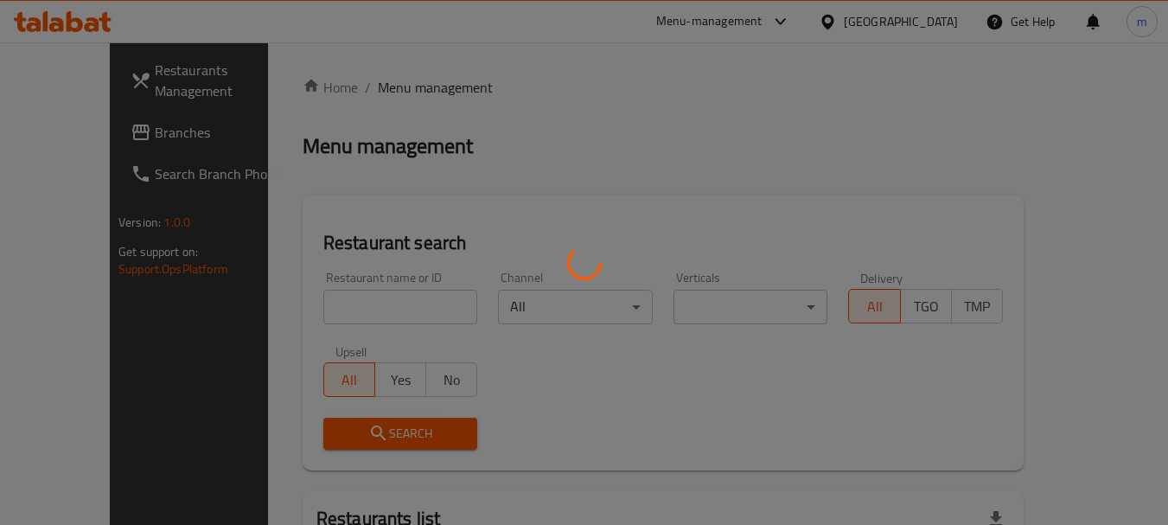
click at [397, 93] on div at bounding box center [584, 262] width 1168 height 525
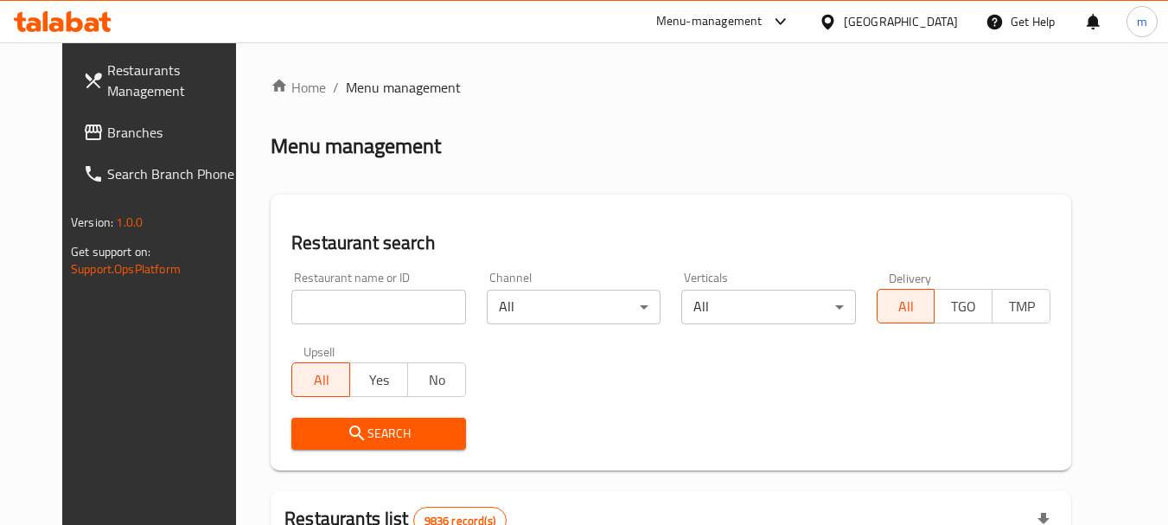
click at [335, 316] on input "search" at bounding box center [378, 307] width 174 height 35
paste input "10293"
type input "10293"
click at [347, 432] on icon "submit" at bounding box center [357, 433] width 21 height 21
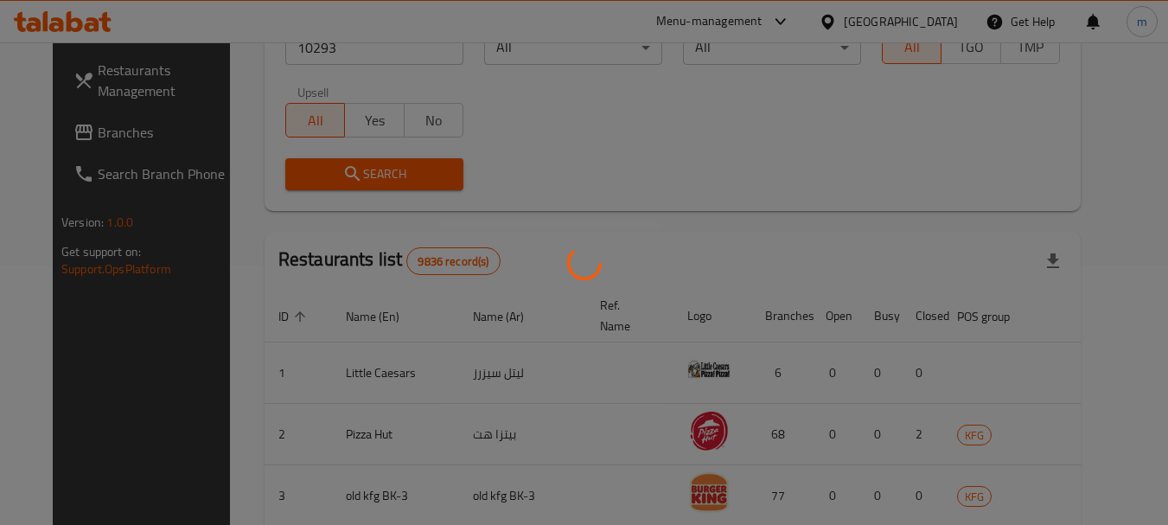
scroll to position [232, 0]
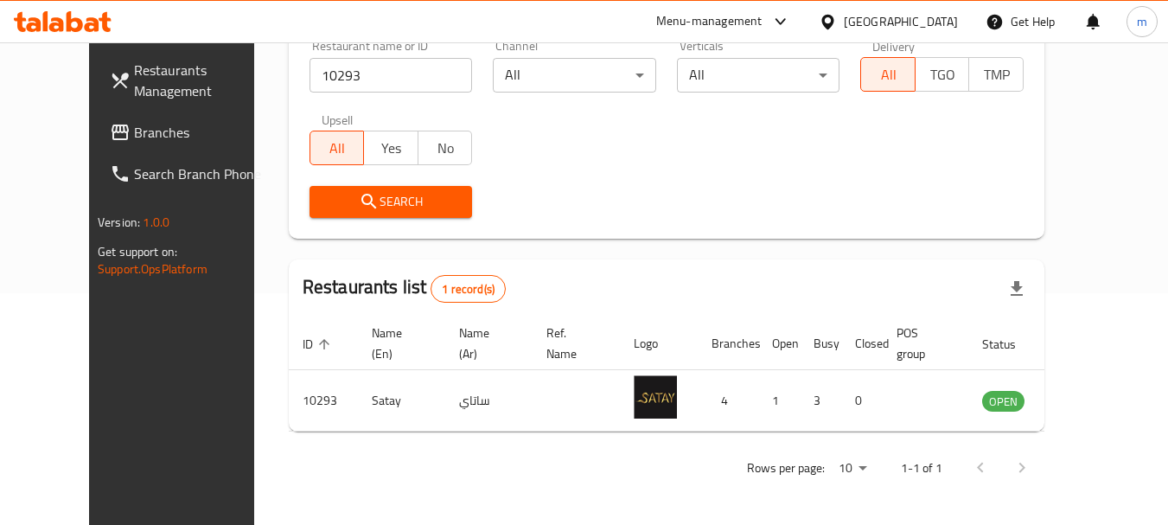
click at [837, 22] on icon at bounding box center [828, 22] width 18 height 18
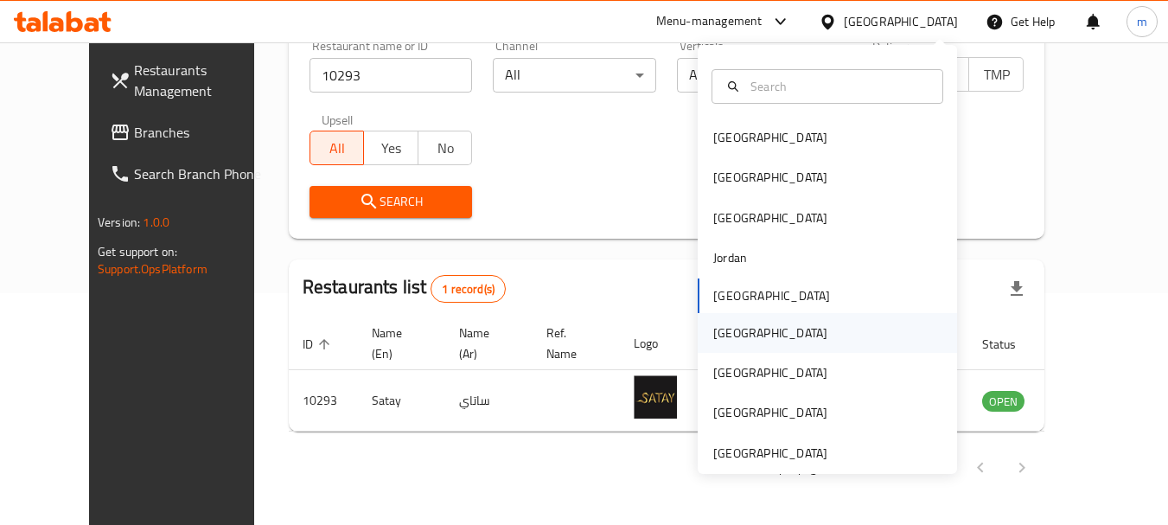
click at [722, 340] on div "[GEOGRAPHIC_DATA]" at bounding box center [770, 332] width 114 height 19
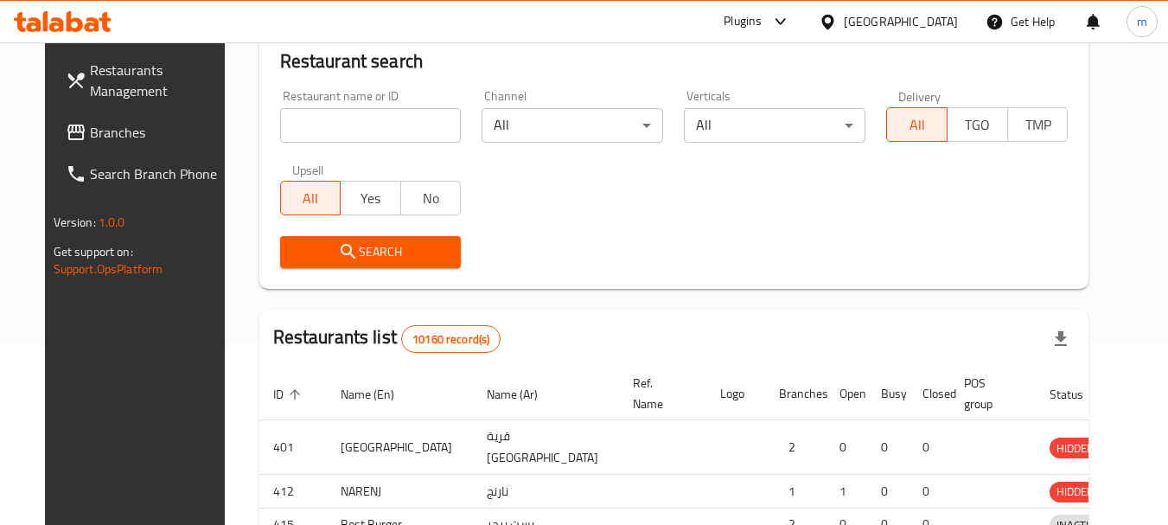
scroll to position [232, 0]
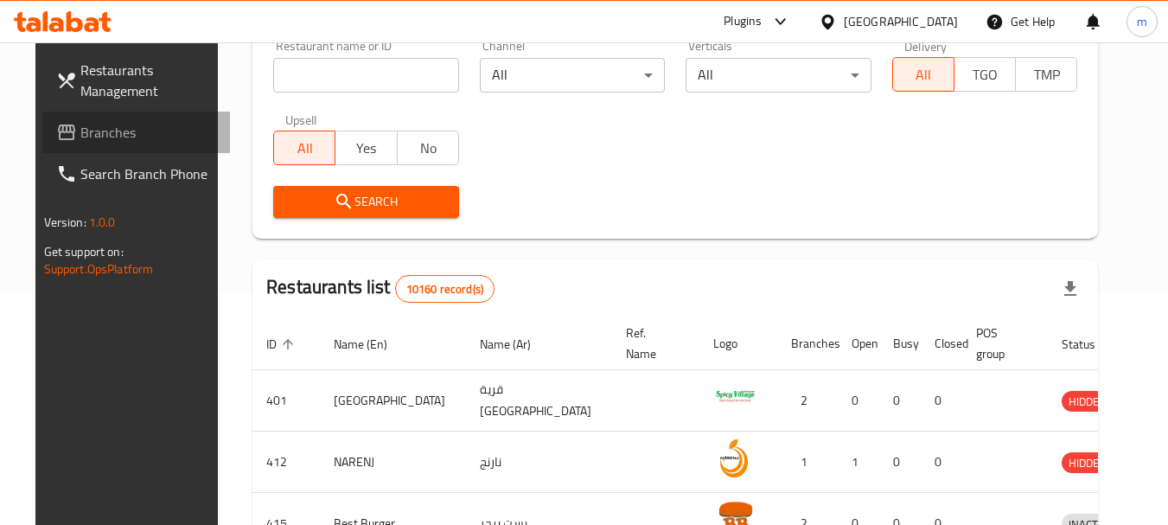
click at [80, 130] on span "Branches" at bounding box center [148, 132] width 137 height 21
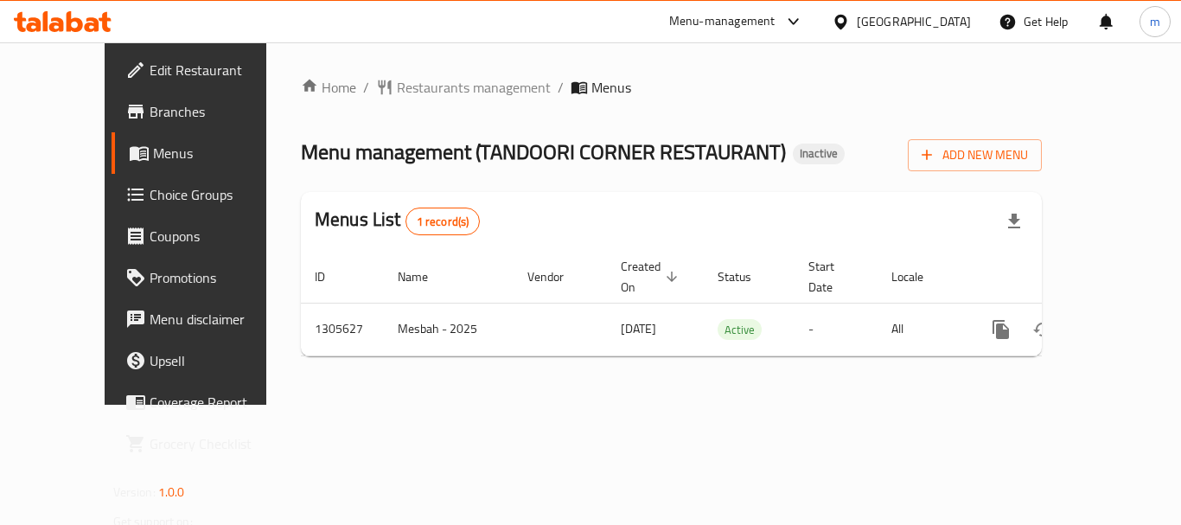
click at [397, 90] on div at bounding box center [590, 262] width 1181 height 525
click at [397, 90] on span "Restaurants management" at bounding box center [474, 87] width 154 height 21
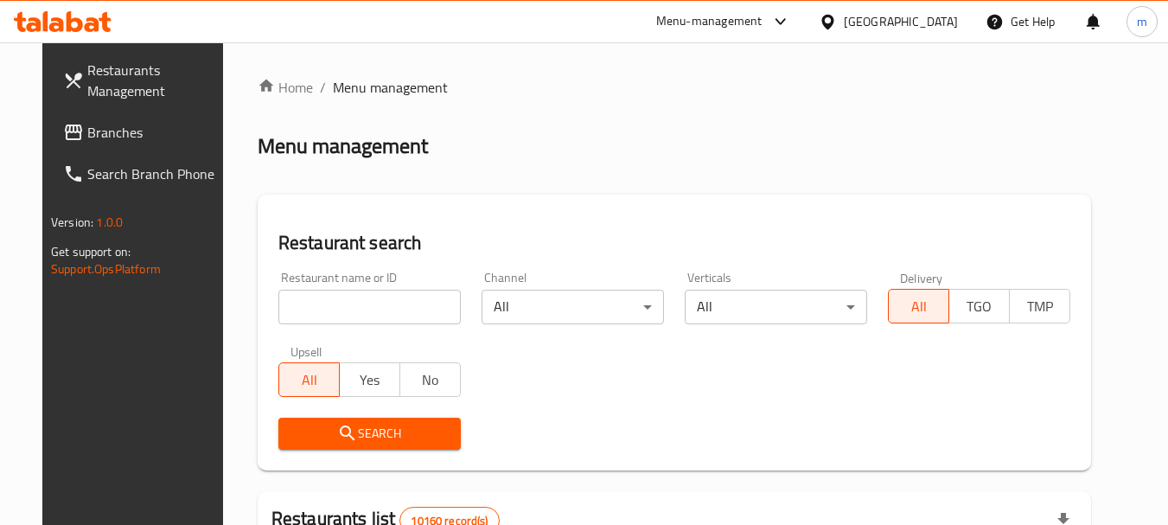
click at [335, 310] on input "search" at bounding box center [369, 307] width 182 height 35
paste input "703434"
type input "703434"
click at [353, 425] on span "Search" at bounding box center [369, 434] width 155 height 22
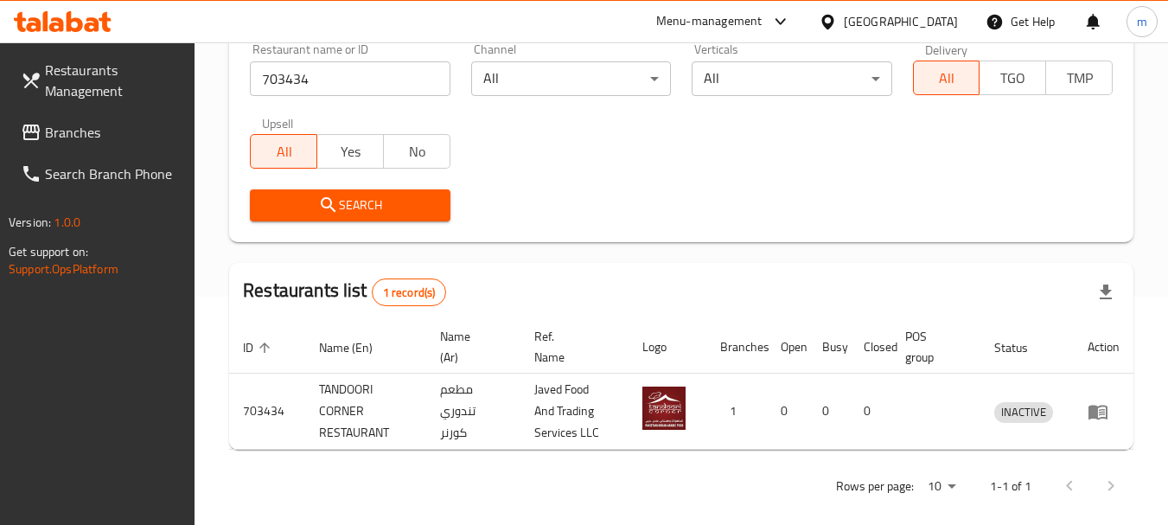
scroll to position [246, 0]
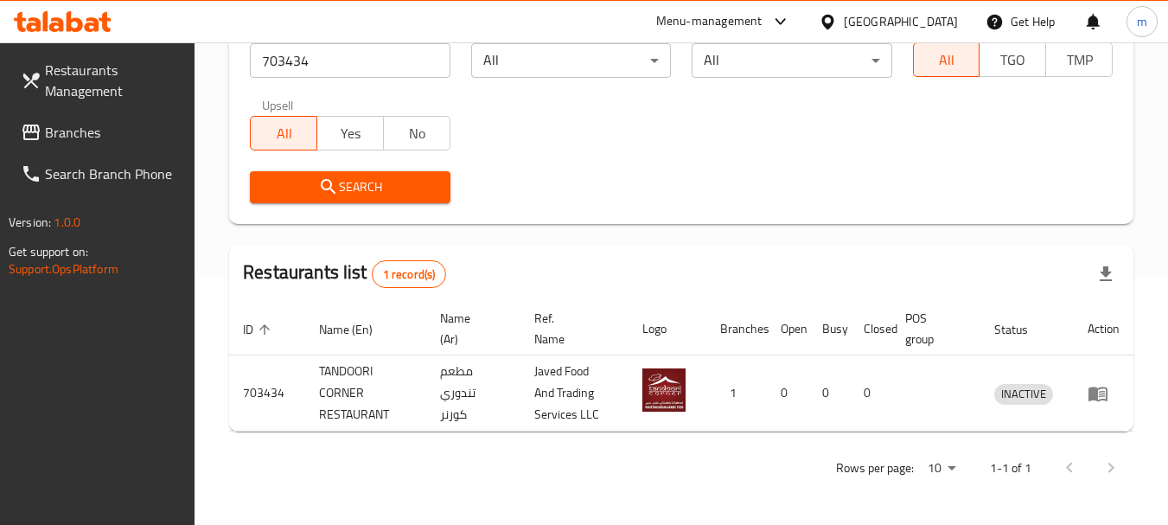
click at [834, 15] on icon at bounding box center [828, 21] width 12 height 15
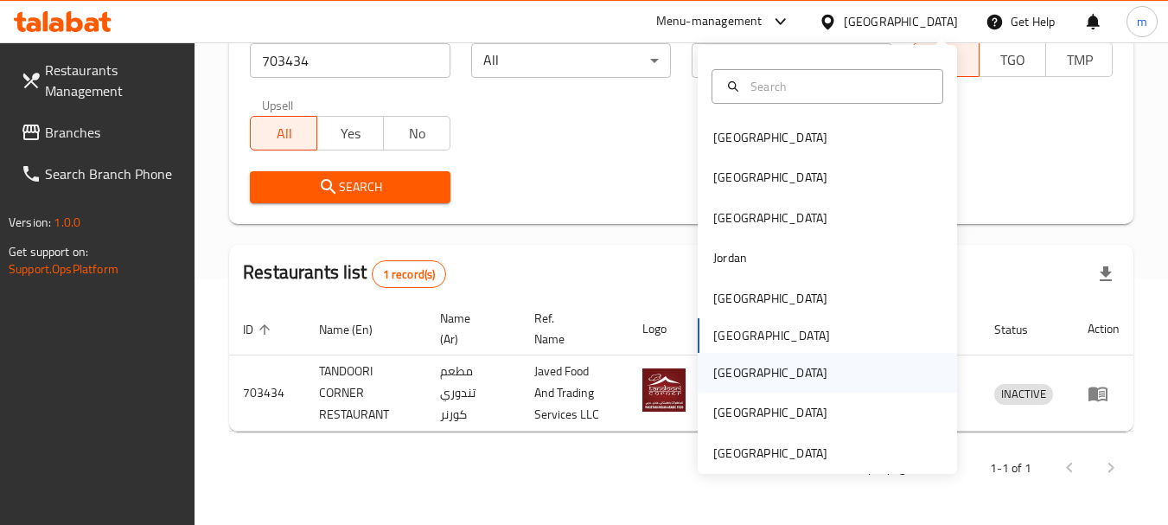
click at [713, 374] on div "[GEOGRAPHIC_DATA]" at bounding box center [770, 372] width 114 height 19
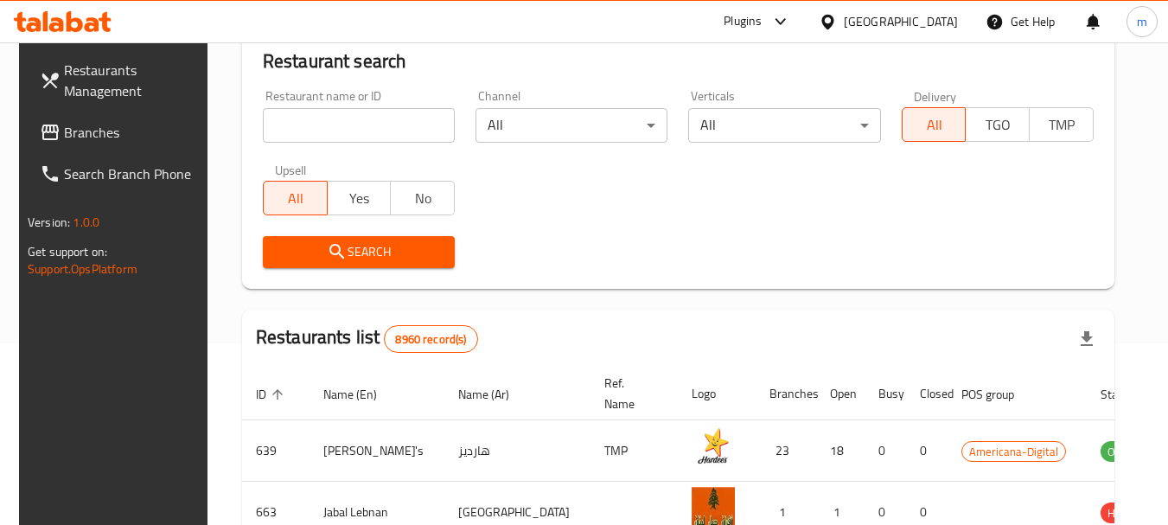
scroll to position [246, 0]
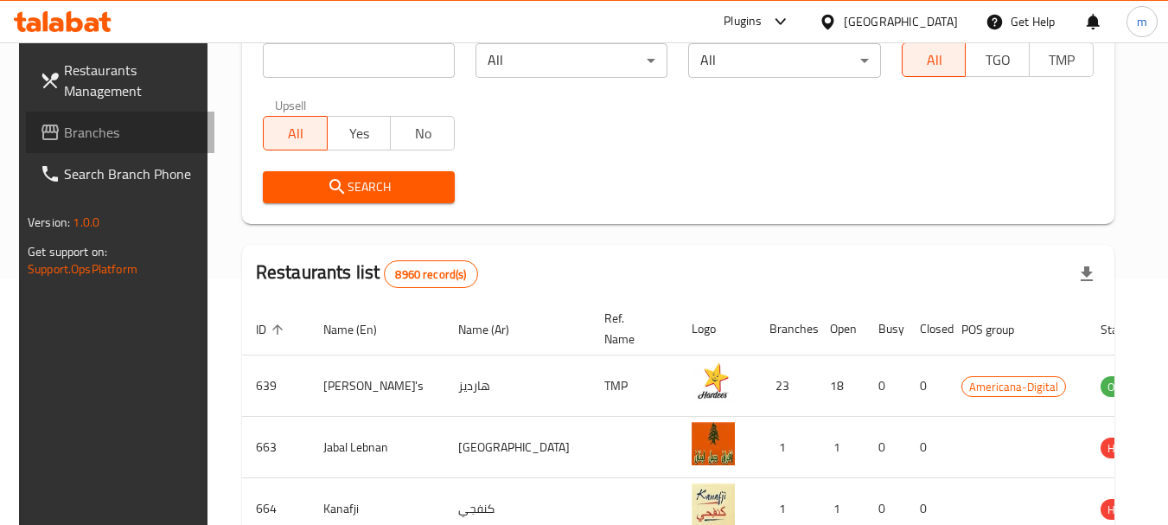
click at [108, 131] on span "Branches" at bounding box center [132, 132] width 137 height 21
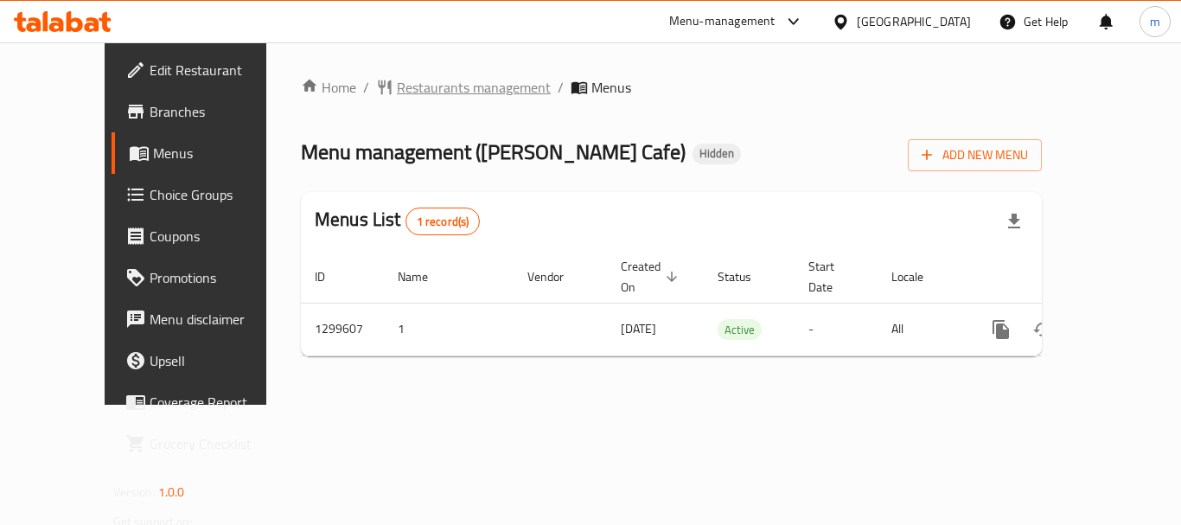
click at [405, 85] on span "Restaurants management" at bounding box center [474, 87] width 154 height 21
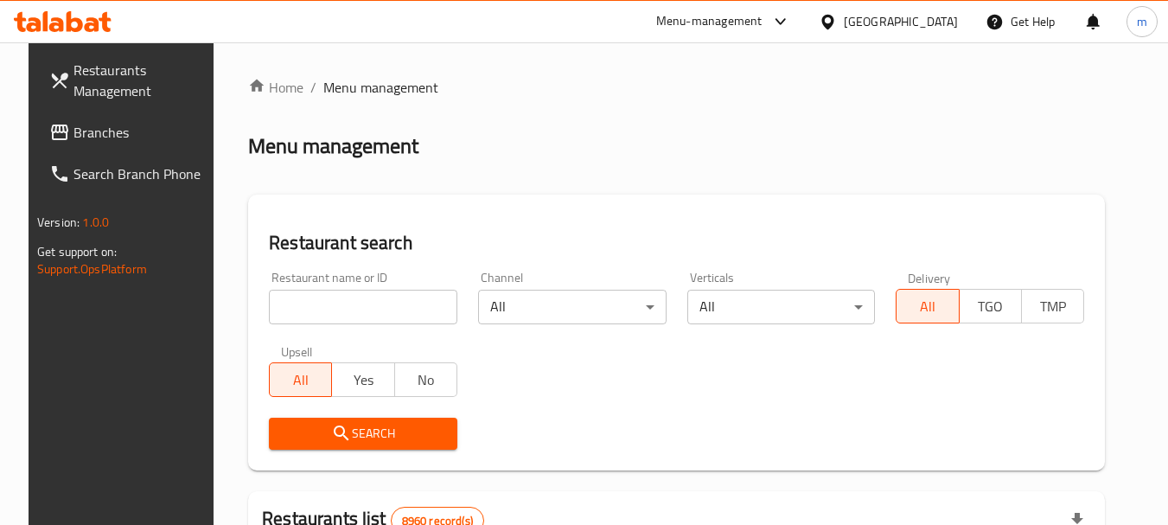
click at [349, 303] on div at bounding box center [584, 262] width 1168 height 525
click at [341, 310] on input "search" at bounding box center [363, 307] width 189 height 35
paste input "701428"
type input "701428"
click at [342, 431] on span "Search" at bounding box center [363, 434] width 161 height 22
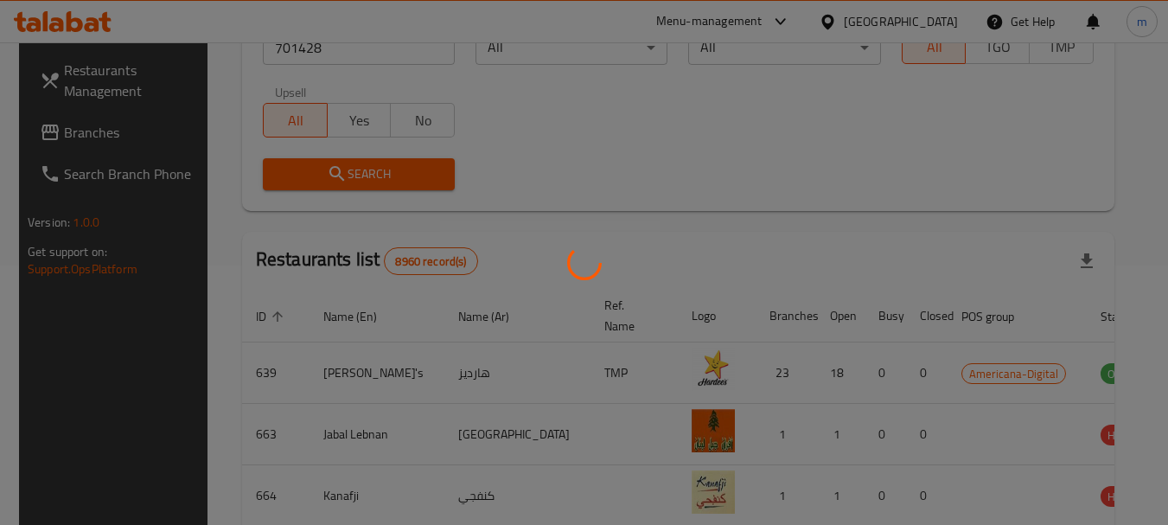
scroll to position [232, 0]
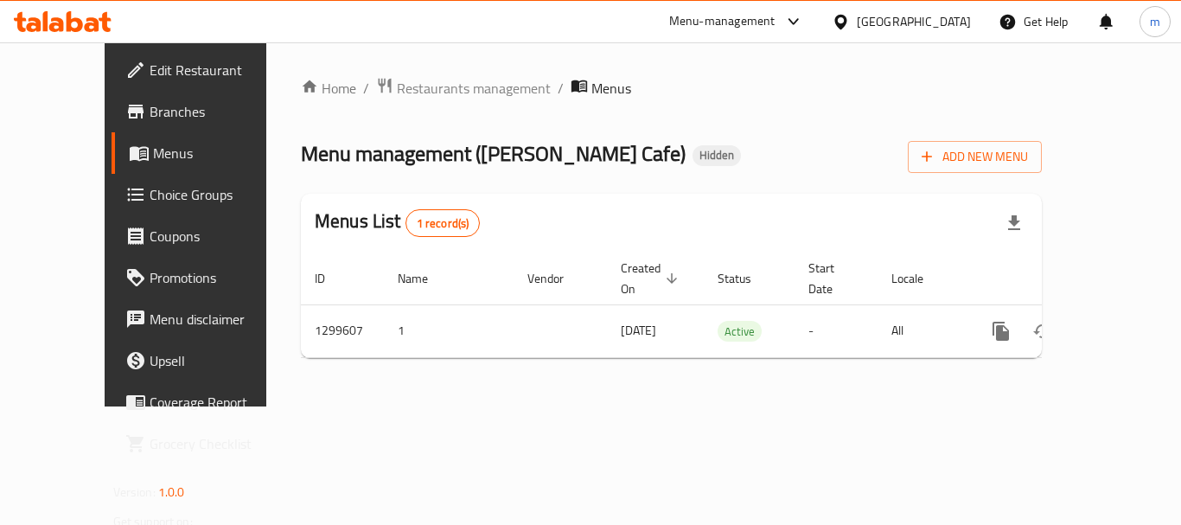
click at [153, 157] on span "Menus" at bounding box center [220, 153] width 135 height 21
click at [153, 150] on span "Menus" at bounding box center [220, 153] width 135 height 21
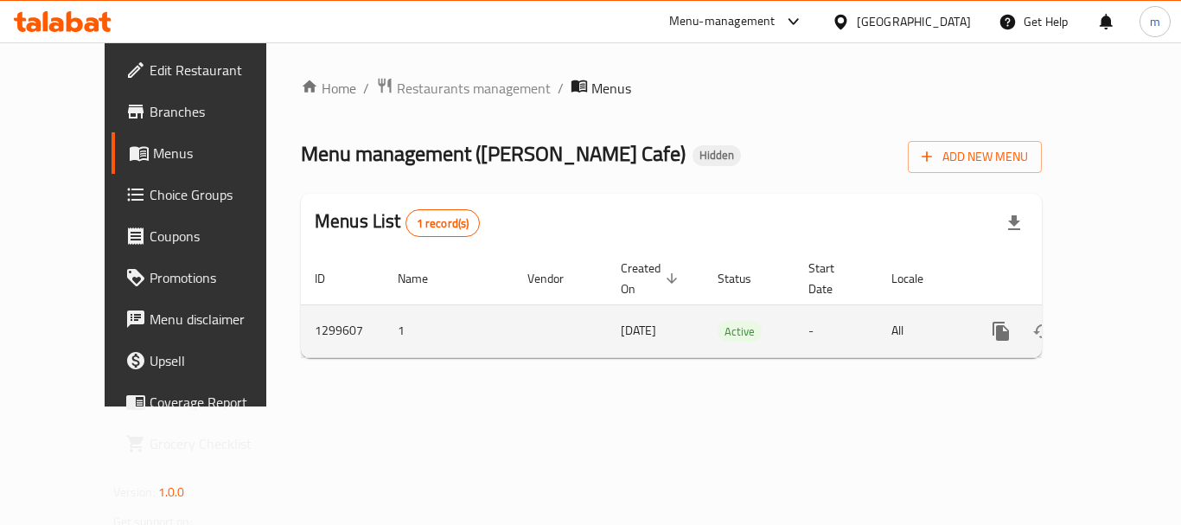
click at [1116, 321] on icon "enhanced table" at bounding box center [1126, 331] width 21 height 21
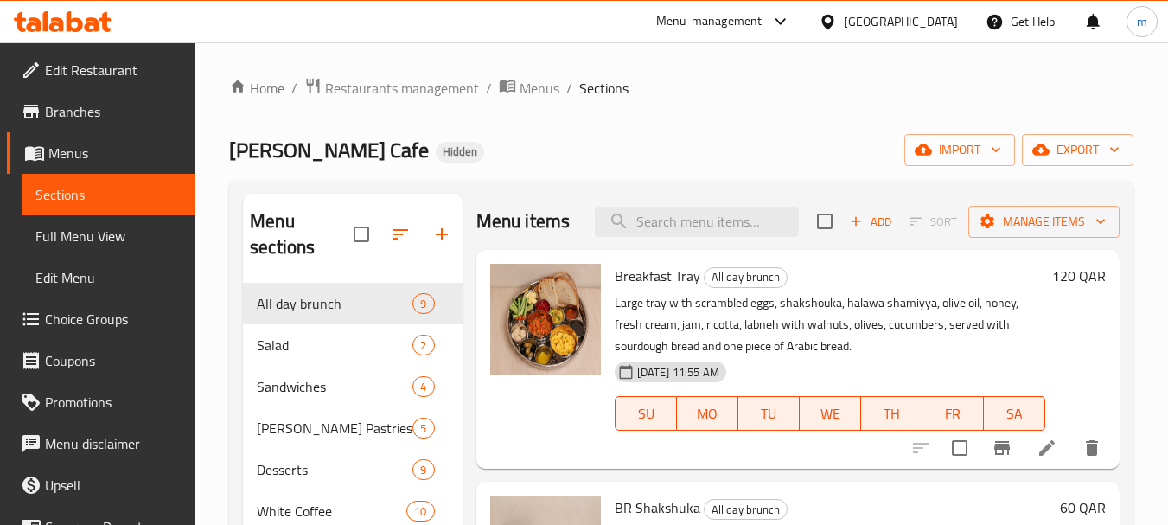
click at [840, 119] on div "Home / Restaurants management / Menus / Sections Ben Rahim Cafe Hidden import e…" at bounding box center [681, 418] width 905 height 683
click at [141, 237] on span "Full Menu View" at bounding box center [108, 236] width 146 height 21
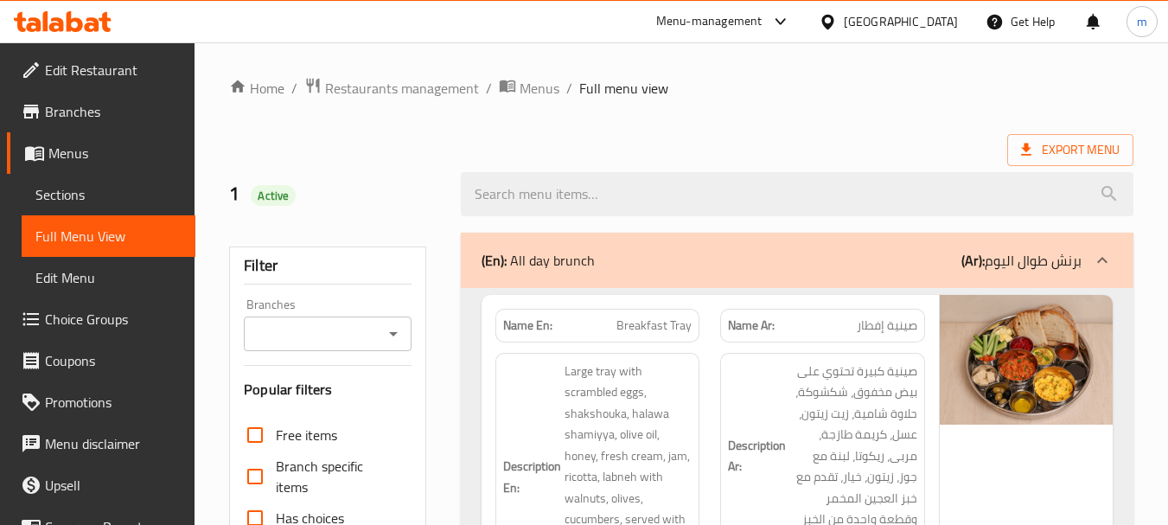
click at [579, 150] on div "Export Menu" at bounding box center [681, 150] width 905 height 32
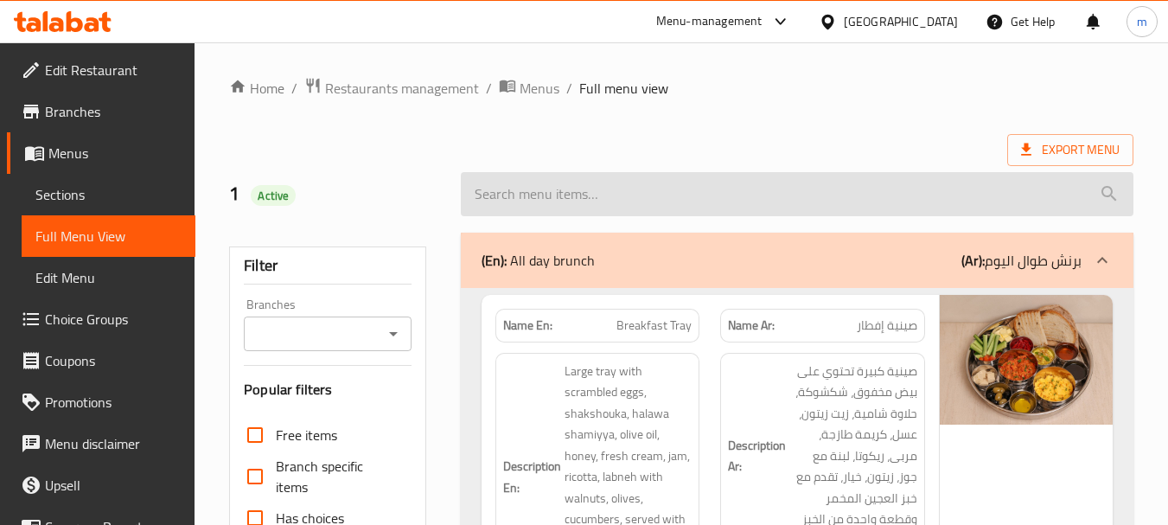
click at [542, 200] on input "search" at bounding box center [797, 194] width 673 height 44
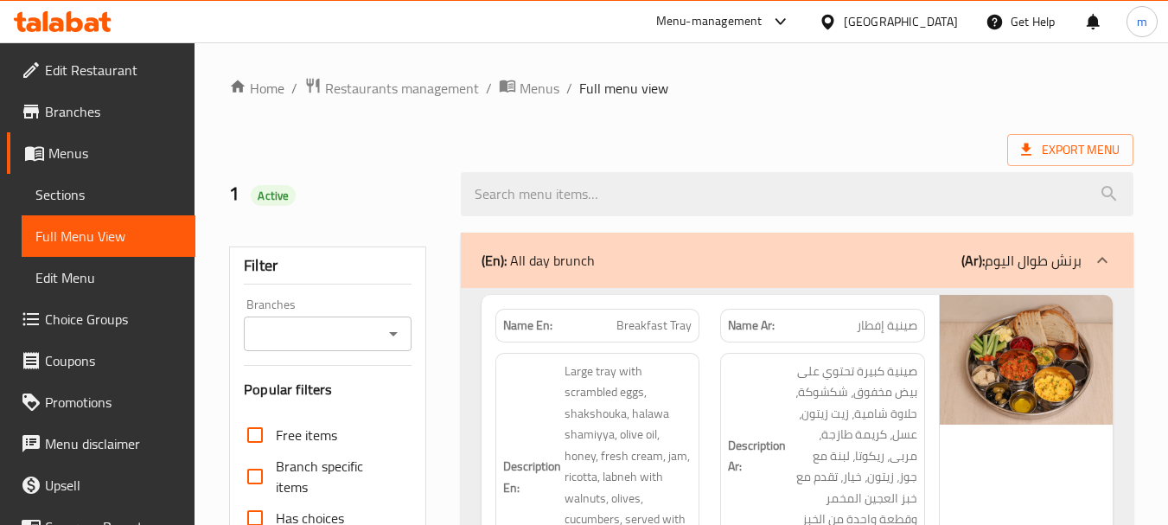
click at [75, 196] on span "Sections" at bounding box center [108, 194] width 146 height 21
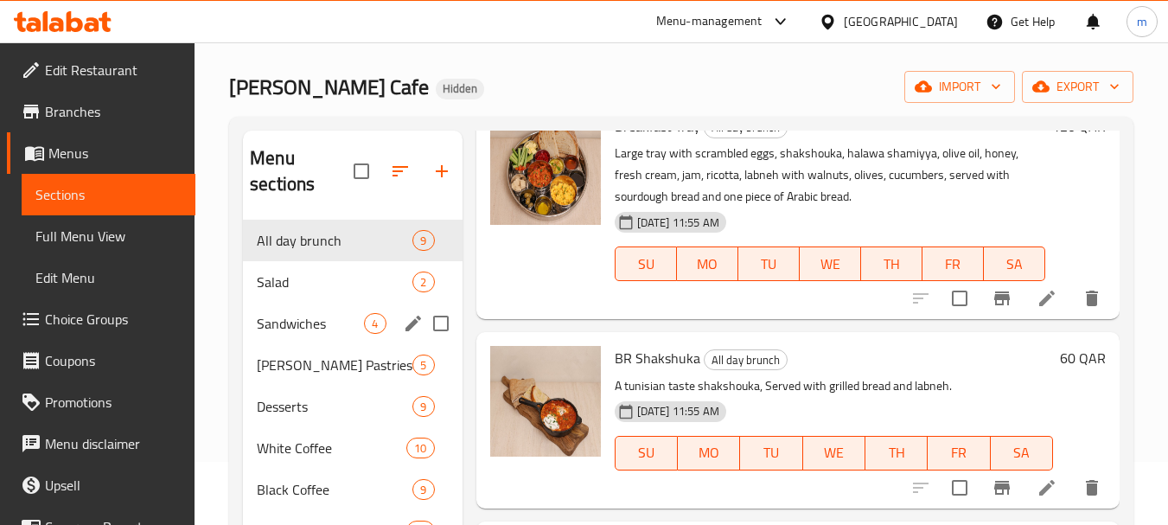
scroll to position [86, 0]
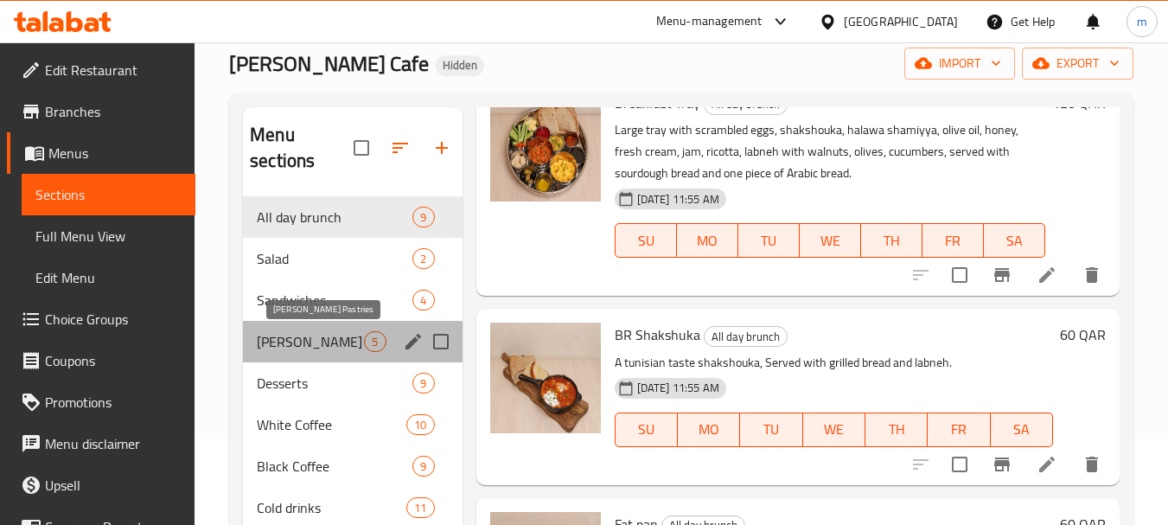
click at [297, 346] on span "Ben Rahim Pastries" at bounding box center [310, 341] width 107 height 21
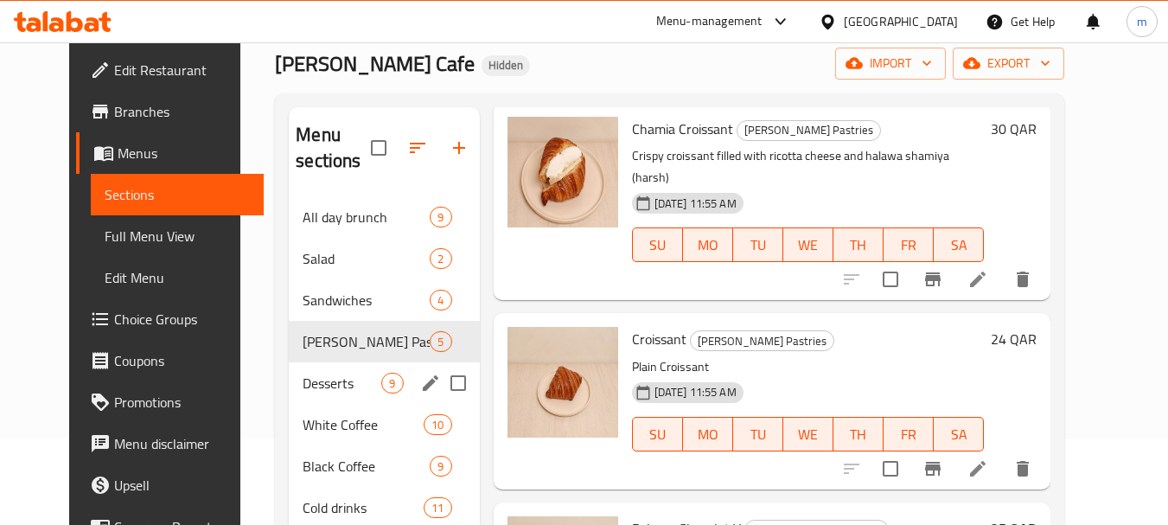
click at [310, 369] on div "Desserts 9" at bounding box center [384, 383] width 190 height 42
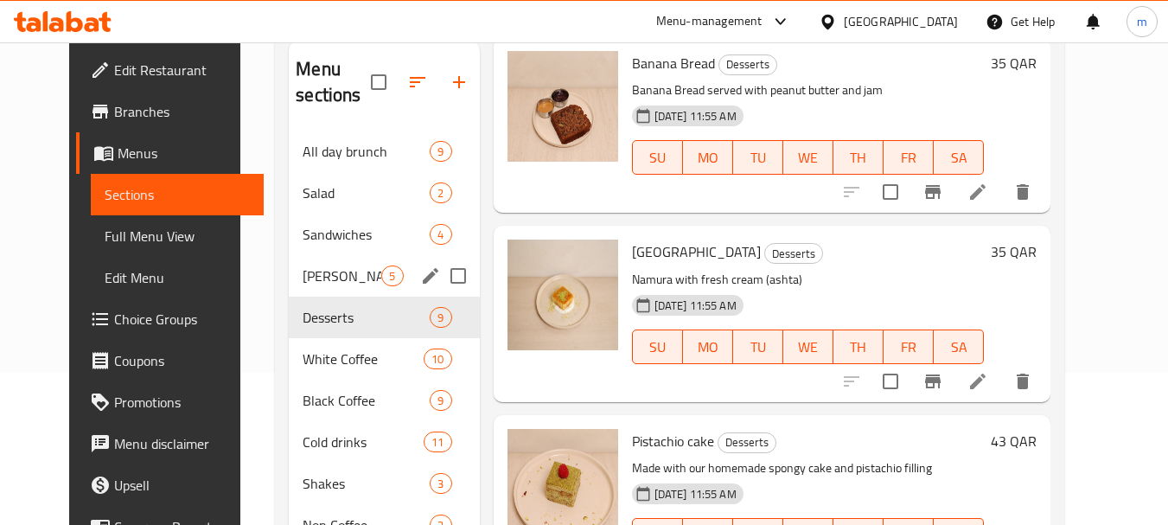
scroll to position [259, 0]
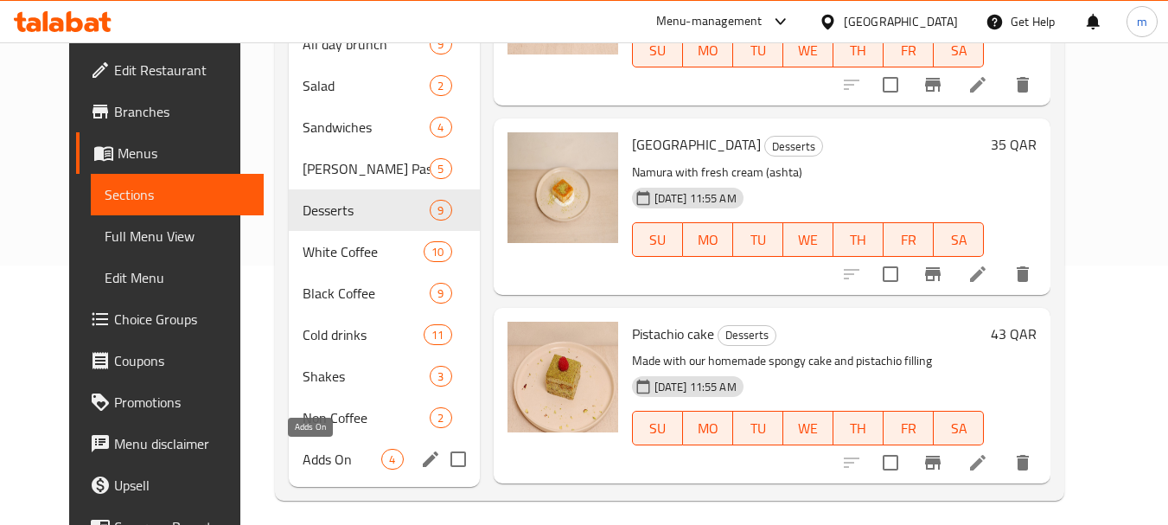
click at [303, 463] on span "Adds On" at bounding box center [342, 459] width 79 height 21
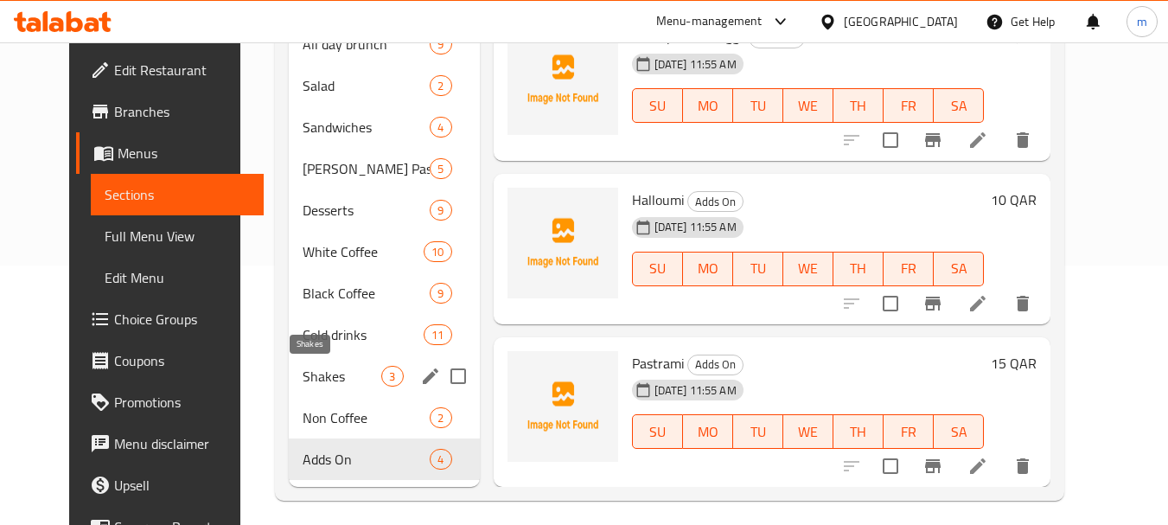
click at [303, 386] on span "Shakes" at bounding box center [342, 376] width 79 height 21
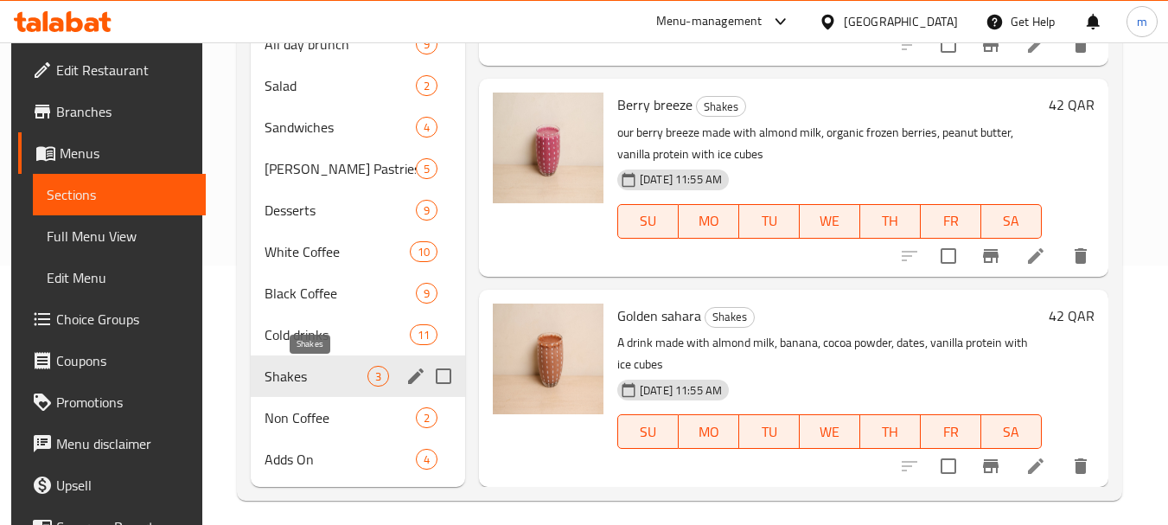
scroll to position [148, 0]
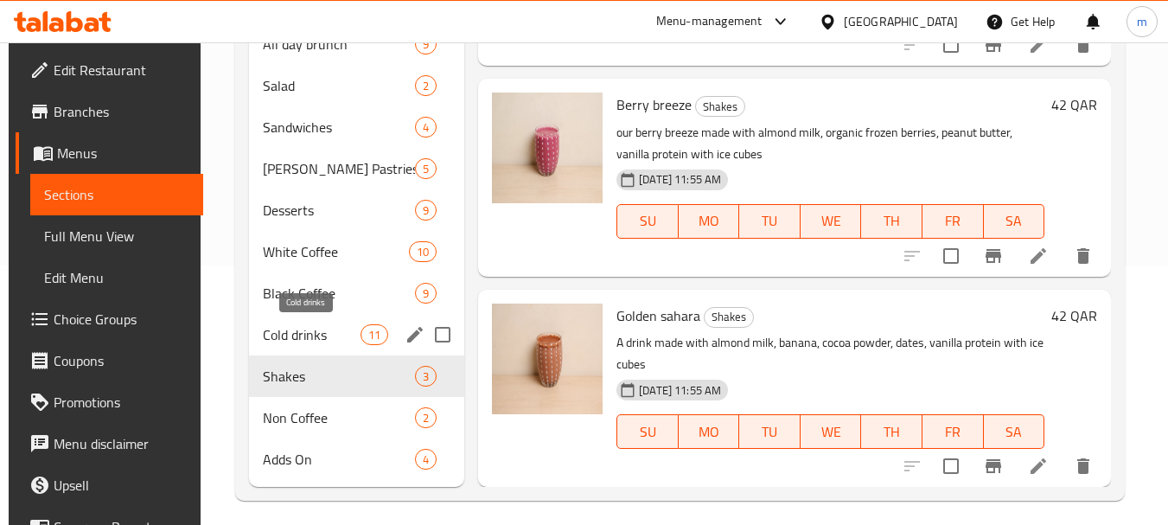
click at [279, 342] on span "Cold drinks" at bounding box center [312, 334] width 98 height 21
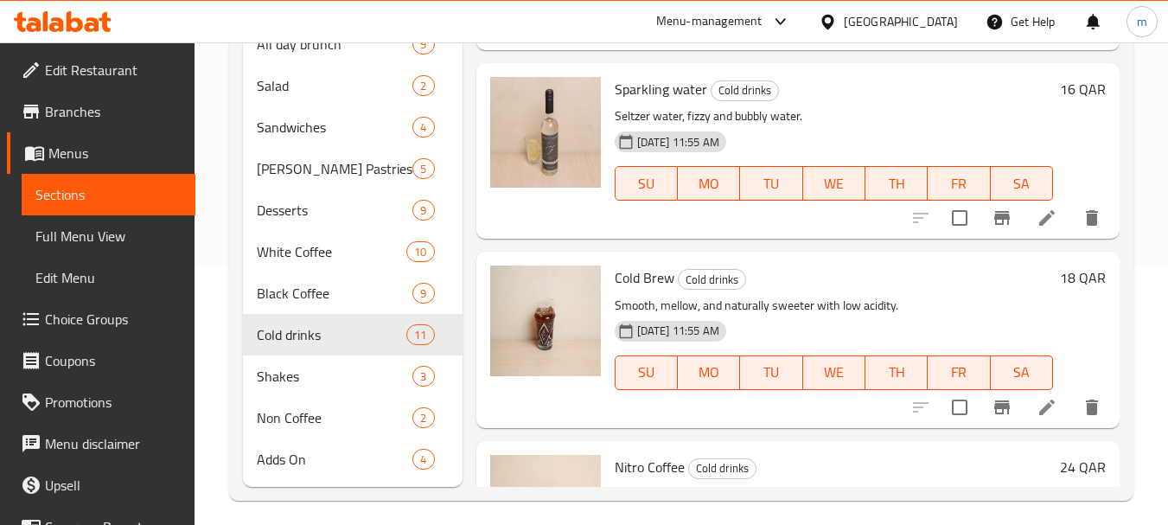
scroll to position [753, 0]
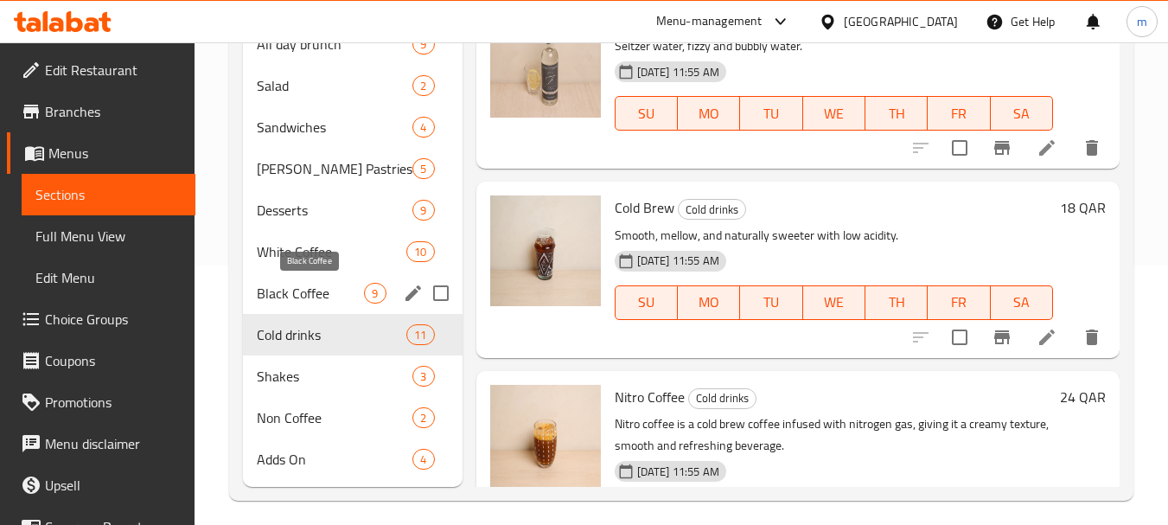
click at [272, 300] on span "Black Coffee" at bounding box center [310, 293] width 107 height 21
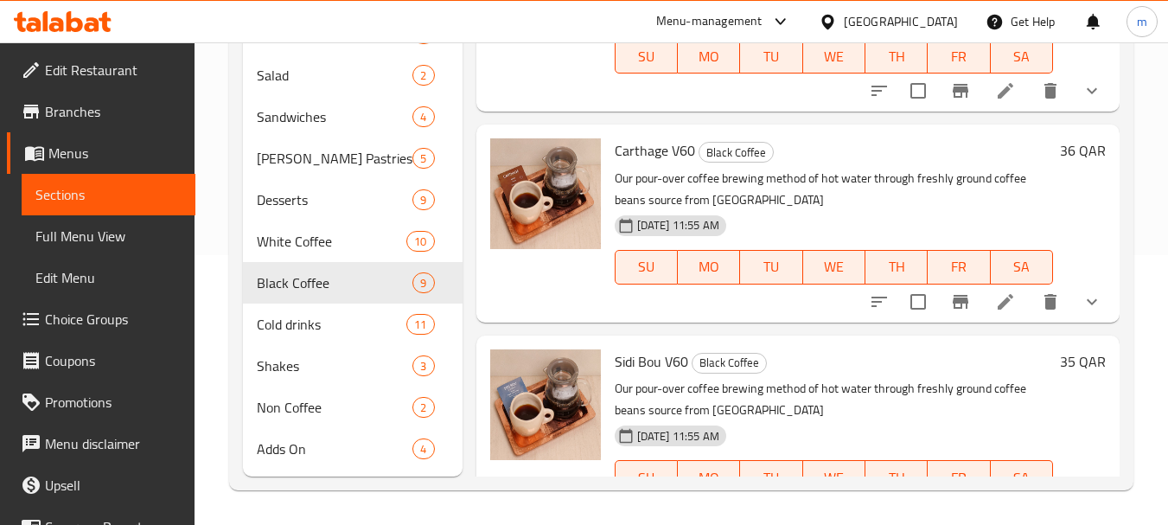
scroll to position [692, 0]
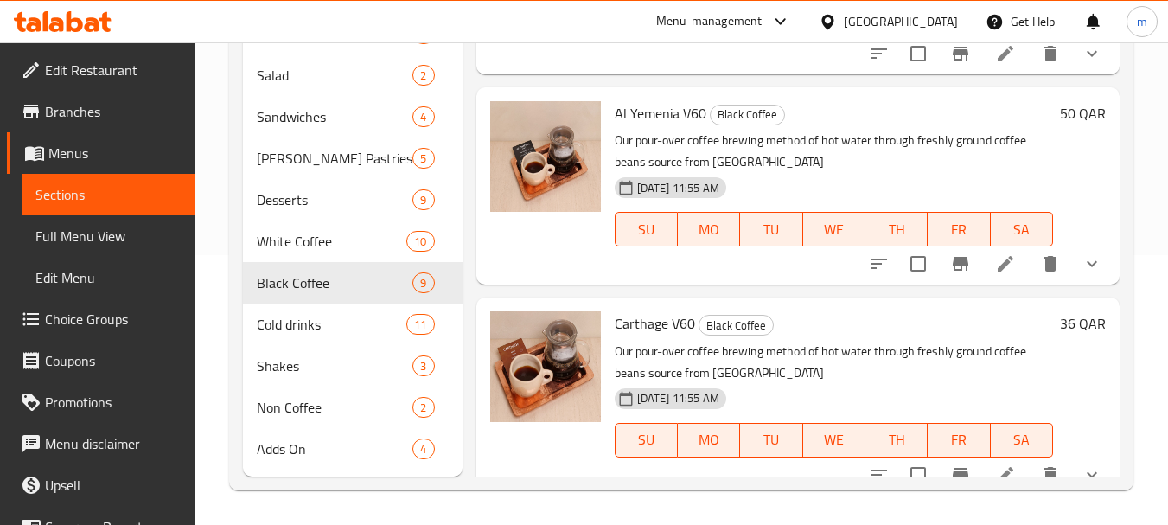
click at [66, 26] on icon at bounding box center [63, 21] width 98 height 21
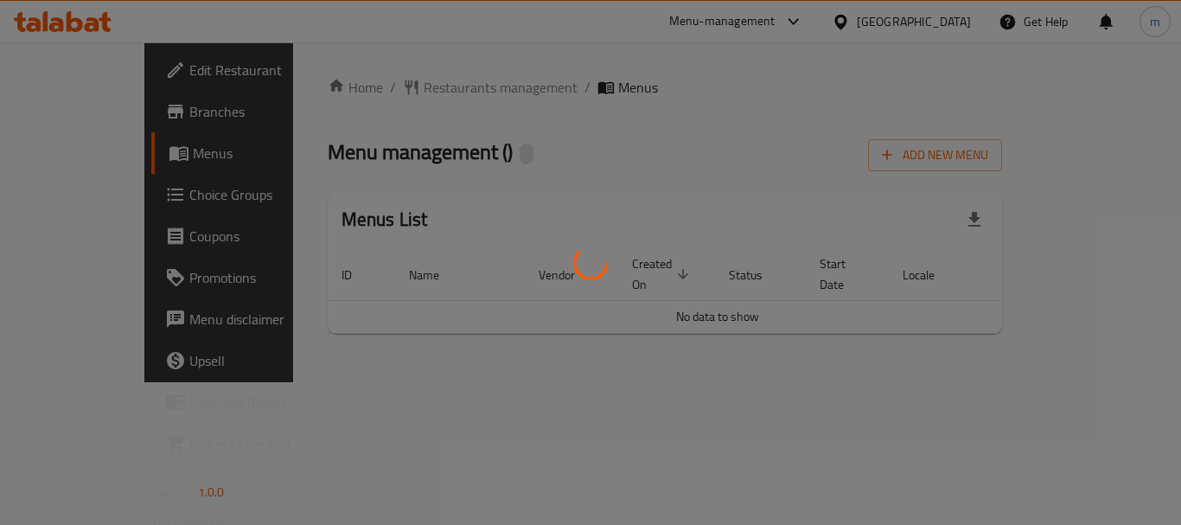
click at [413, 91] on div at bounding box center [590, 262] width 1181 height 525
click at [410, 86] on div at bounding box center [590, 262] width 1181 height 525
click at [413, 90] on div at bounding box center [590, 262] width 1181 height 525
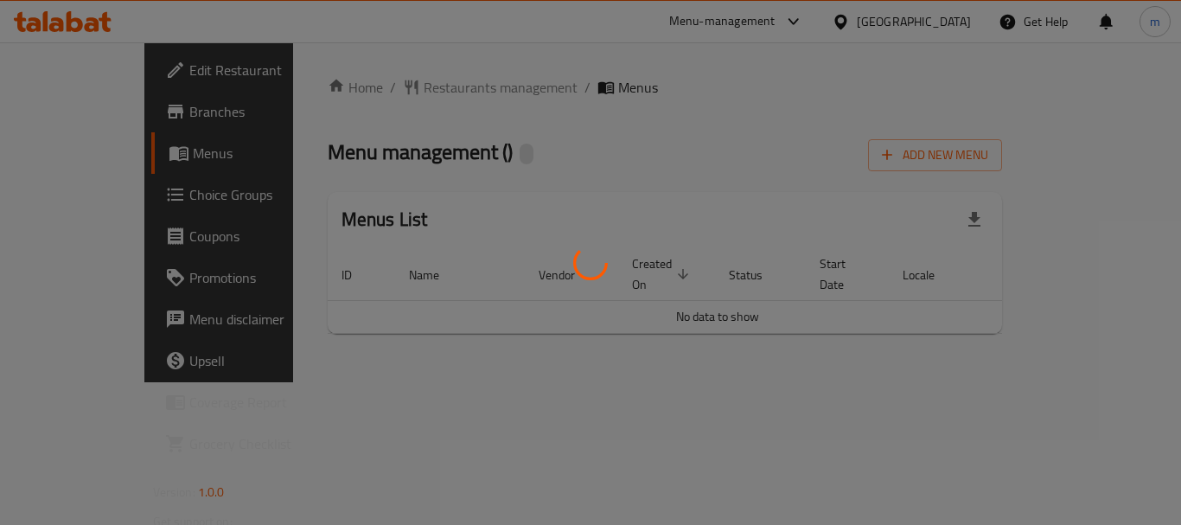
click at [413, 90] on div at bounding box center [590, 262] width 1181 height 525
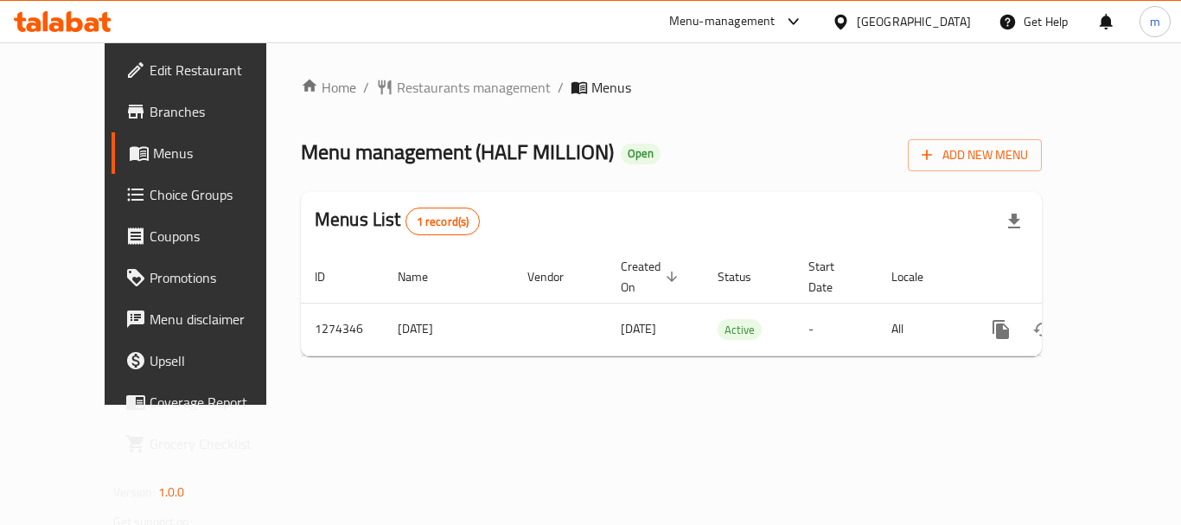
click at [412, 88] on span "Restaurants management" at bounding box center [474, 87] width 154 height 21
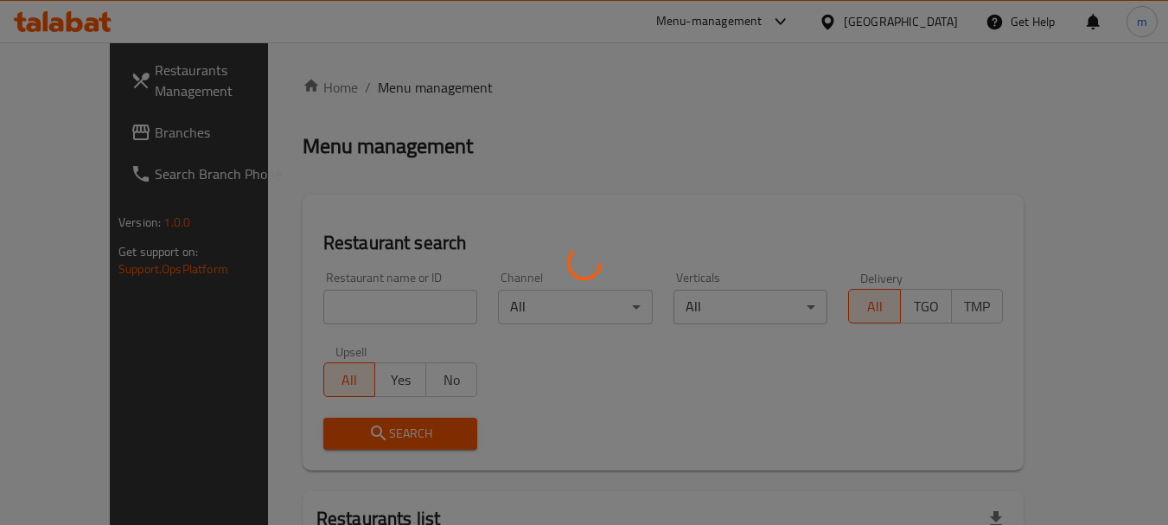
click at [329, 310] on div at bounding box center [584, 262] width 1168 height 525
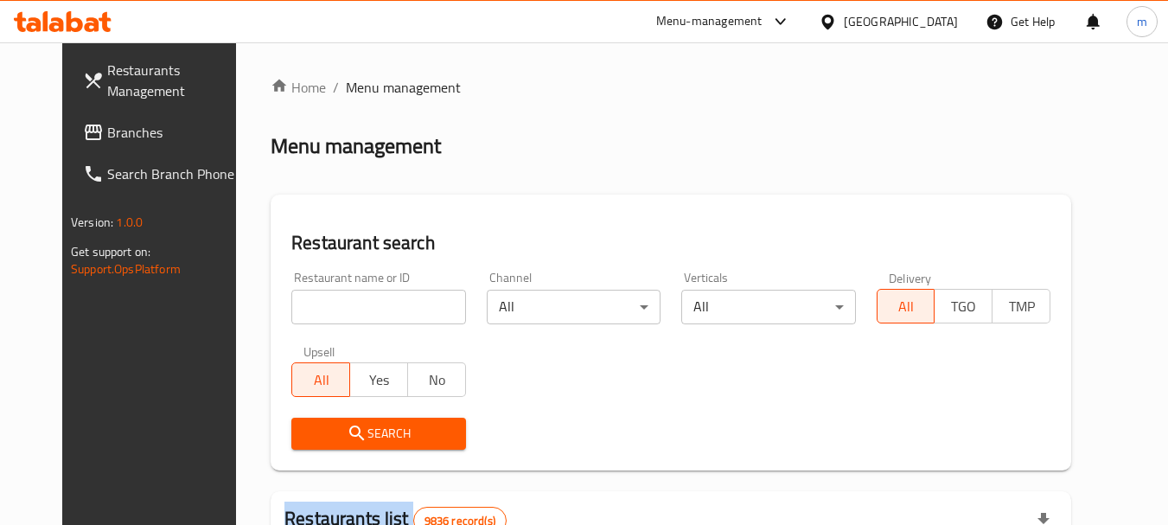
click at [329, 310] on div "Home / Menu management Menu management Restaurant search Restaurant name or ID …" at bounding box center [671, 535] width 801 height 917
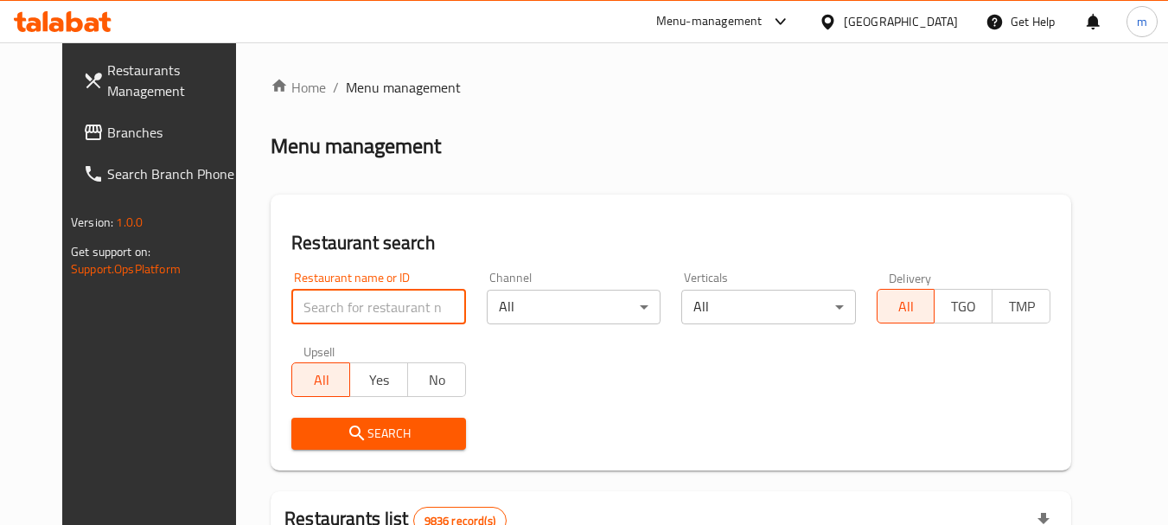
click at [323, 313] on input "search" at bounding box center [378, 307] width 174 height 35
paste input "691184"
type input "691184"
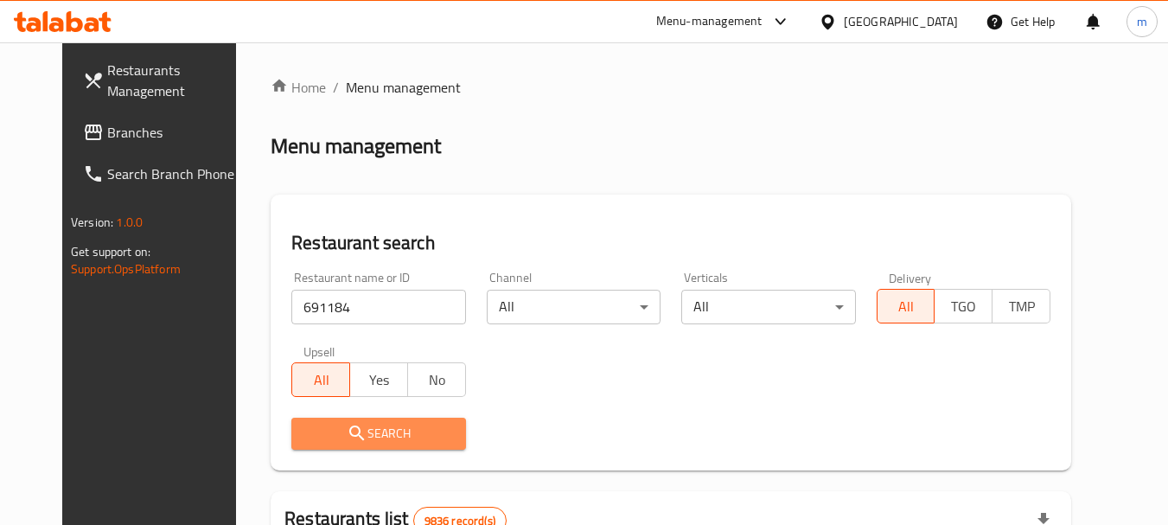
click at [353, 437] on span "Search" at bounding box center [378, 434] width 146 height 22
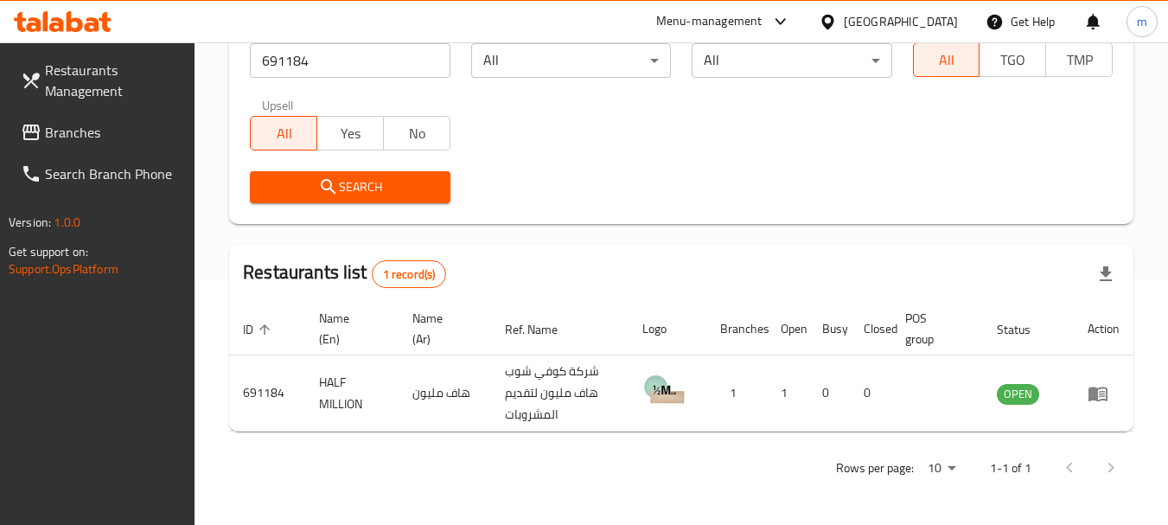
scroll to position [246, 0]
click at [837, 18] on icon at bounding box center [828, 22] width 18 height 18
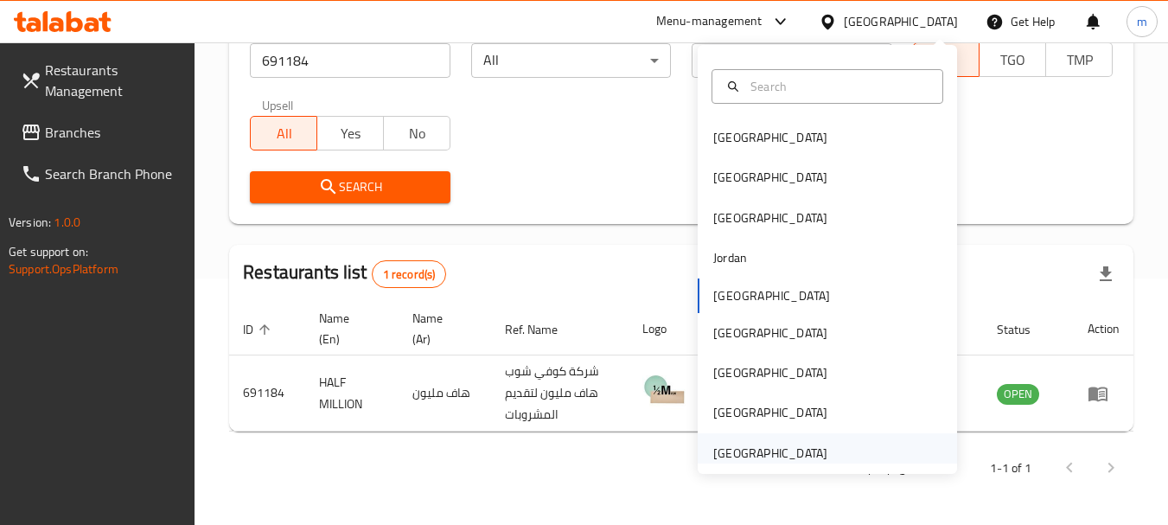
click at [754, 455] on div "[GEOGRAPHIC_DATA]" at bounding box center [770, 453] width 114 height 19
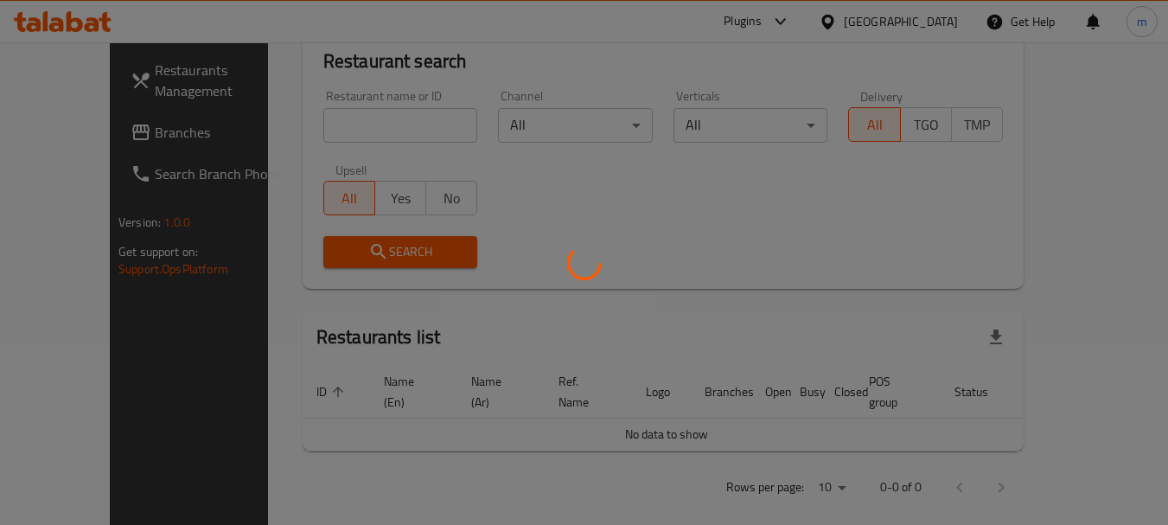
scroll to position [246, 0]
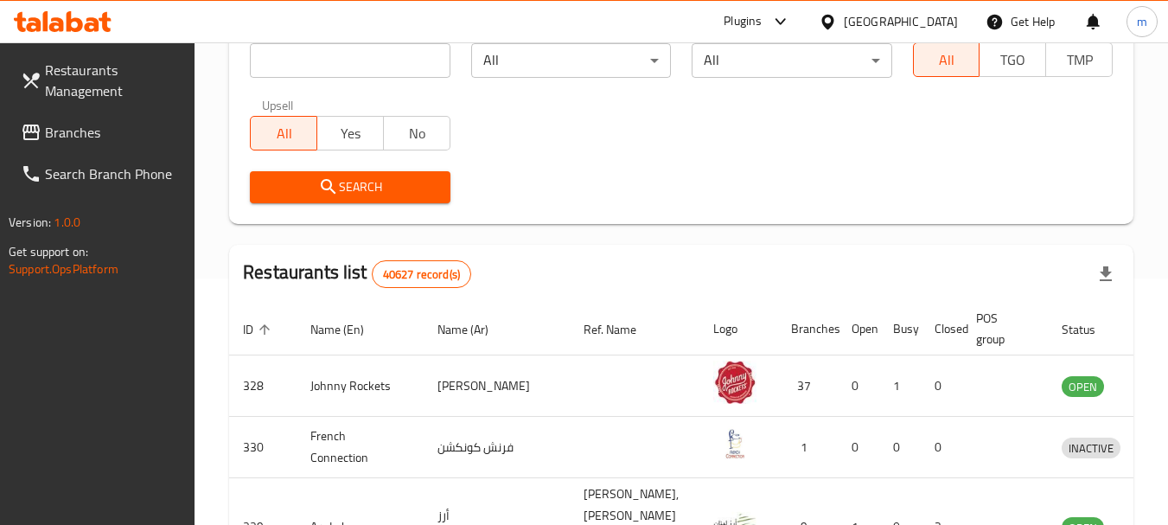
click at [69, 139] on span "Branches" at bounding box center [113, 132] width 137 height 21
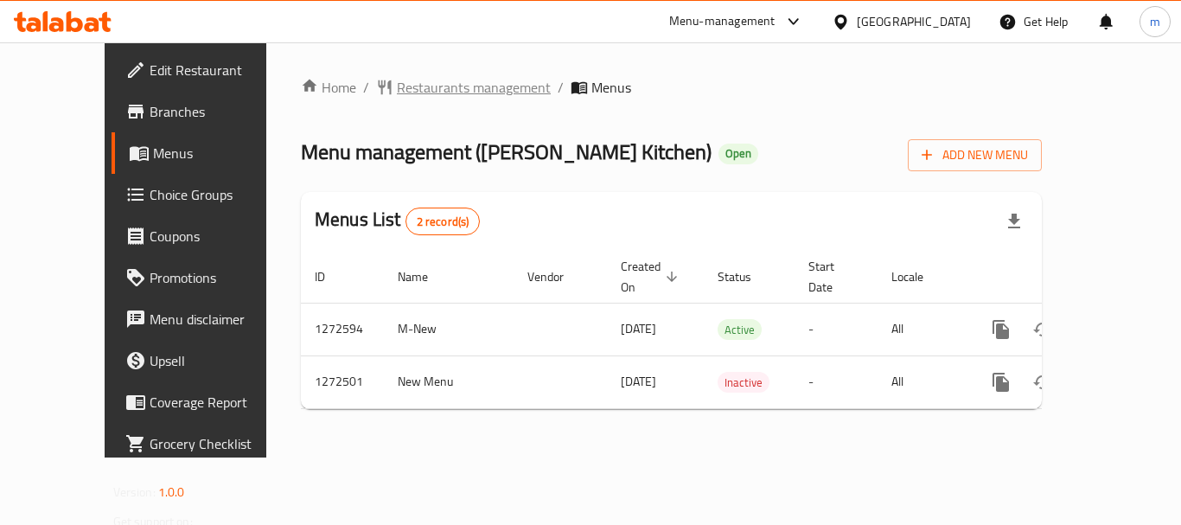
click at [421, 80] on span "Restaurants management" at bounding box center [474, 87] width 154 height 21
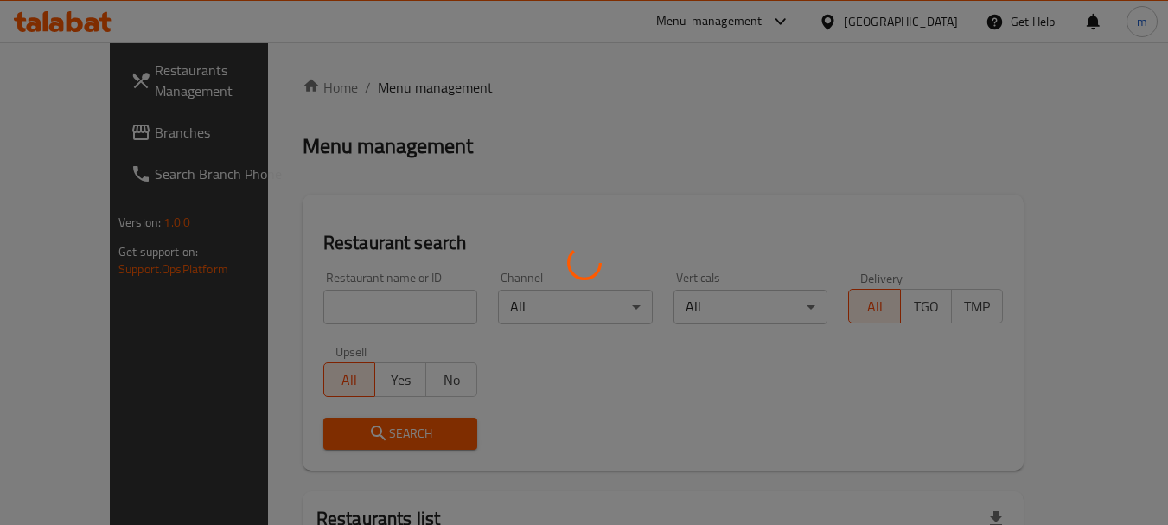
click at [340, 310] on div at bounding box center [584, 262] width 1168 height 525
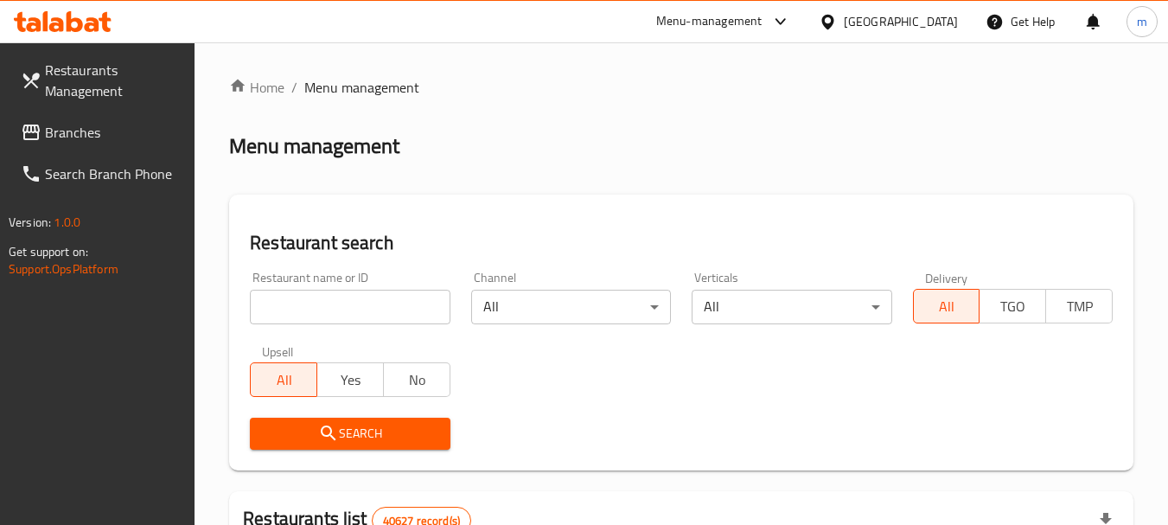
click at [340, 310] on input "search" at bounding box center [350, 307] width 200 height 35
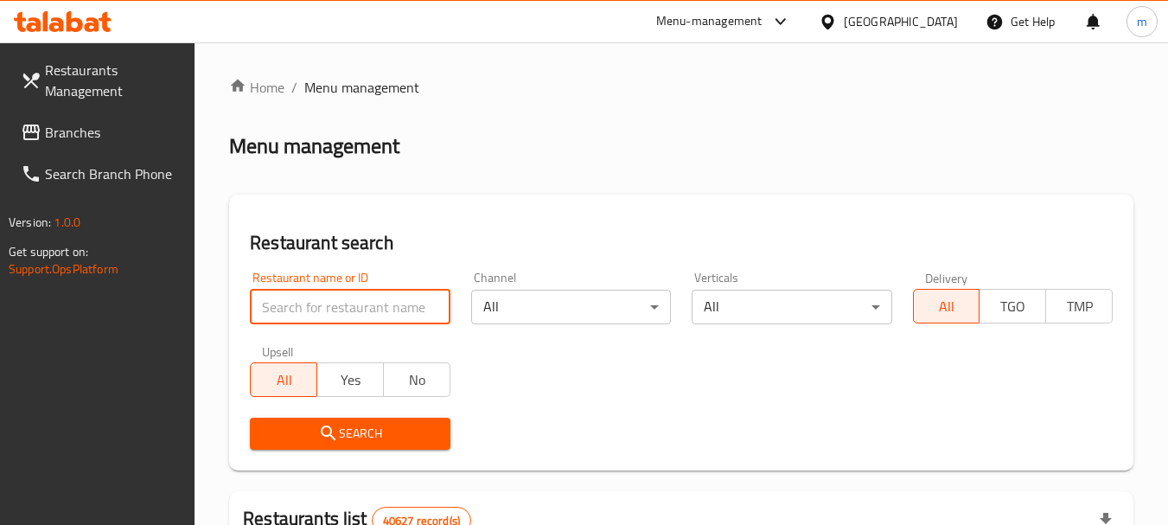
click at [340, 310] on input "search" at bounding box center [350, 307] width 200 height 35
paste input "690306"
type input "690306"
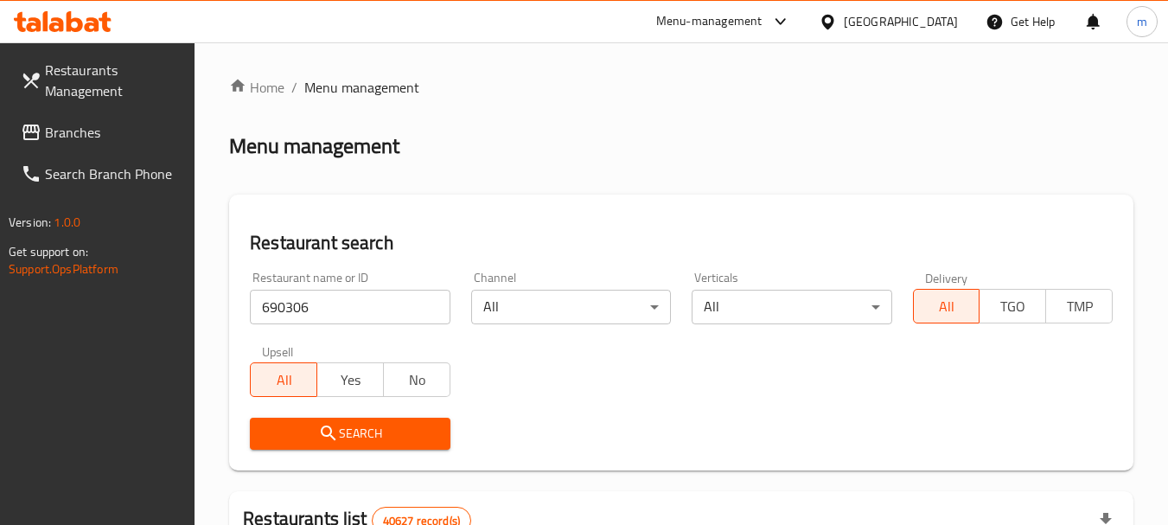
click at [367, 426] on span "Search" at bounding box center [350, 434] width 172 height 22
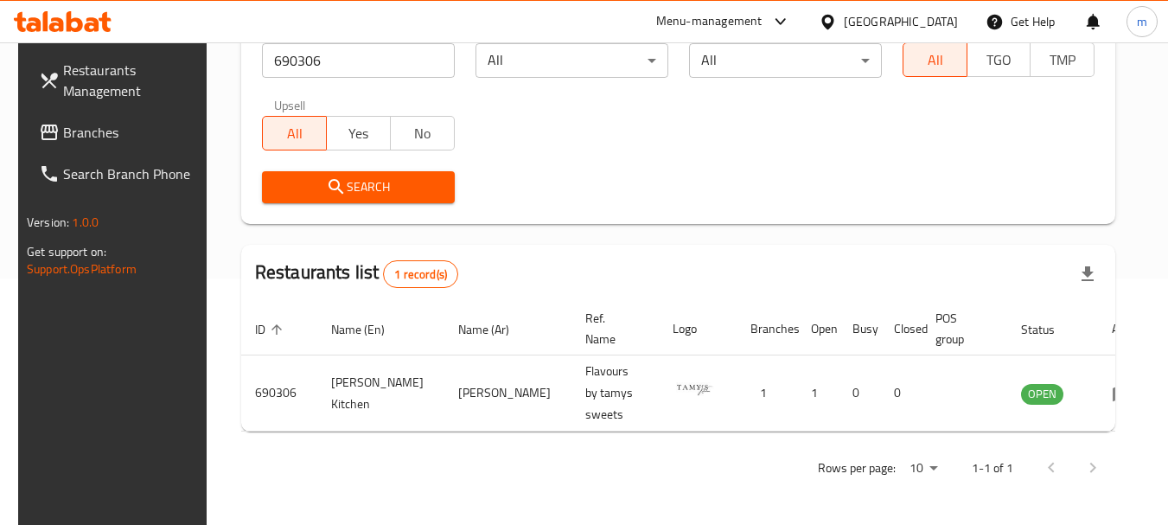
scroll to position [232, 0]
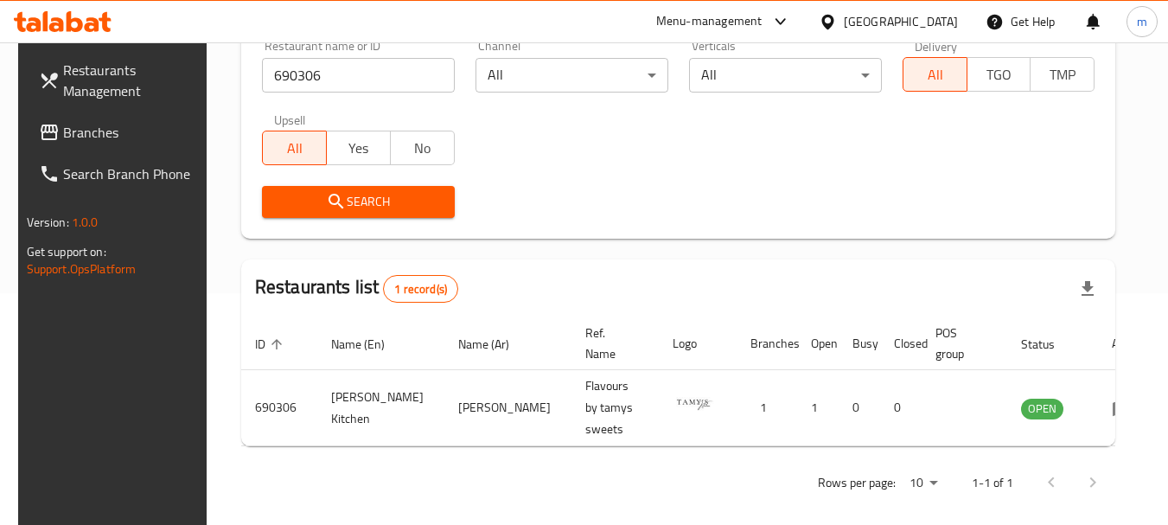
click at [86, 138] on span "Branches" at bounding box center [131, 132] width 137 height 21
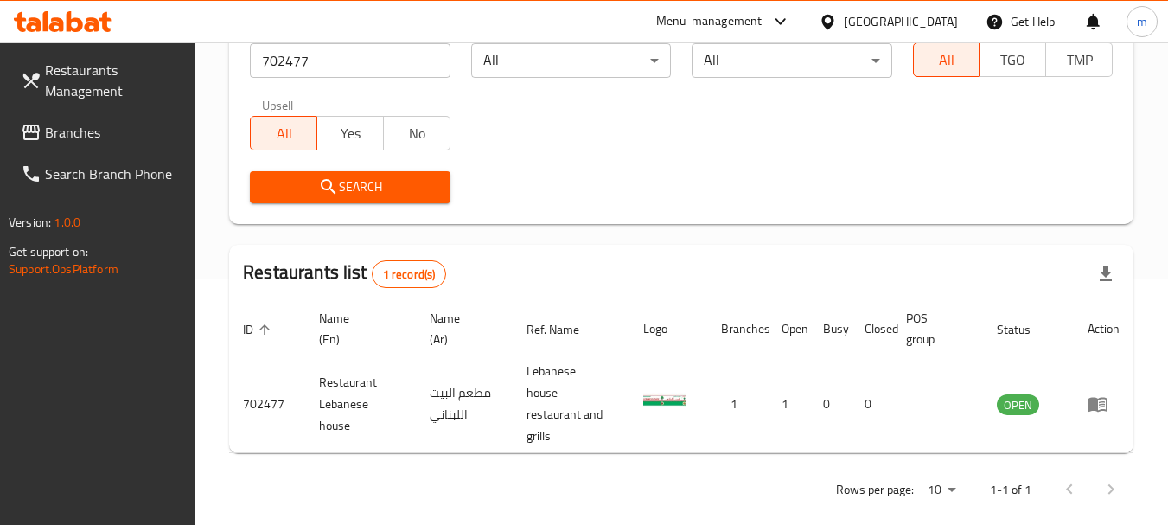
scroll to position [246, 0]
drag, startPoint x: 93, startPoint y: 128, endPoint x: 105, endPoint y: 131, distance: 11.8
click at [93, 128] on span "Branches" at bounding box center [113, 132] width 137 height 21
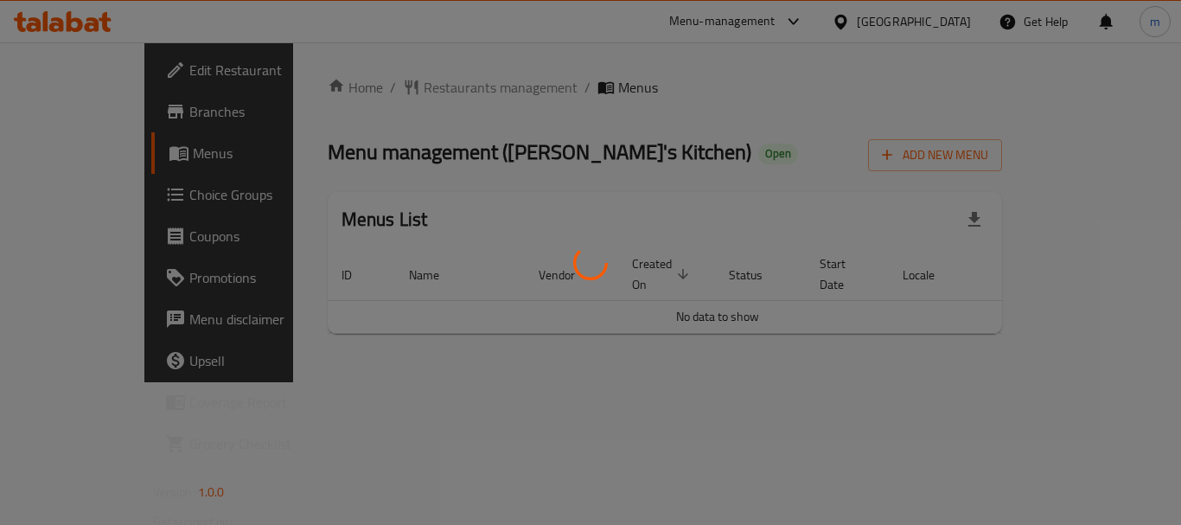
click at [371, 90] on div at bounding box center [590, 262] width 1181 height 525
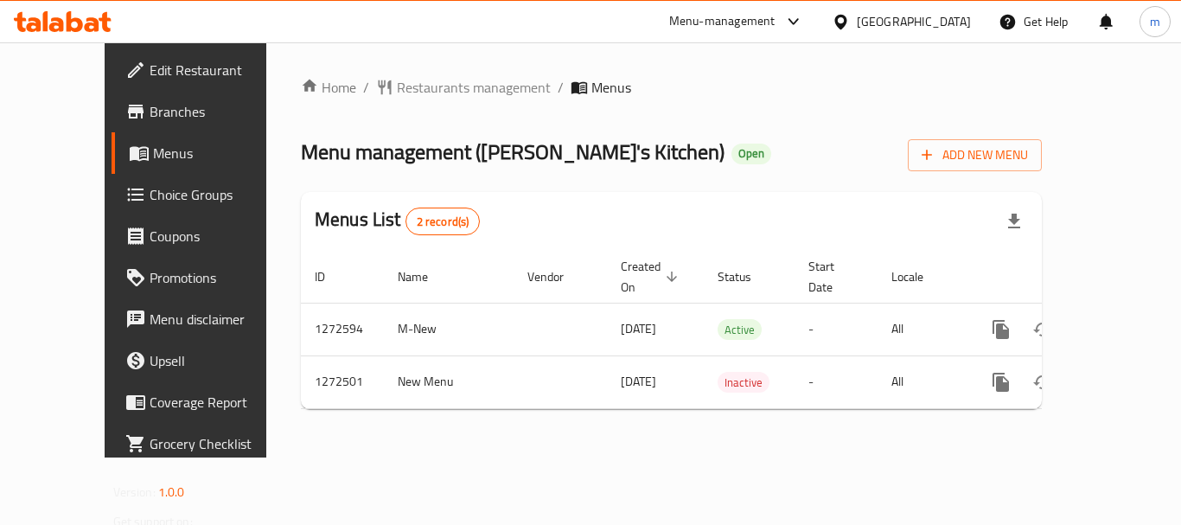
click at [397, 90] on span "Restaurants management" at bounding box center [474, 87] width 154 height 21
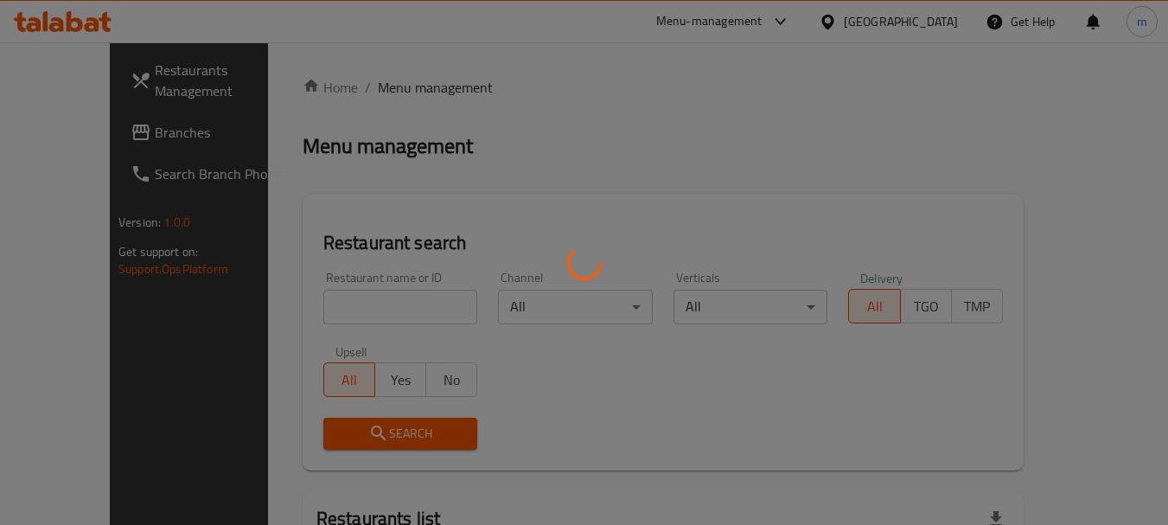
click at [298, 316] on div at bounding box center [584, 262] width 1168 height 525
click at [291, 312] on div at bounding box center [584, 262] width 1168 height 525
click at [298, 312] on div at bounding box center [584, 262] width 1168 height 525
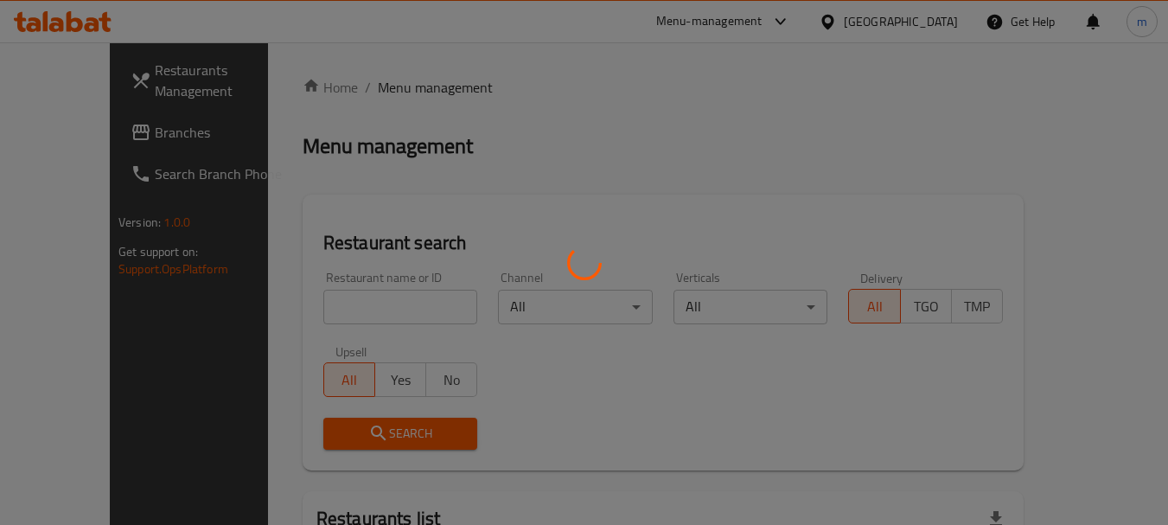
click at [141, 347] on div at bounding box center [584, 262] width 1168 height 525
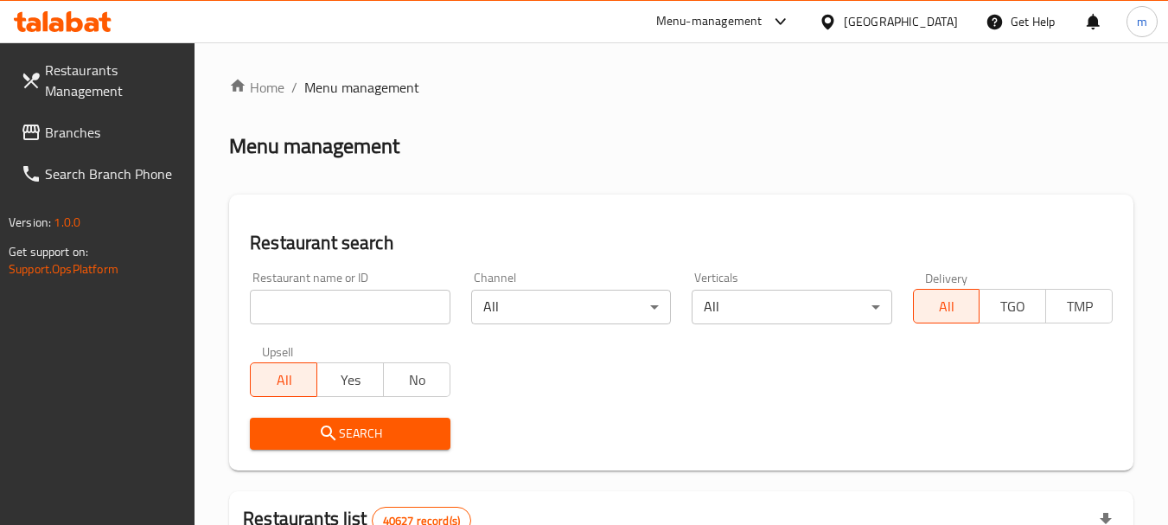
click at [313, 316] on div at bounding box center [584, 262] width 1168 height 525
click at [313, 316] on input "search" at bounding box center [350, 307] width 200 height 35
paste input "690306"
type input "690306"
click at [318, 442] on icon "submit" at bounding box center [328, 433] width 21 height 21
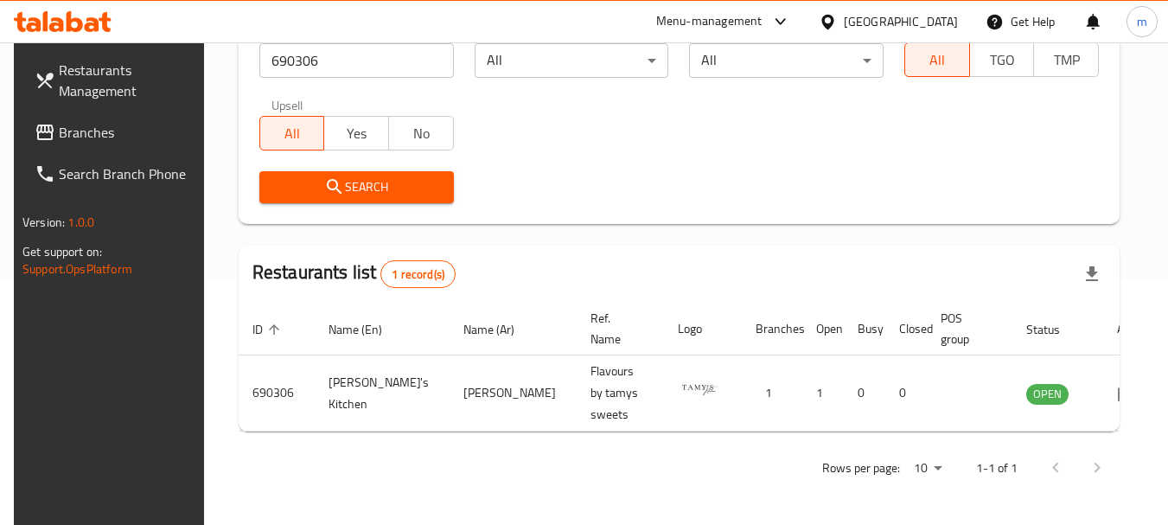
scroll to position [232, 0]
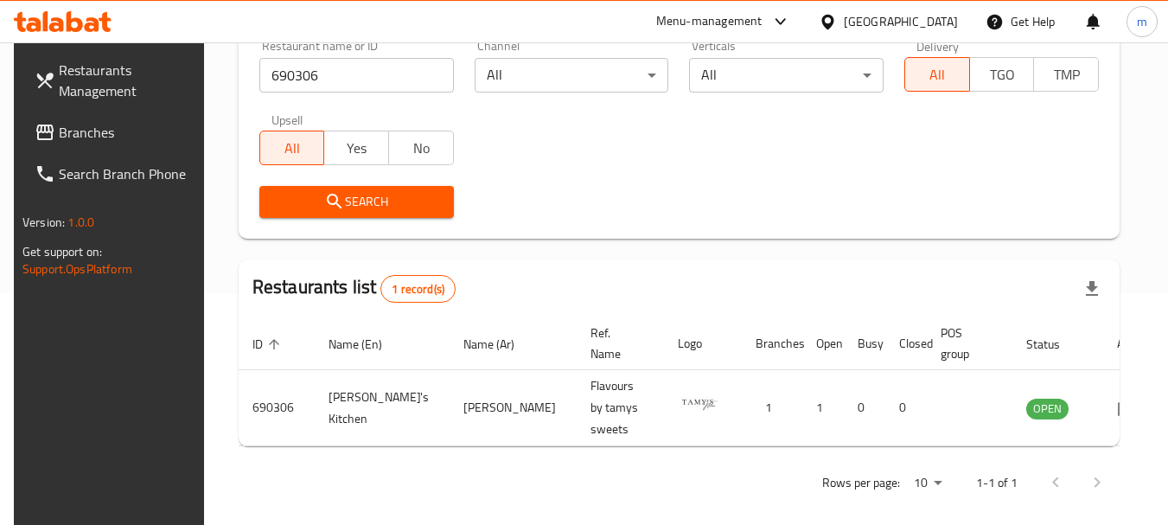
click at [828, 22] on icon at bounding box center [828, 22] width 18 height 18
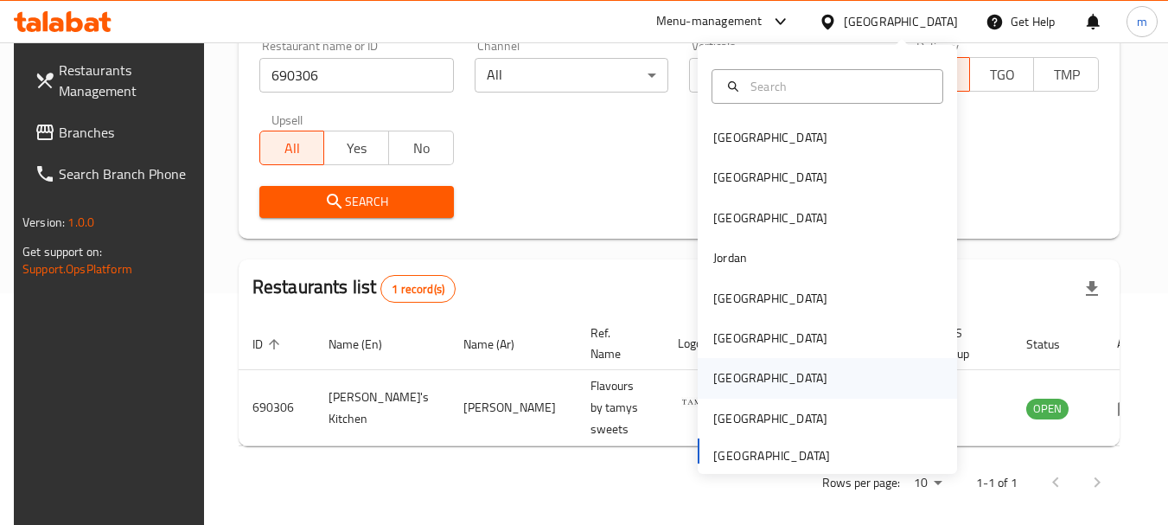
click at [722, 374] on div "[GEOGRAPHIC_DATA]" at bounding box center [770, 377] width 114 height 19
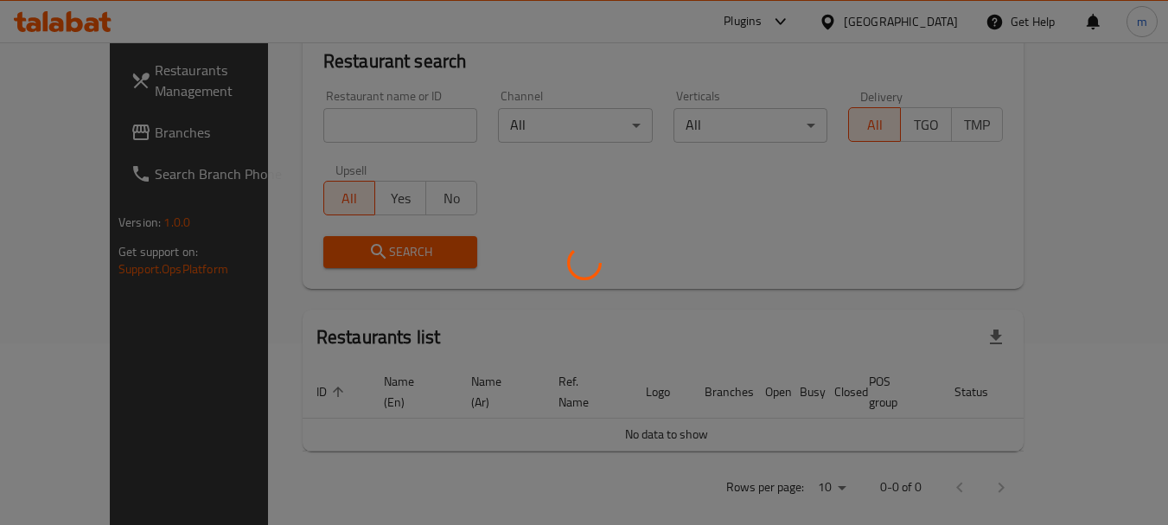
scroll to position [232, 0]
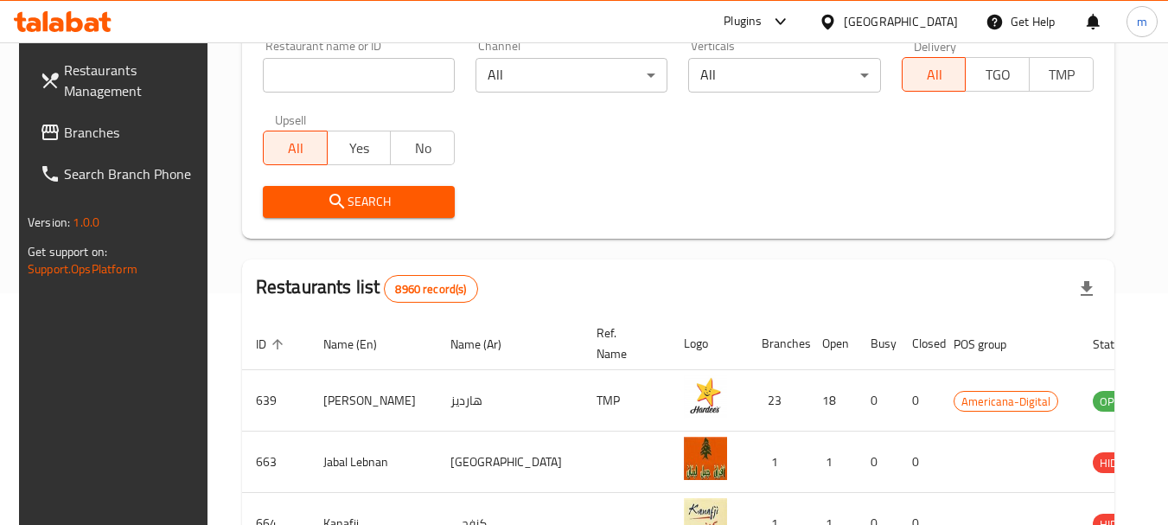
click at [138, 134] on span "Branches" at bounding box center [132, 132] width 137 height 21
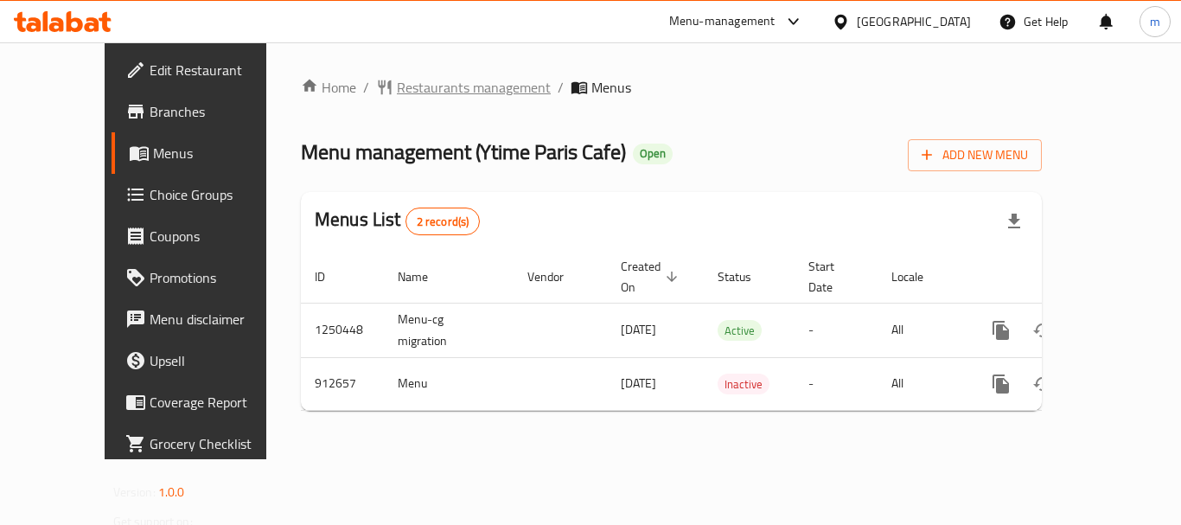
click at [397, 89] on span "Restaurants management" at bounding box center [474, 87] width 154 height 21
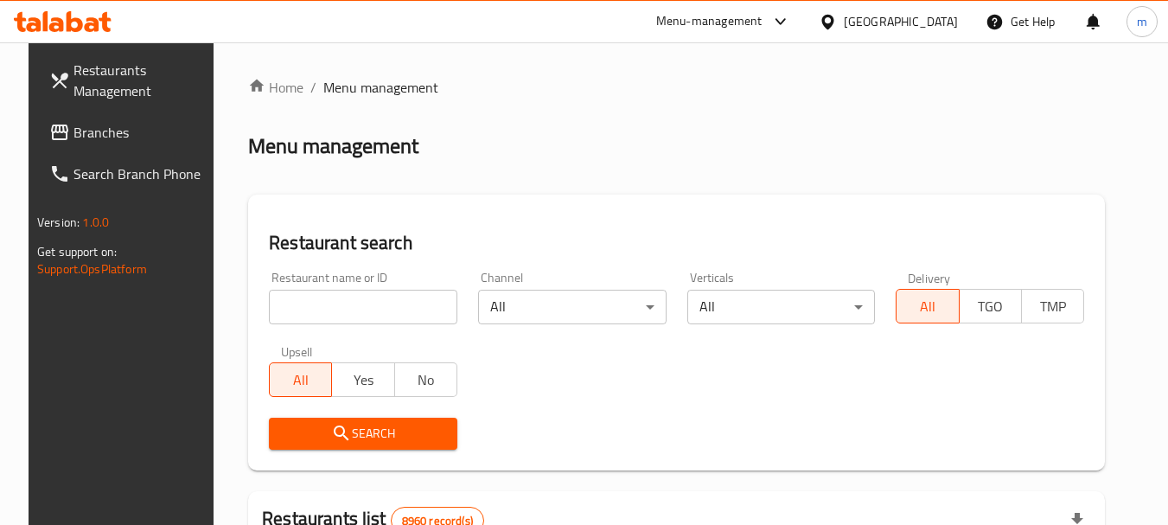
drag, startPoint x: 317, startPoint y: 312, endPoint x: 321, endPoint y: 297, distance: 15.3
click at [317, 312] on input "search" at bounding box center [363, 307] width 189 height 35
paste input "658609"
type input "658609"
click at [365, 443] on span "Search" at bounding box center [363, 434] width 161 height 22
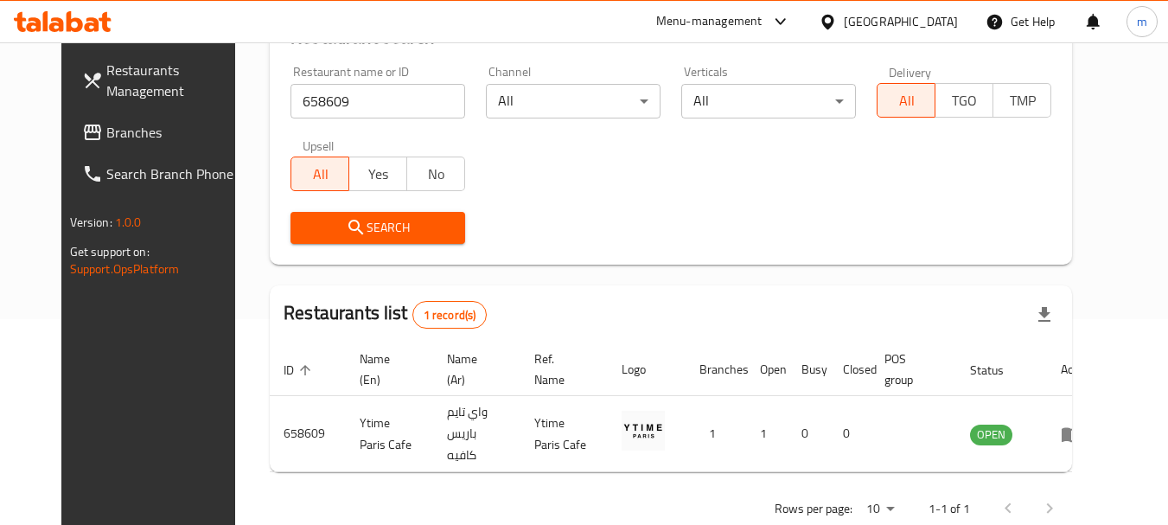
scroll to position [225, 0]
